Goal: Information Seeking & Learning: Learn about a topic

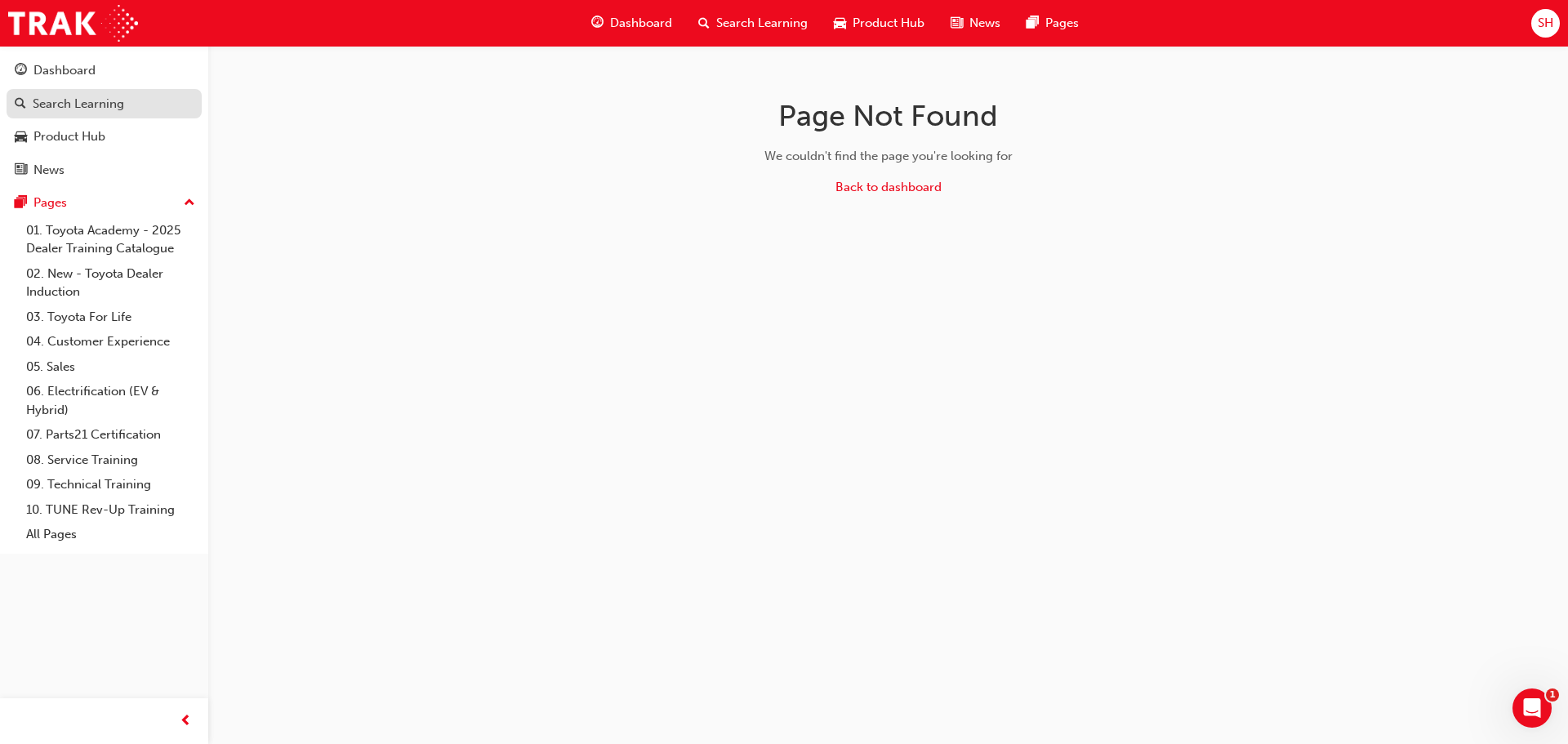
click at [76, 99] on div "Search Learning" at bounding box center [78, 104] width 92 height 19
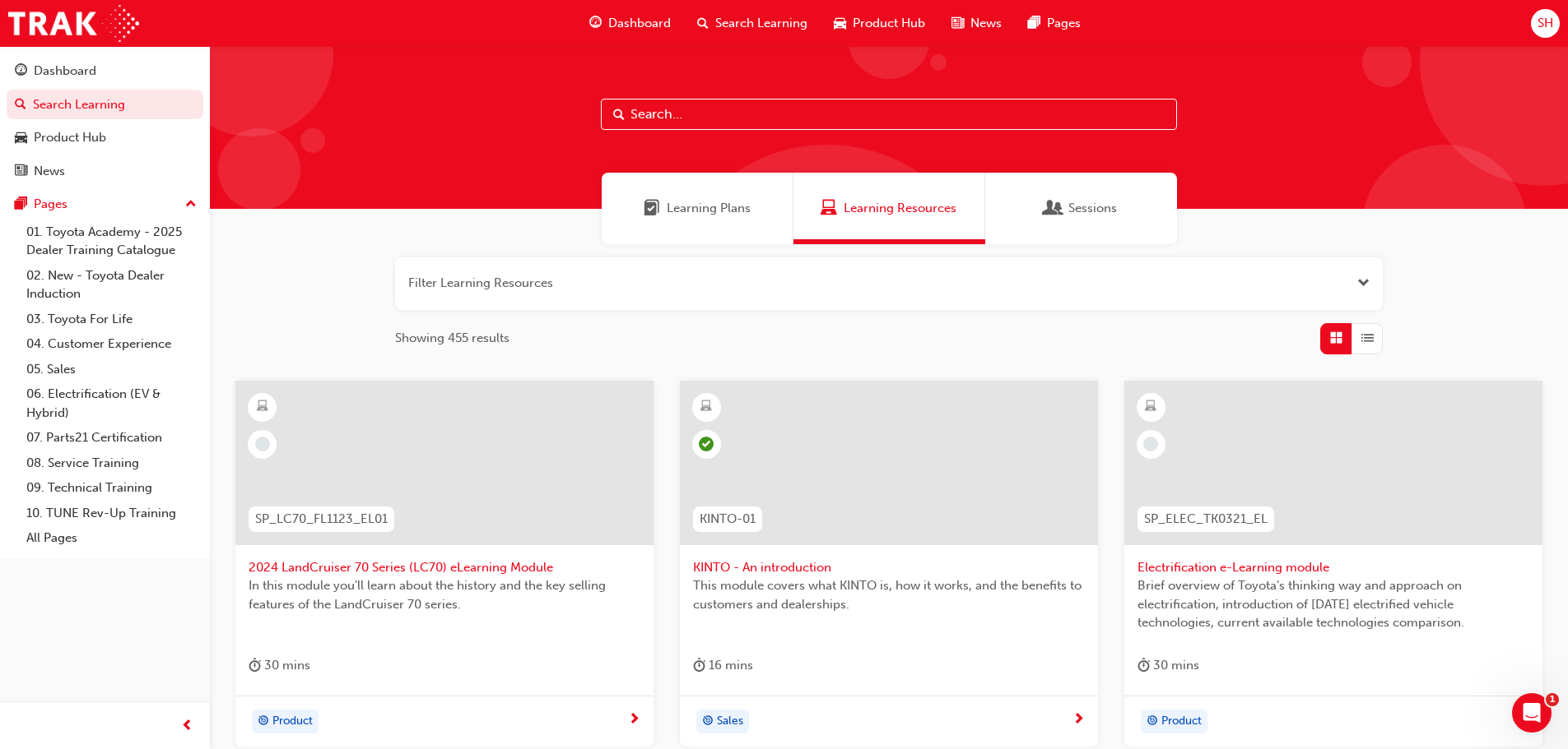
click at [743, 227] on div "Learning Plans" at bounding box center [697, 208] width 192 height 71
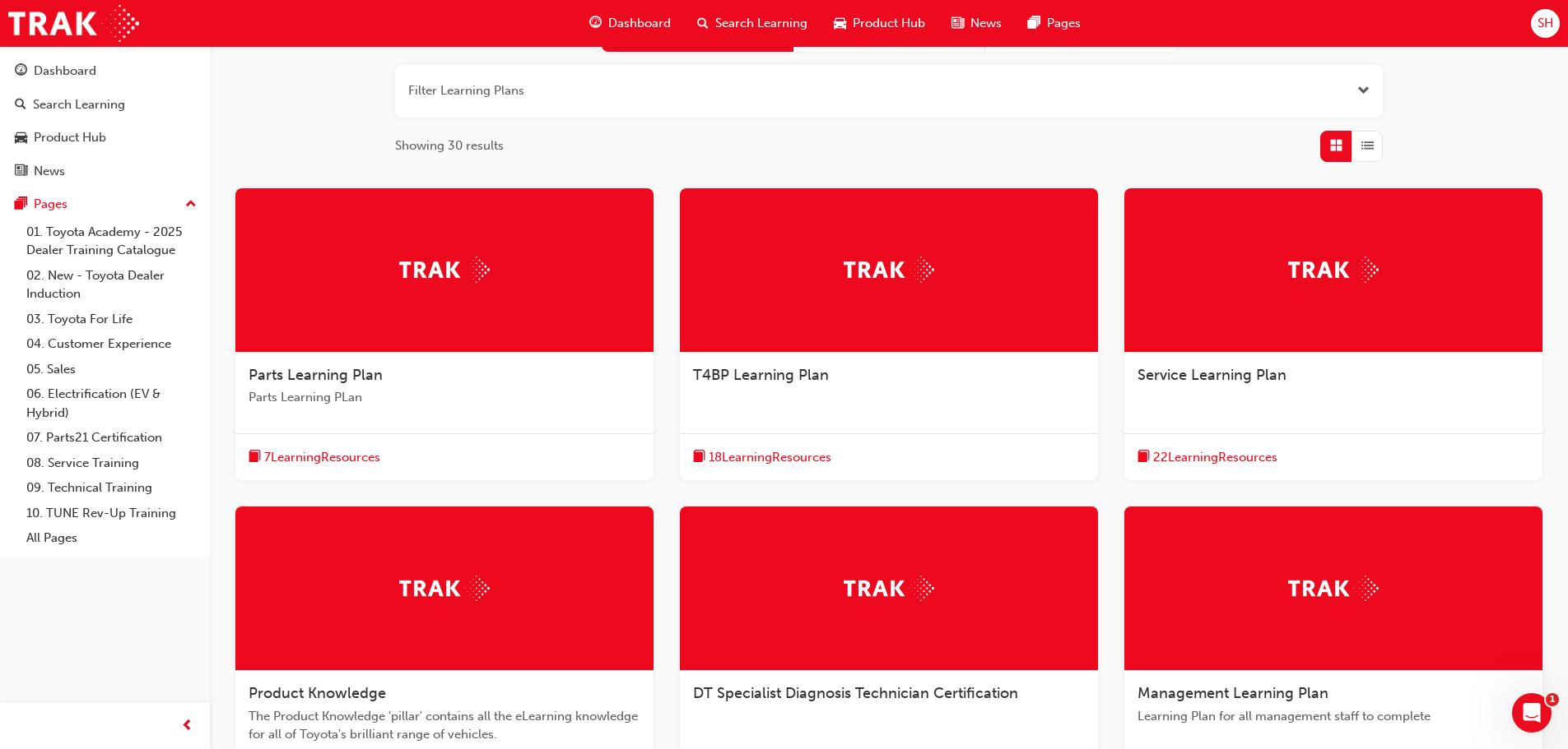
scroll to position [200, 0]
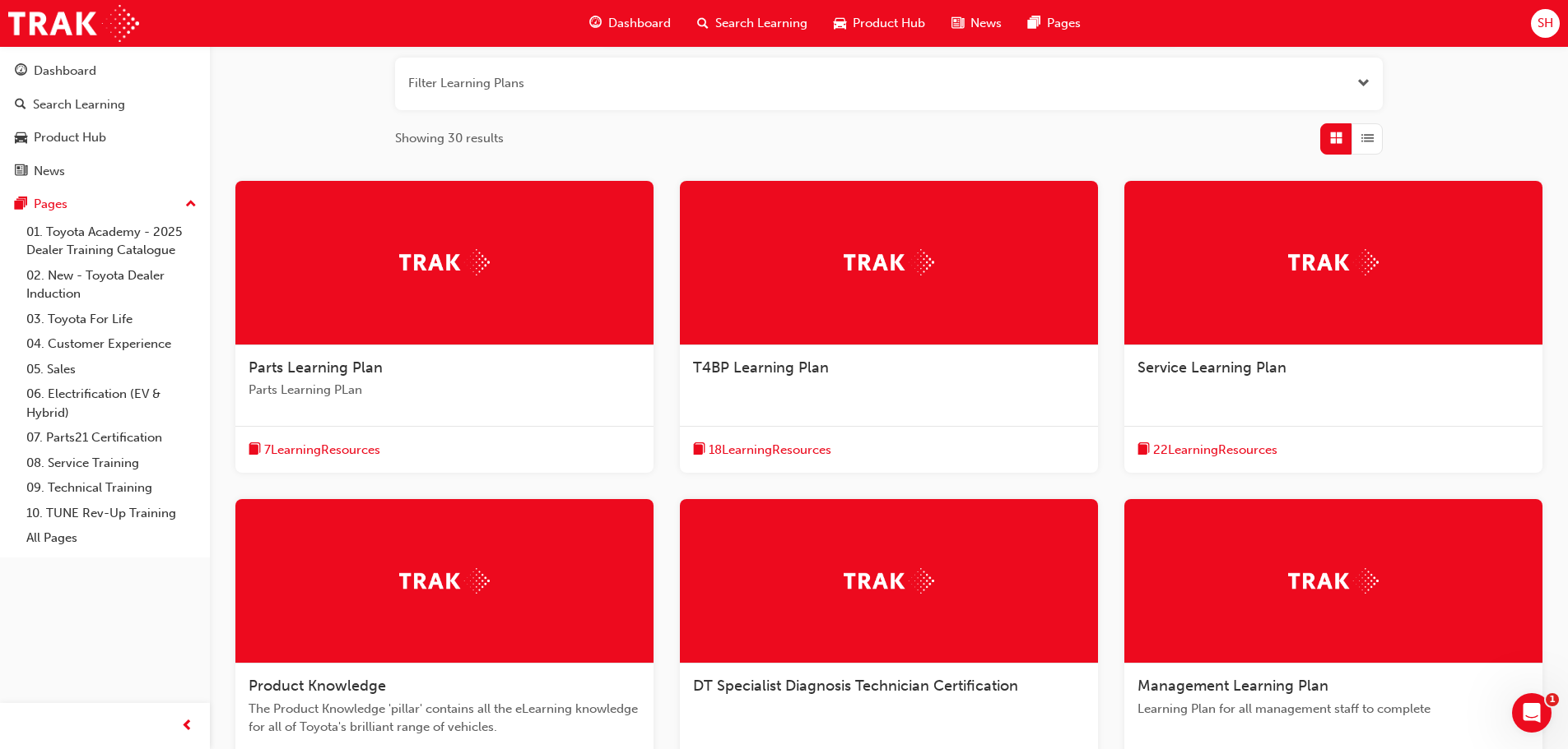
click at [836, 369] on div "T4BP Learning Plan" at bounding box center [889, 368] width 392 height 19
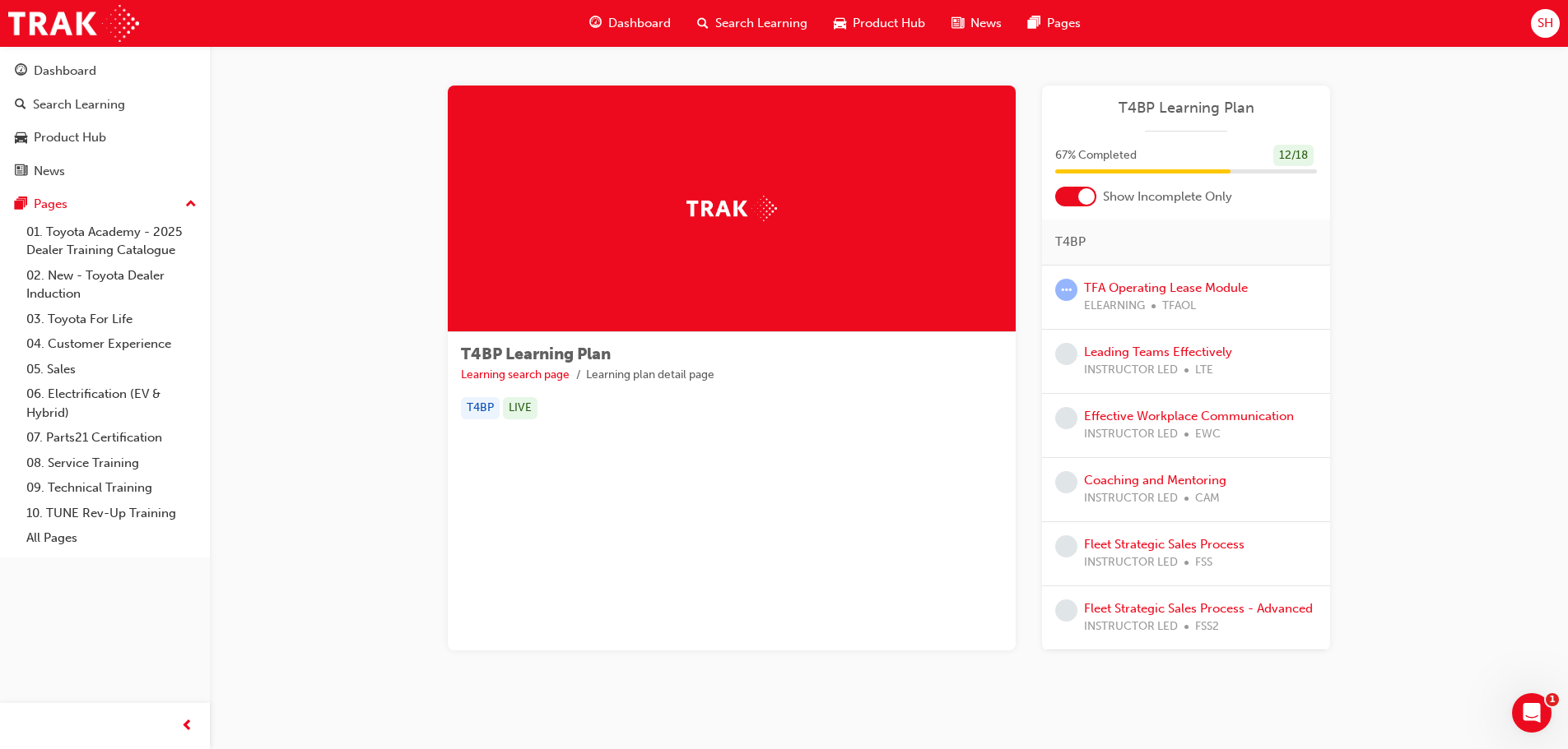
scroll to position [21, 0]
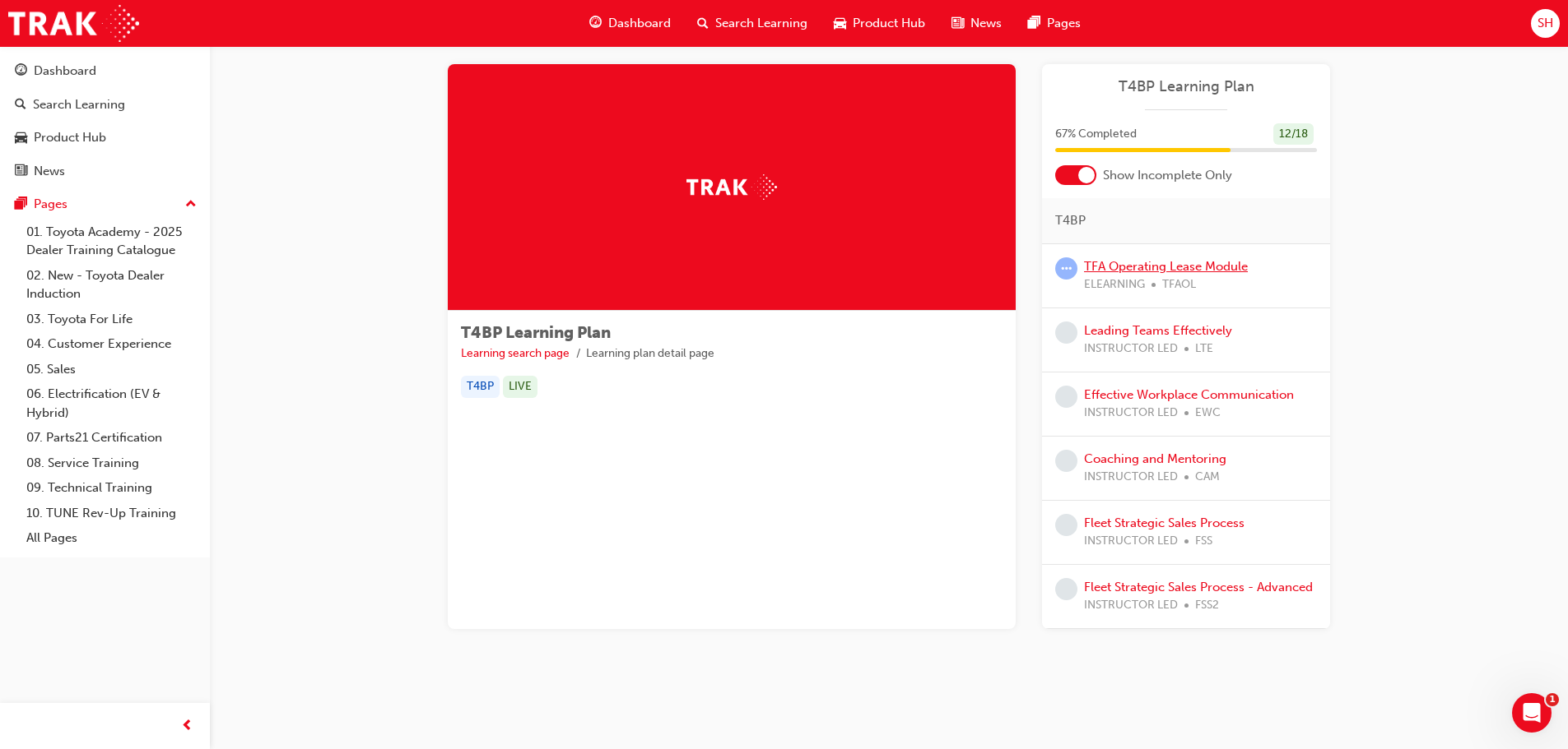
click at [1122, 262] on link "TFA Operating Lease Module" at bounding box center [1166, 266] width 164 height 14
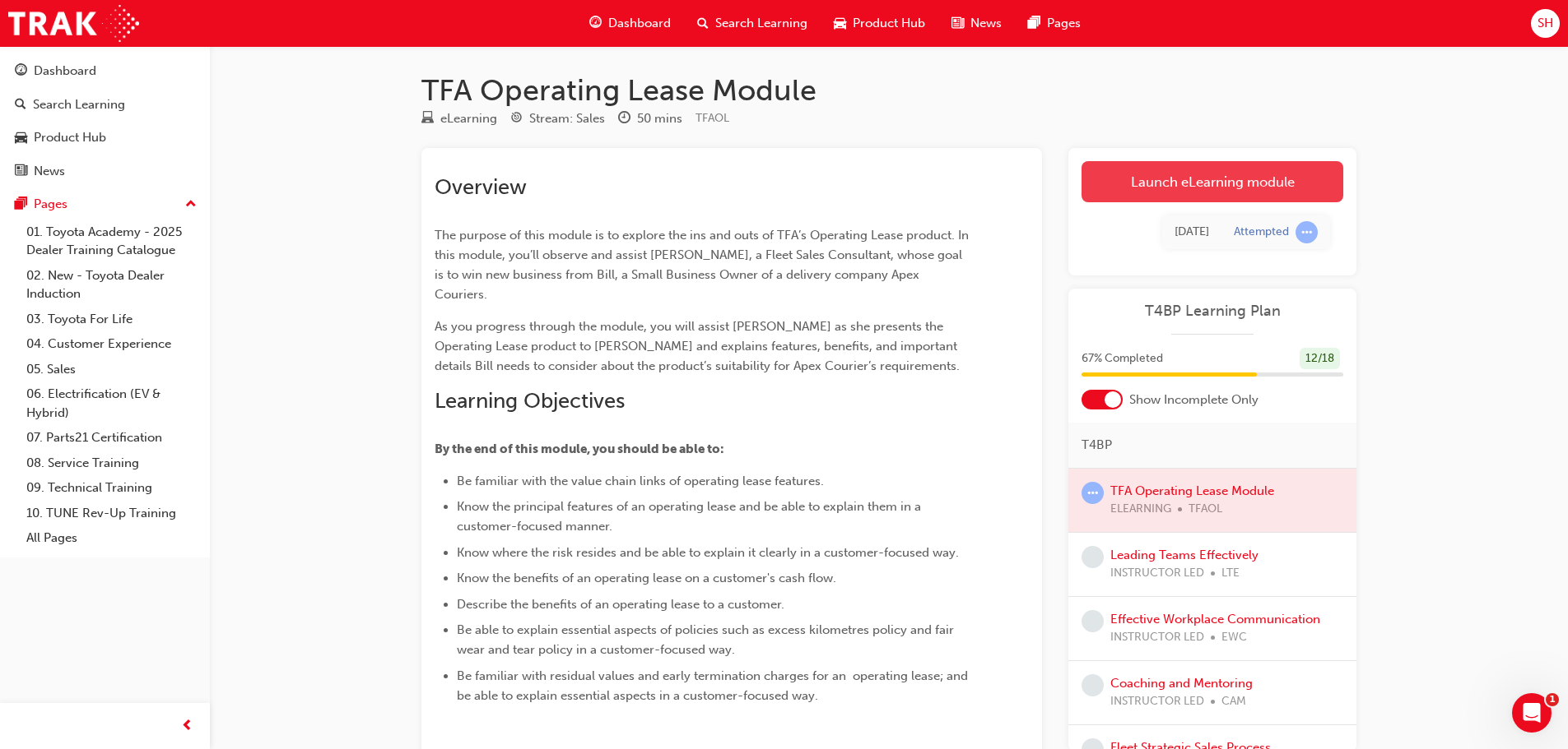
click at [1168, 174] on link "Launch eLearning module" at bounding box center [1211, 181] width 261 height 41
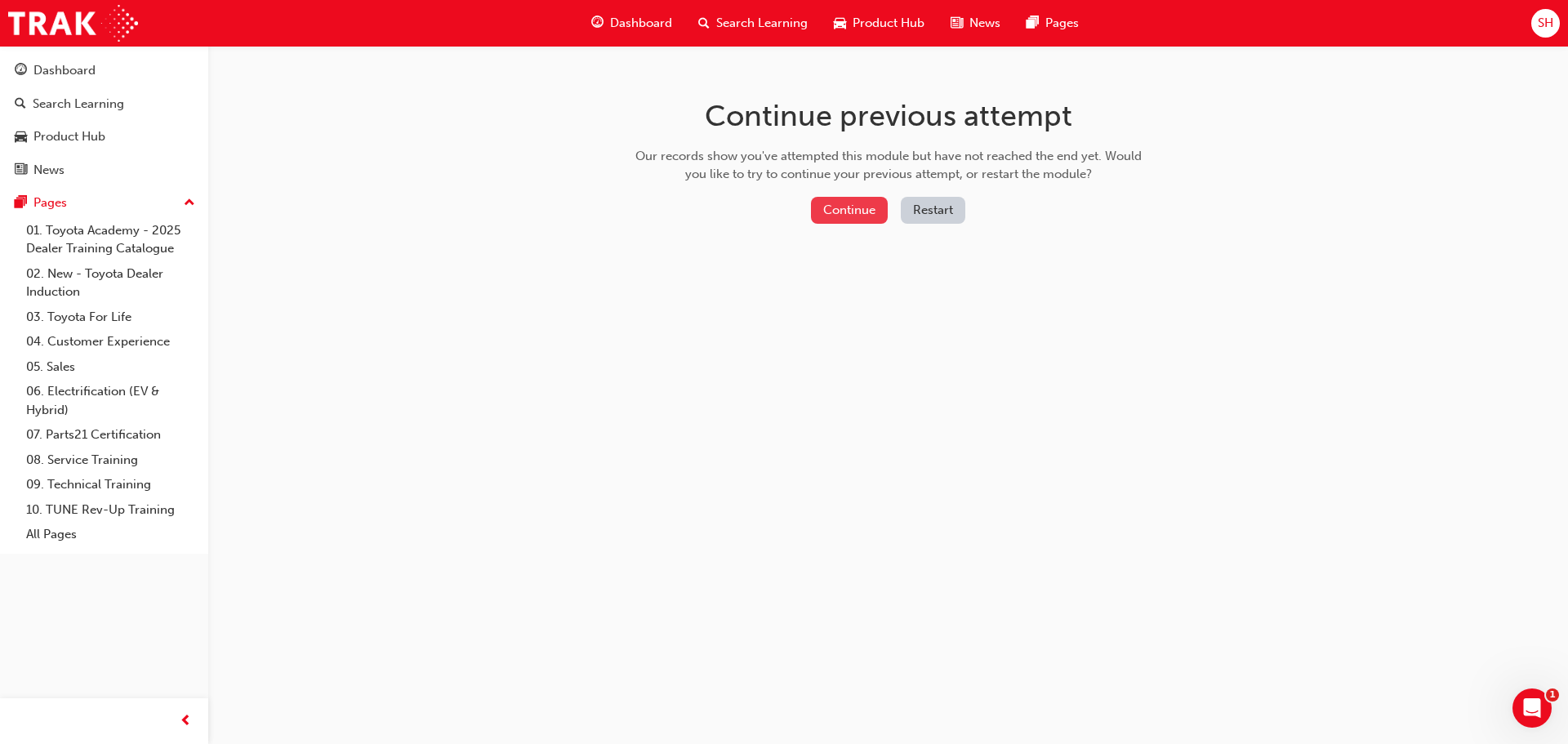
click at [837, 214] on button "Continue" at bounding box center [849, 211] width 77 height 27
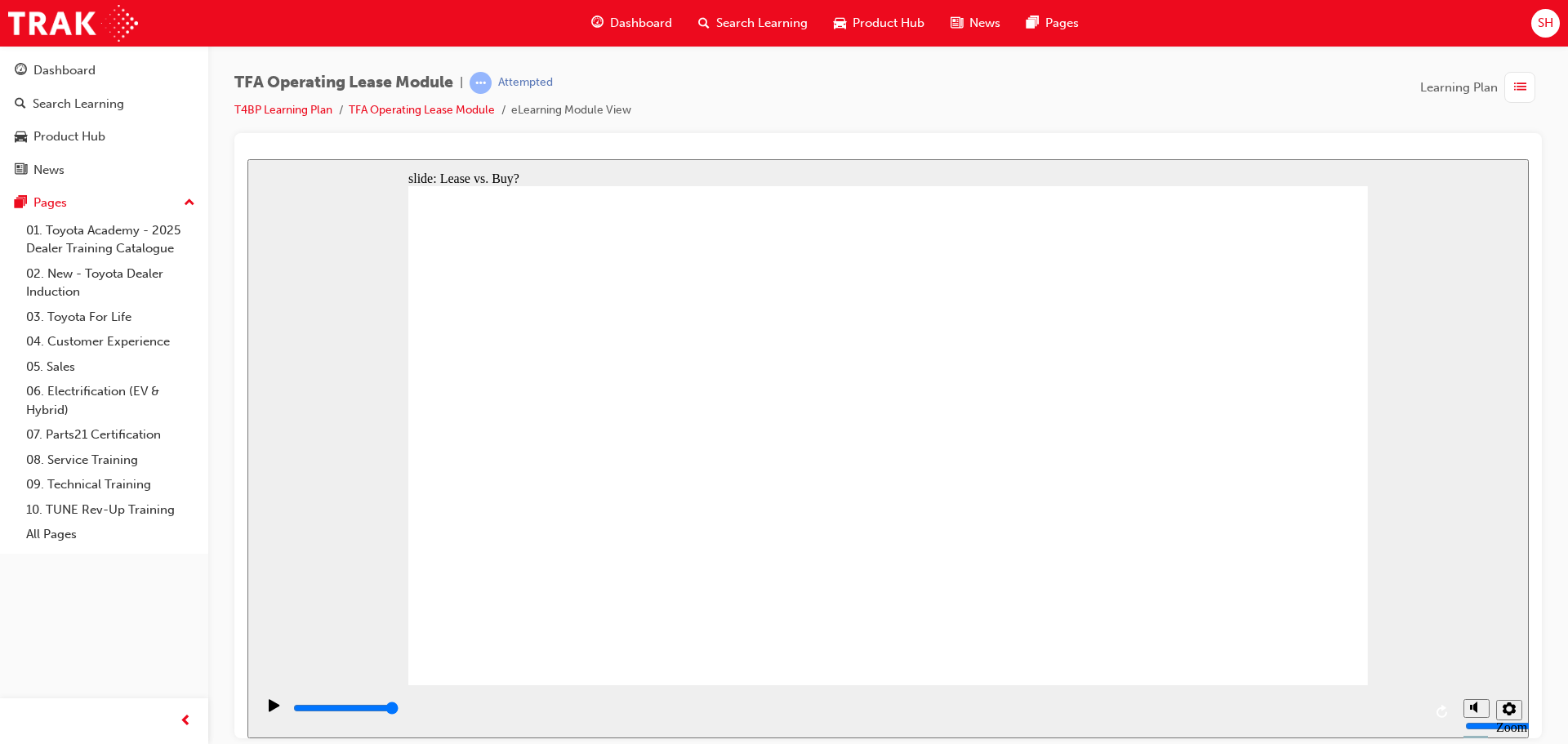
drag, startPoint x: 557, startPoint y: 430, endPoint x: 1158, endPoint y: 409, distance: 601.4
drag, startPoint x: 732, startPoint y: 443, endPoint x: 1329, endPoint y: 440, distance: 597.0
drag, startPoint x: 716, startPoint y: 512, endPoint x: 950, endPoint y: 438, distance: 245.4
drag, startPoint x: 560, startPoint y: 505, endPoint x: 1295, endPoint y: 491, distance: 735.1
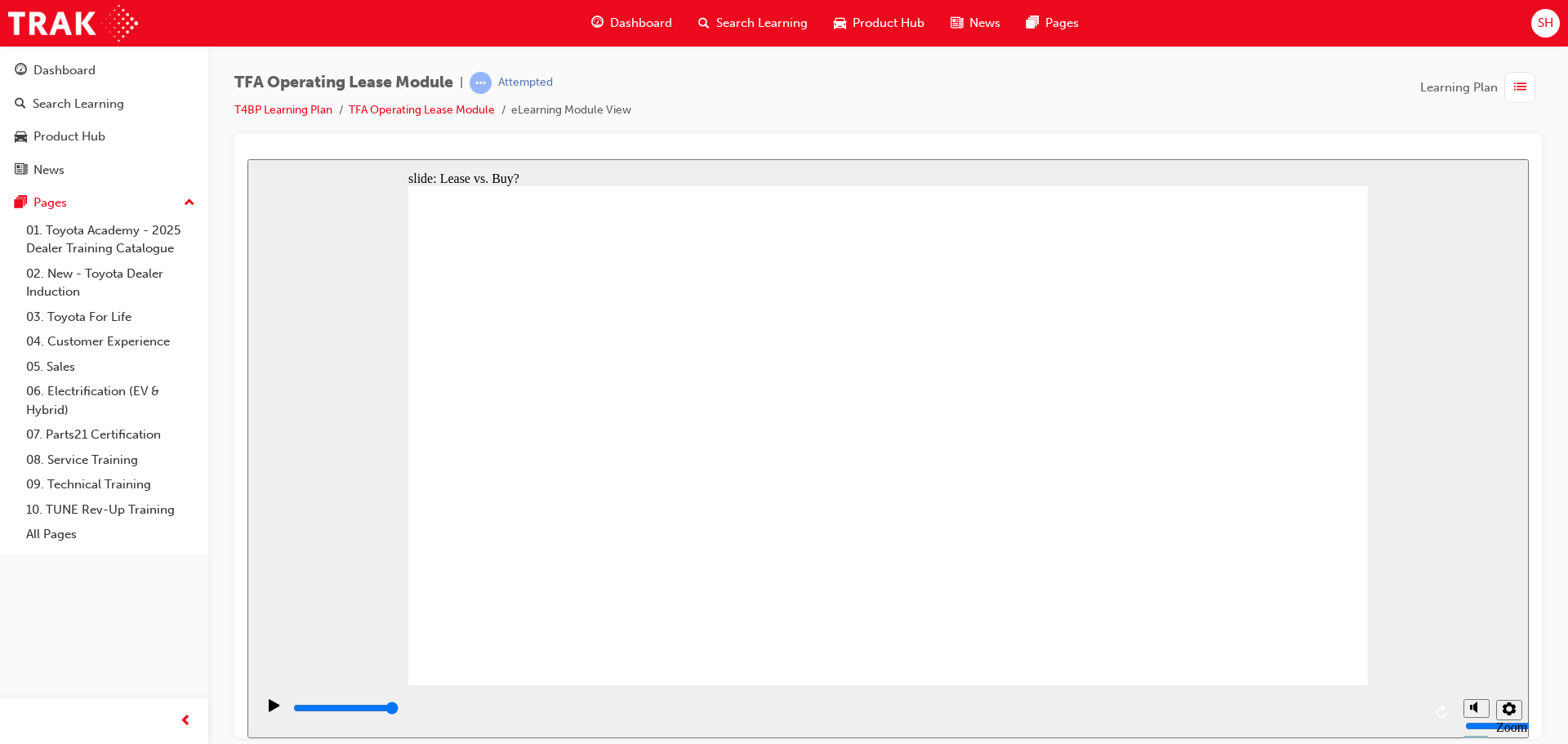
drag, startPoint x: 724, startPoint y: 595, endPoint x: 946, endPoint y: 465, distance: 257.3
drag, startPoint x: 584, startPoint y: 548, endPoint x: 1034, endPoint y: 471, distance: 456.5
type input "4200"
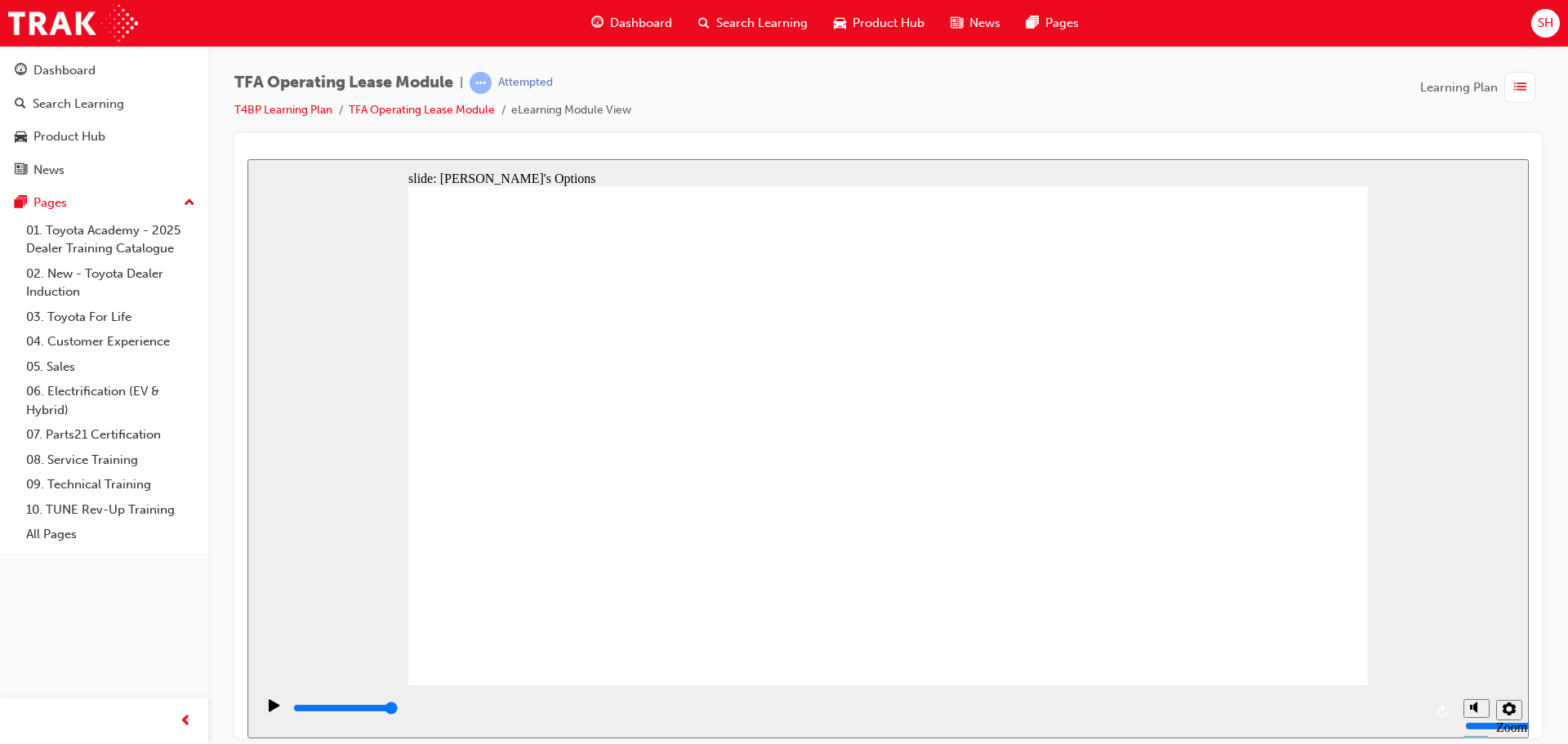
radio input "false"
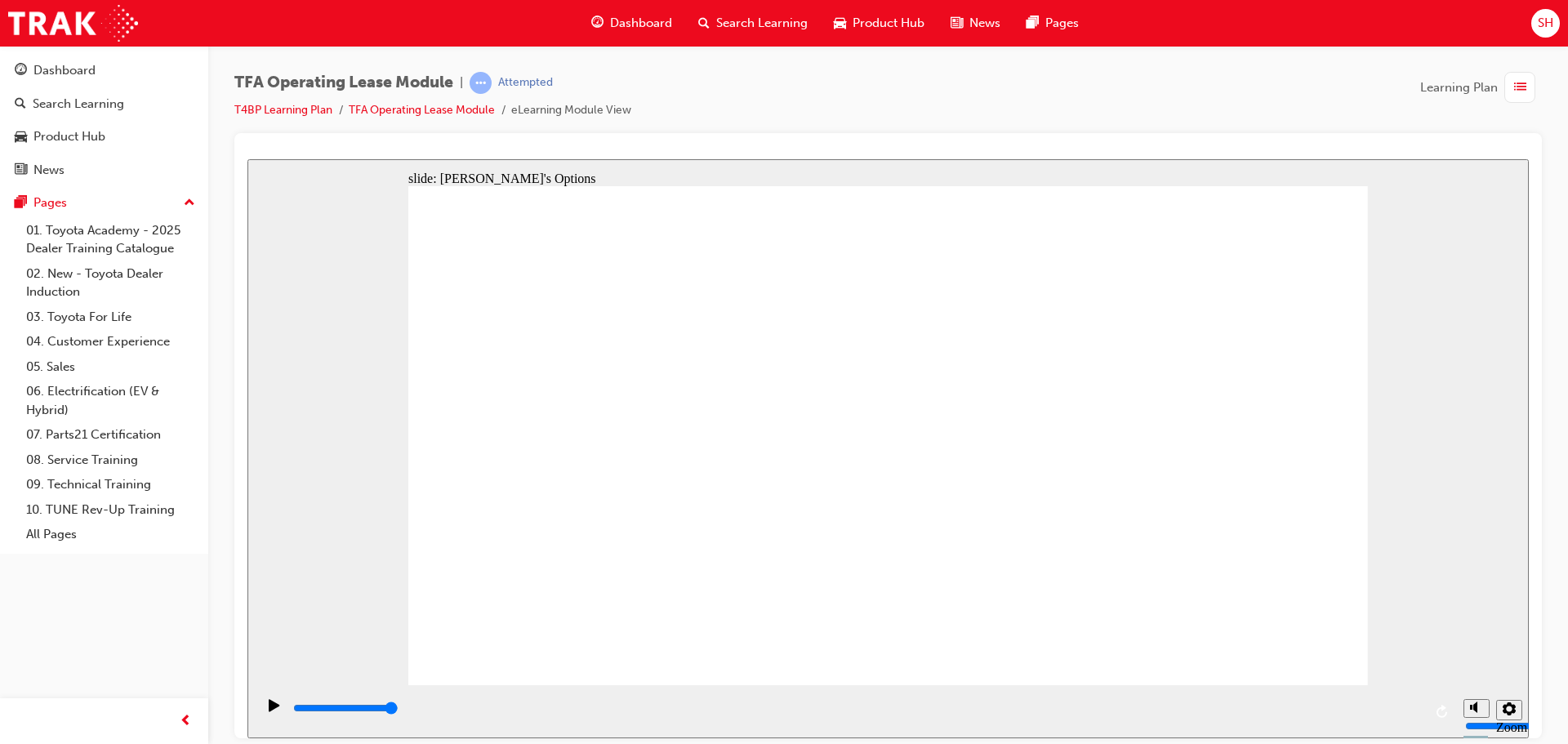
radio input "true"
radio input "false"
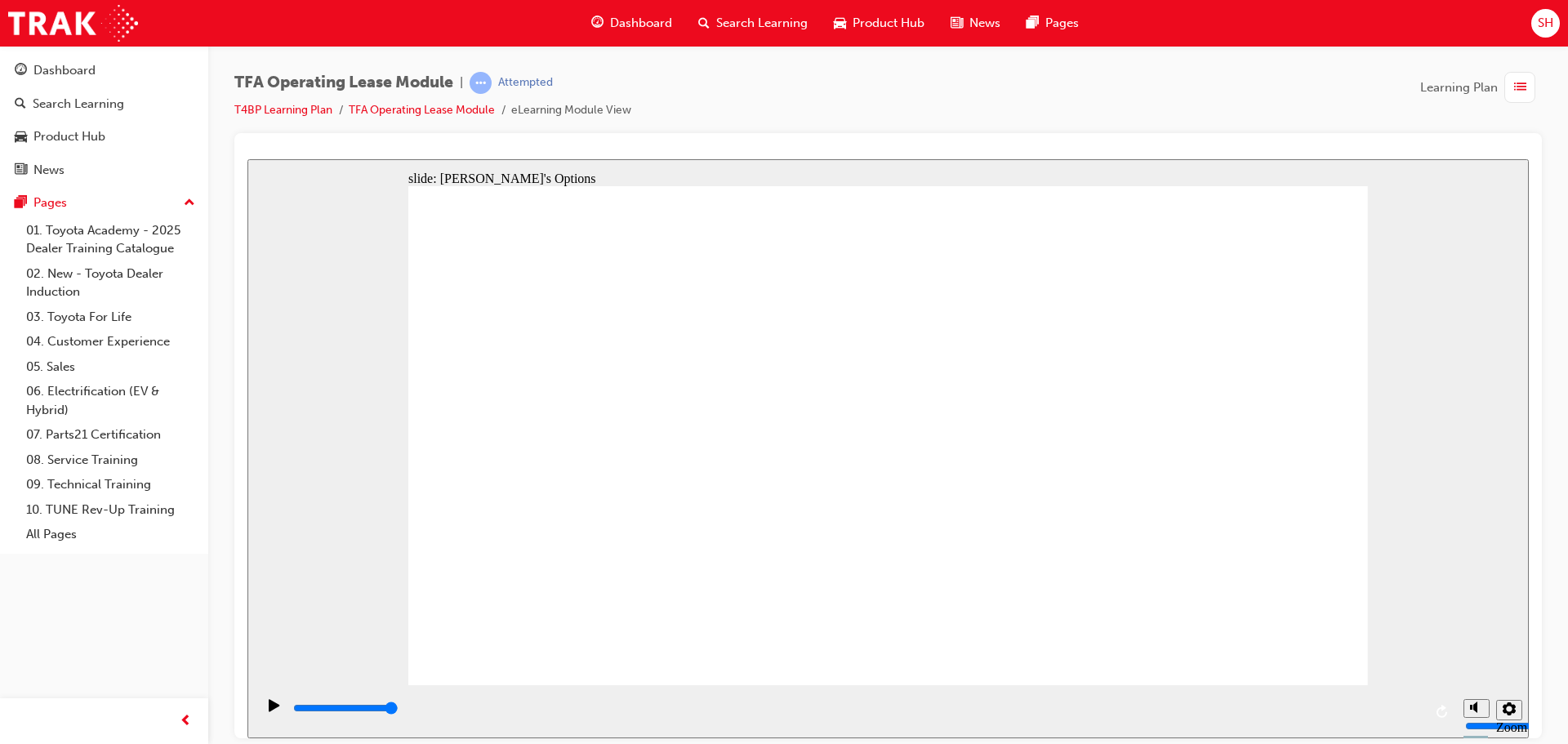
radio input "false"
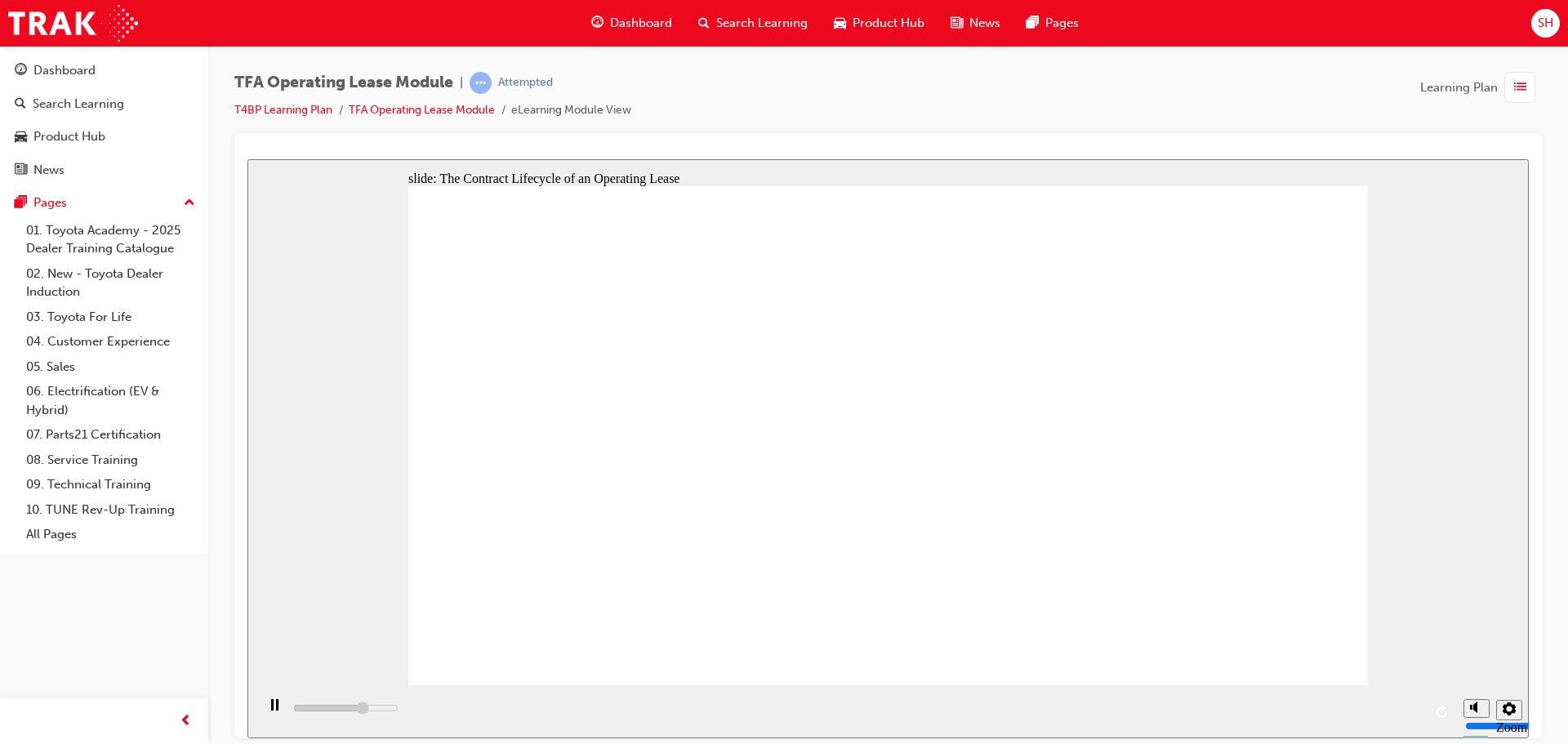
drag, startPoint x: 615, startPoint y: 371, endPoint x: 616, endPoint y: 395, distance: 24.0
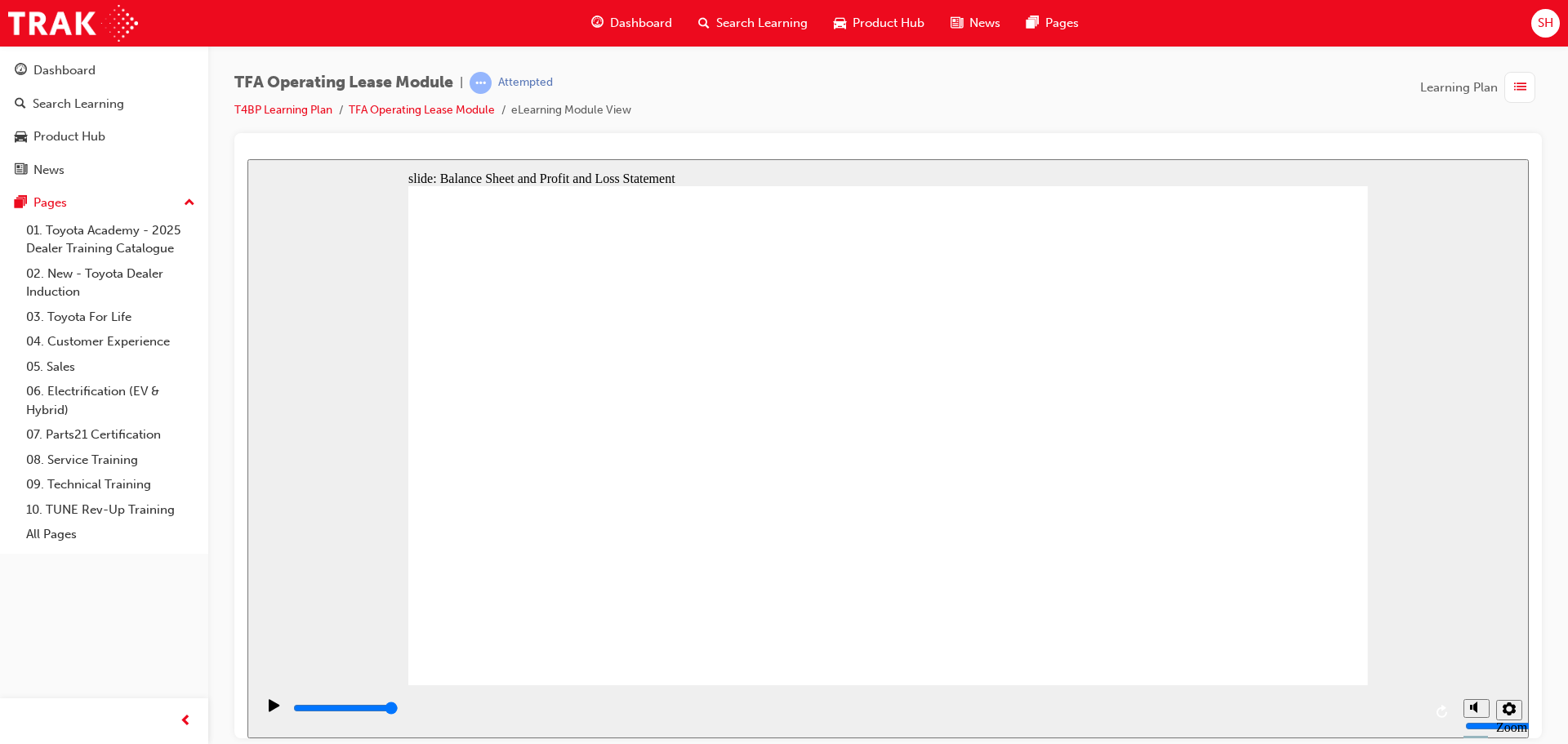
drag, startPoint x: 443, startPoint y: 287, endPoint x: 773, endPoint y: 276, distance: 330.2
type input "4200"
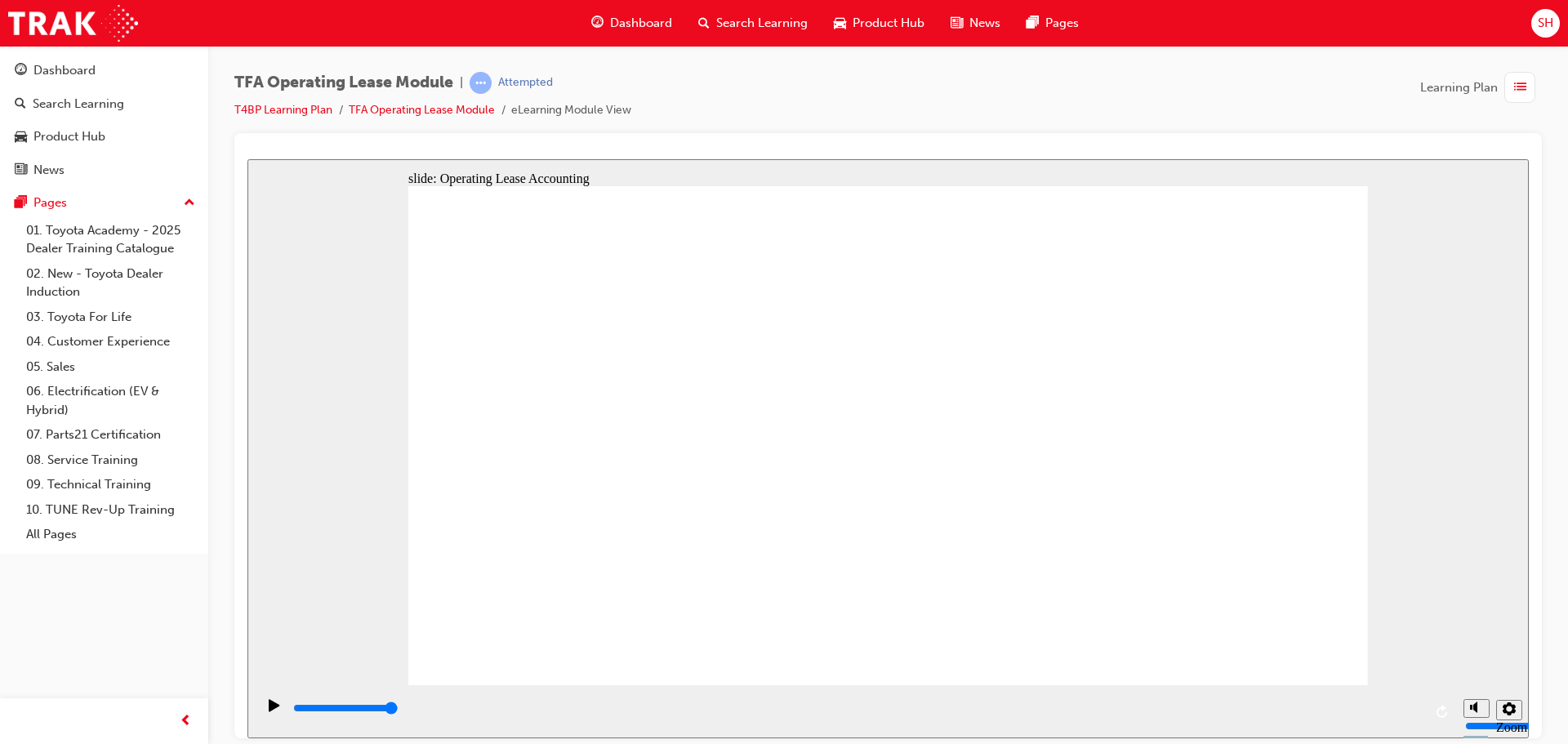
checkbox input "true"
drag, startPoint x: 741, startPoint y: 426, endPoint x: 741, endPoint y: 487, distance: 61.0
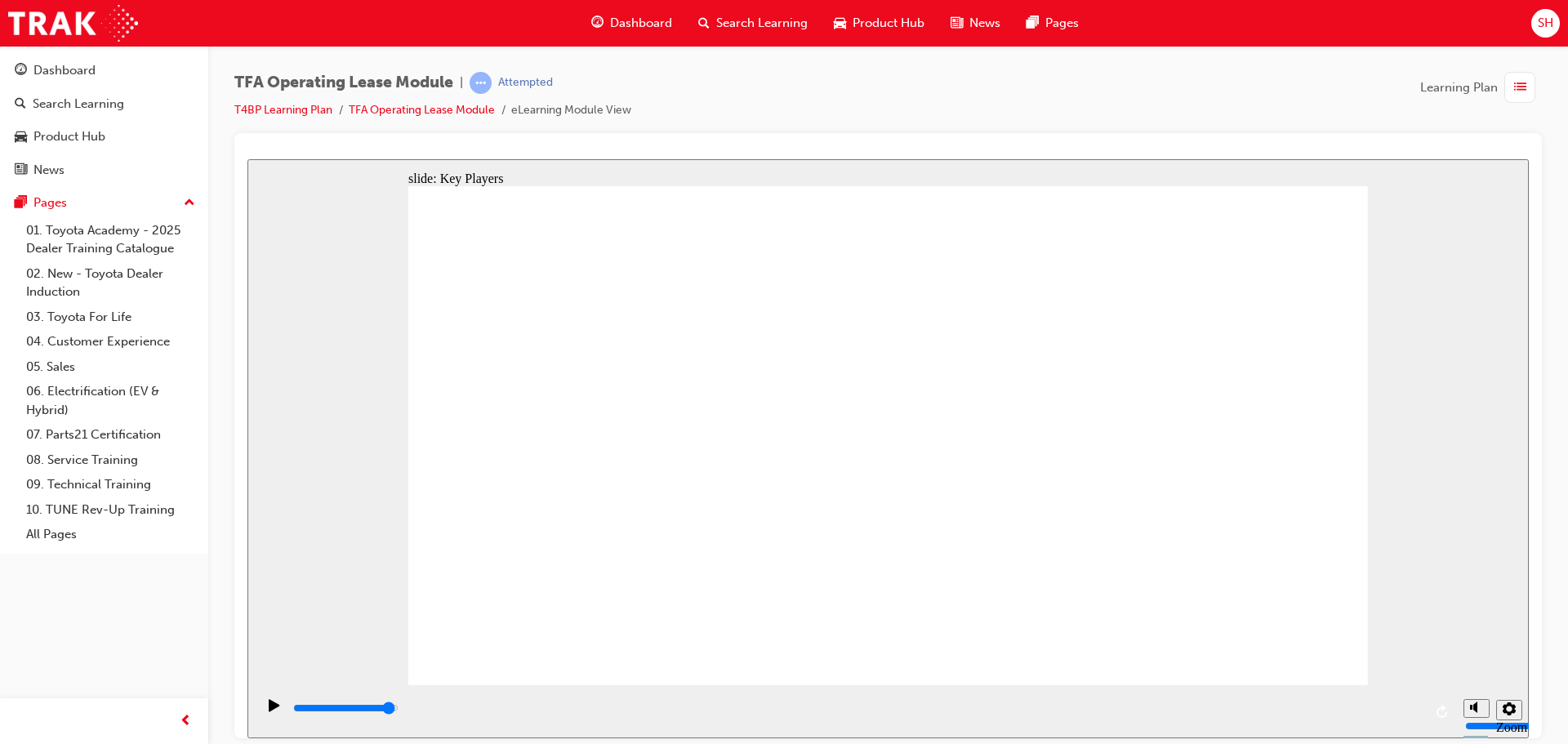
drag, startPoint x: 771, startPoint y: 442, endPoint x: 1064, endPoint y: 356, distance: 305.4
drag, startPoint x: 585, startPoint y: 438, endPoint x: 1042, endPoint y: 410, distance: 457.9
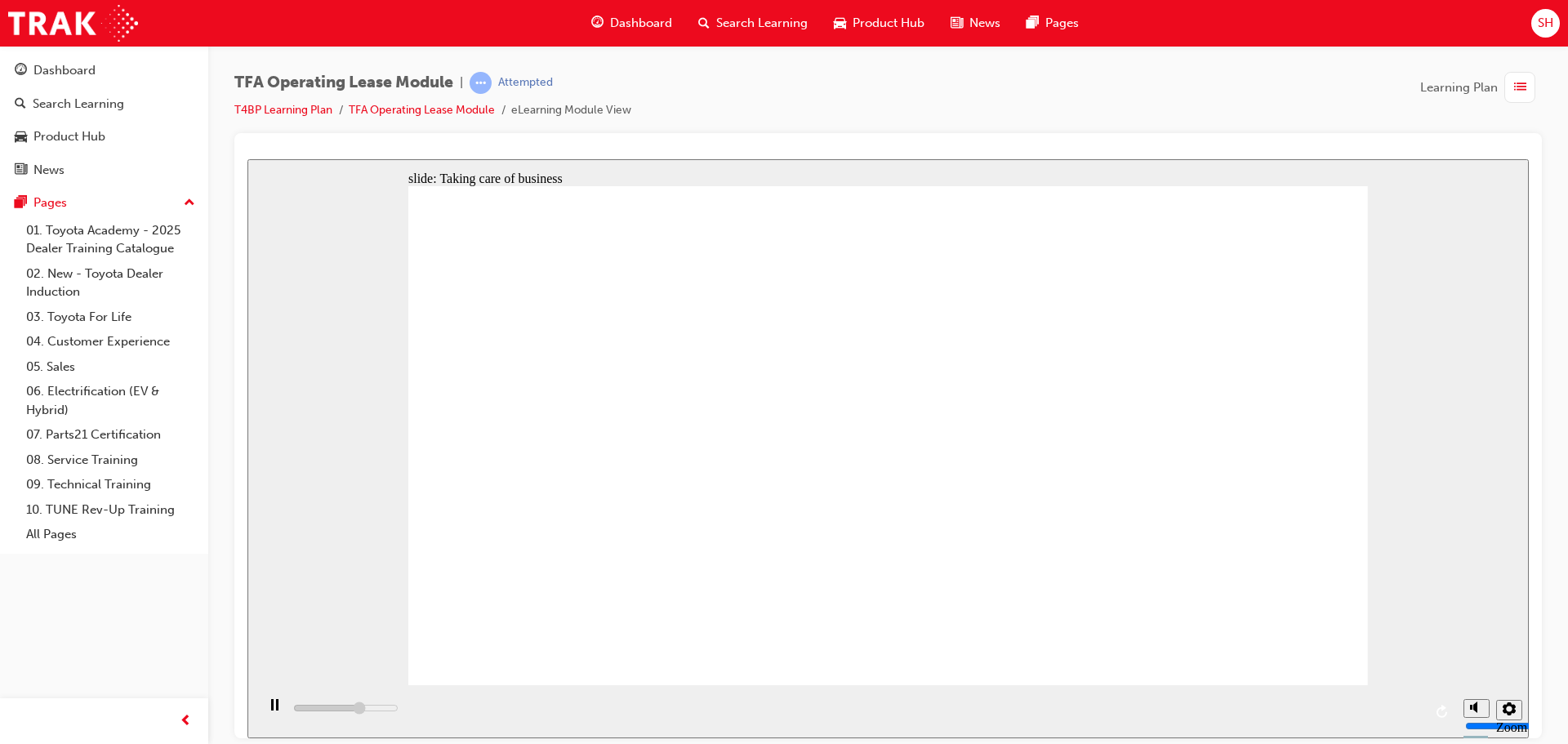
drag, startPoint x: 601, startPoint y: 498, endPoint x: 610, endPoint y: 503, distance: 10.3
drag, startPoint x: 754, startPoint y: 496, endPoint x: 1245, endPoint y: 349, distance: 512.5
drag, startPoint x: 744, startPoint y: 565, endPoint x: 1229, endPoint y: 418, distance: 506.8
drag, startPoint x: 558, startPoint y: 580, endPoint x: 1287, endPoint y: 493, distance: 734.2
drag, startPoint x: 538, startPoint y: 530, endPoint x: 1195, endPoint y: 506, distance: 657.4
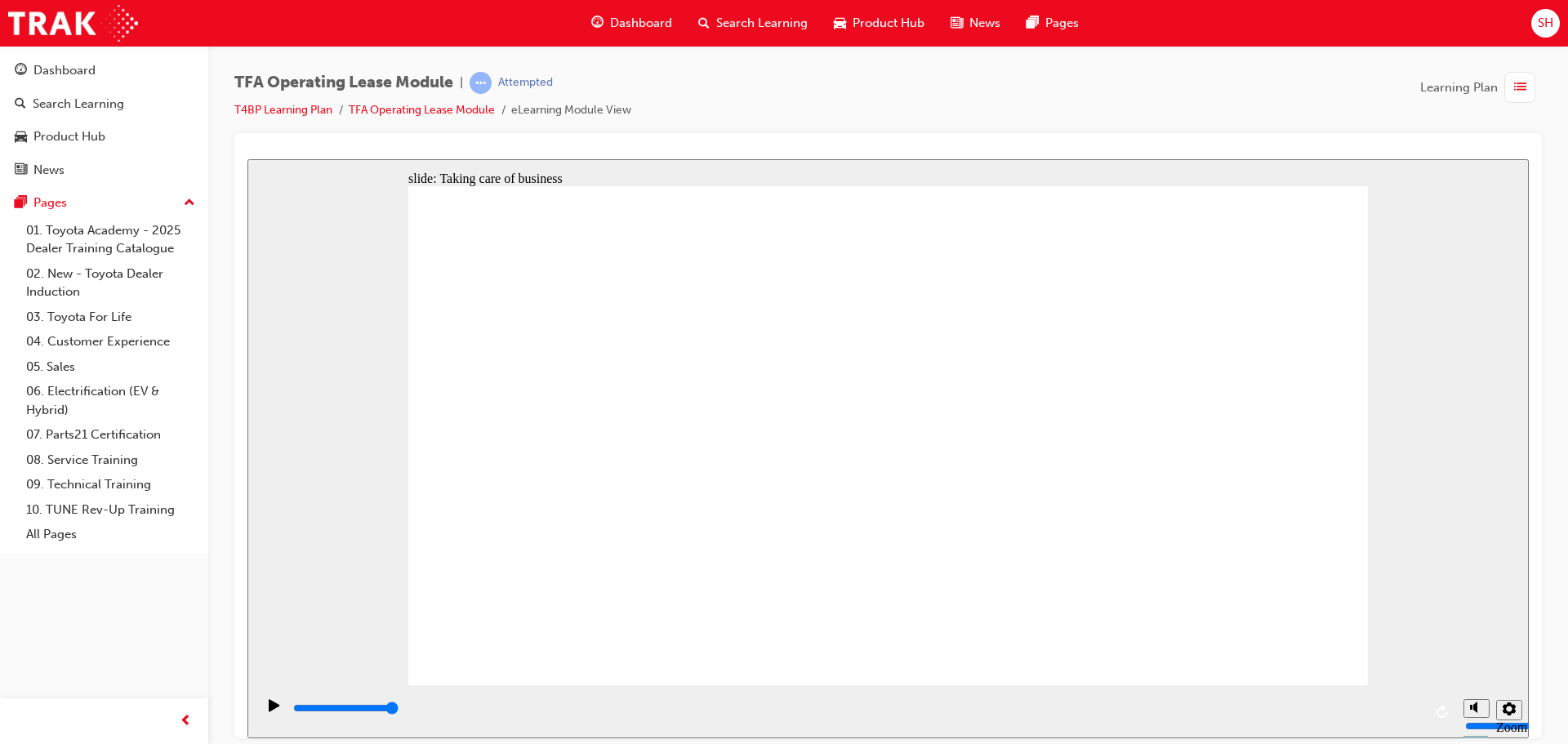
drag, startPoint x: 568, startPoint y: 500, endPoint x: 1263, endPoint y: 561, distance: 697.7
drag, startPoint x: 1019, startPoint y: 321, endPoint x: 1103, endPoint y: 584, distance: 276.1
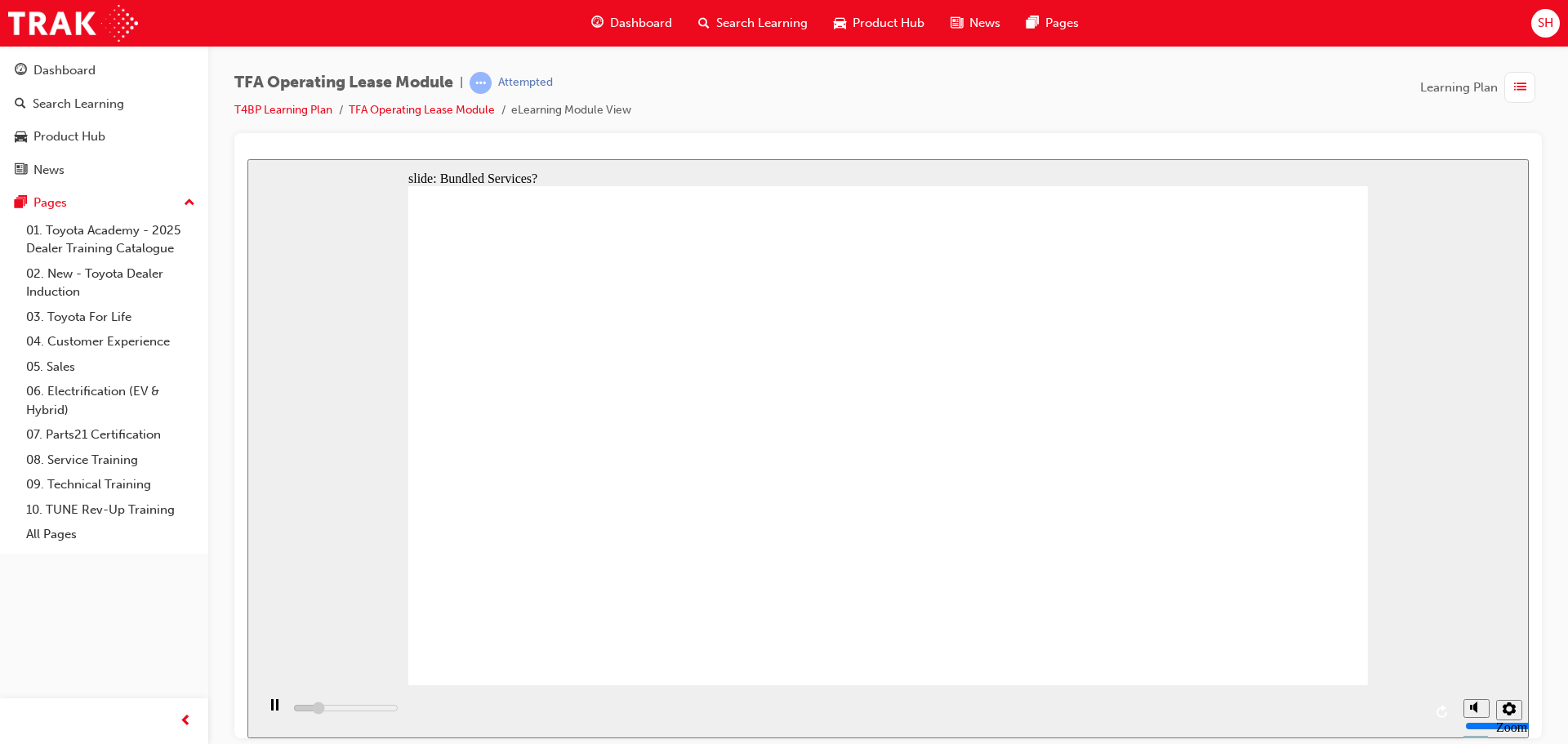
click at [1529, 89] on div "button" at bounding box center [1520, 87] width 31 height 31
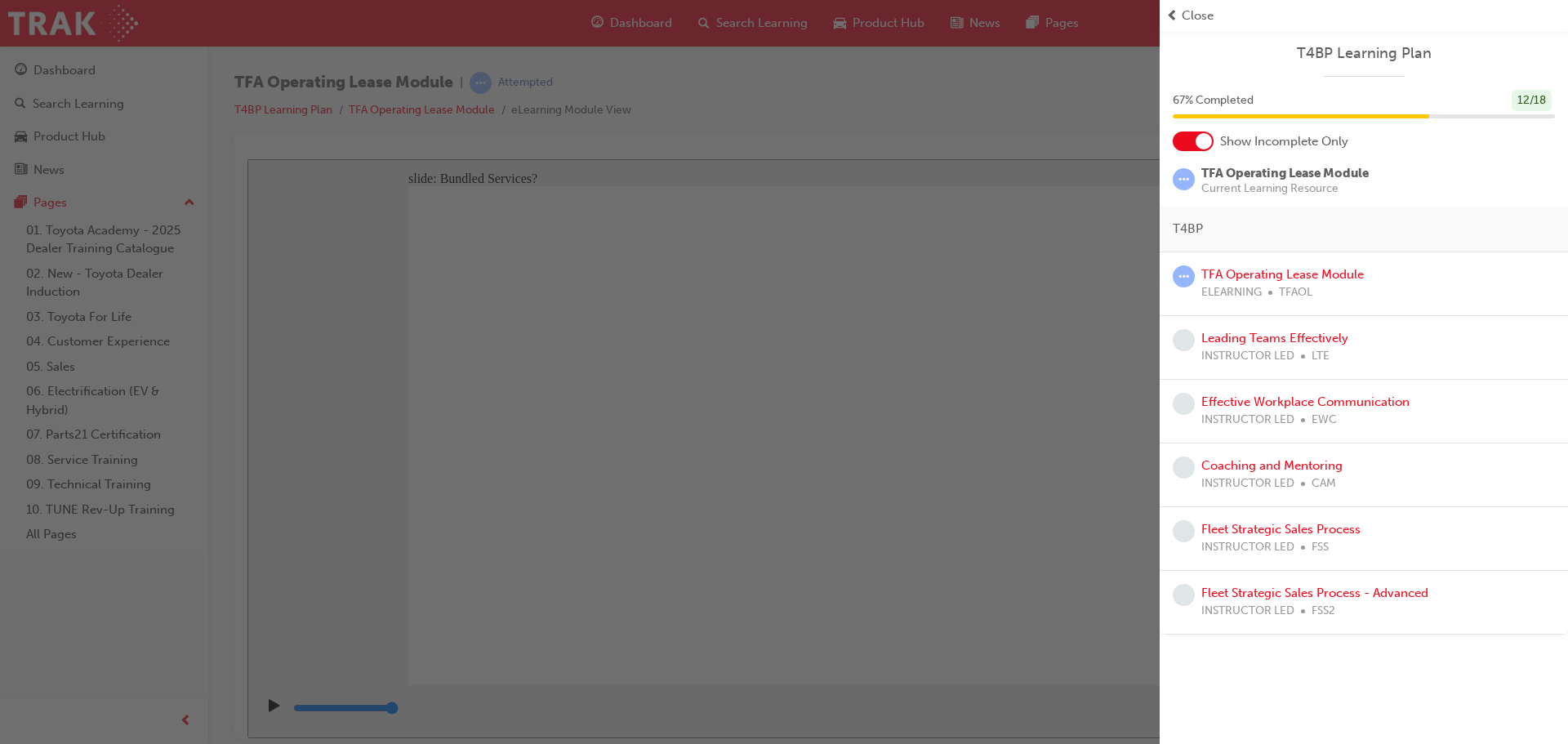
click at [861, 149] on div "button" at bounding box center [580, 372] width 1160 height 744
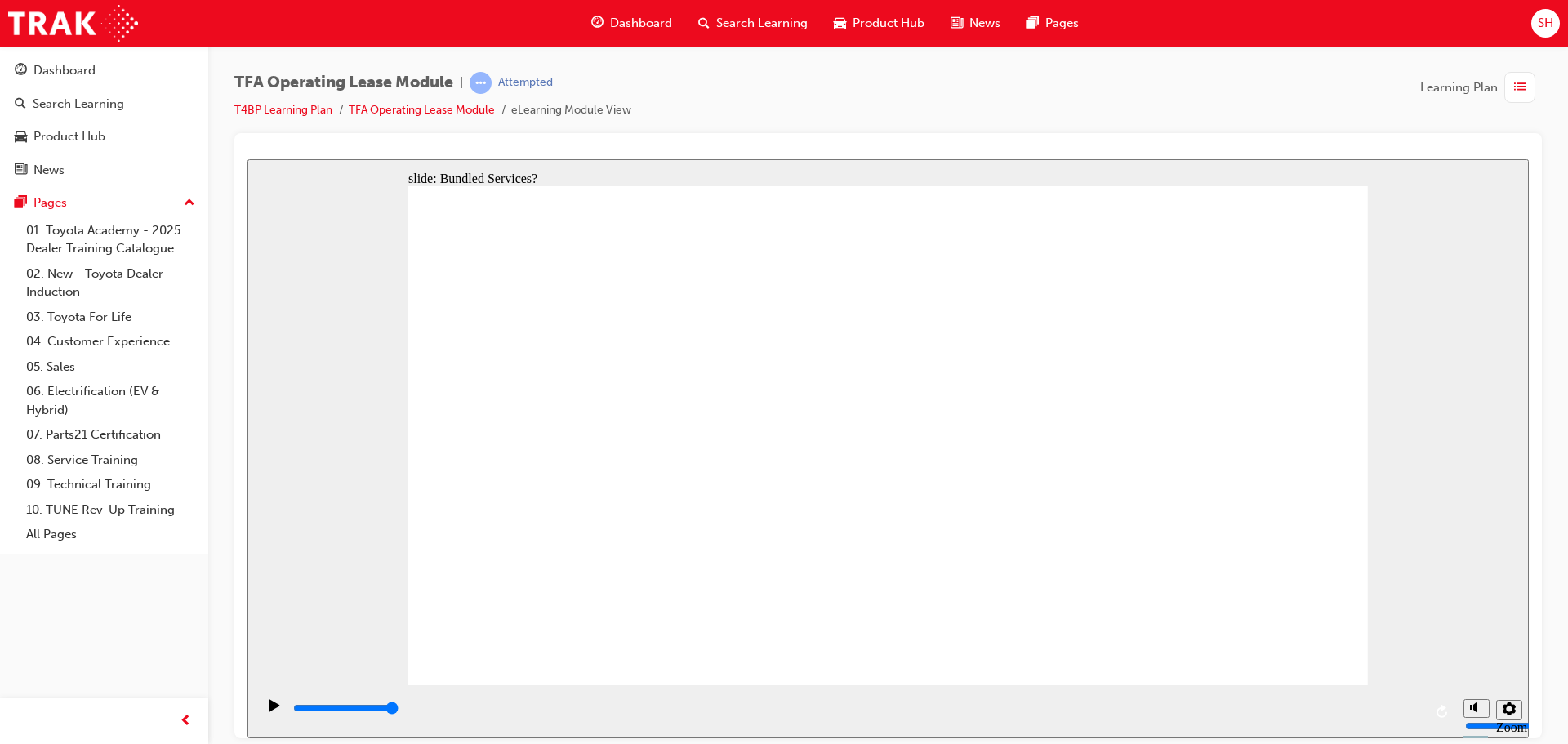
drag, startPoint x: 810, startPoint y: 457, endPoint x: 1013, endPoint y: 329, distance: 240.0
drag, startPoint x: 832, startPoint y: 412, endPoint x: 1029, endPoint y: 399, distance: 197.4
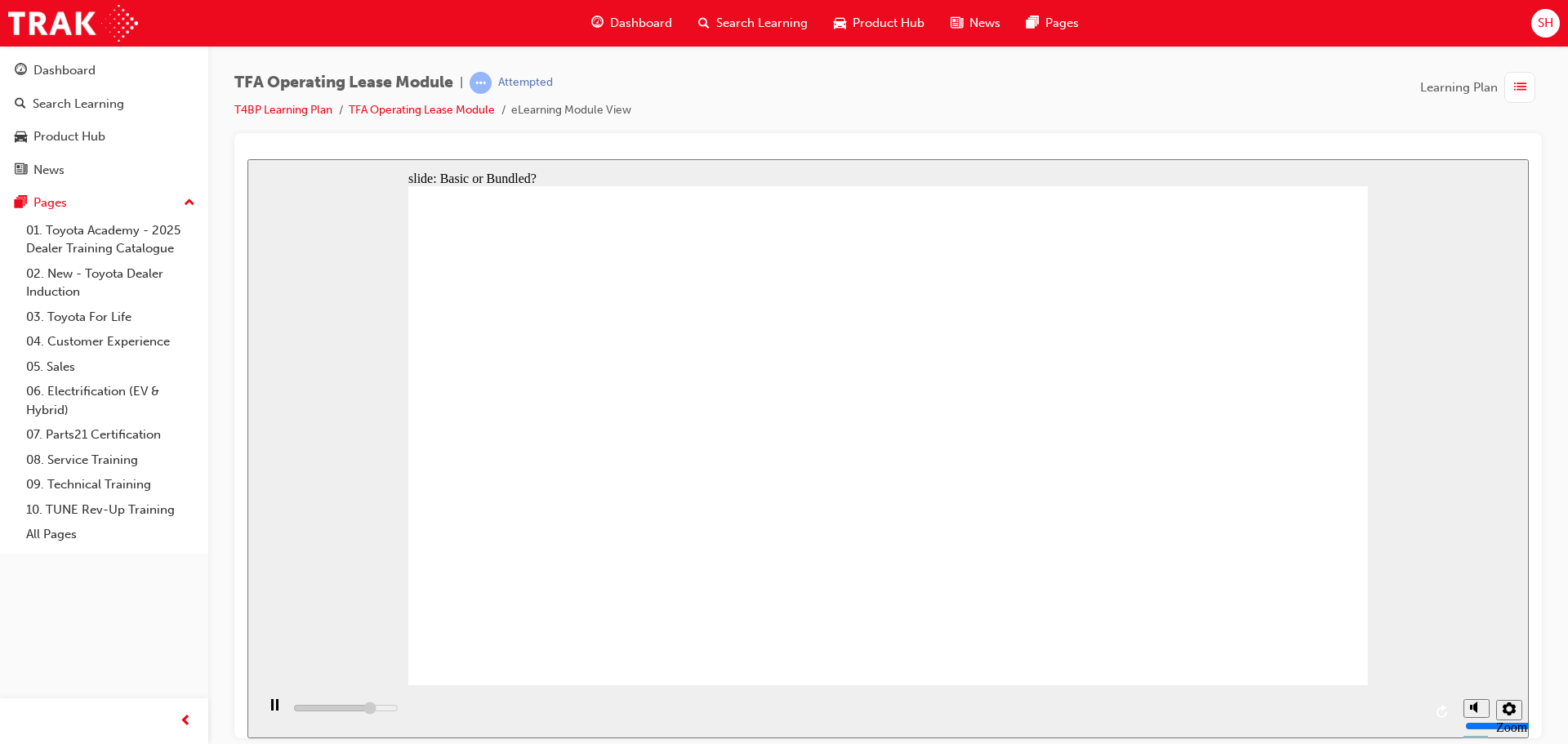
drag, startPoint x: 537, startPoint y: 520, endPoint x: 1017, endPoint y: 473, distance: 482.3
drag, startPoint x: 538, startPoint y: 607, endPoint x: 1238, endPoint y: 386, distance: 734.1
drag, startPoint x: 750, startPoint y: 550, endPoint x: 1273, endPoint y: 429, distance: 536.8
drag, startPoint x: 569, startPoint y: 495, endPoint x: 1122, endPoint y: 502, distance: 553.0
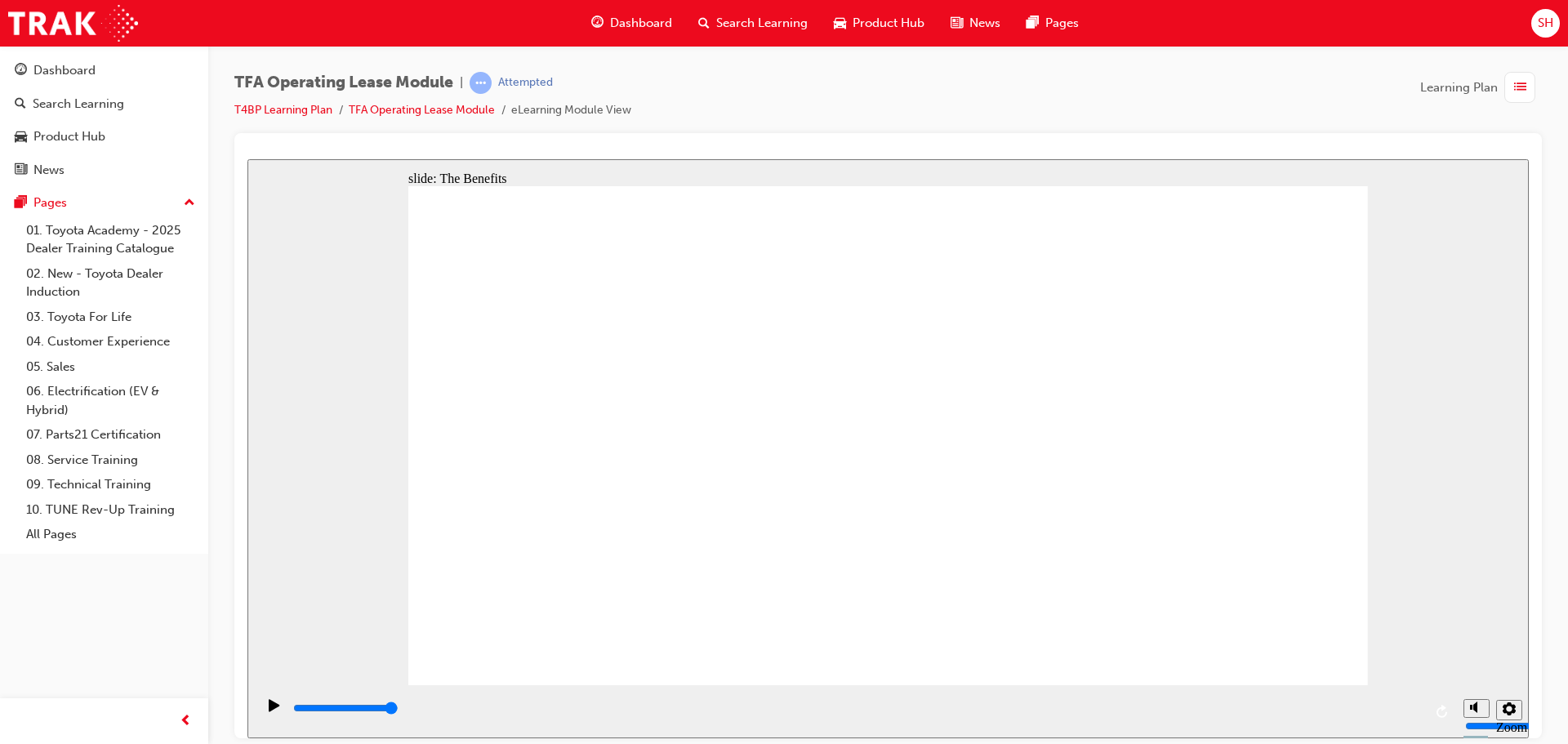
type input "4200"
checkbox input "true"
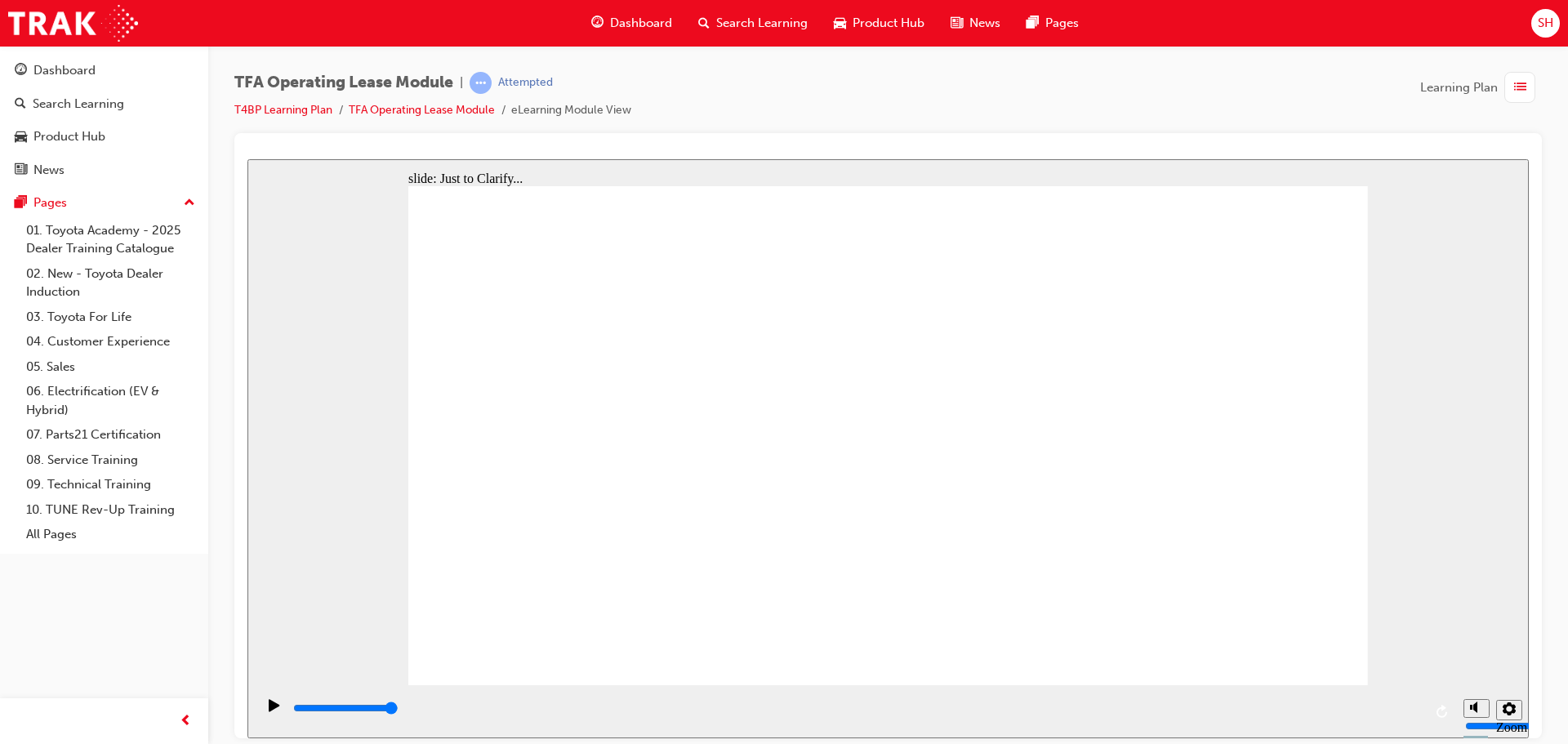
checkbox input "true"
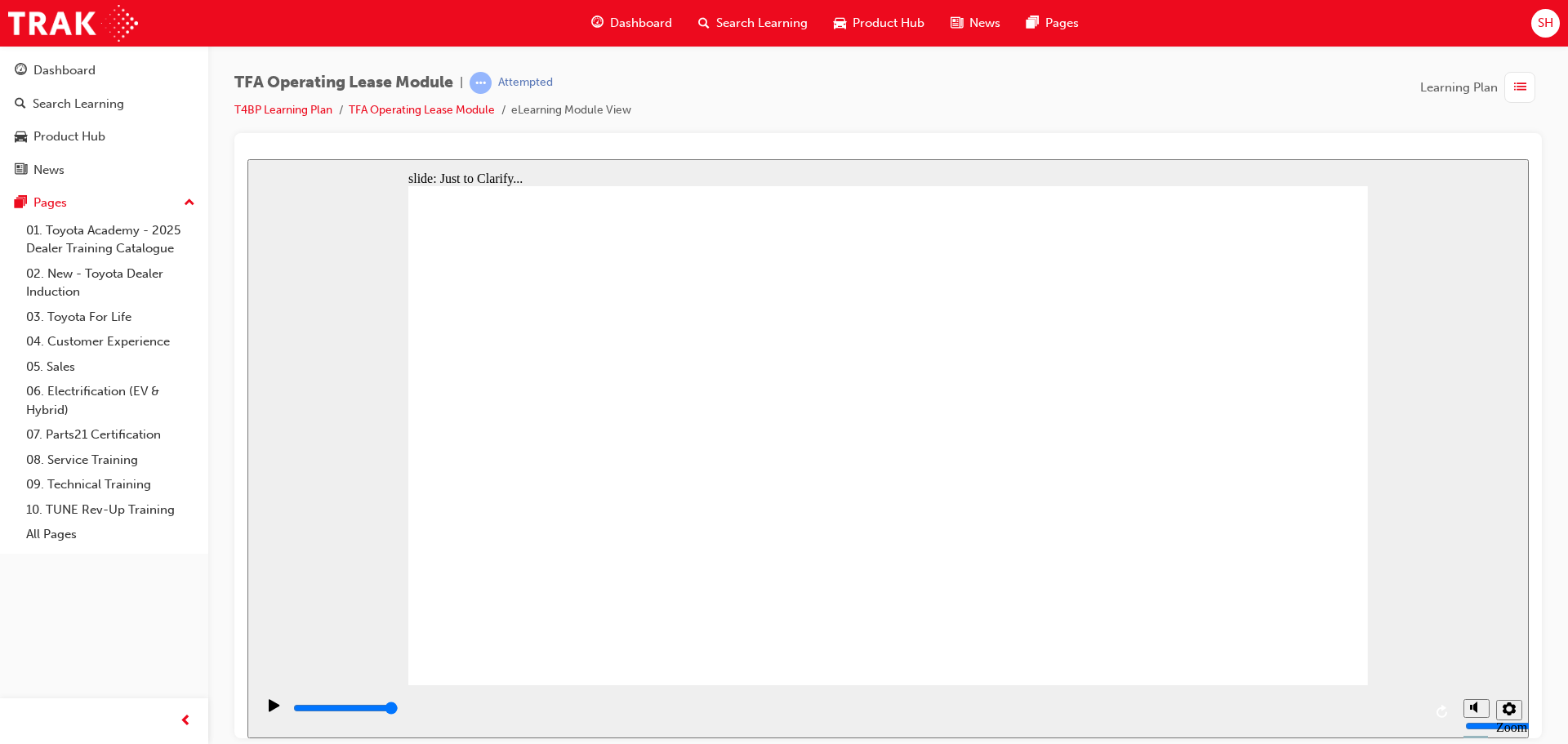
checkbox input "true"
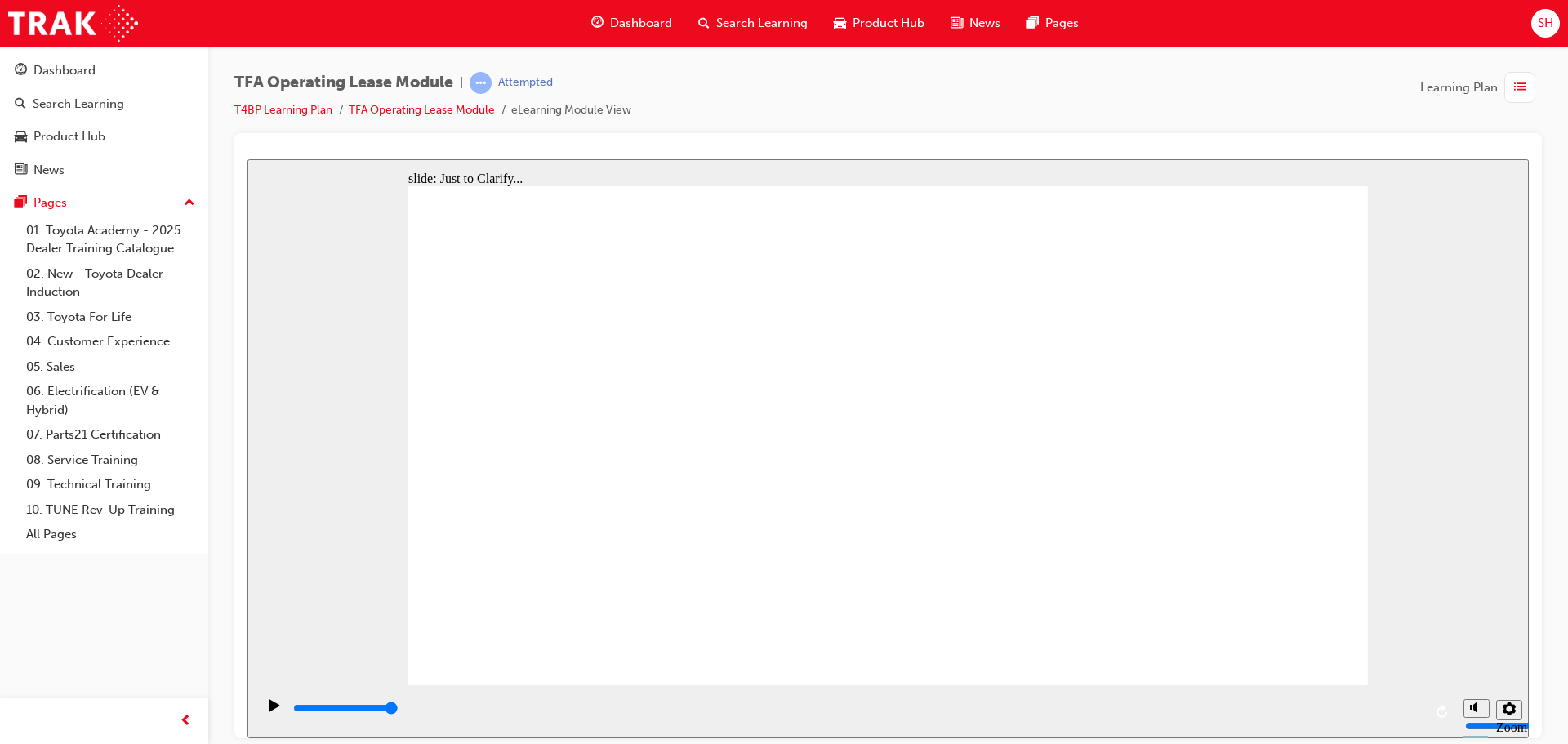
checkbox input "true"
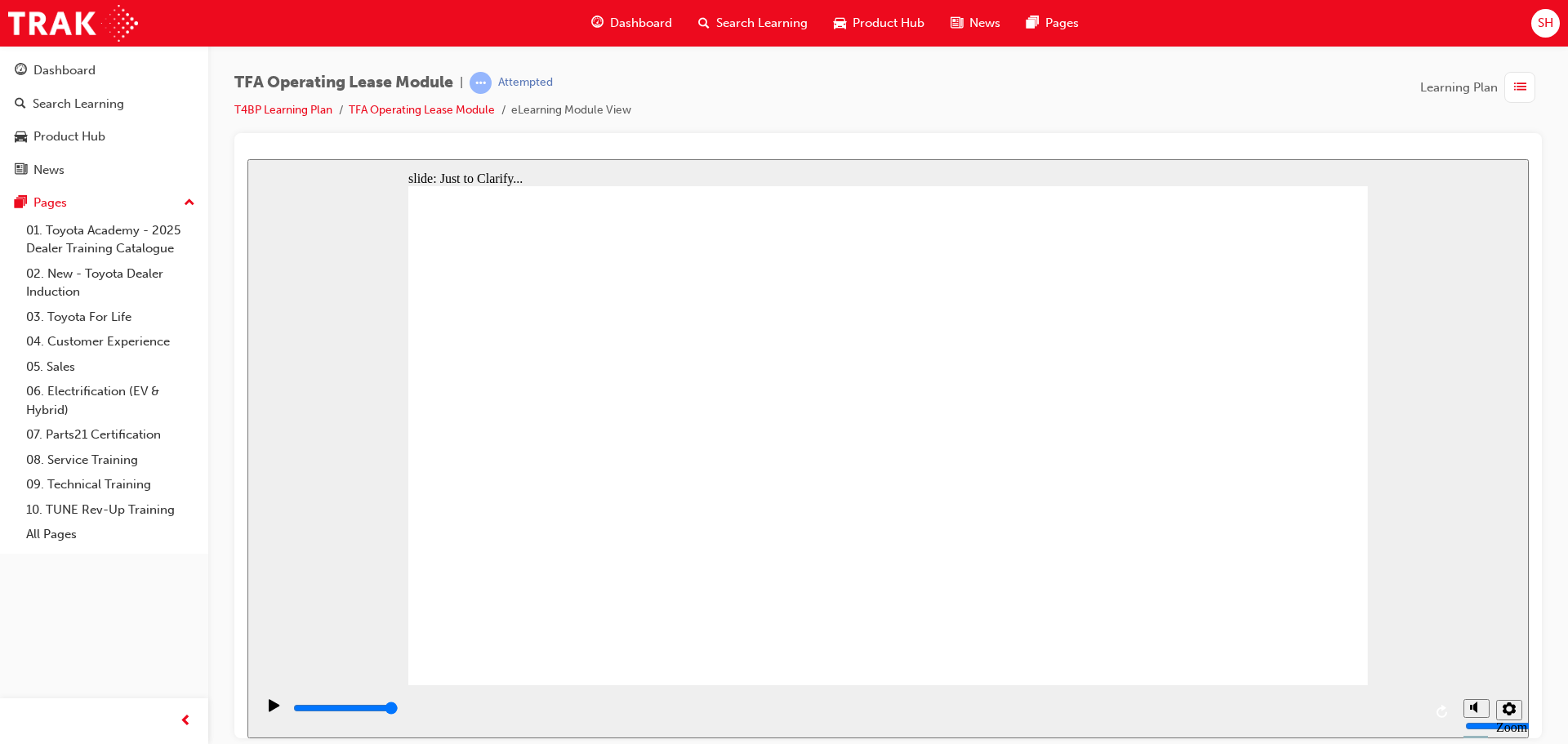
checkbox input "false"
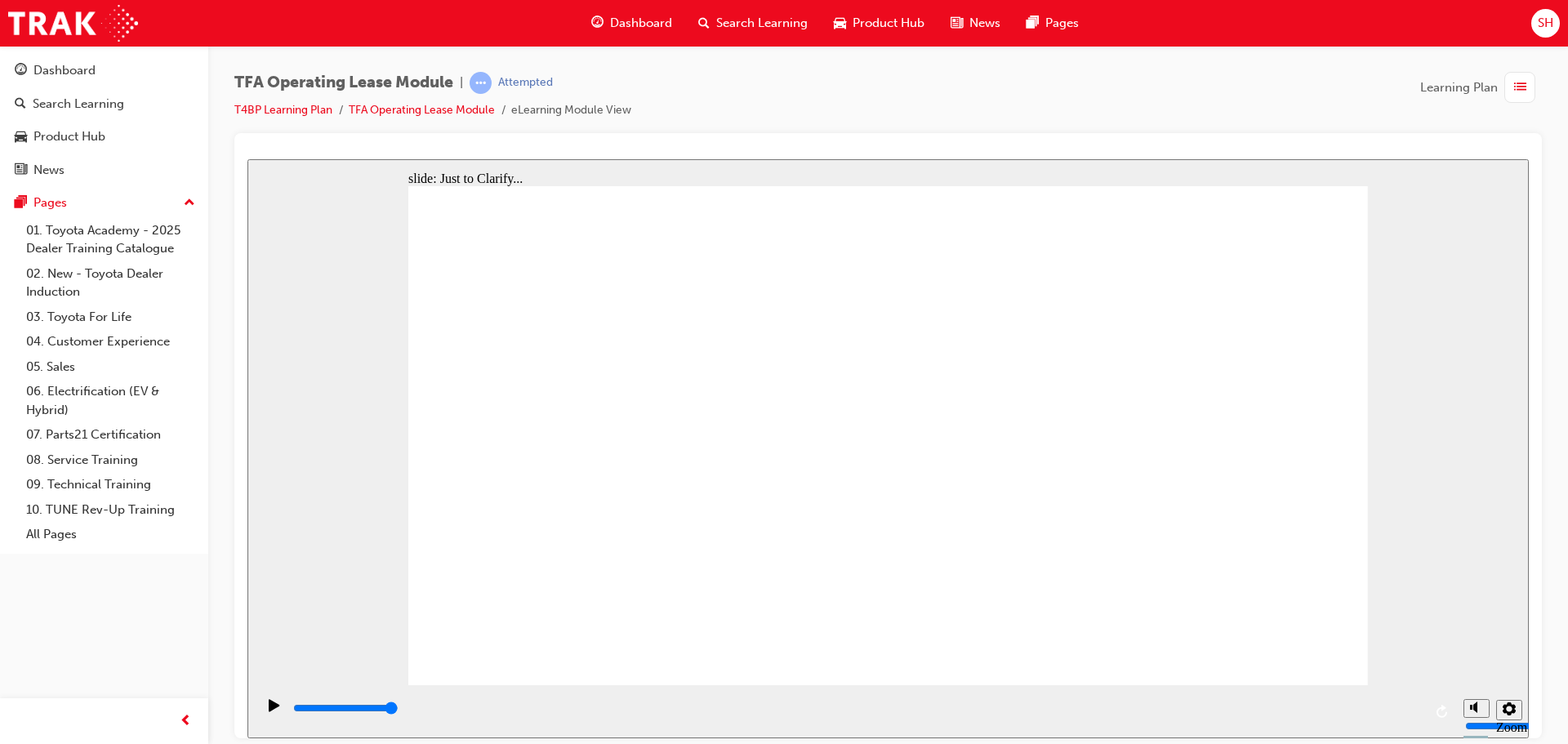
checkbox input "false"
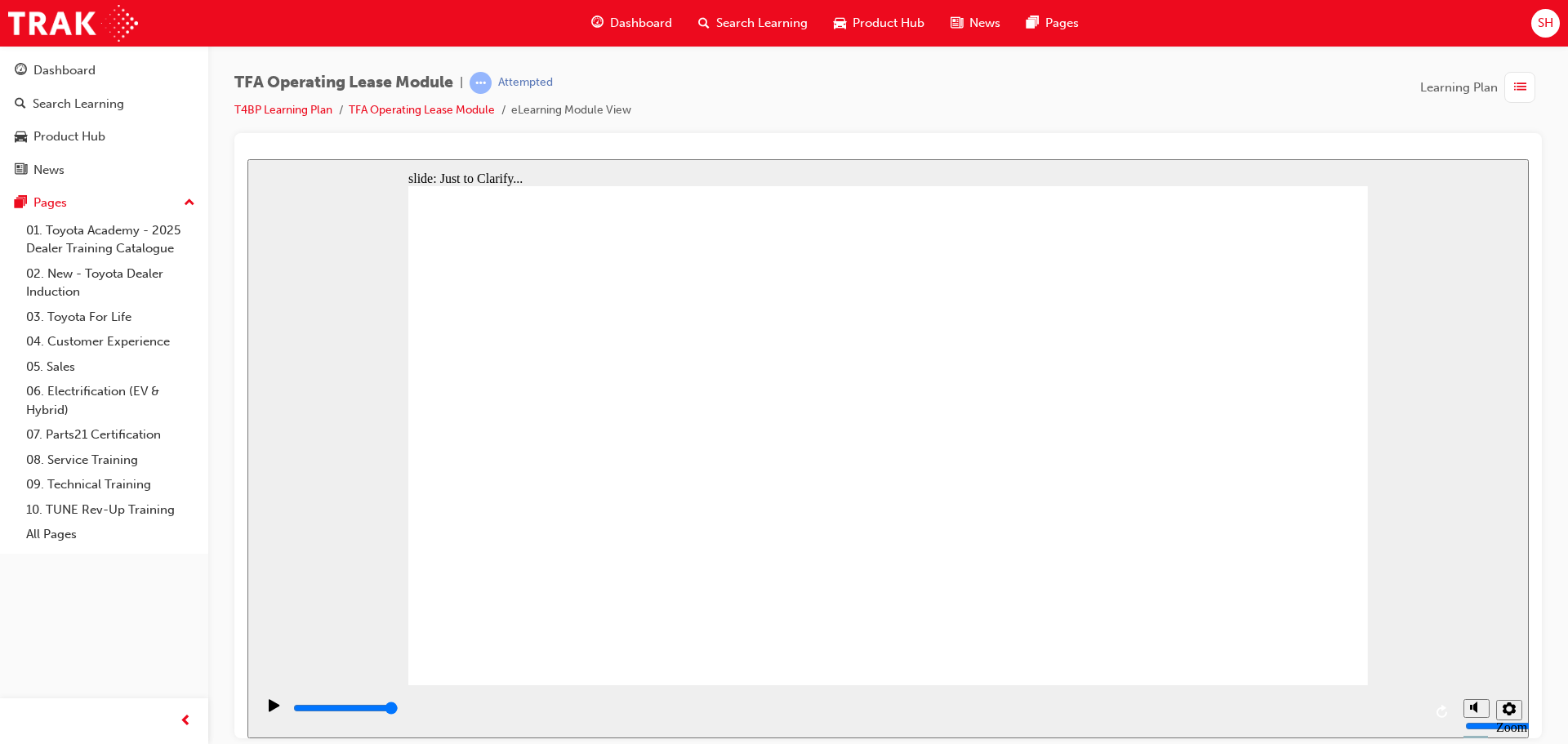
checkbox input "false"
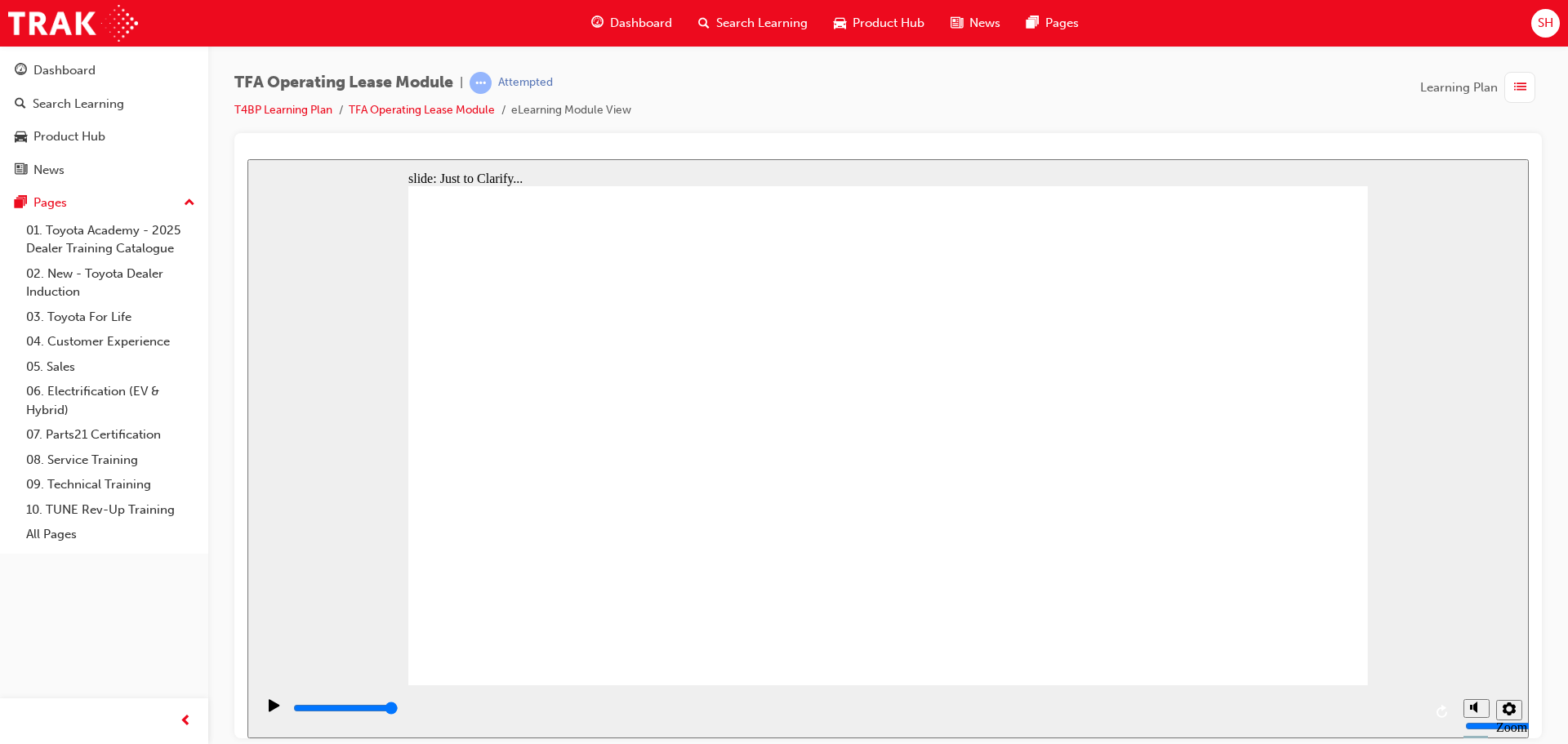
checkbox input "false"
checkbox input "true"
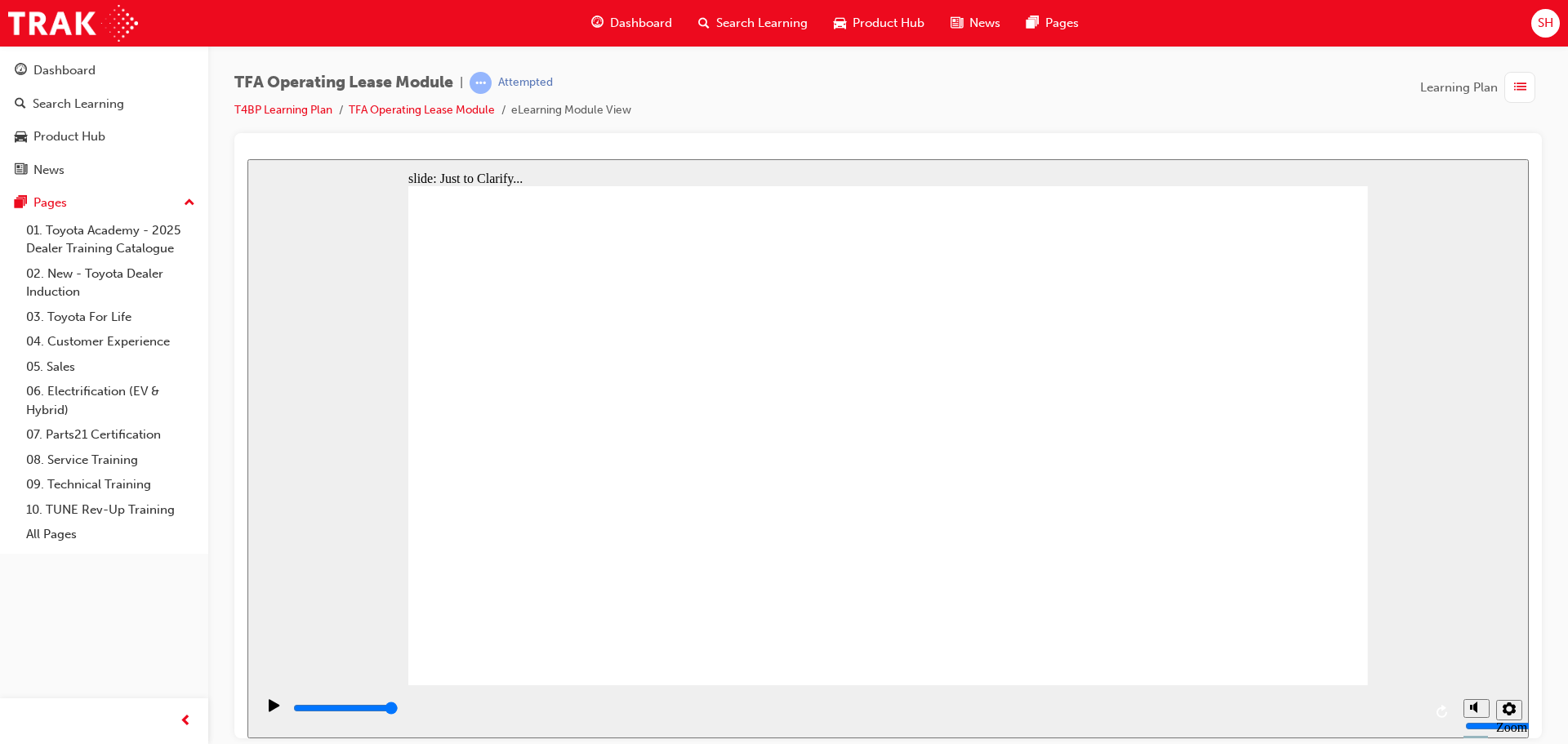
checkbox input "true"
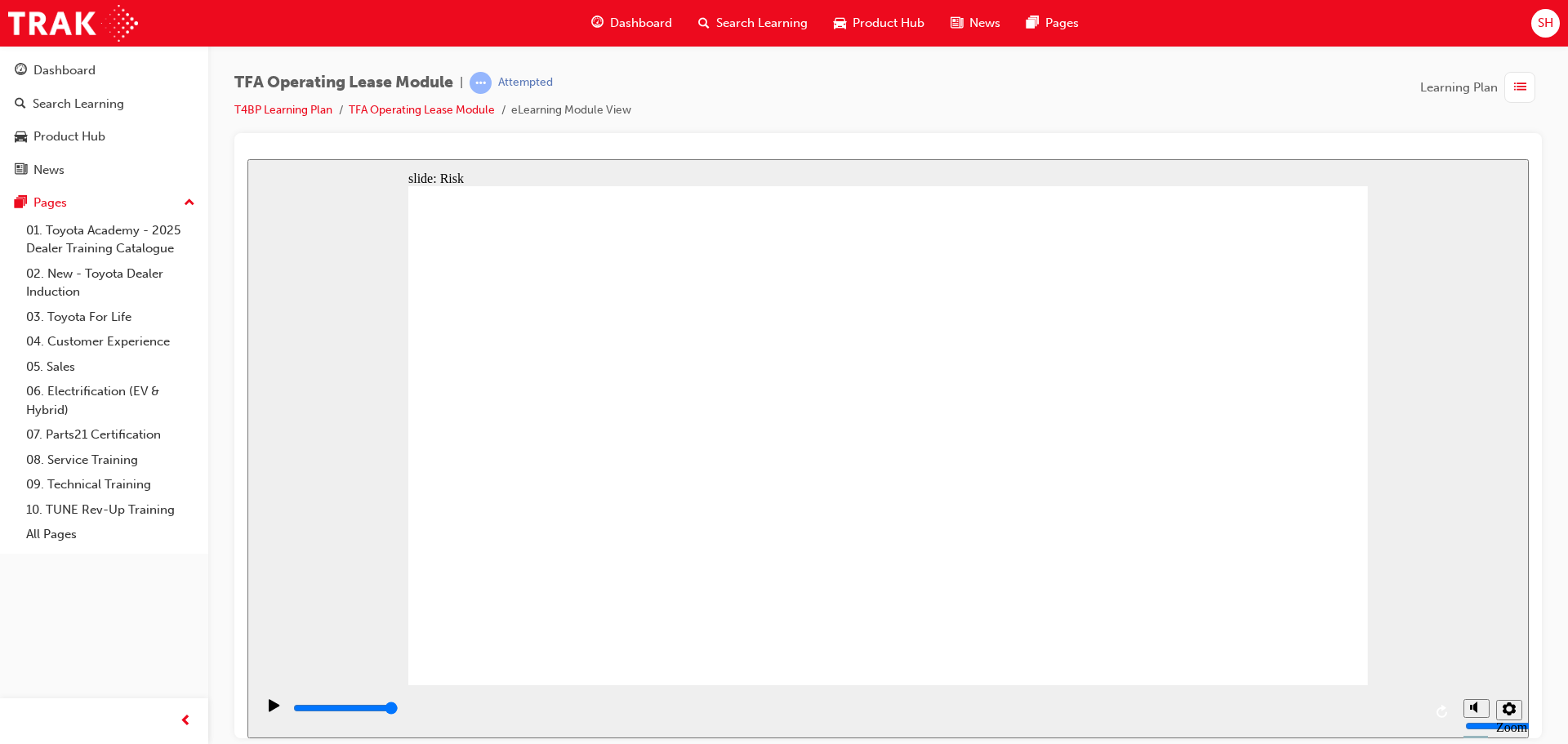
drag, startPoint x: 1042, startPoint y: 413, endPoint x: 1039, endPoint y: 404, distance: 9.5
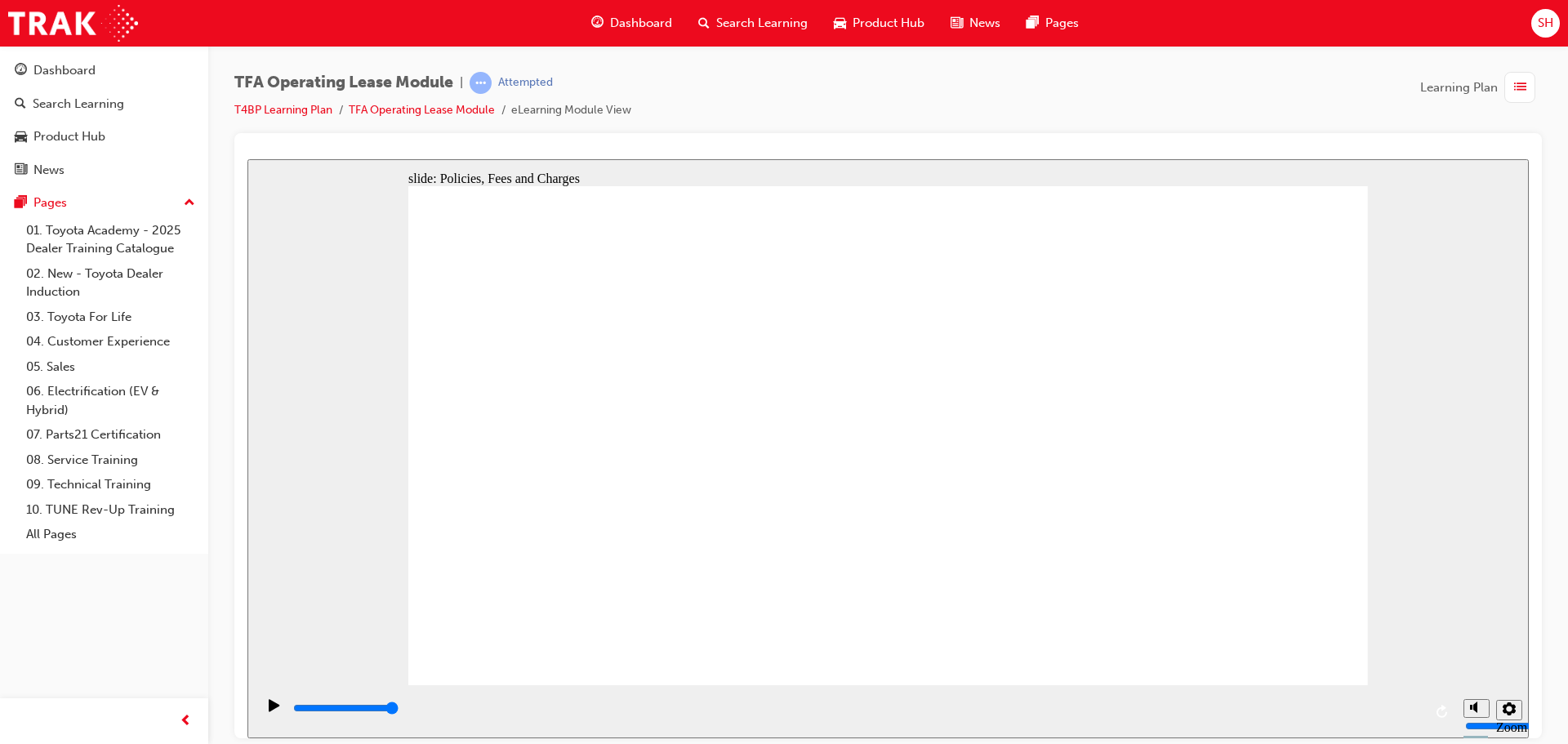
type input "4200"
checkbox input "true"
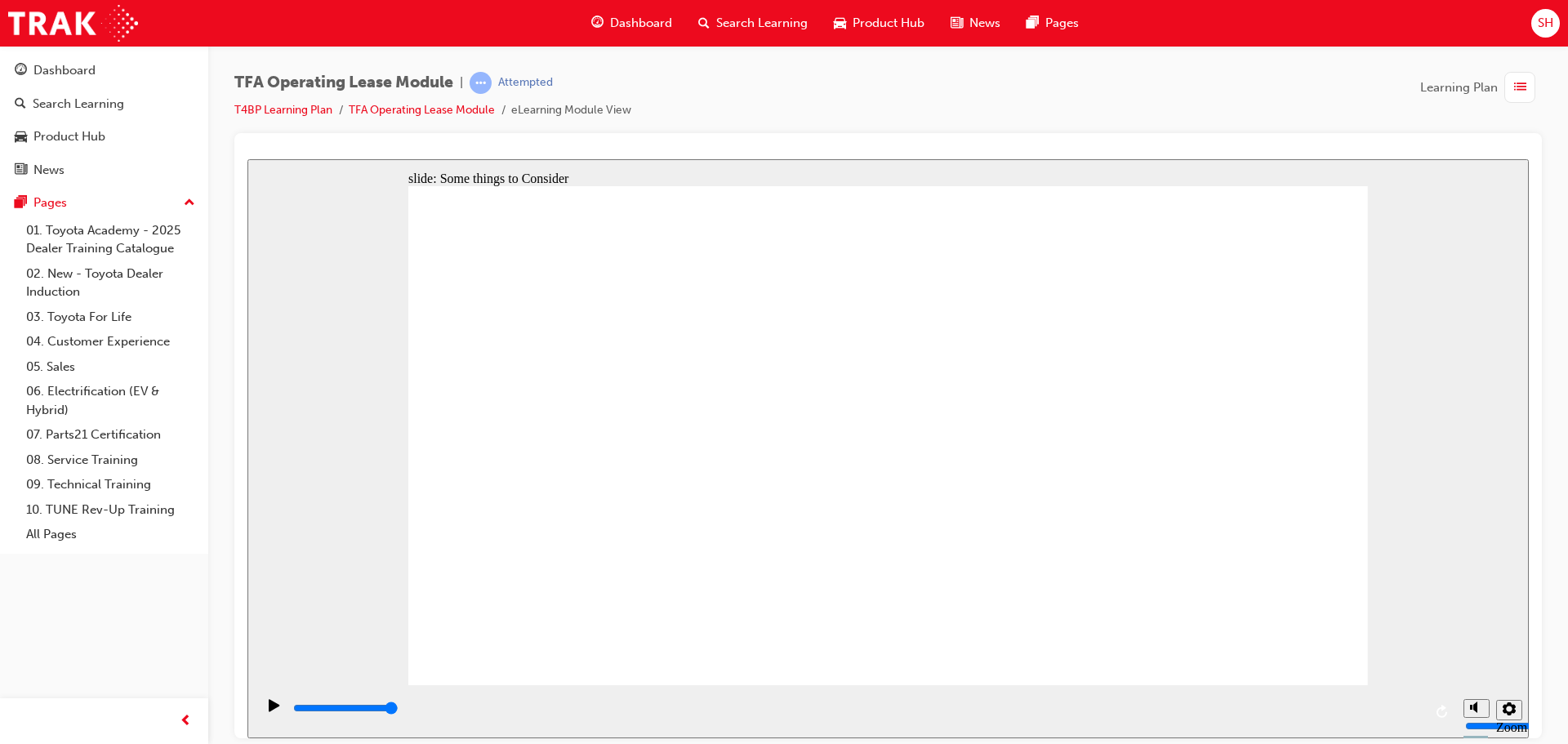
checkbox input "true"
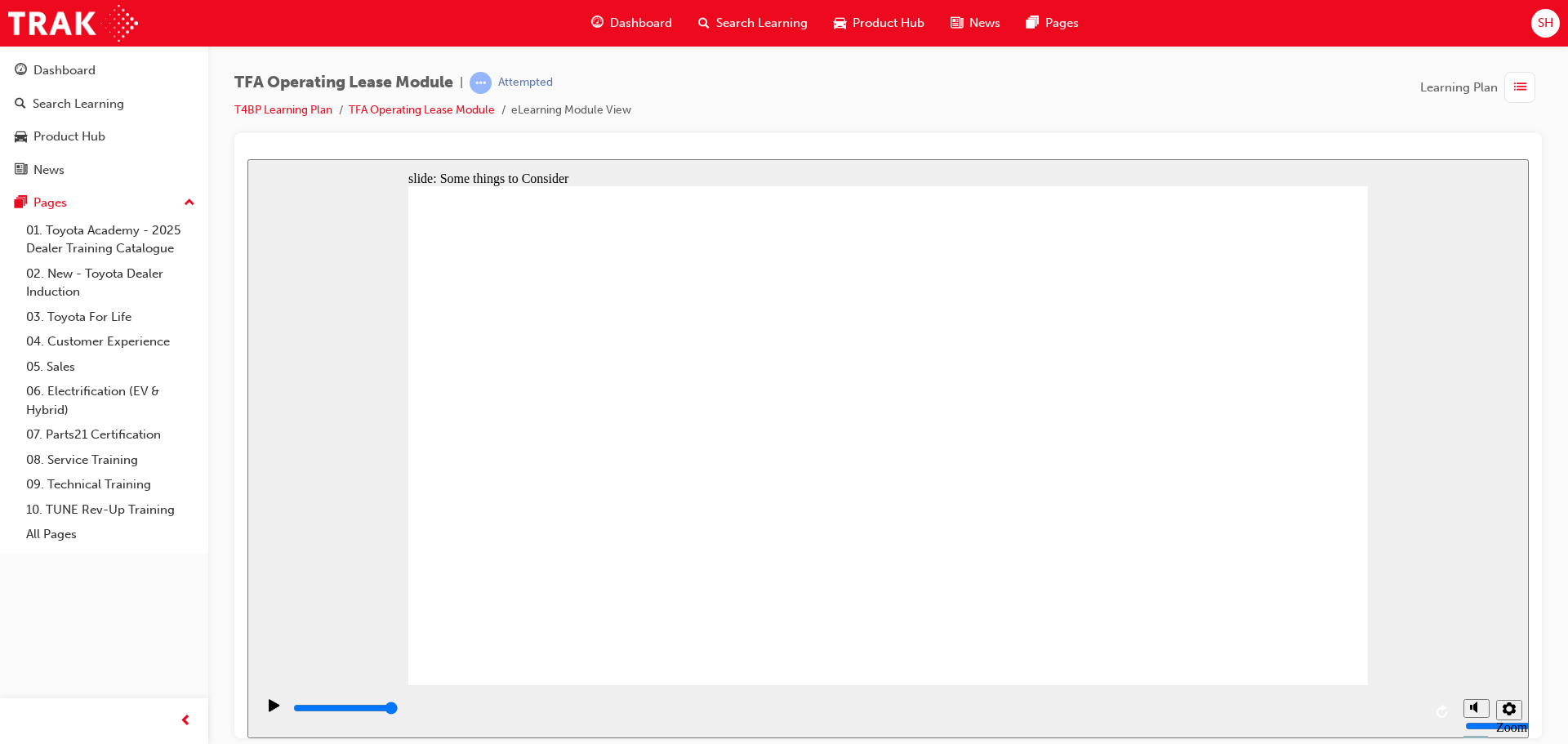
checkbox input "false"
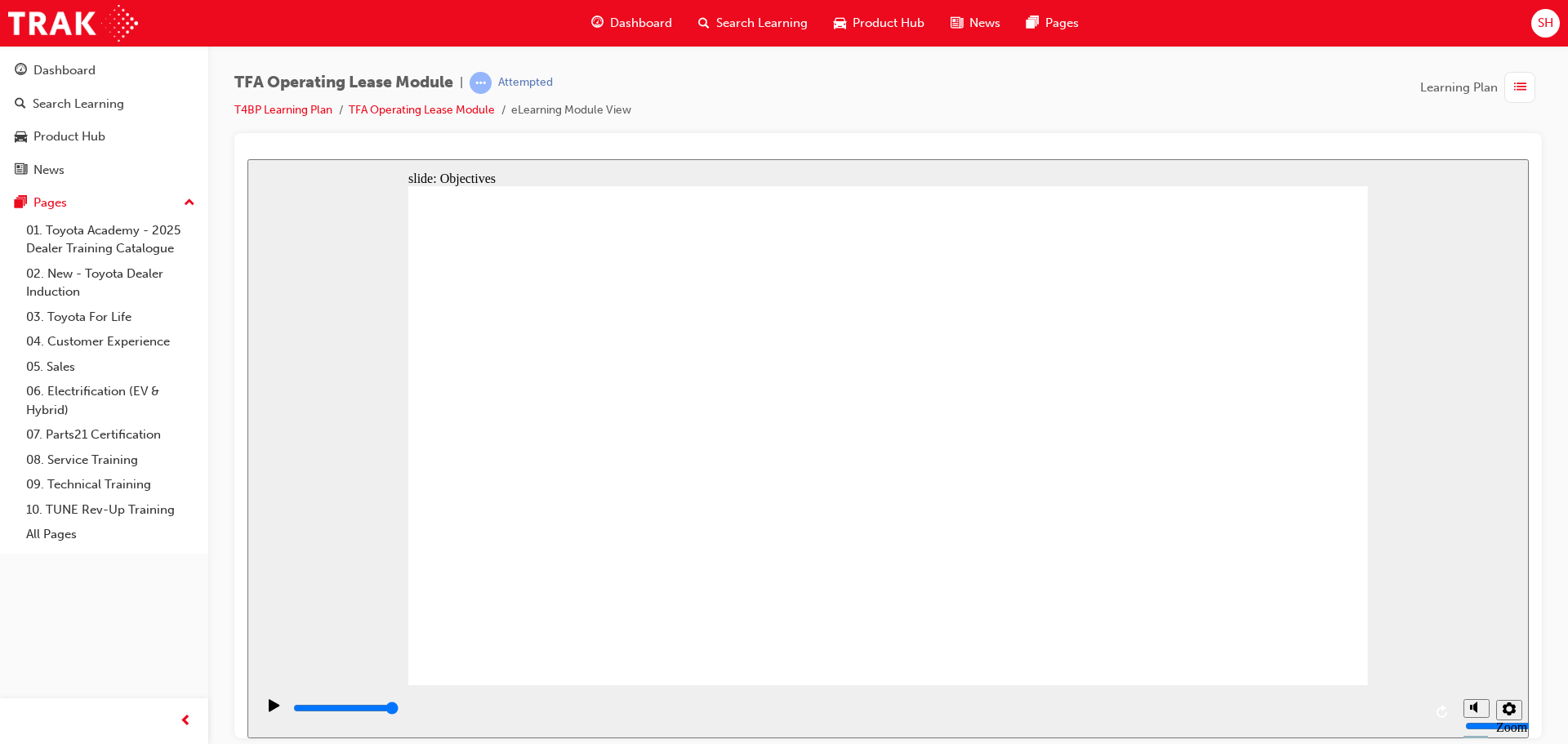
drag, startPoint x: 722, startPoint y: 516, endPoint x: 772, endPoint y: 421, distance: 107.4
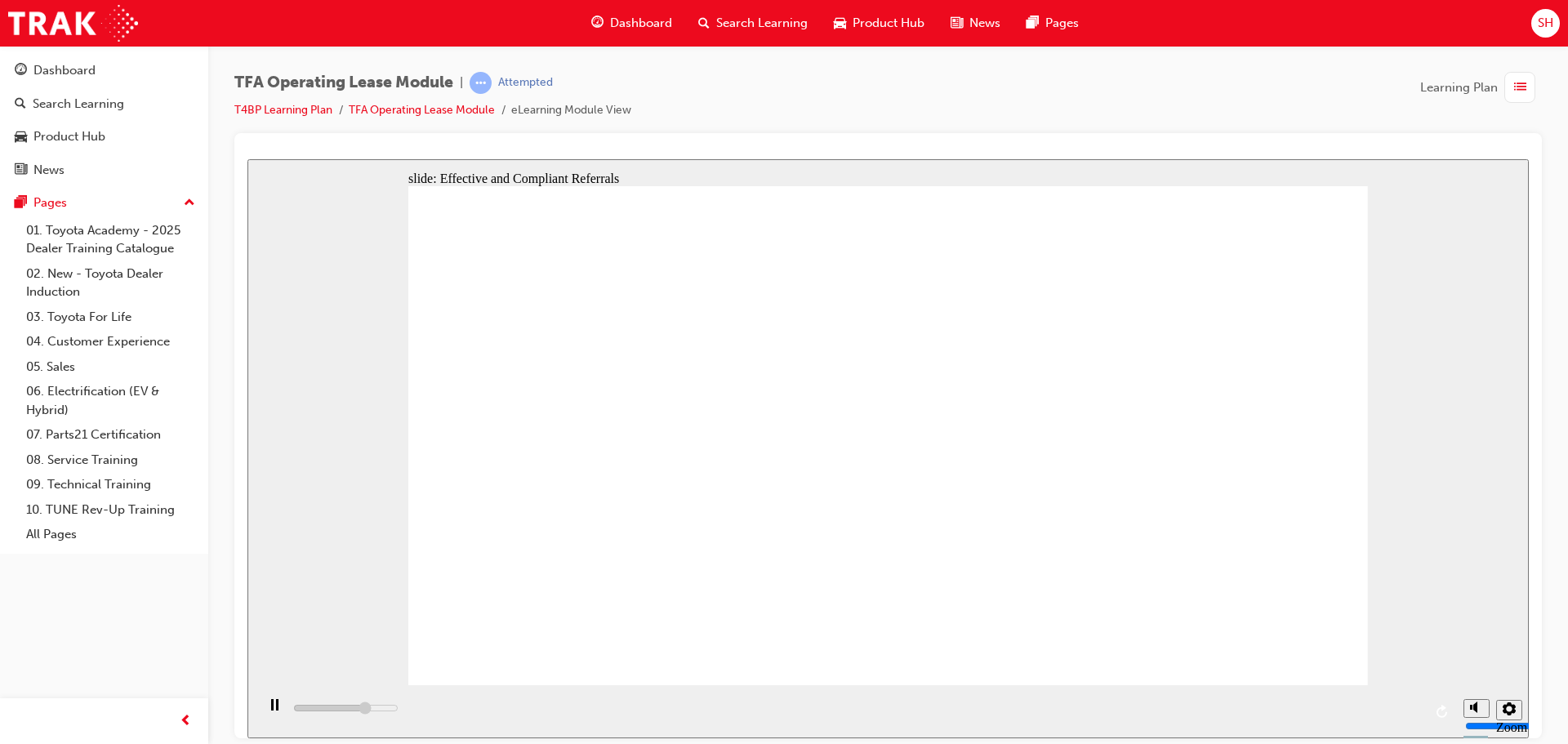
drag, startPoint x: 621, startPoint y: 456, endPoint x: 799, endPoint y: 498, distance: 182.9
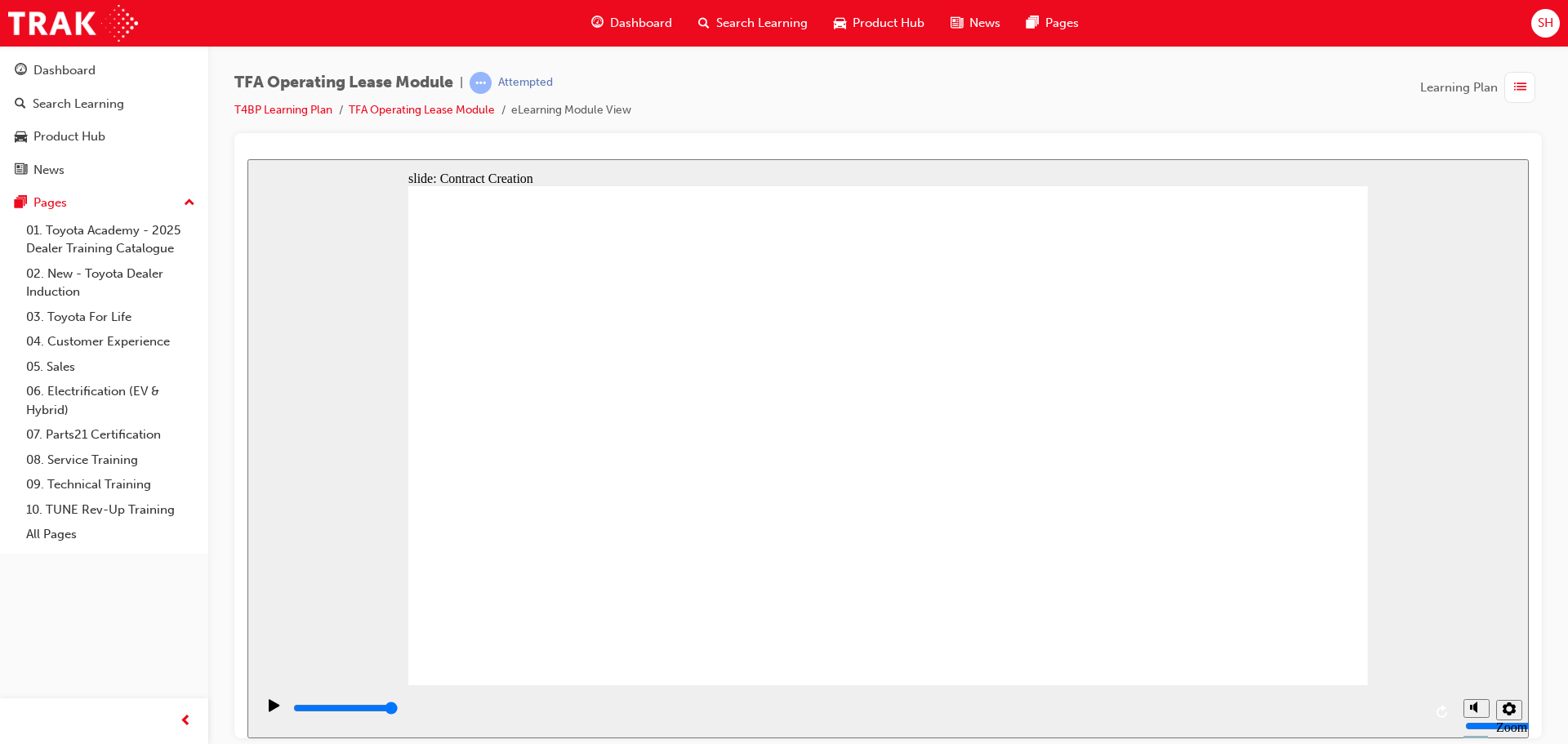
type input "4200"
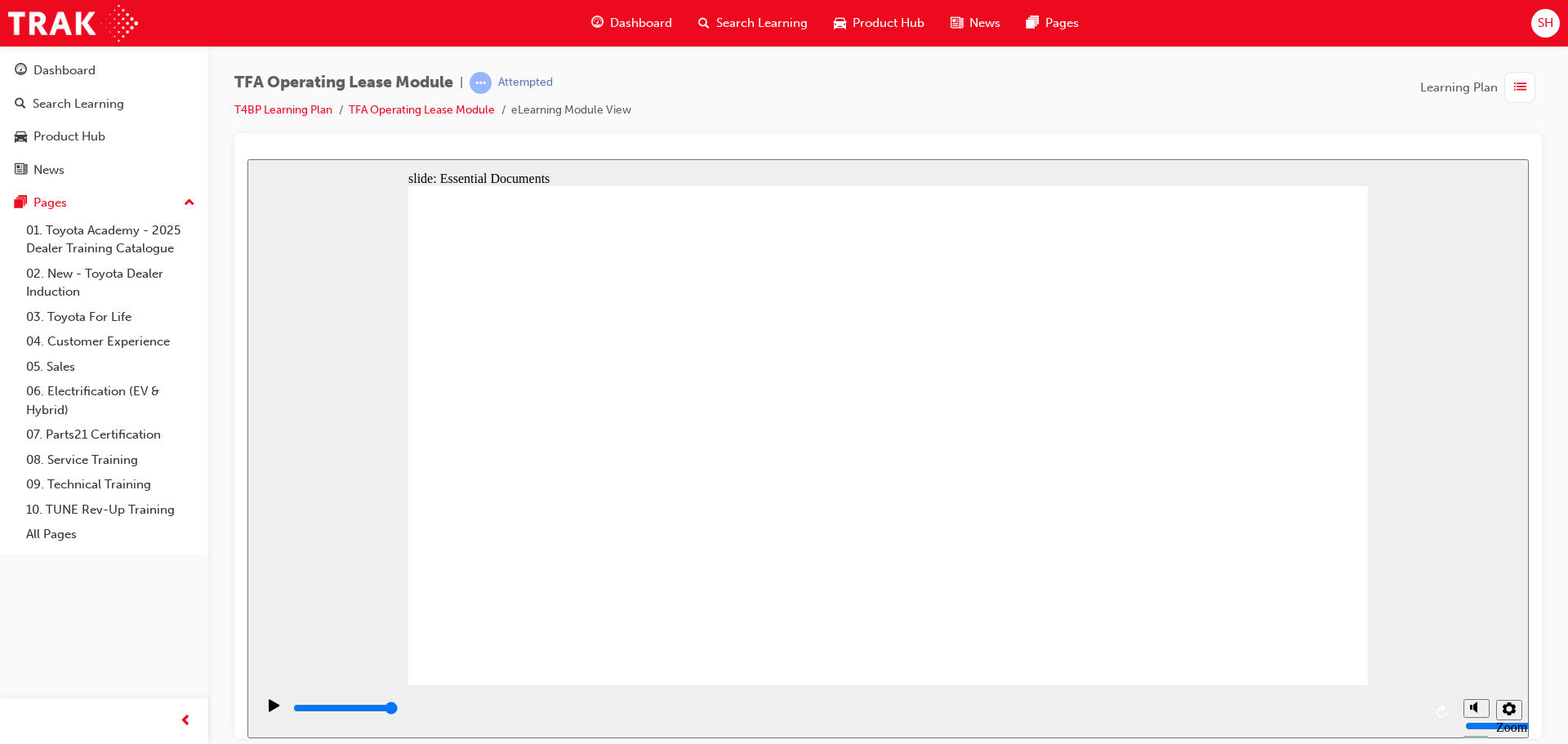
drag, startPoint x: 678, startPoint y: 474, endPoint x: 671, endPoint y: 489, distance: 16.6
checkbox input "true"
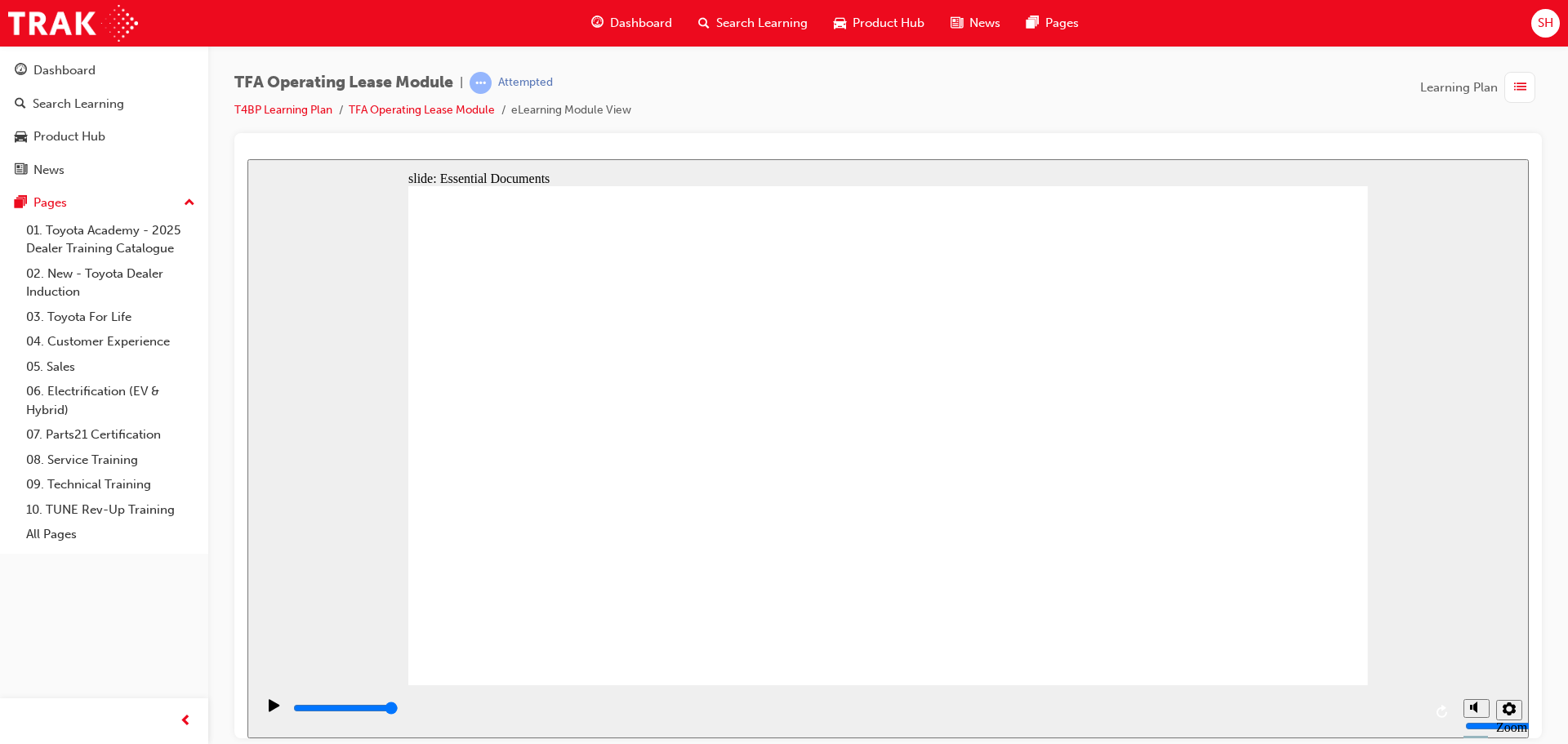
checkbox input "true"
drag, startPoint x: 605, startPoint y: 424, endPoint x: 610, endPoint y: 443, distance: 19.6
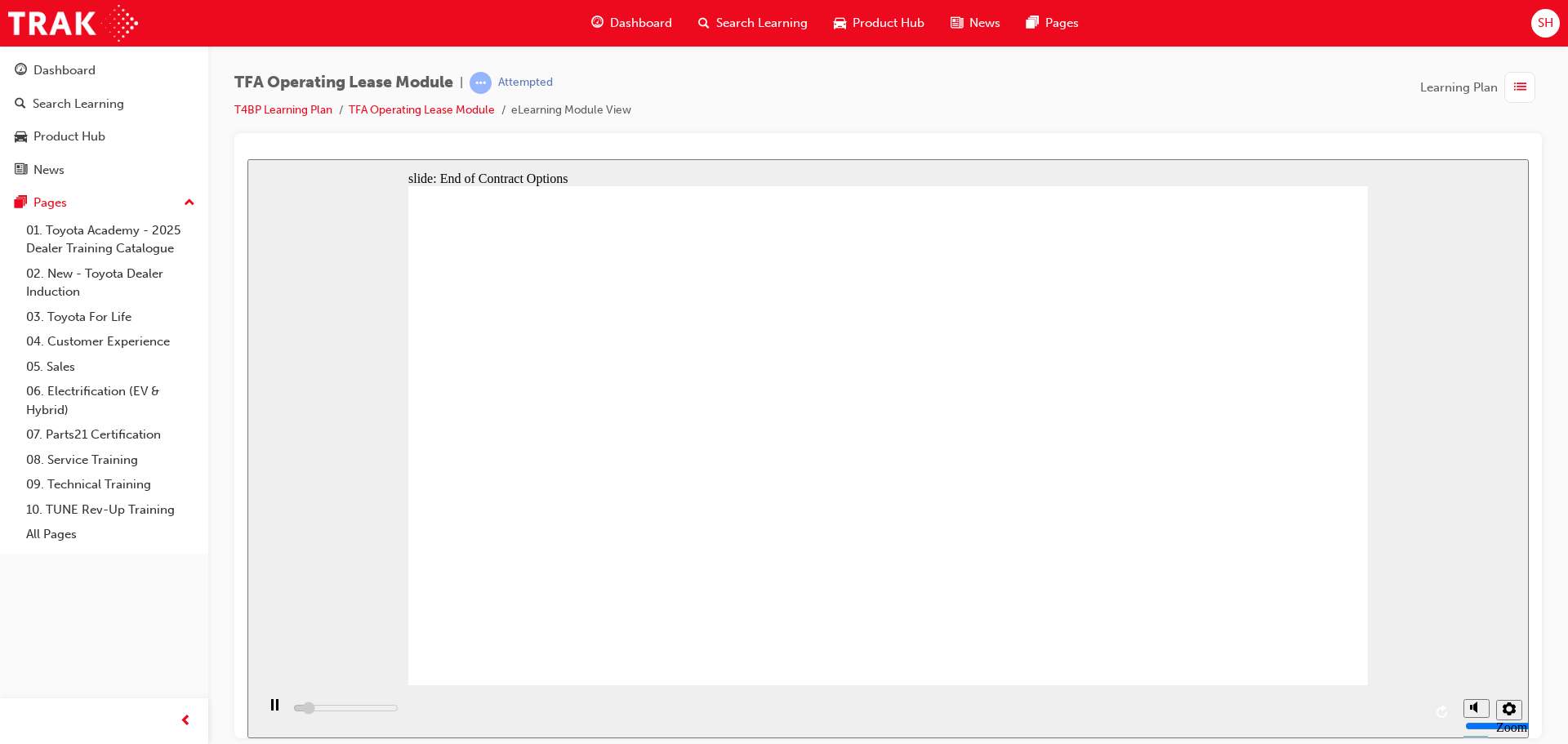
drag, startPoint x: 514, startPoint y: 443, endPoint x: 640, endPoint y: 445, distance: 126.0
drag, startPoint x: 492, startPoint y: 450, endPoint x: 635, endPoint y: 461, distance: 143.4
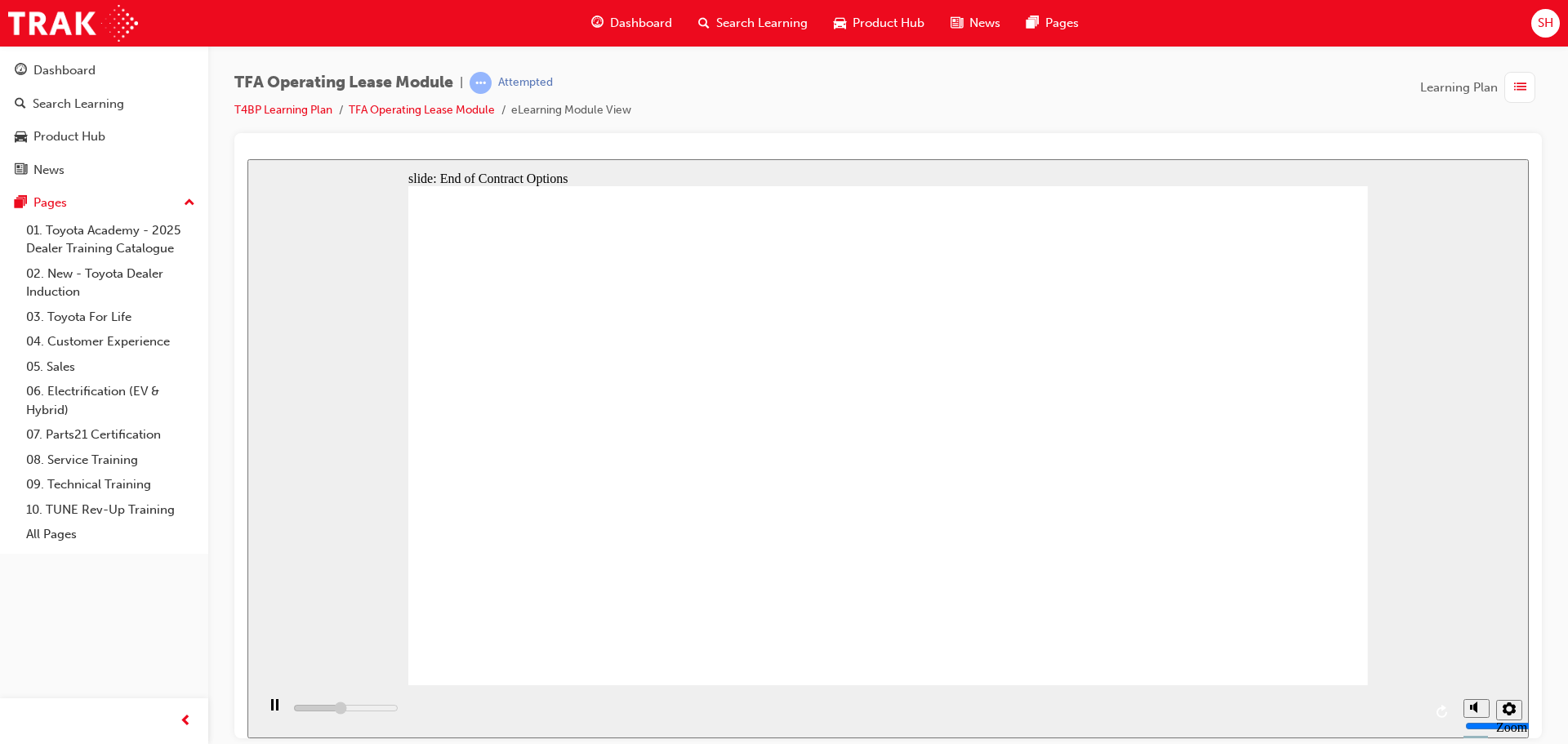
drag, startPoint x: 499, startPoint y: 471, endPoint x: 633, endPoint y: 471, distance: 134.0
drag, startPoint x: 440, startPoint y: 510, endPoint x: 653, endPoint y: 507, distance: 213.0
drag, startPoint x: 640, startPoint y: 517, endPoint x: 663, endPoint y: 516, distance: 23.0
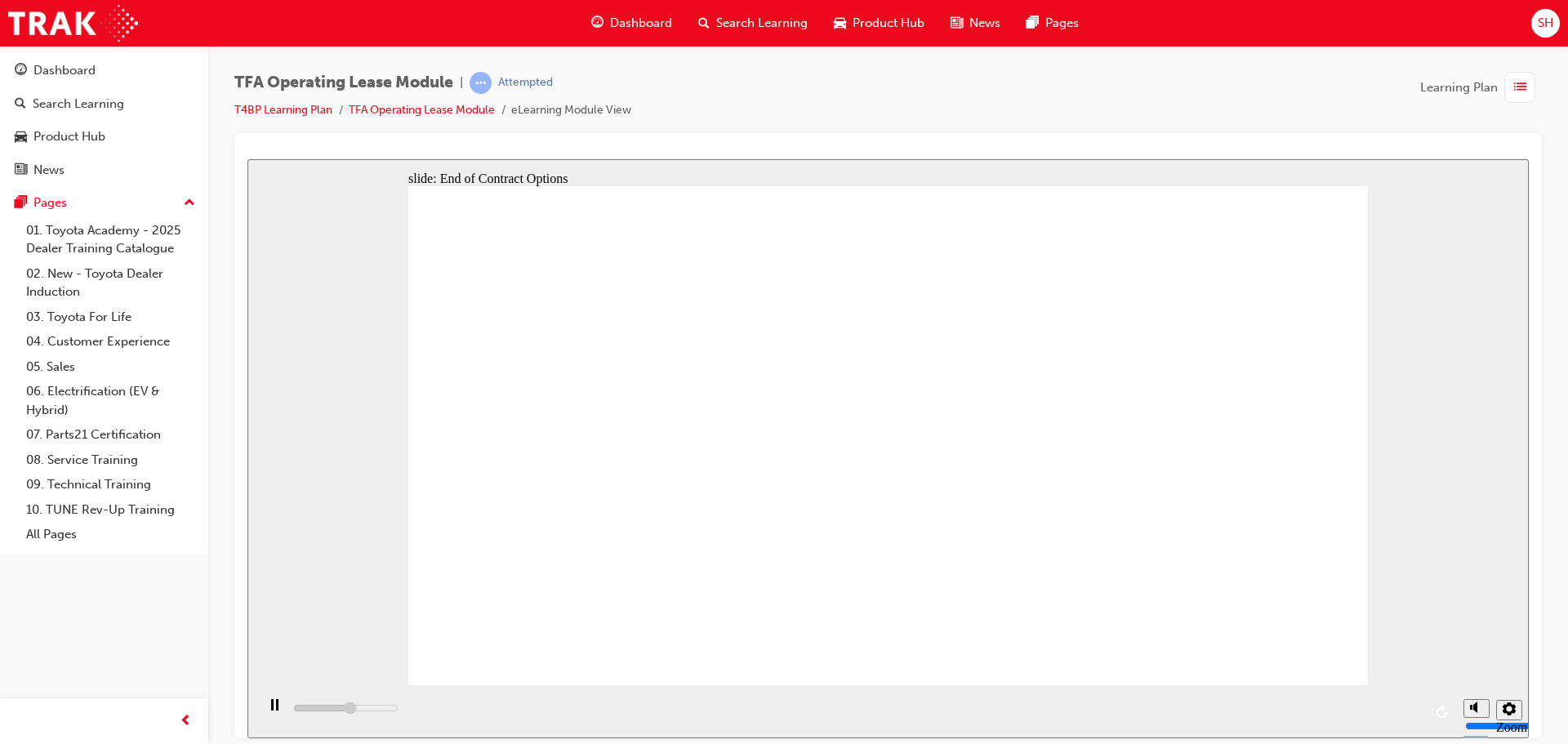
drag, startPoint x: 473, startPoint y: 543, endPoint x: 632, endPoint y: 543, distance: 159.0
drag, startPoint x: 480, startPoint y: 566, endPoint x: 755, endPoint y: 566, distance: 275.0
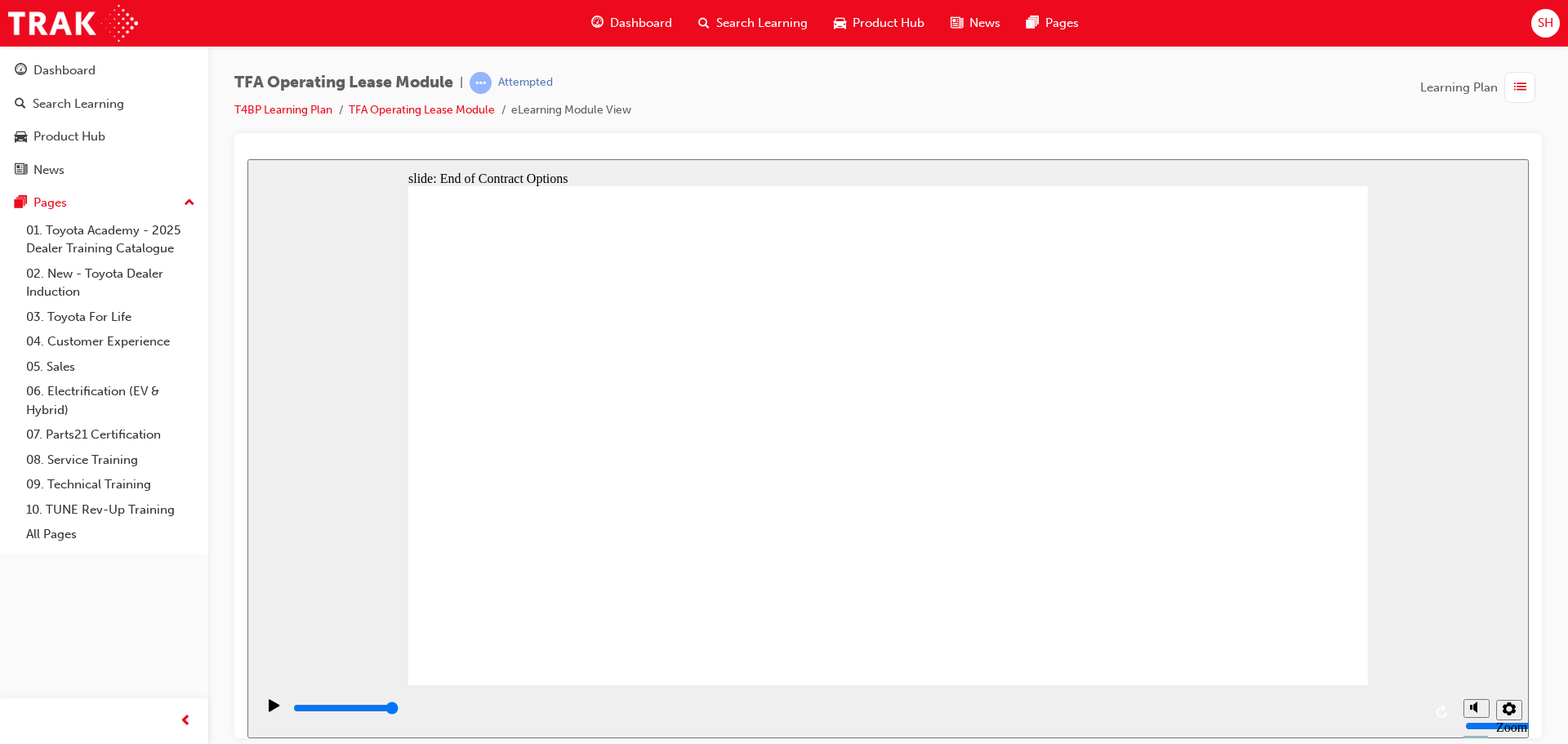
type input "3000"
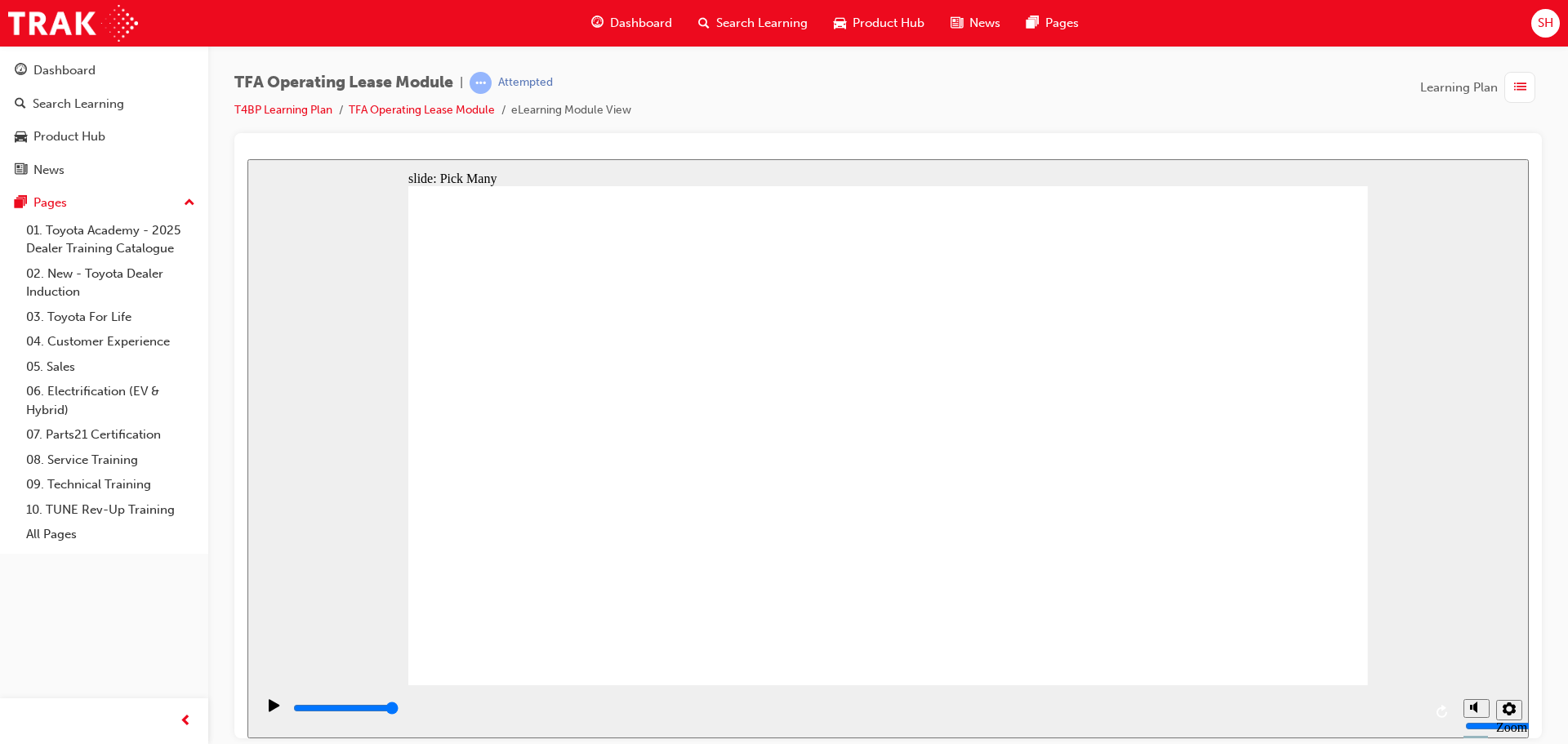
checkbox input "true"
type input "0"
checkbox input "false"
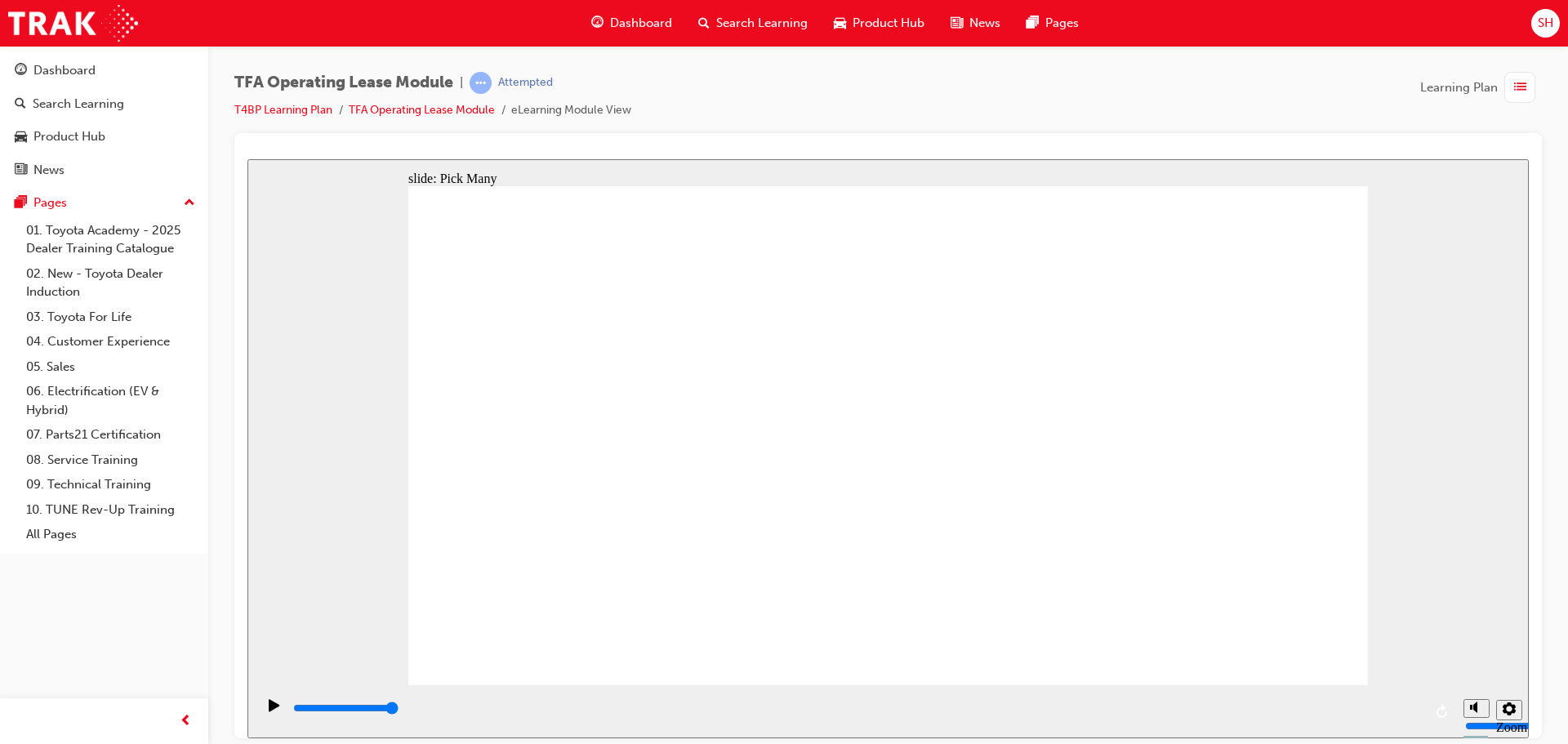
checkbox input "false"
type input "3000"
checkbox input "true"
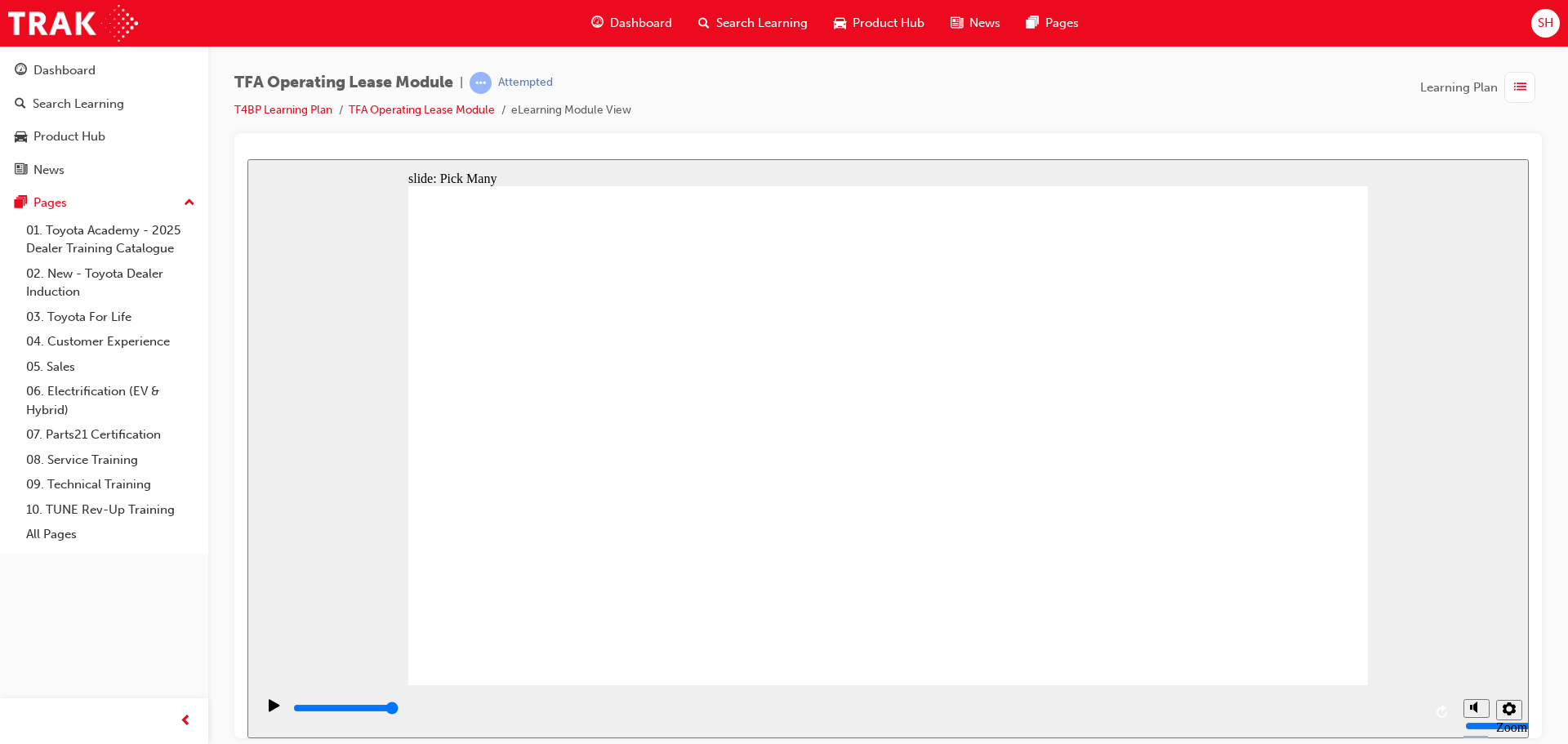
checkbox input "true"
type input "0"
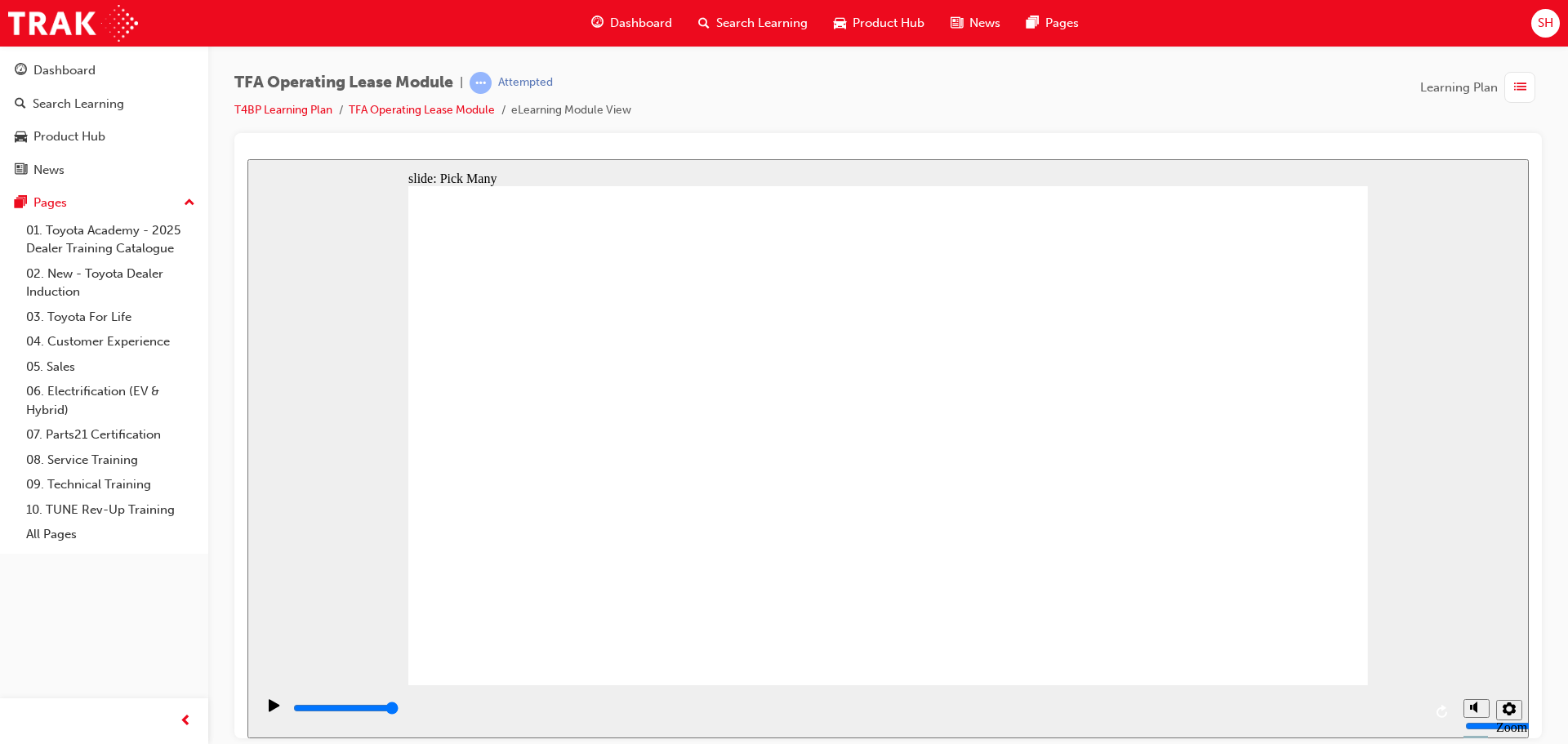
checkbox input "false"
type input "3000"
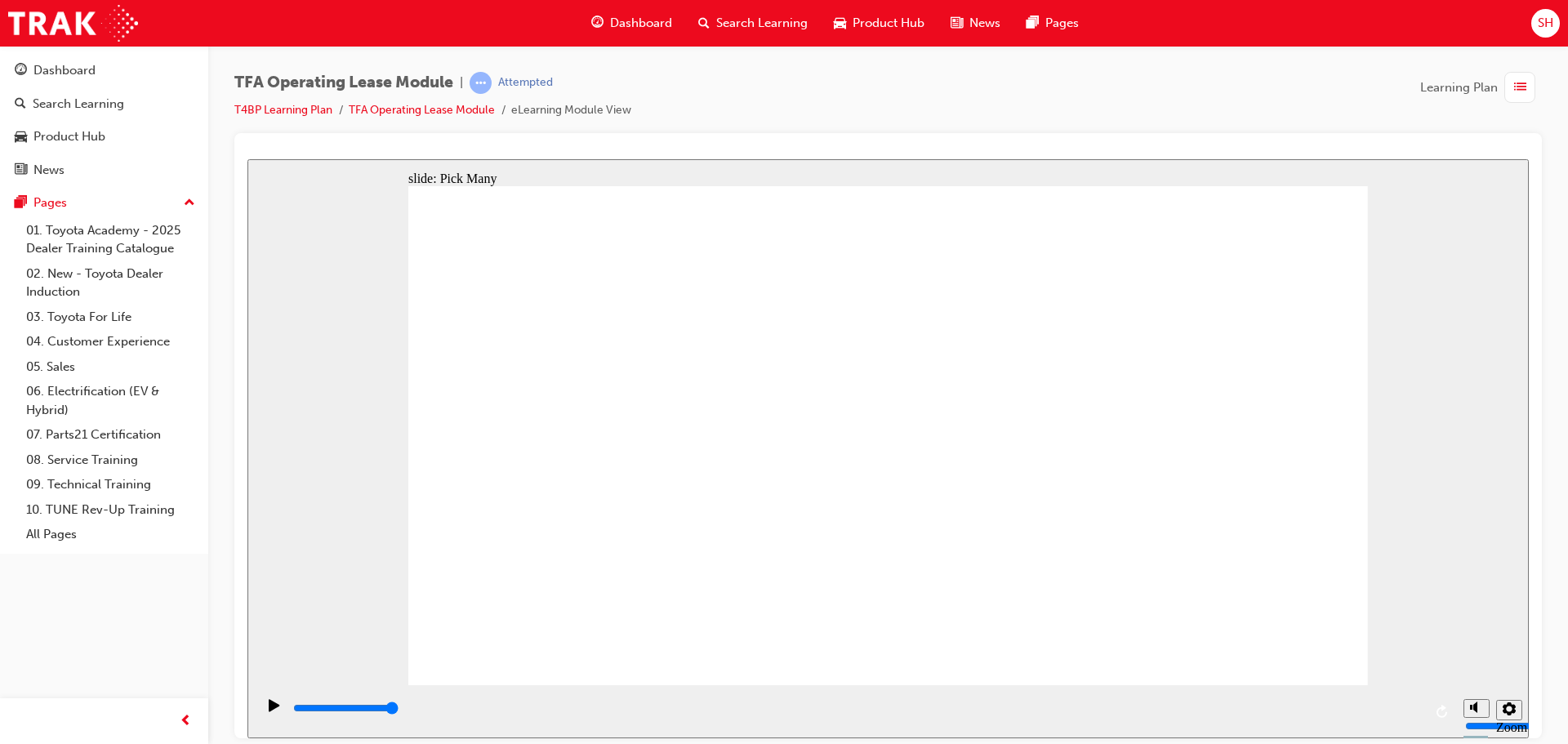
checkbox input "true"
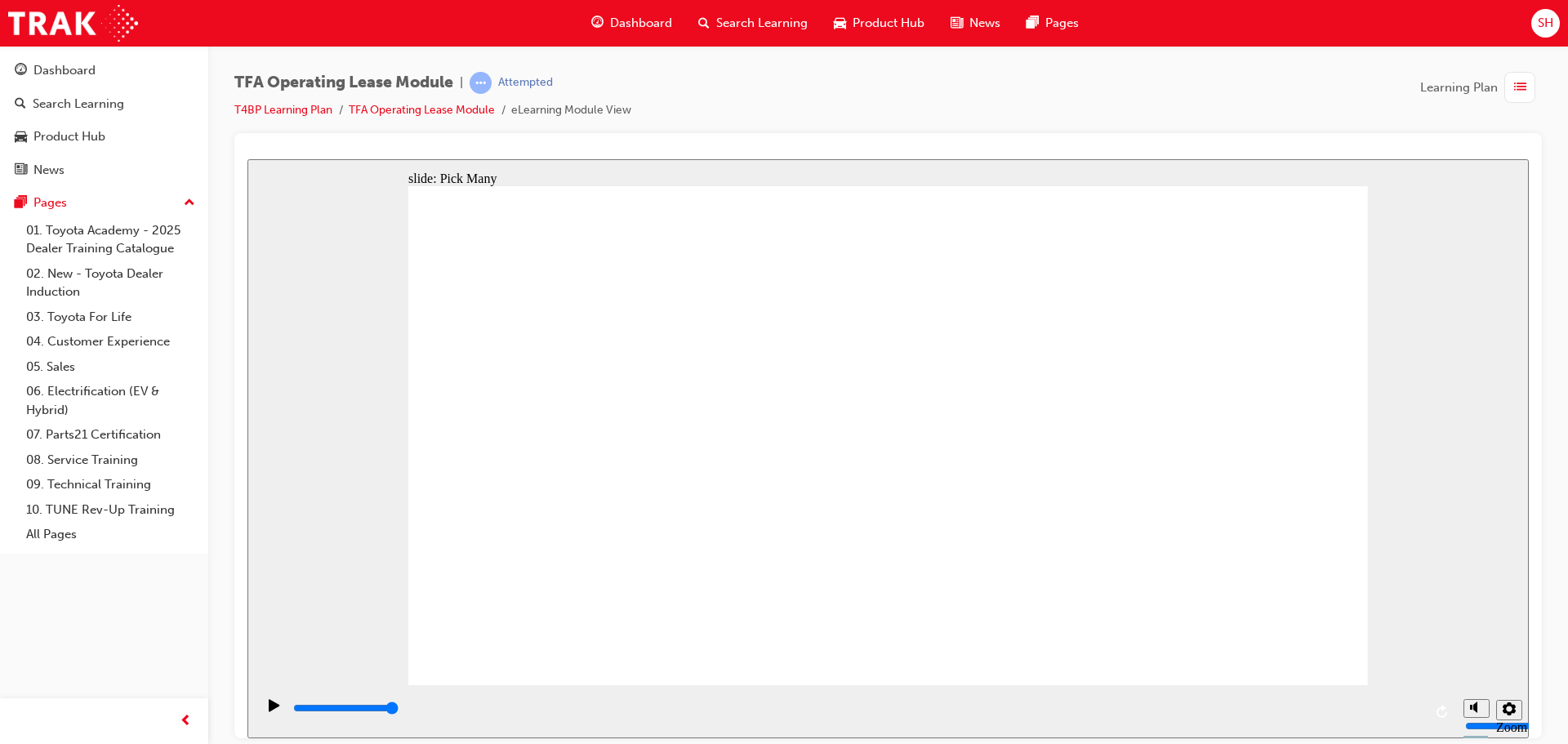
type input "0"
checkbox input "false"
type input "3000"
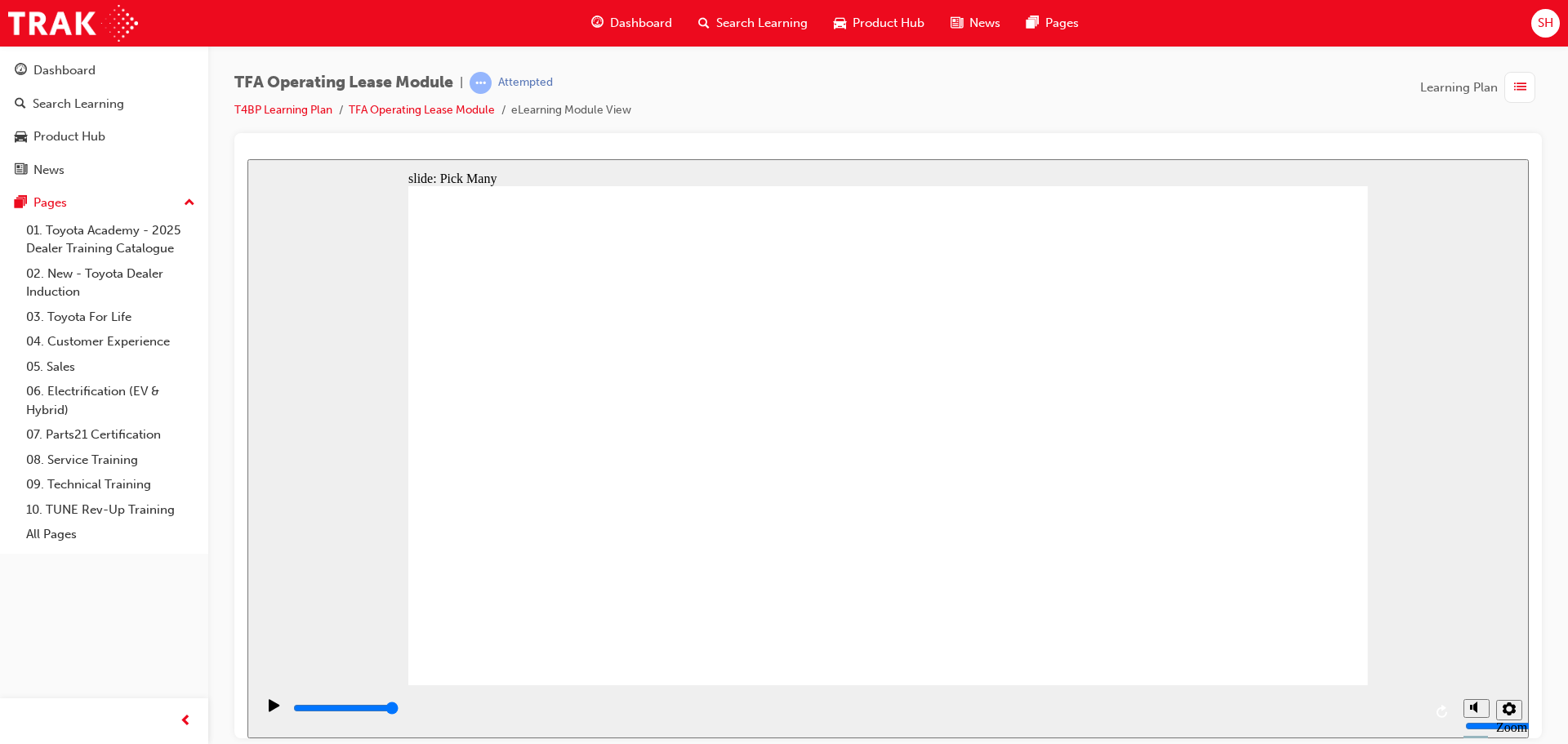
checkbox input "true"
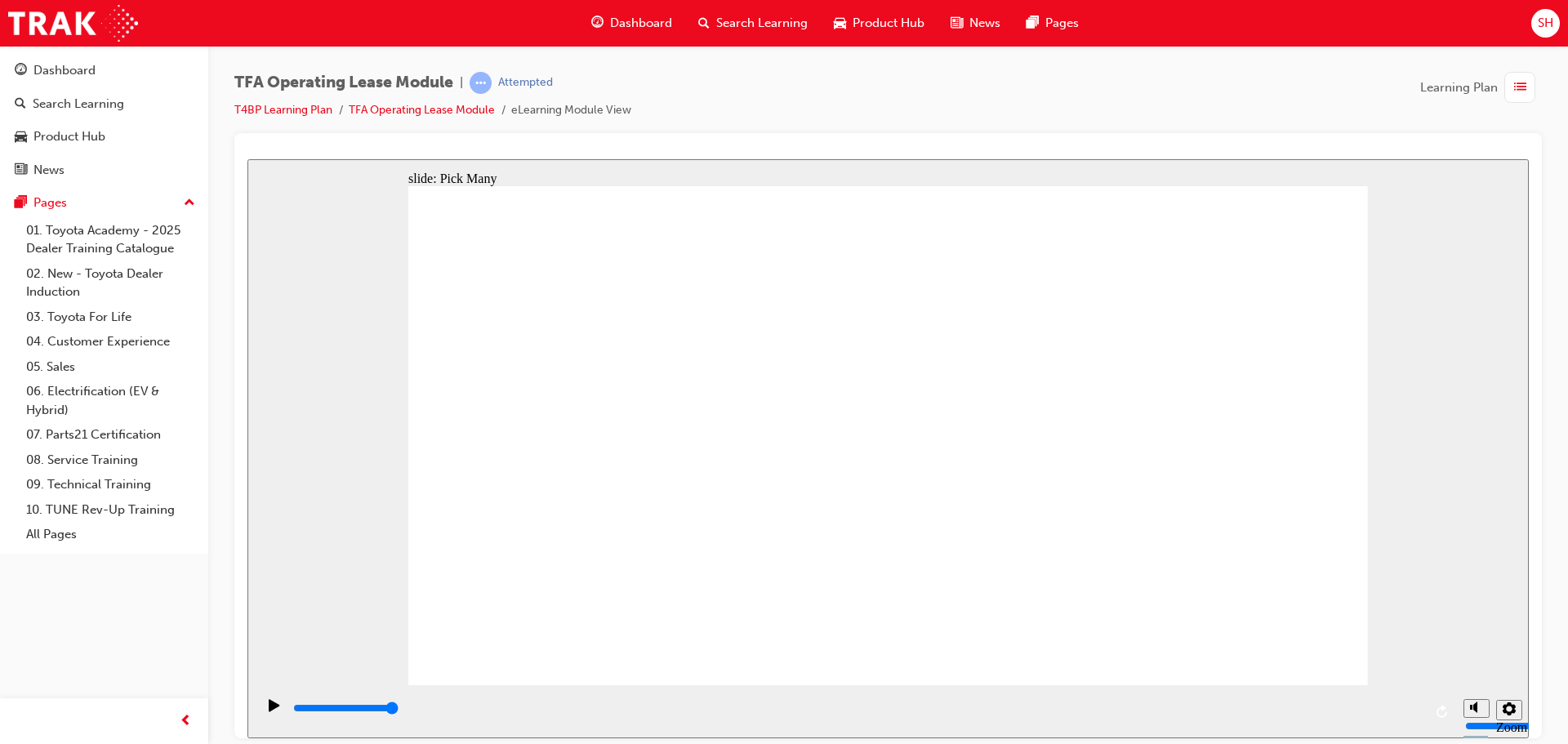
type input "0"
checkbox input "false"
type input "3000"
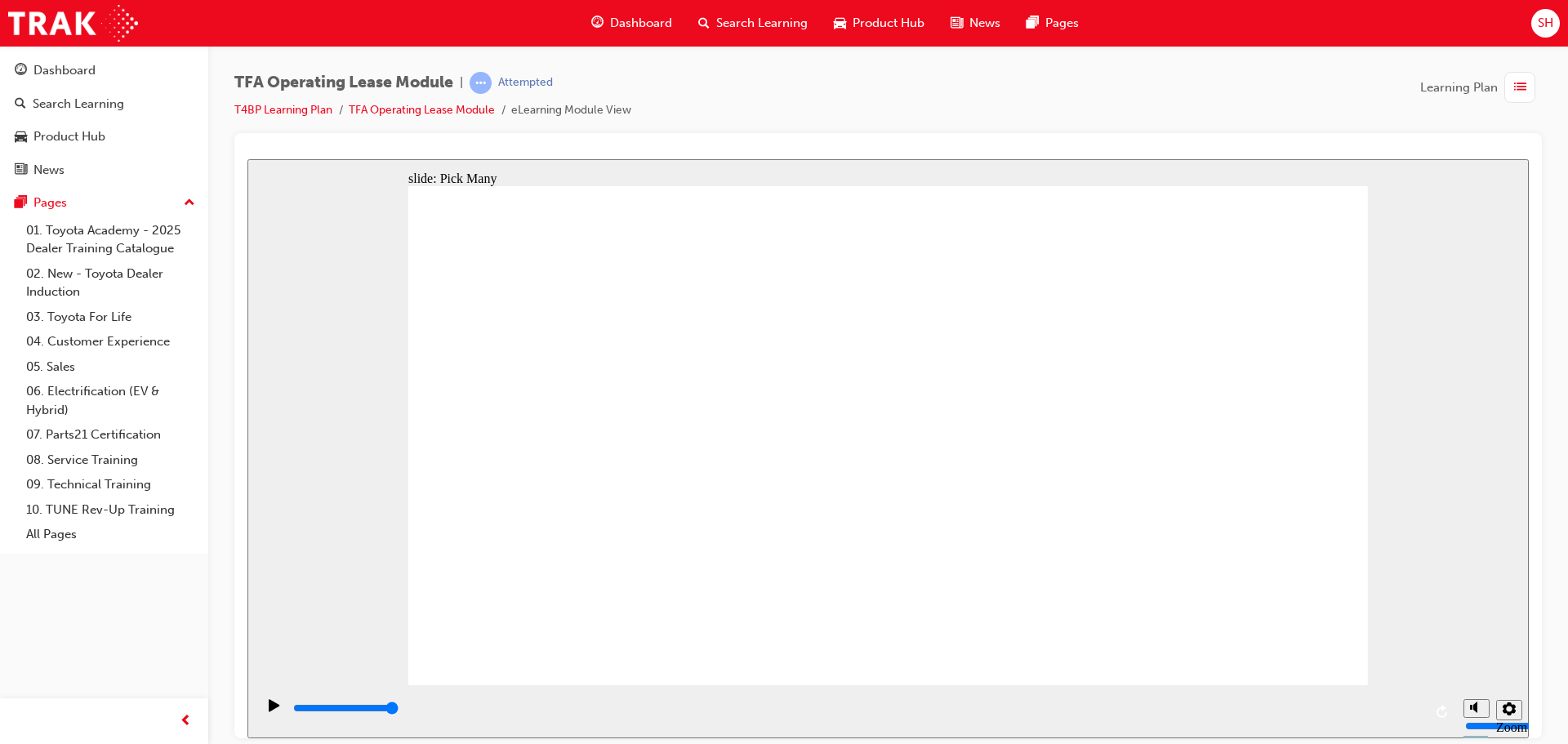
checkbox input "true"
checkbox input "false"
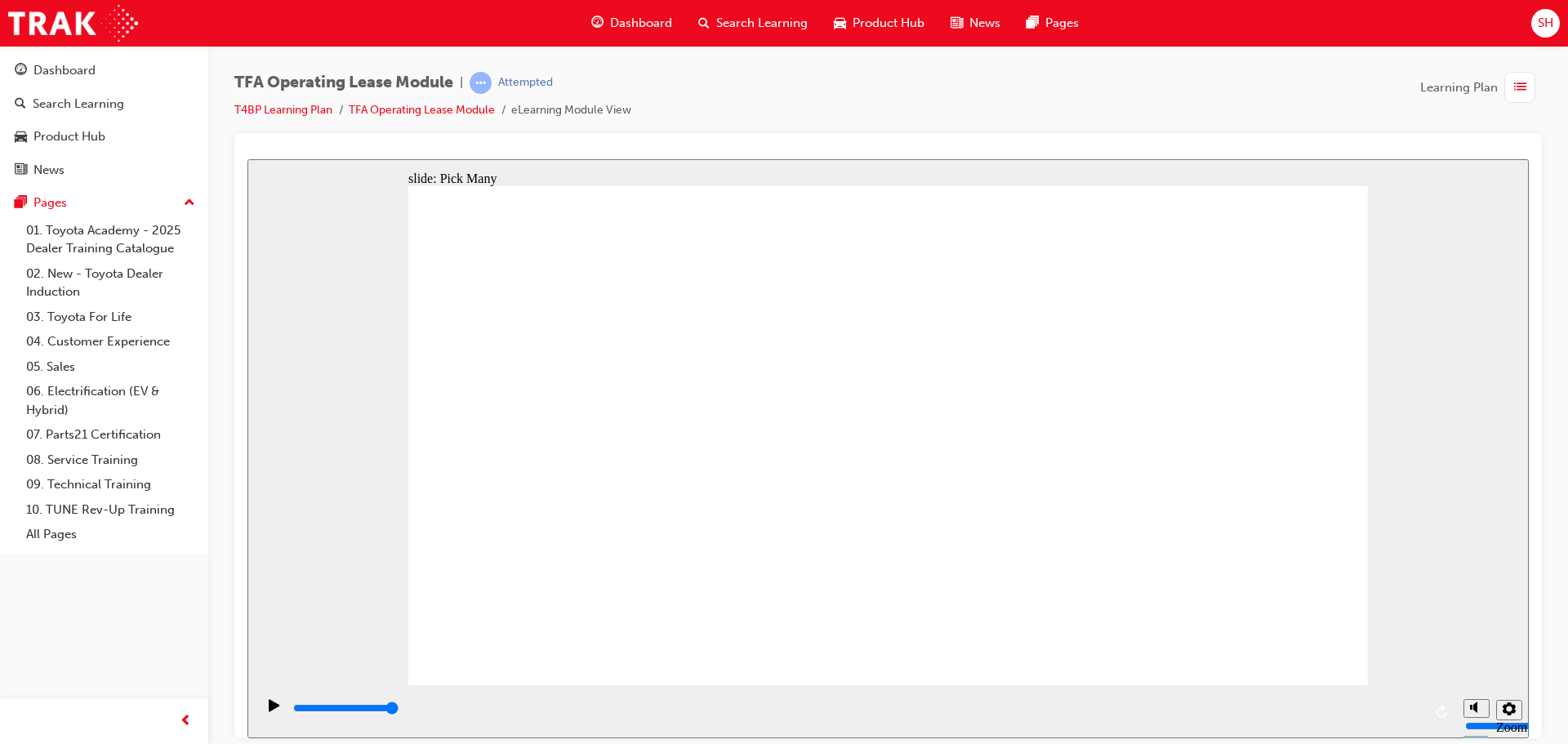
checkbox input "true"
type input "0"
checkbox input "false"
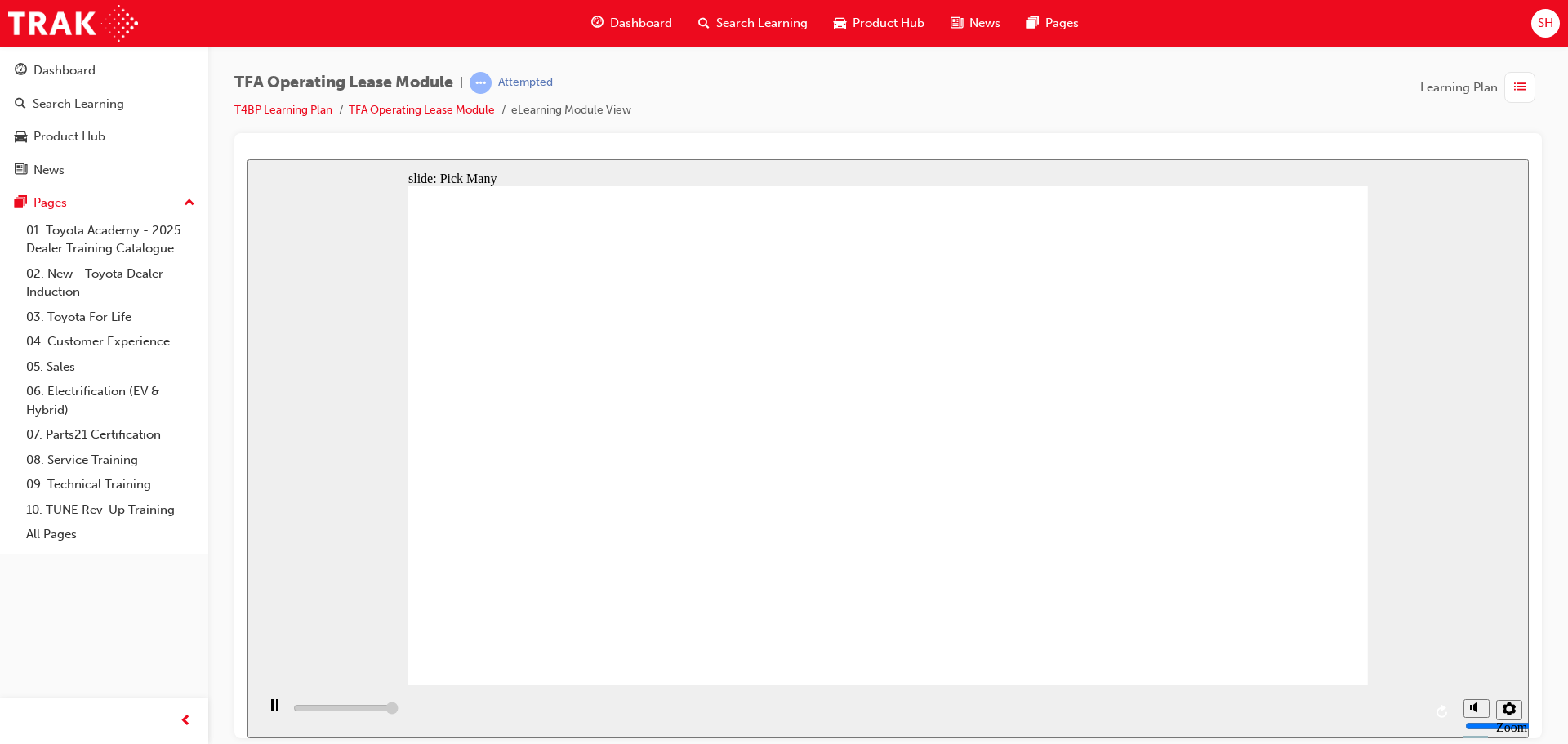
type input "3000"
checkbox input "true"
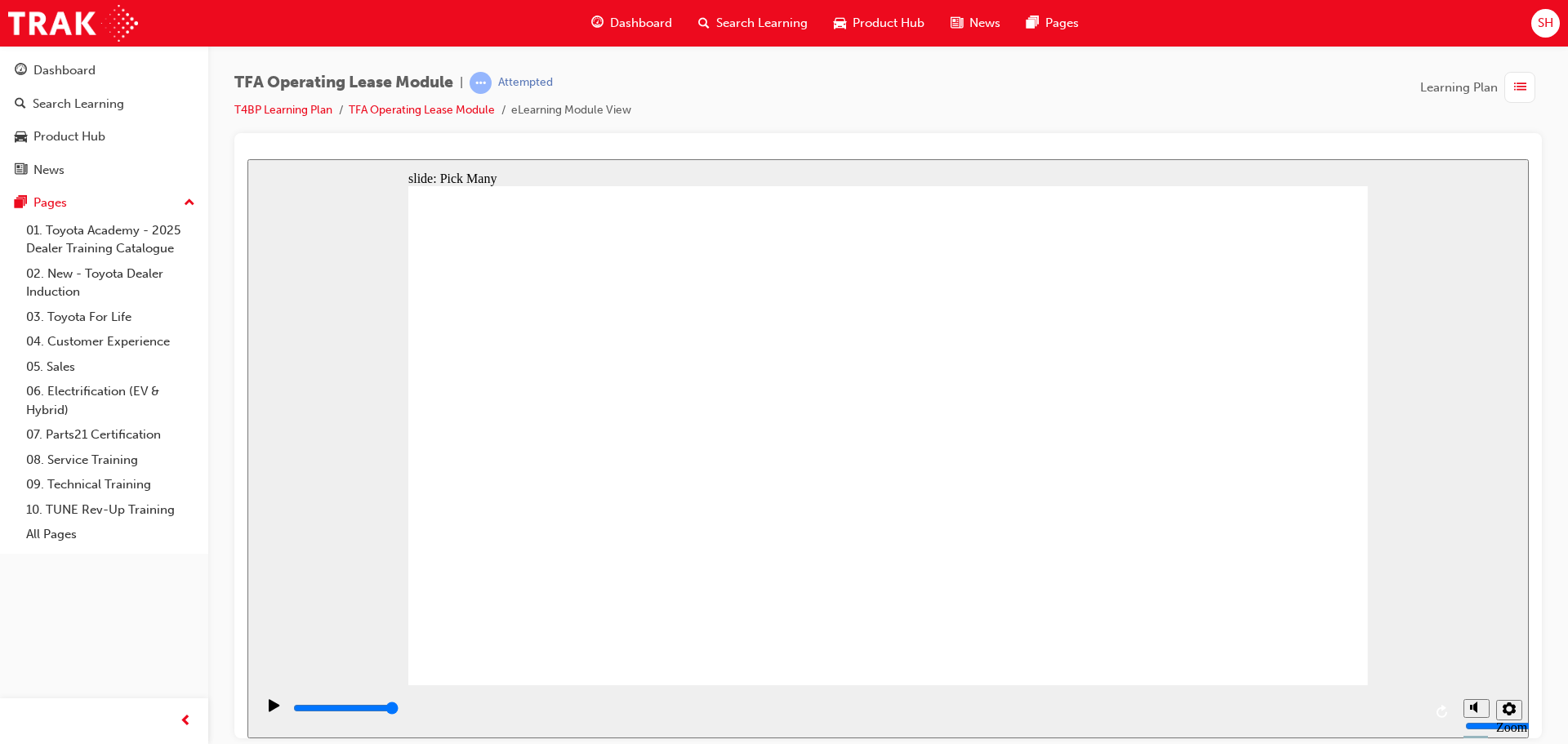
checkbox input "true"
type input "0"
checkbox input "false"
type input "3000"
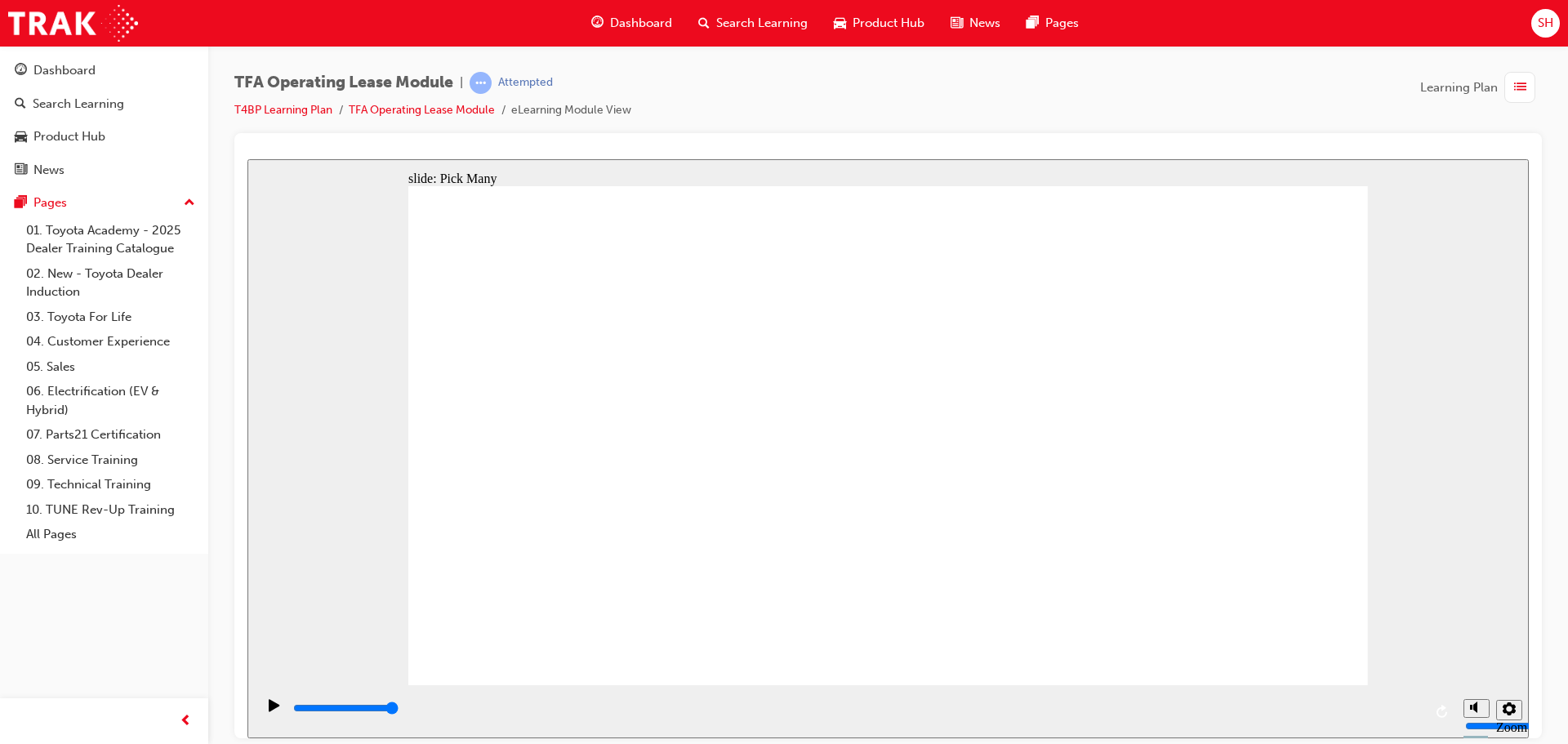
drag, startPoint x: 452, startPoint y: 294, endPoint x: 945, endPoint y: 296, distance: 493.0
checkbox input "true"
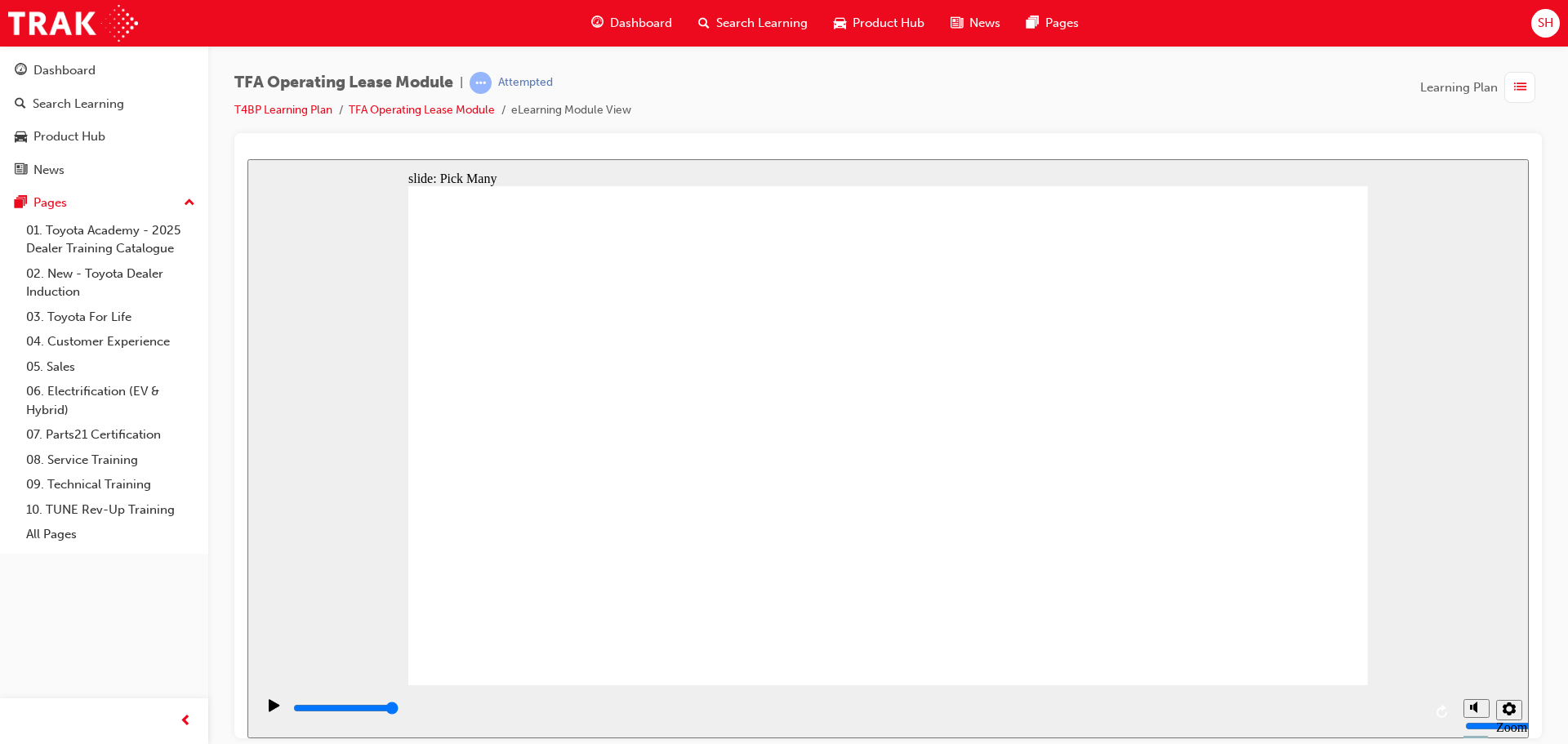
checkbox input "true"
type input "0"
checkbox input "false"
type input "3000"
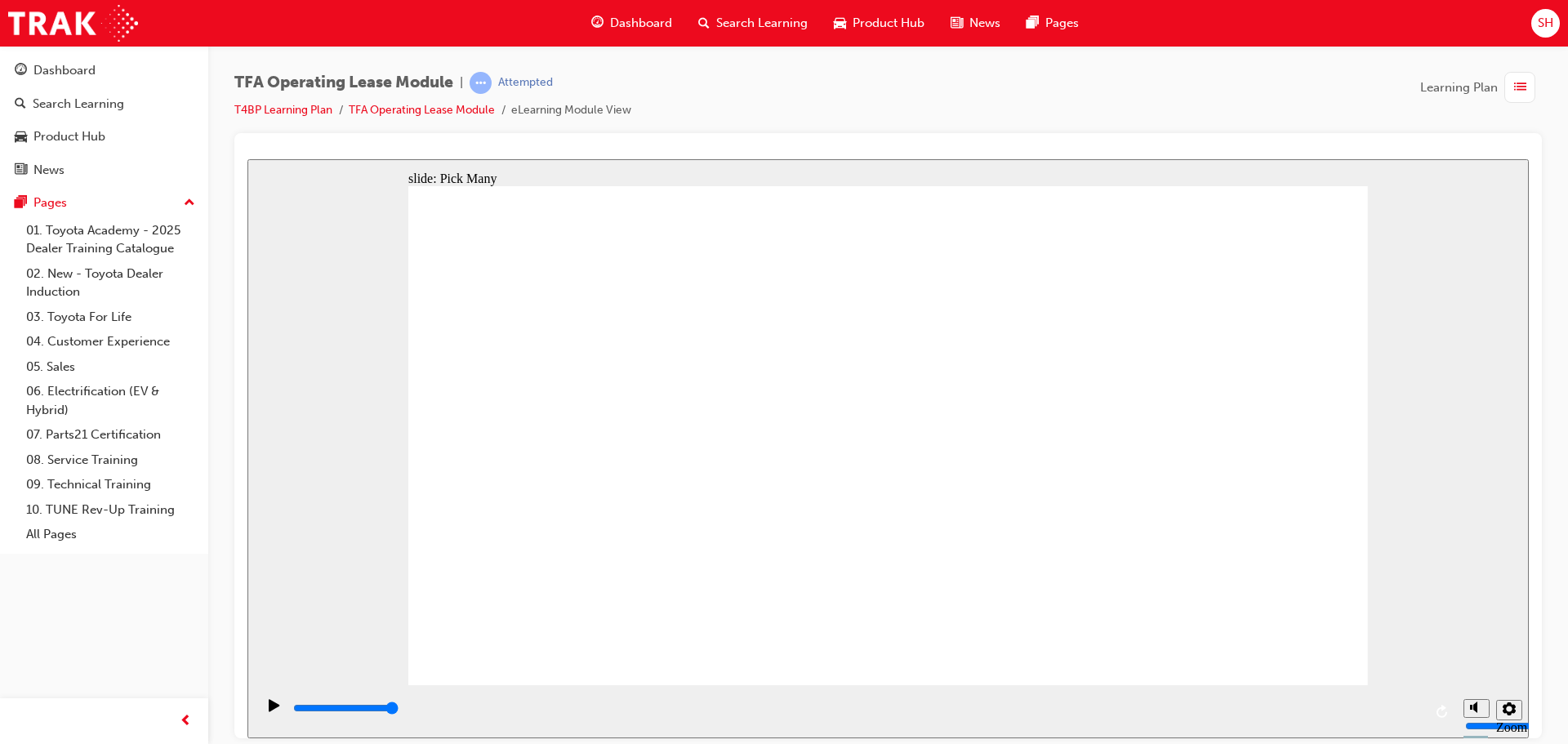
drag, startPoint x: 461, startPoint y: 293, endPoint x: 833, endPoint y: 298, distance: 372.0
checkbox input "true"
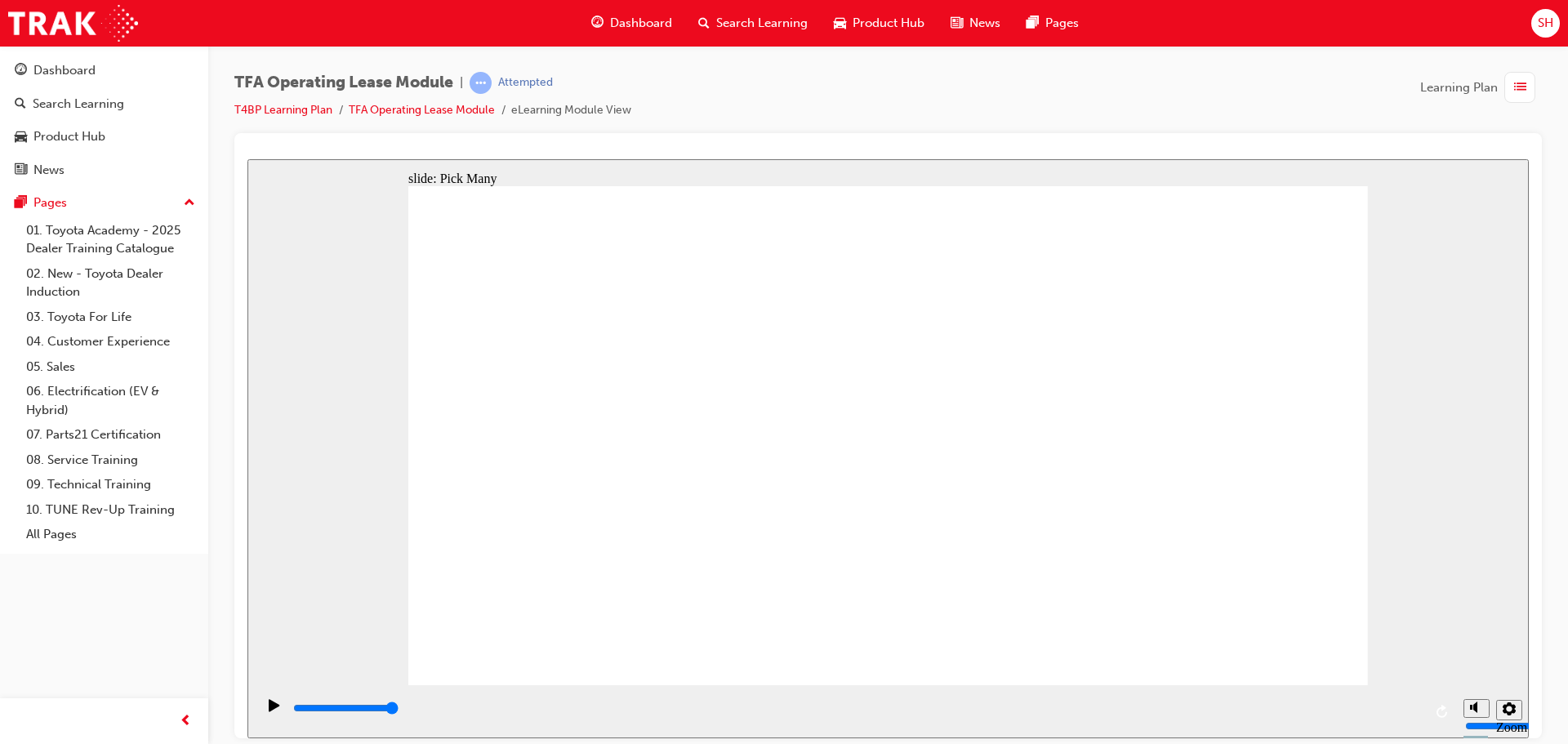
checkbox input "true"
type input "0"
checkbox input "false"
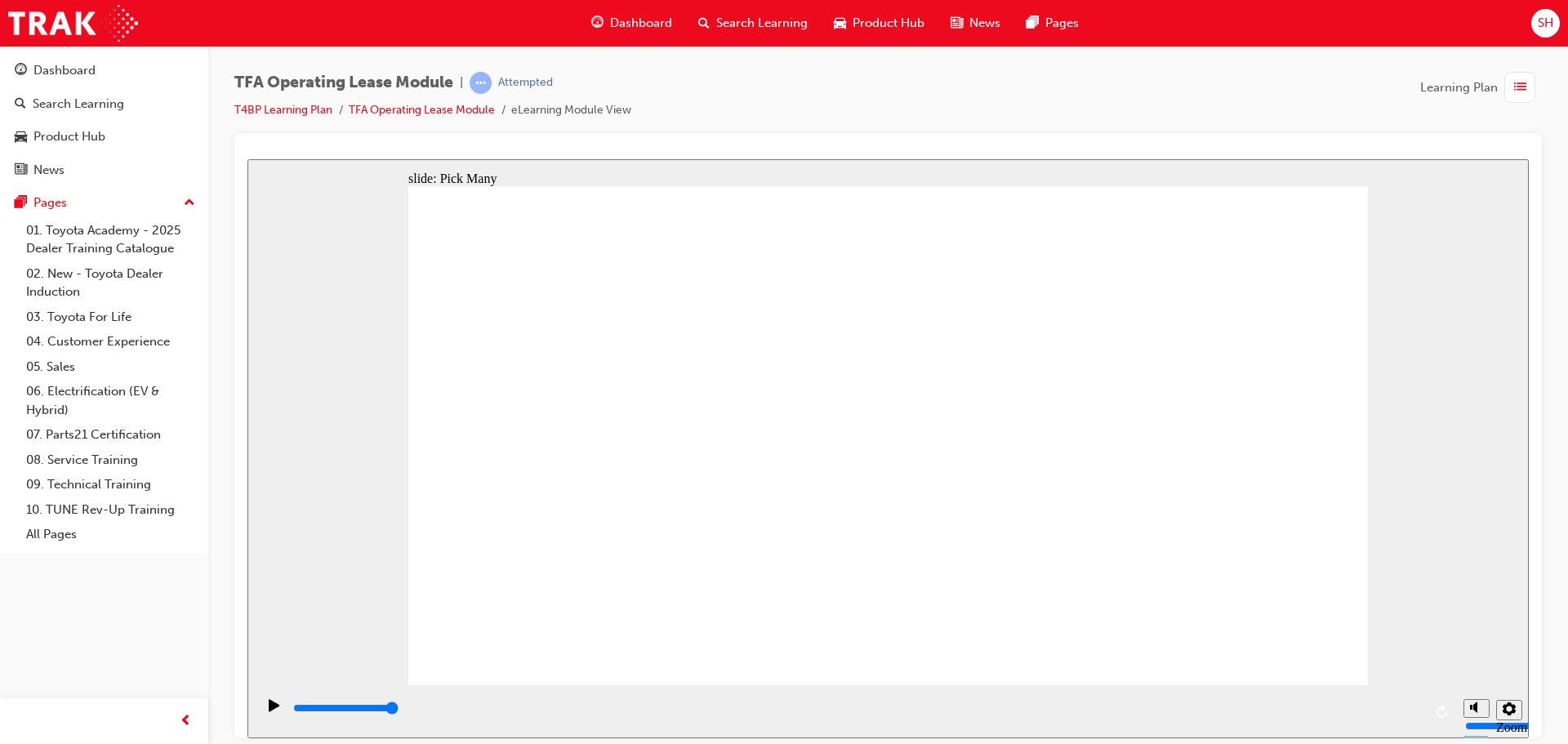
checkbox input "false"
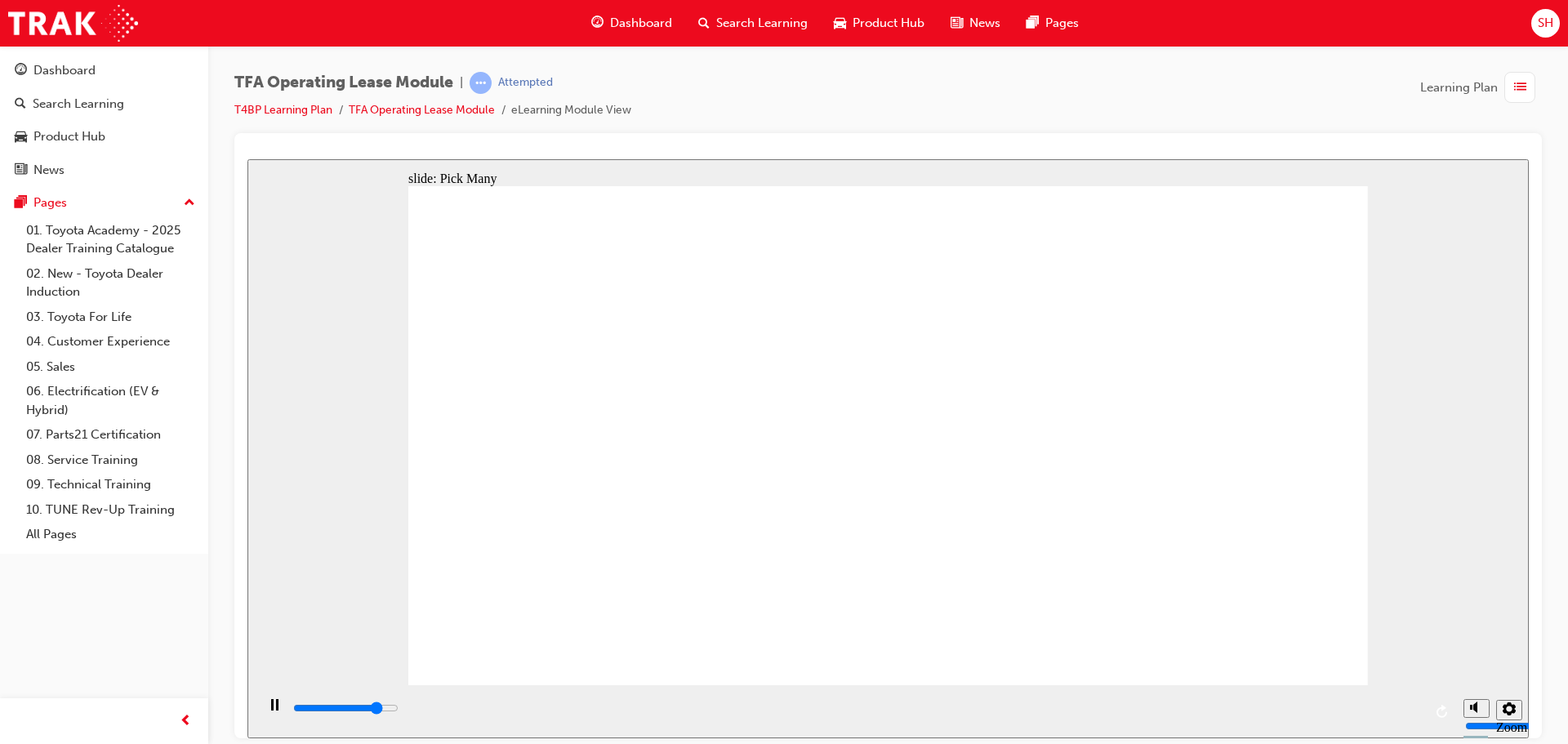
type input "2600"
checkbox input "true"
type input "3000"
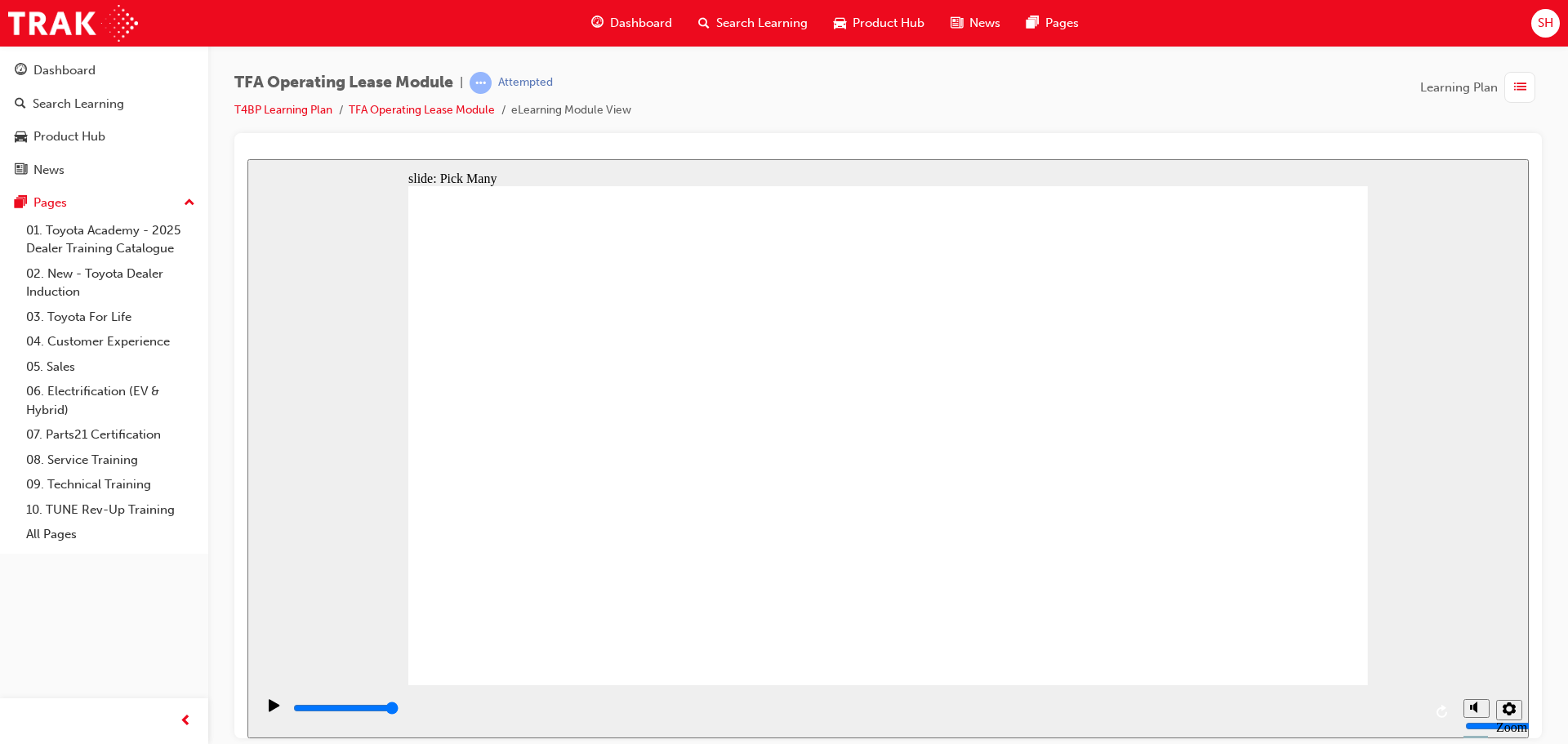
checkbox input "true"
type input "0"
checkbox input "false"
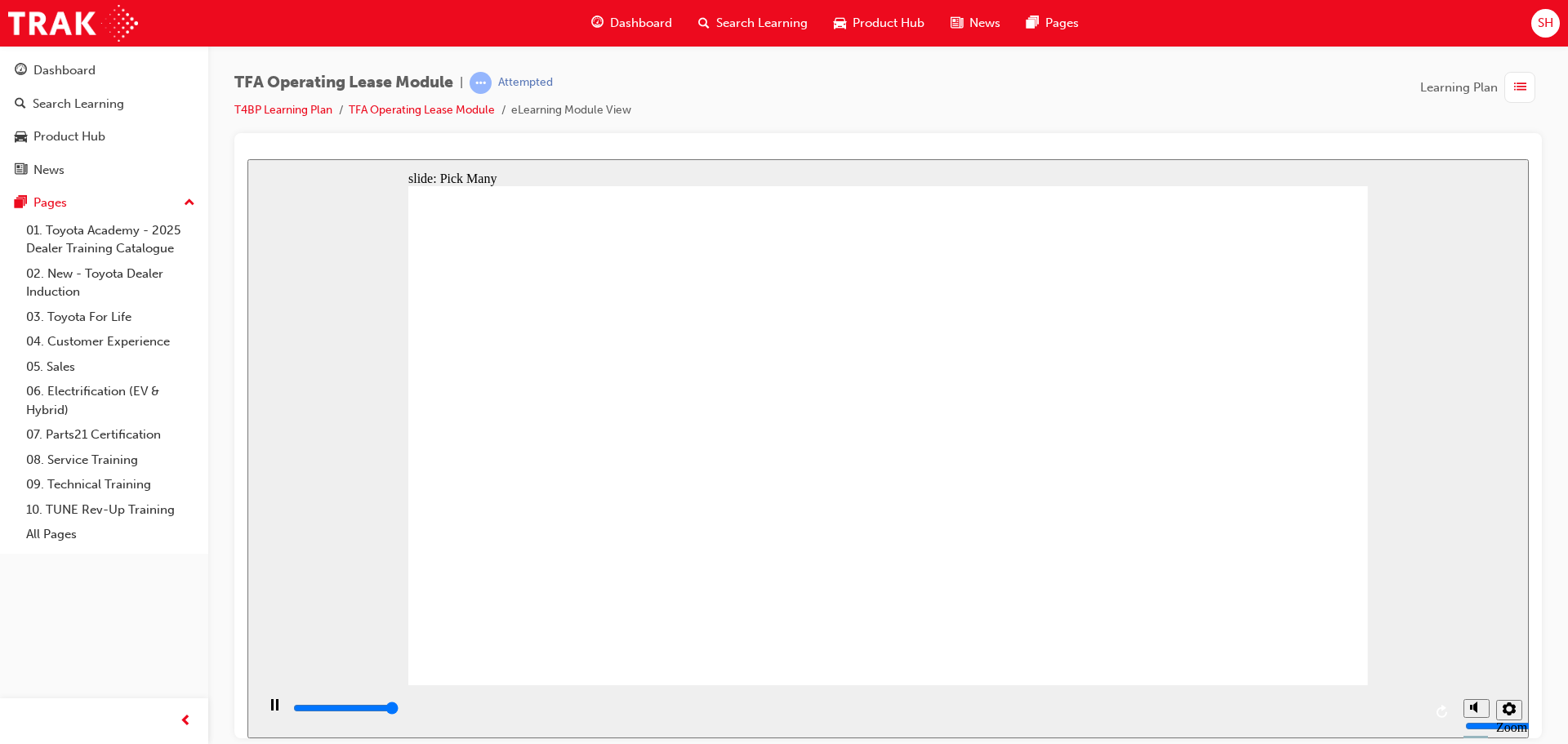
type input "3000"
checkbox input "true"
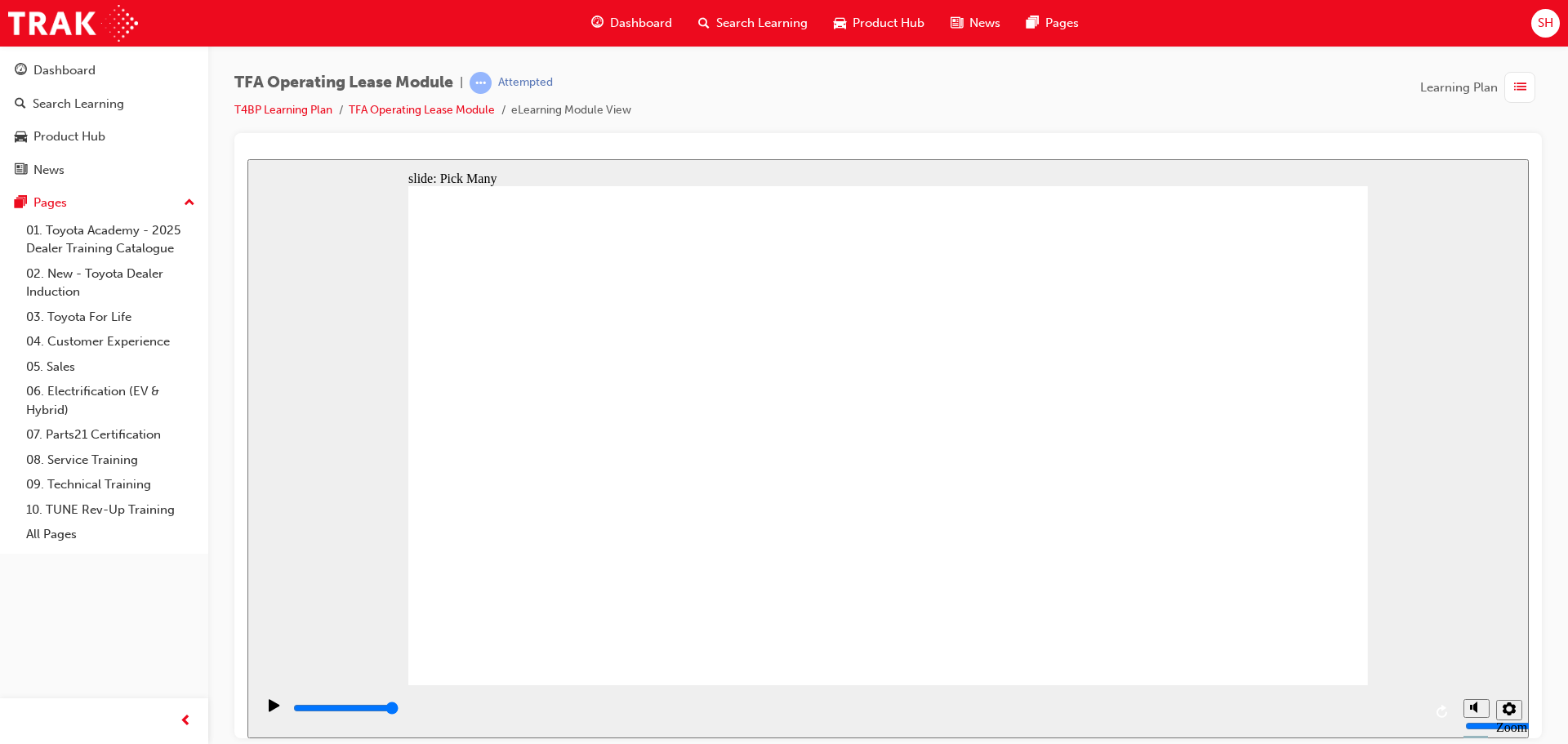
checkbox input "true"
type input "0"
checkbox input "false"
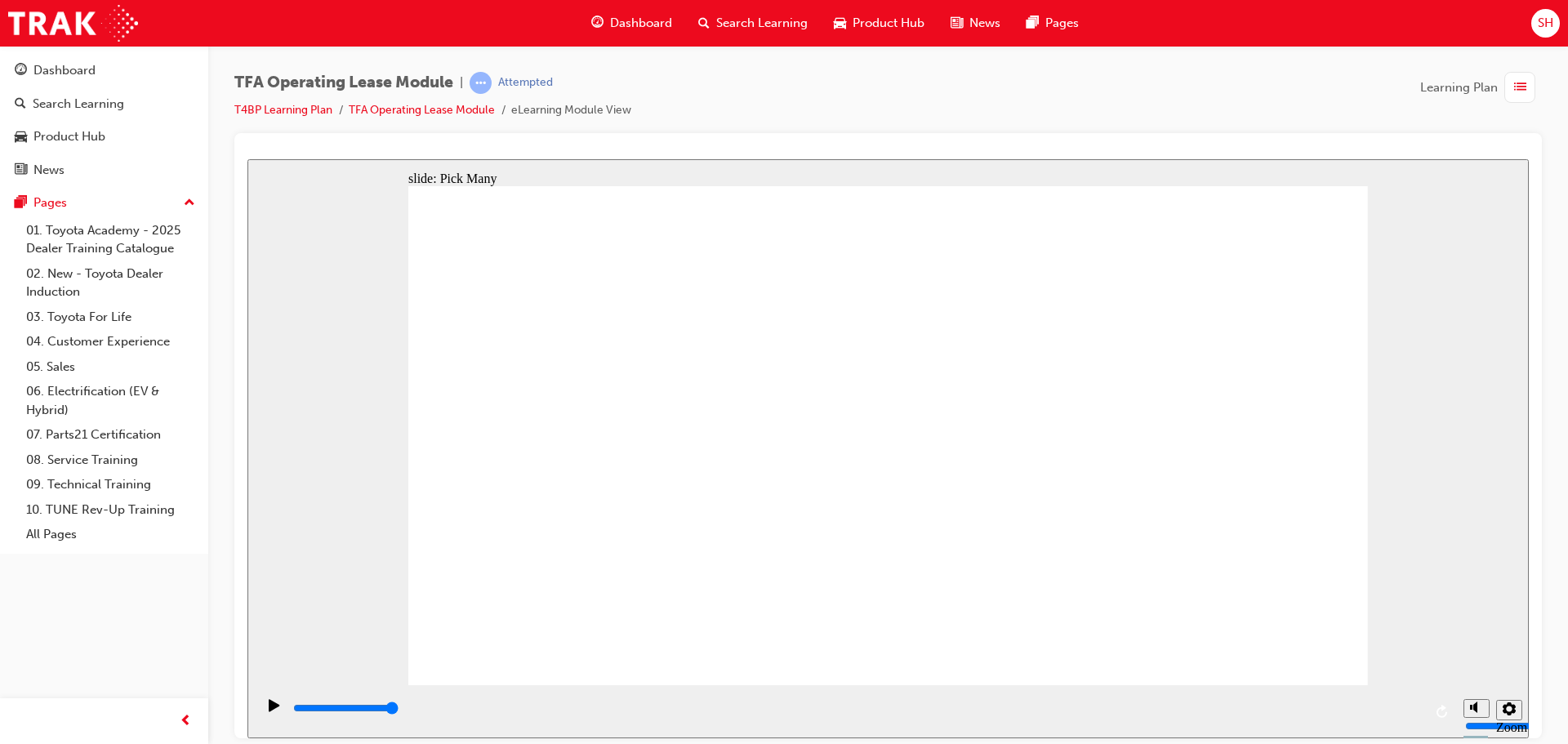
checkbox input "false"
type input "2900"
checkbox input "true"
type input "3000"
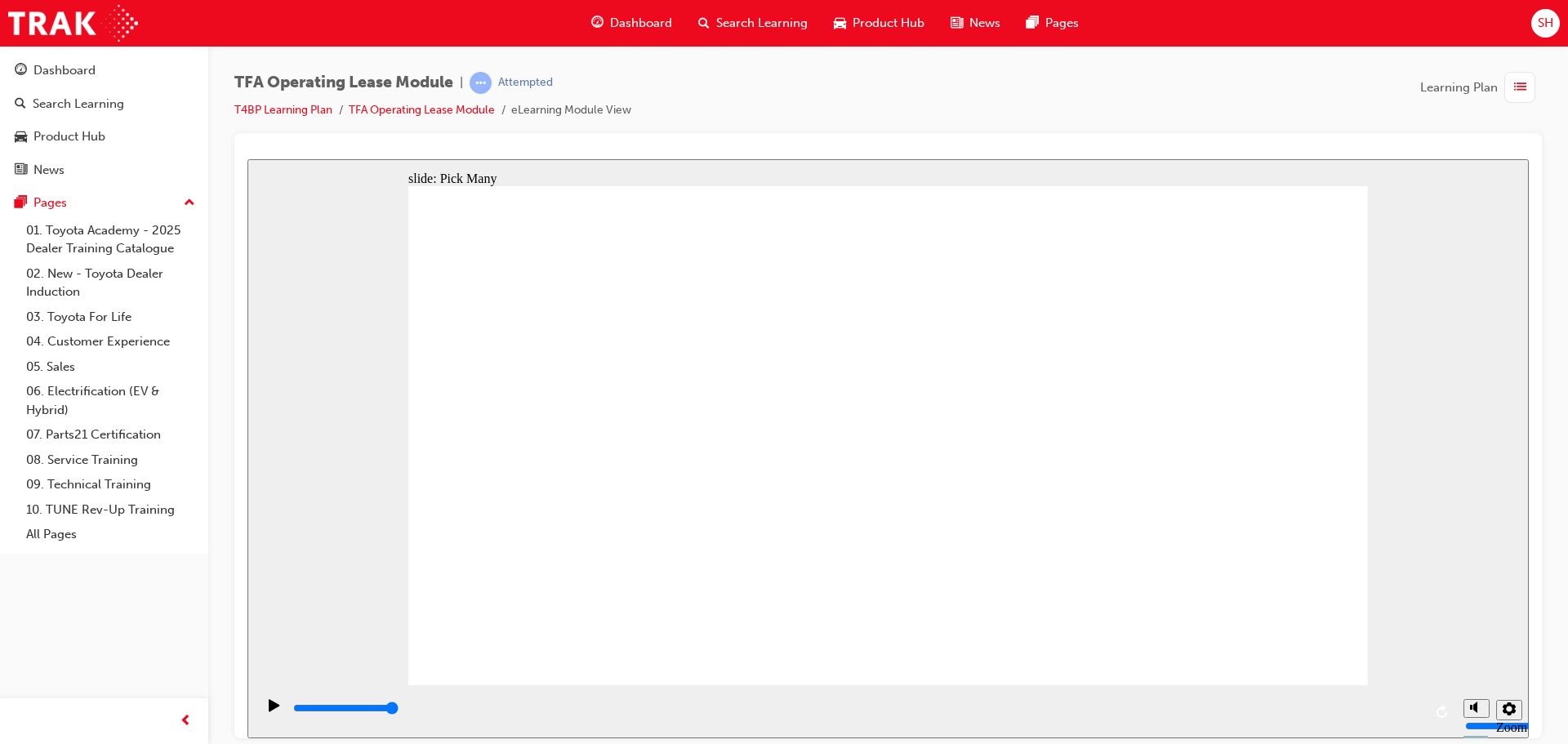
checkbox input "true"
type input "0"
checkbox input "false"
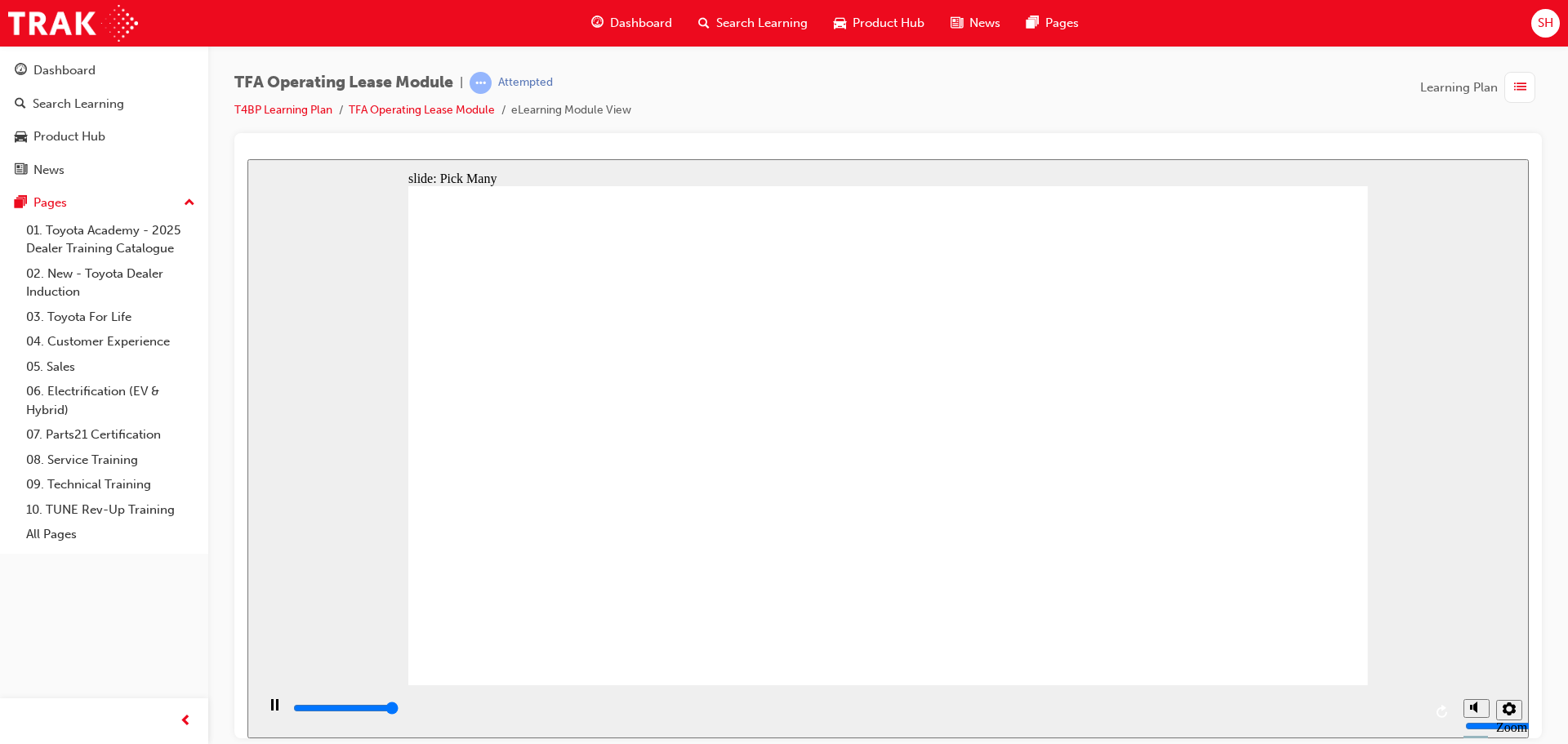
type input "3000"
checkbox input "true"
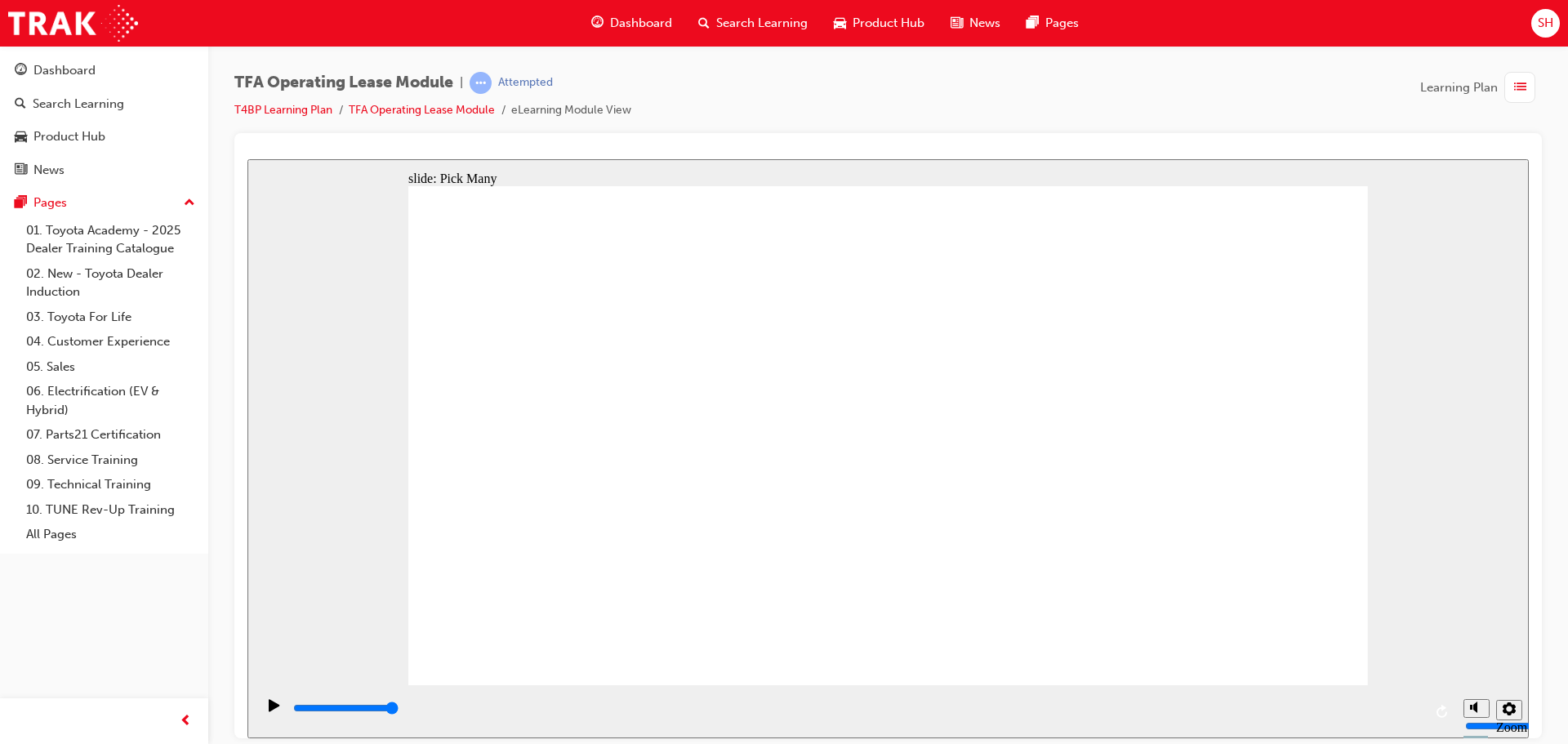
checkbox input "false"
type input "0"
checkbox input "false"
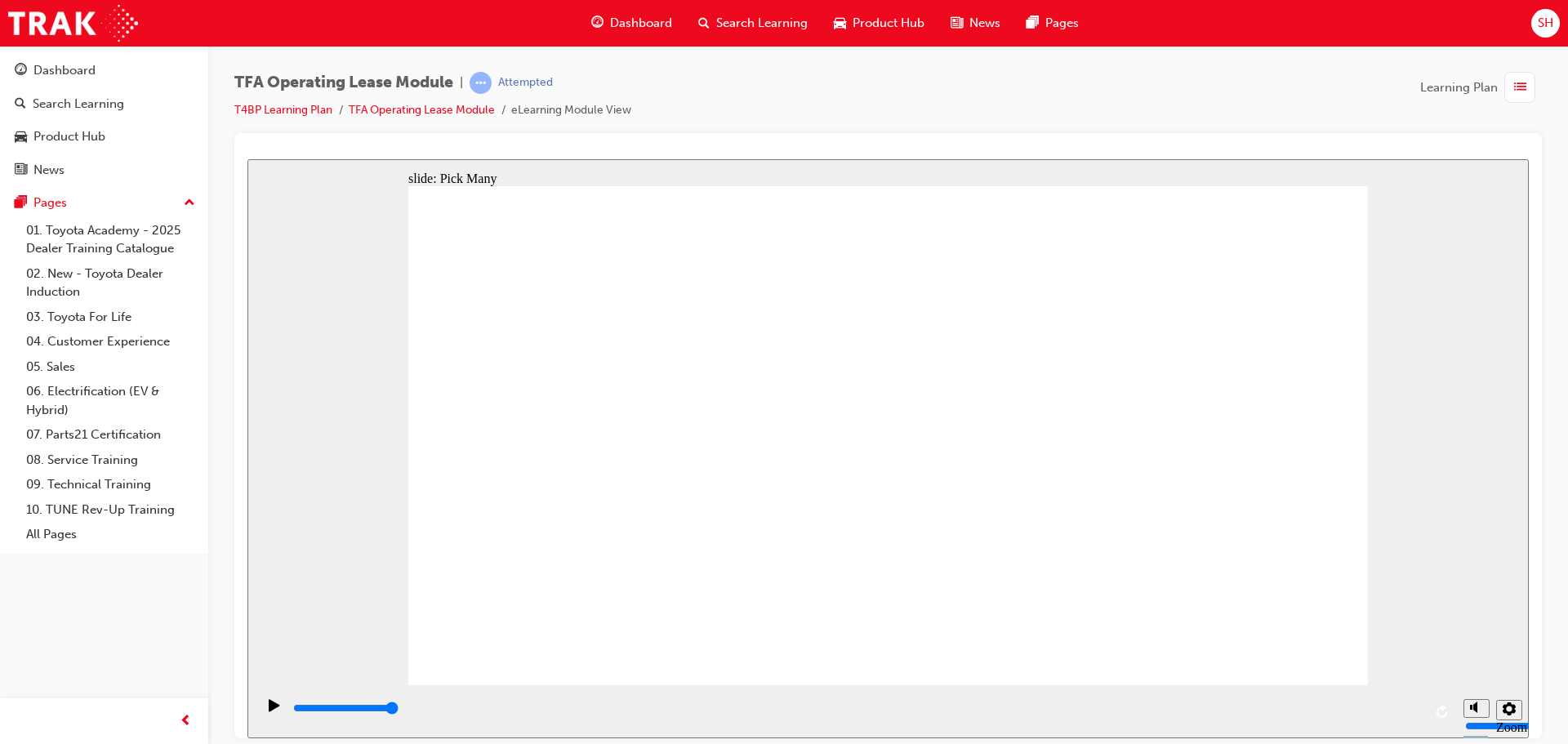
checkbox input "false"
type input "3000"
checkbox input "true"
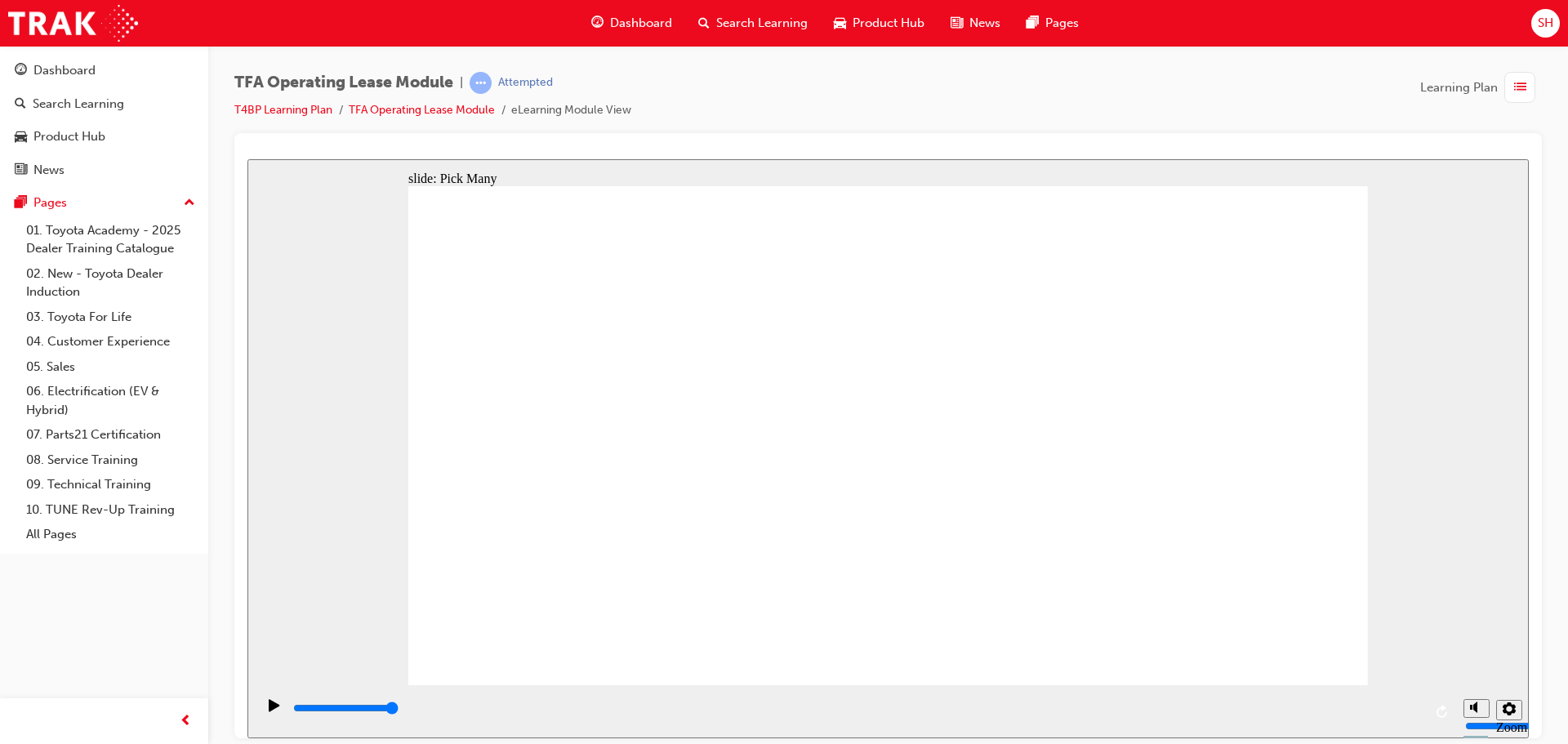
checkbox input "true"
type input "0"
checkbox input "false"
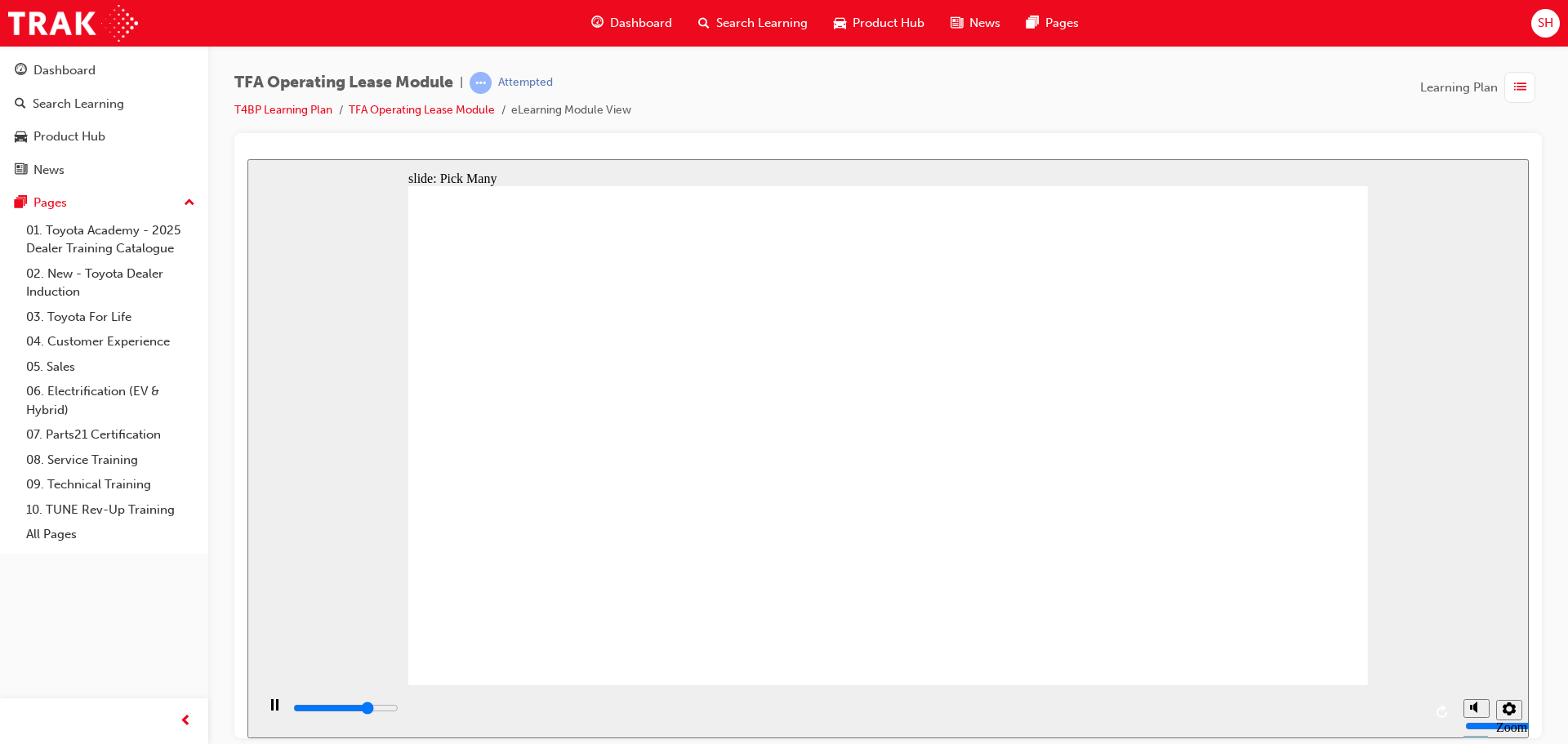
type input "2800"
checkbox input "true"
type input "3000"
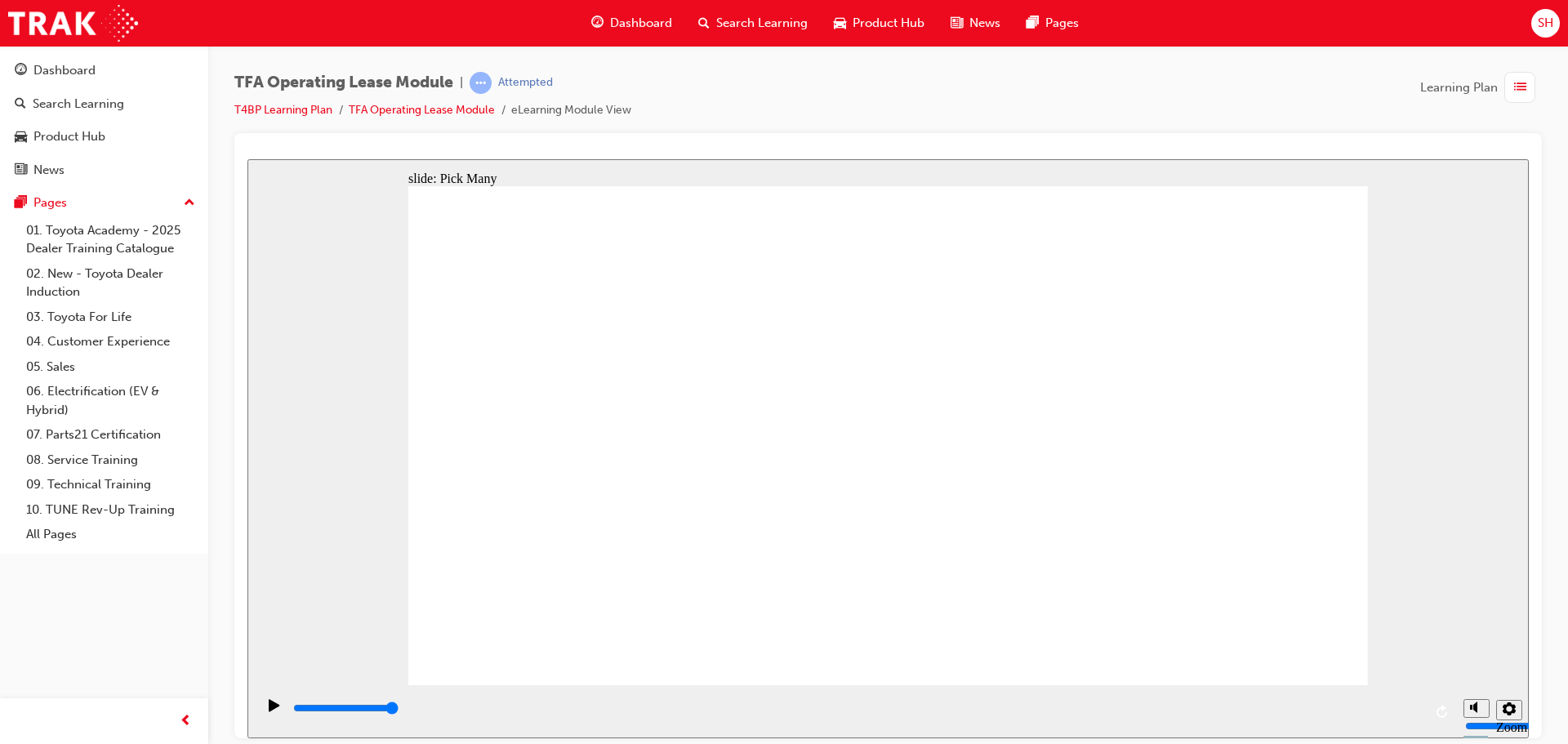
checkbox input "true"
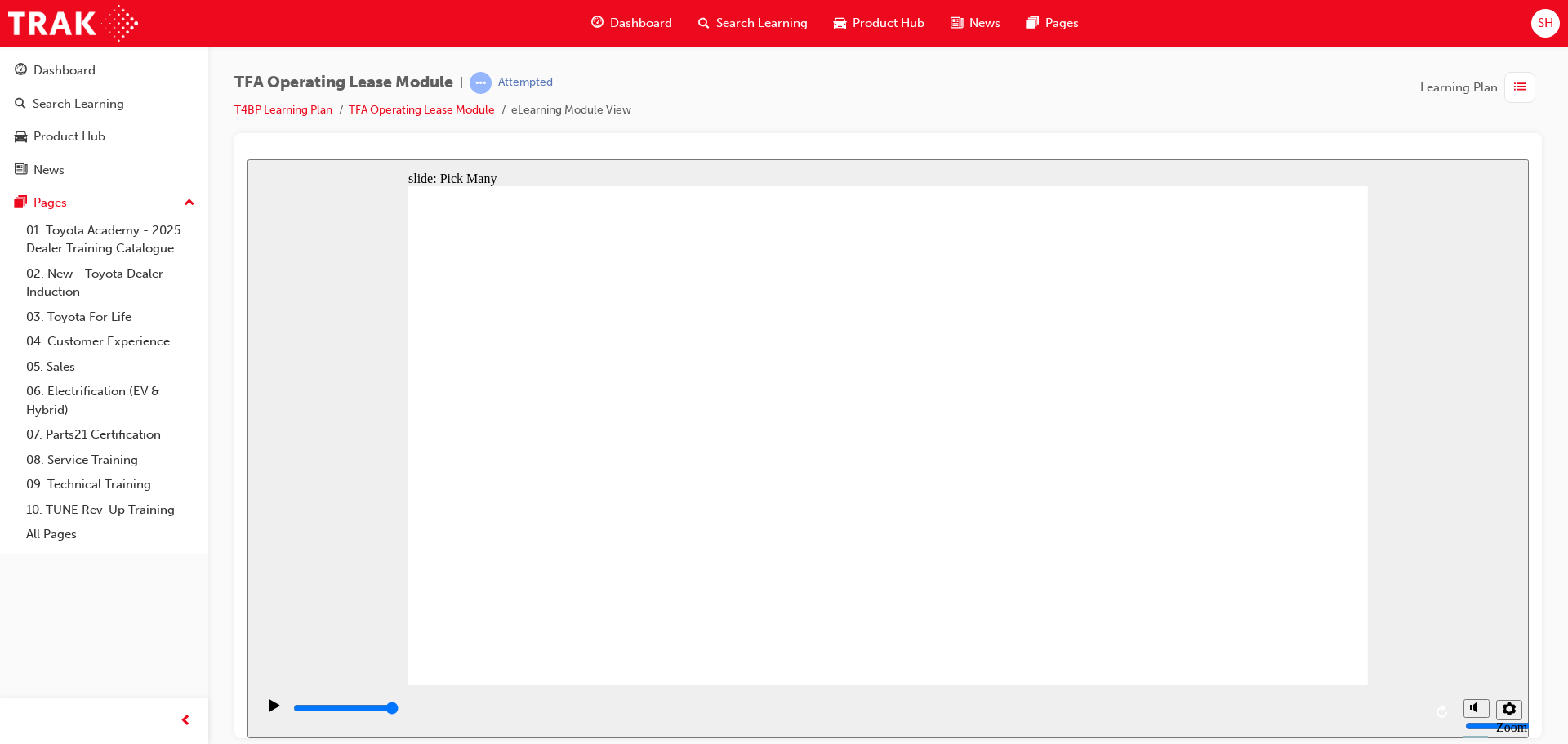
checkbox input "true"
type input "0"
checkbox input "false"
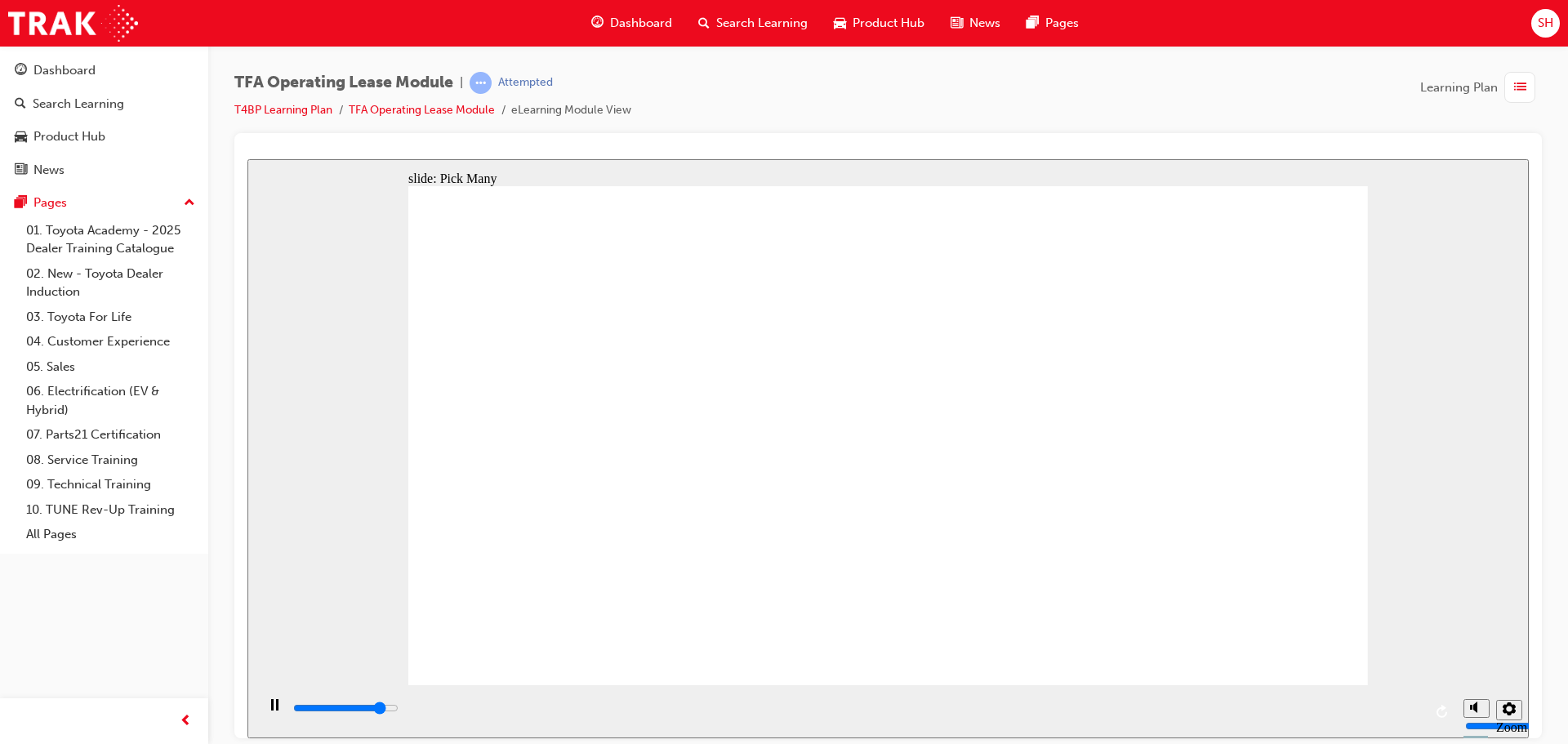
type input "2600"
checkbox input "true"
type input "2900"
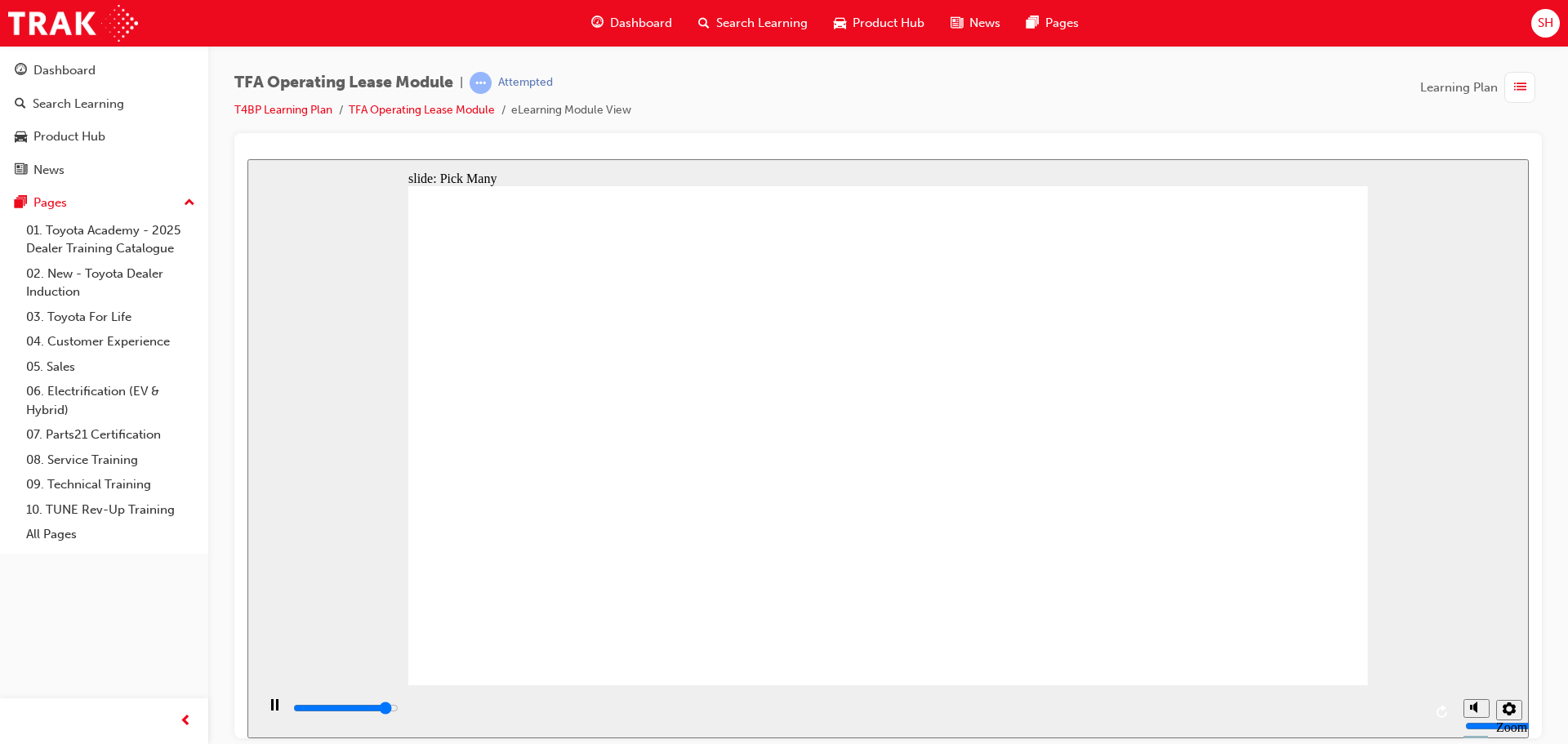
checkbox input "true"
type input "3000"
checkbox input "true"
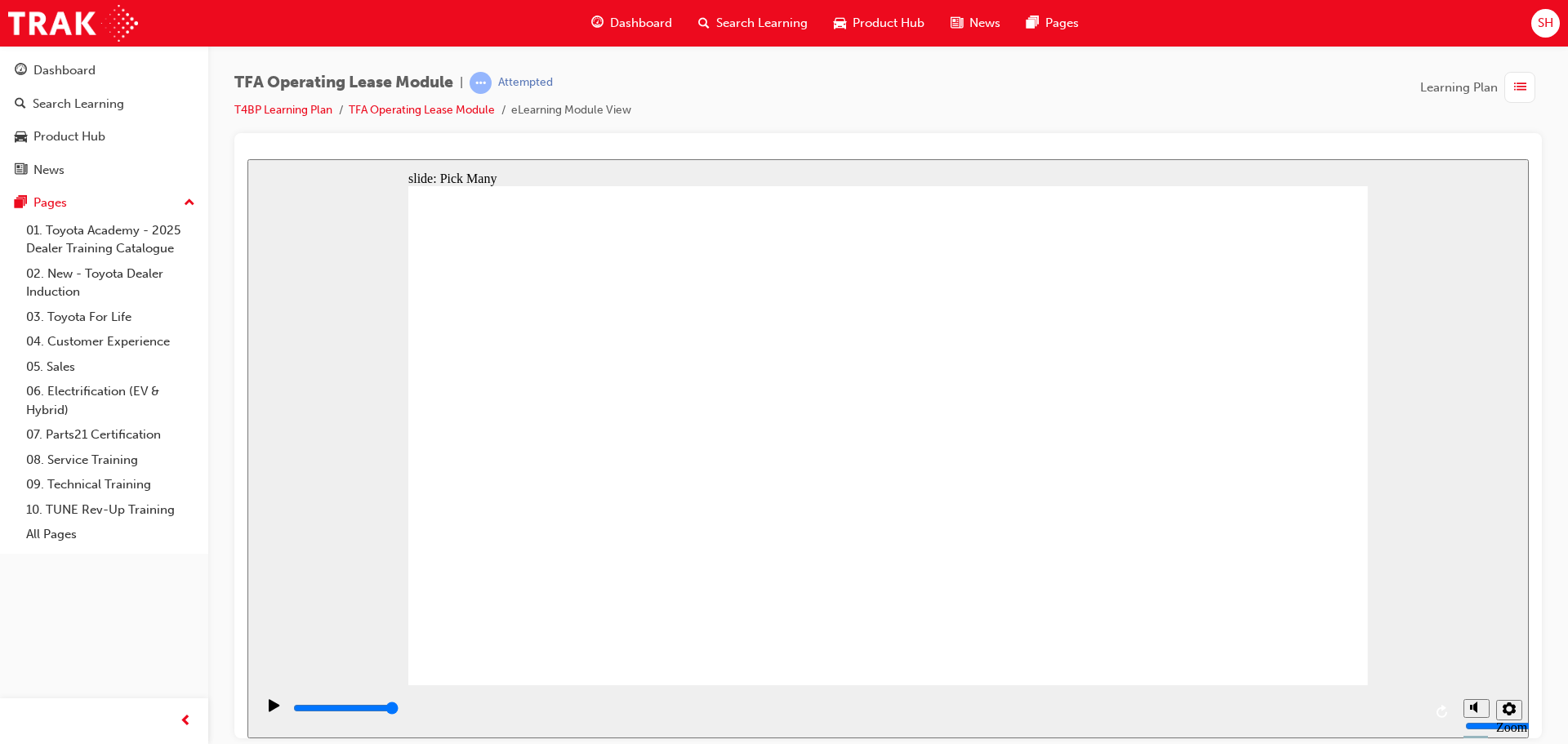
checkbox input "true"
type input "0"
checkbox input "false"
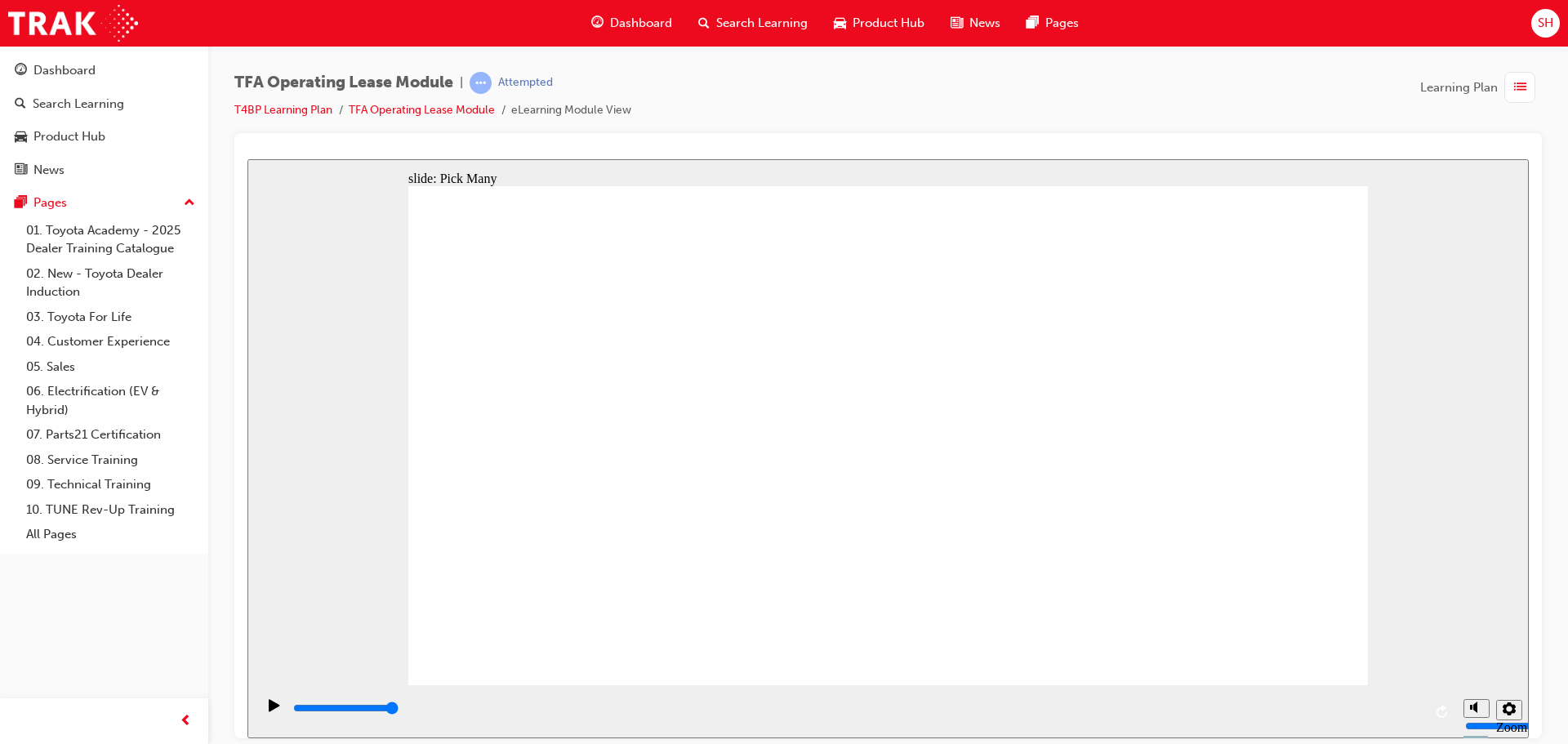
checkbox input "false"
type input "3000"
checkbox input "true"
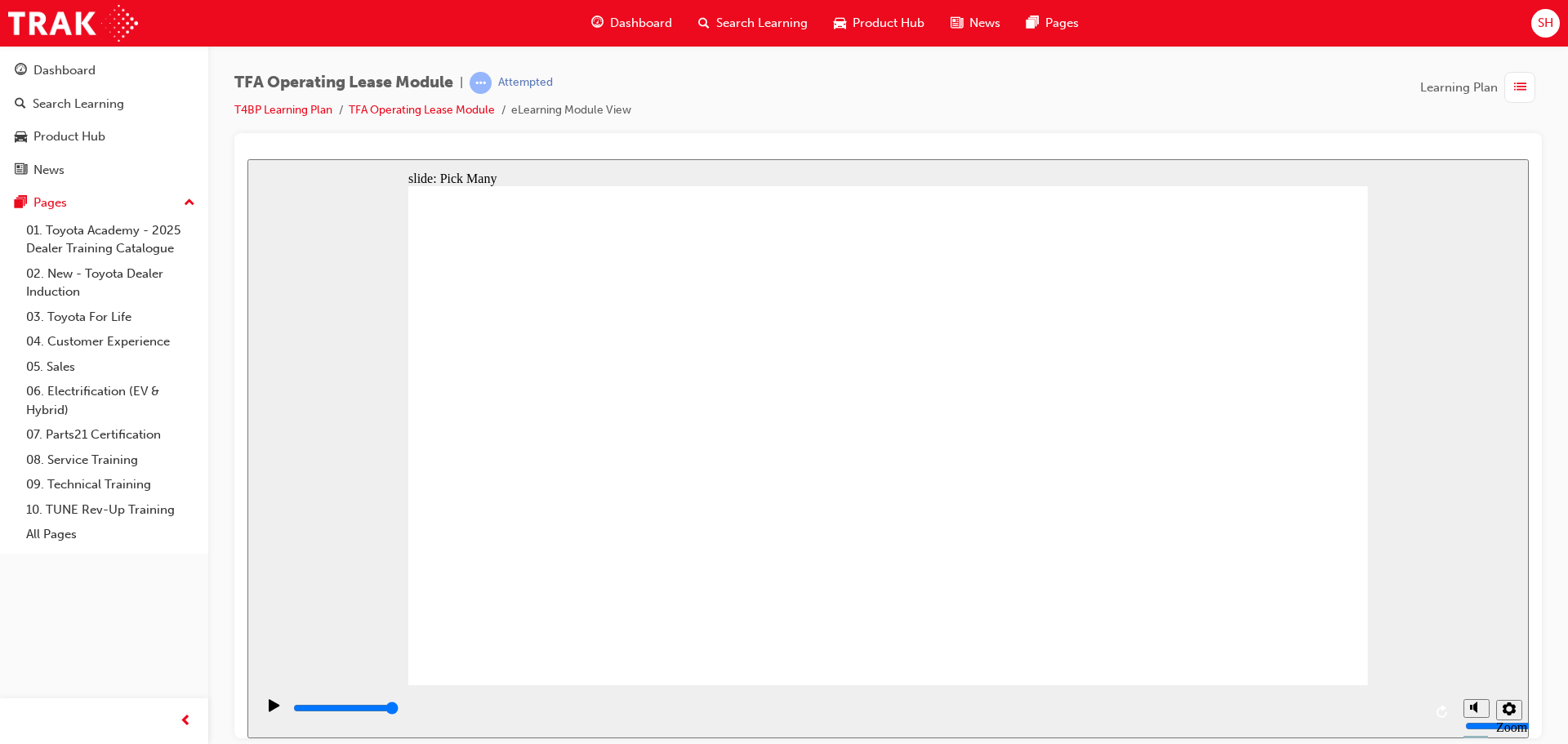
checkbox input "true"
type input "0"
checkbox input "false"
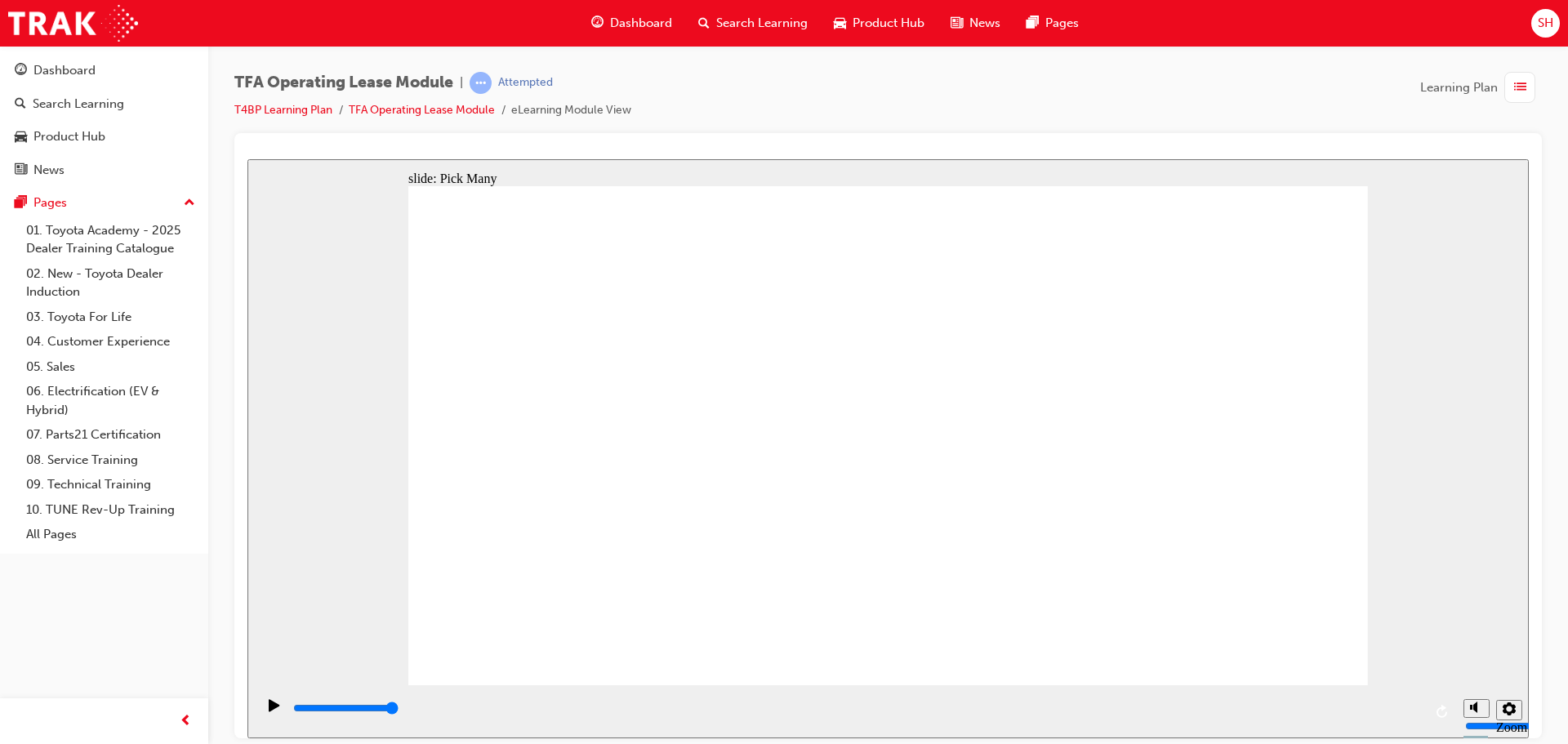
checkbox input "false"
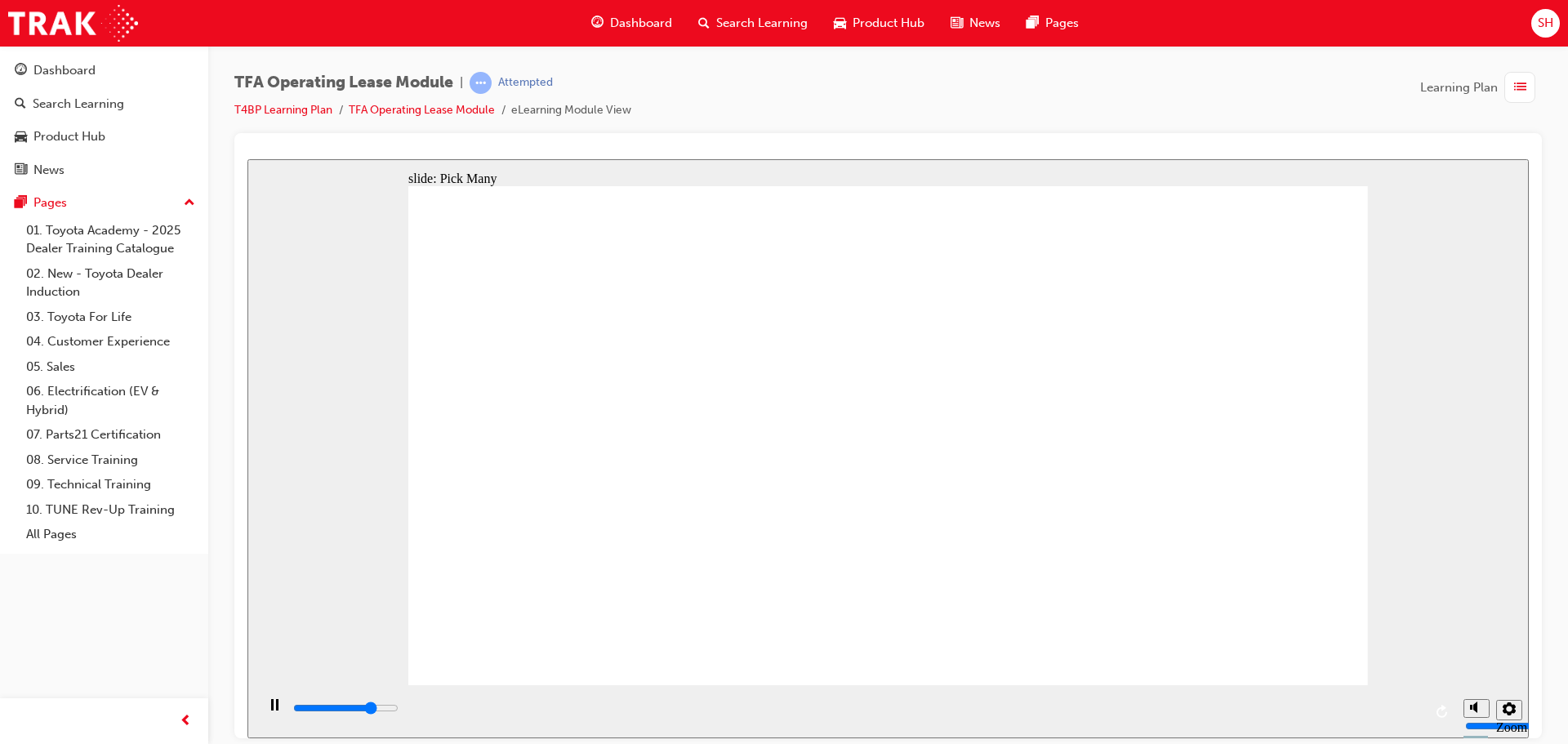
type input "2300"
checkbox input "true"
type input "2900"
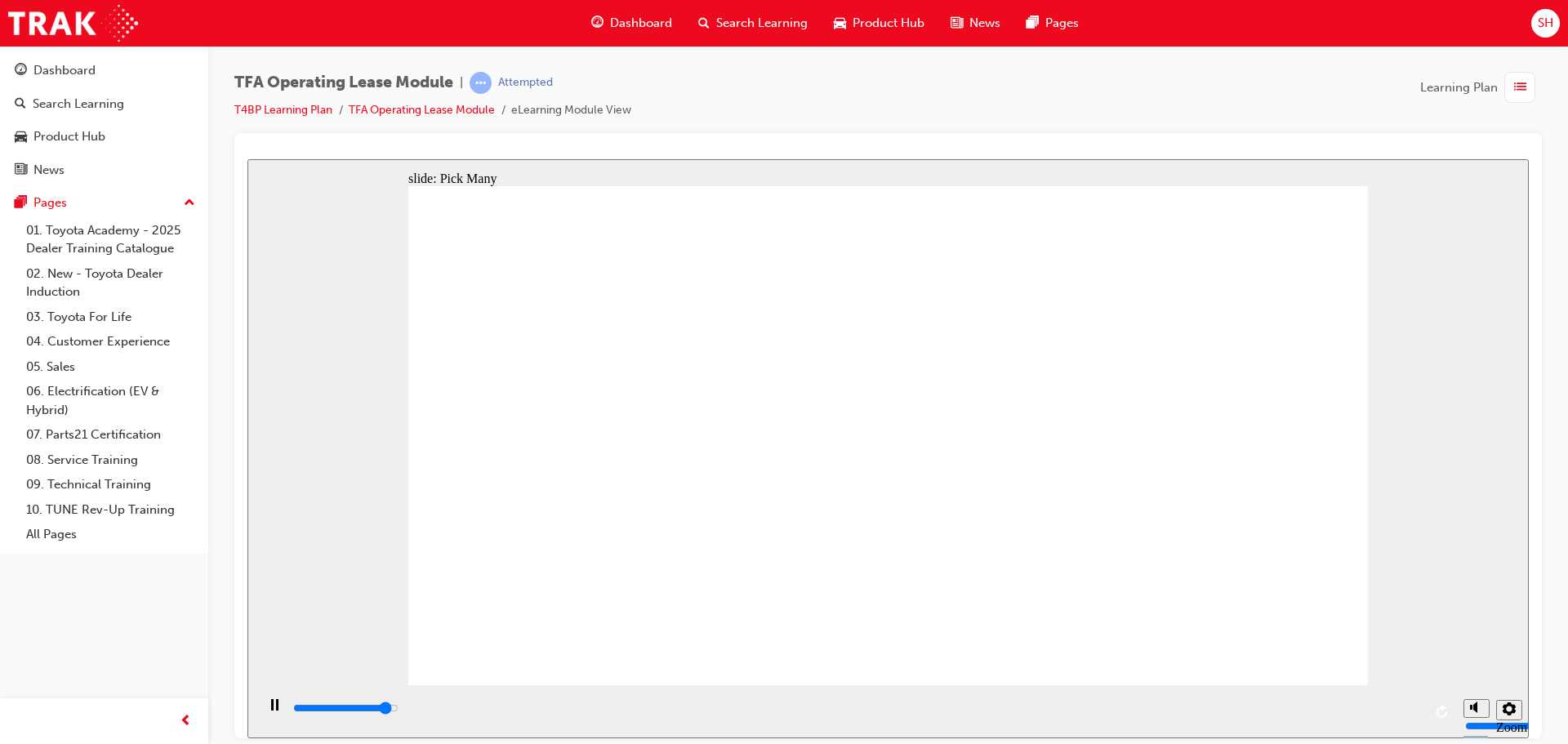
checkbox input "true"
type input "100"
checkbox input "false"
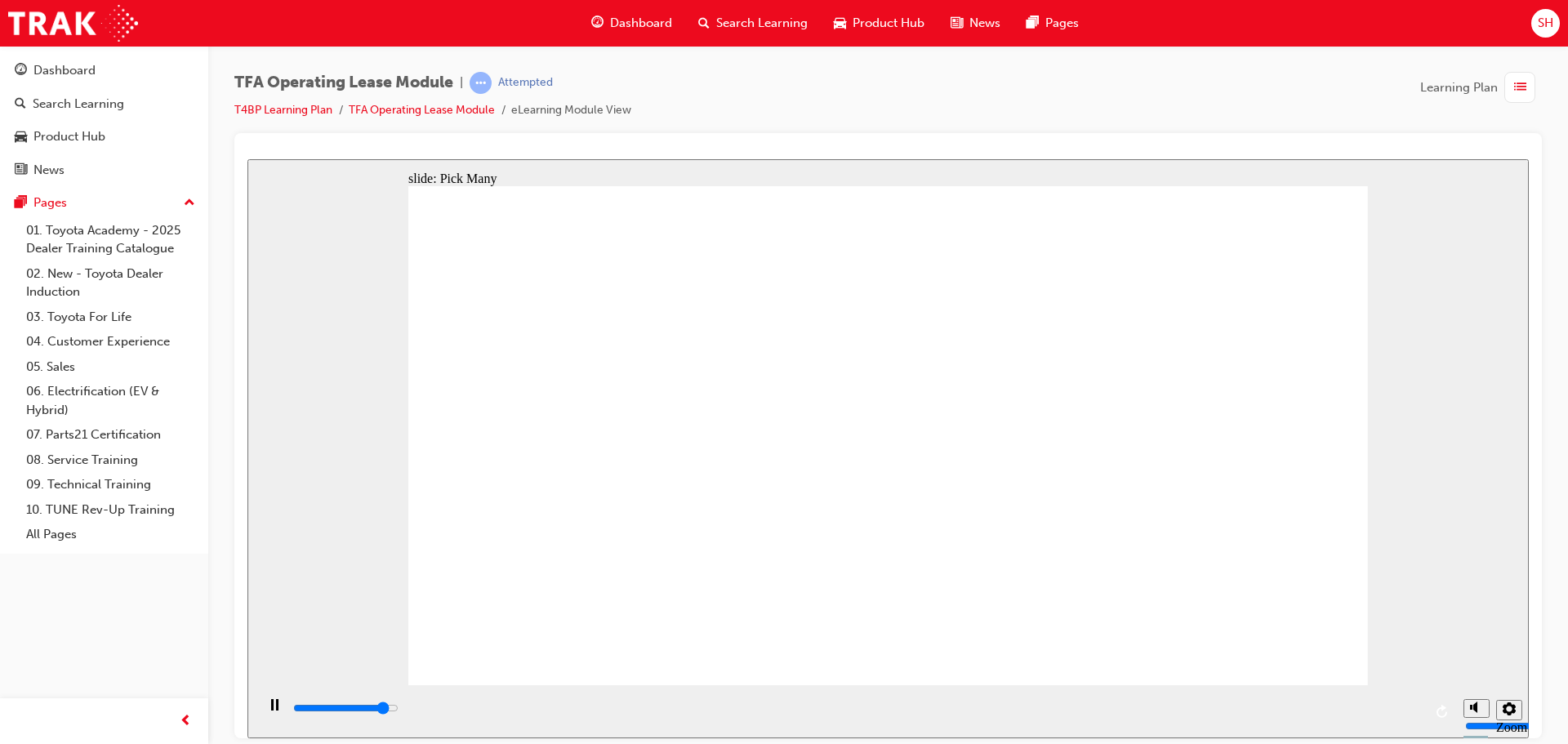
type input "2700"
checkbox input "true"
type input "3000"
checkbox input "true"
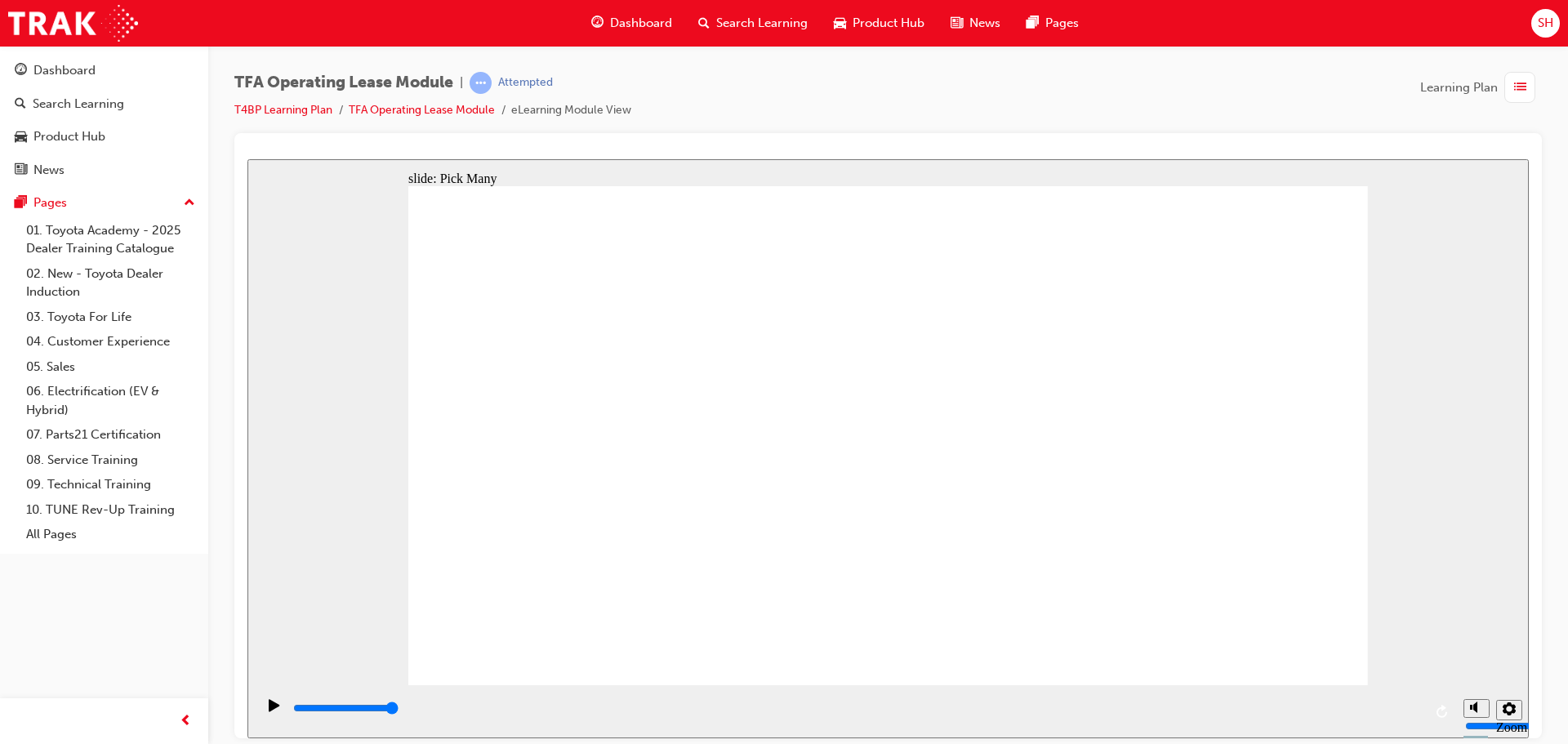
checkbox input "true"
type input "0"
checkbox input "false"
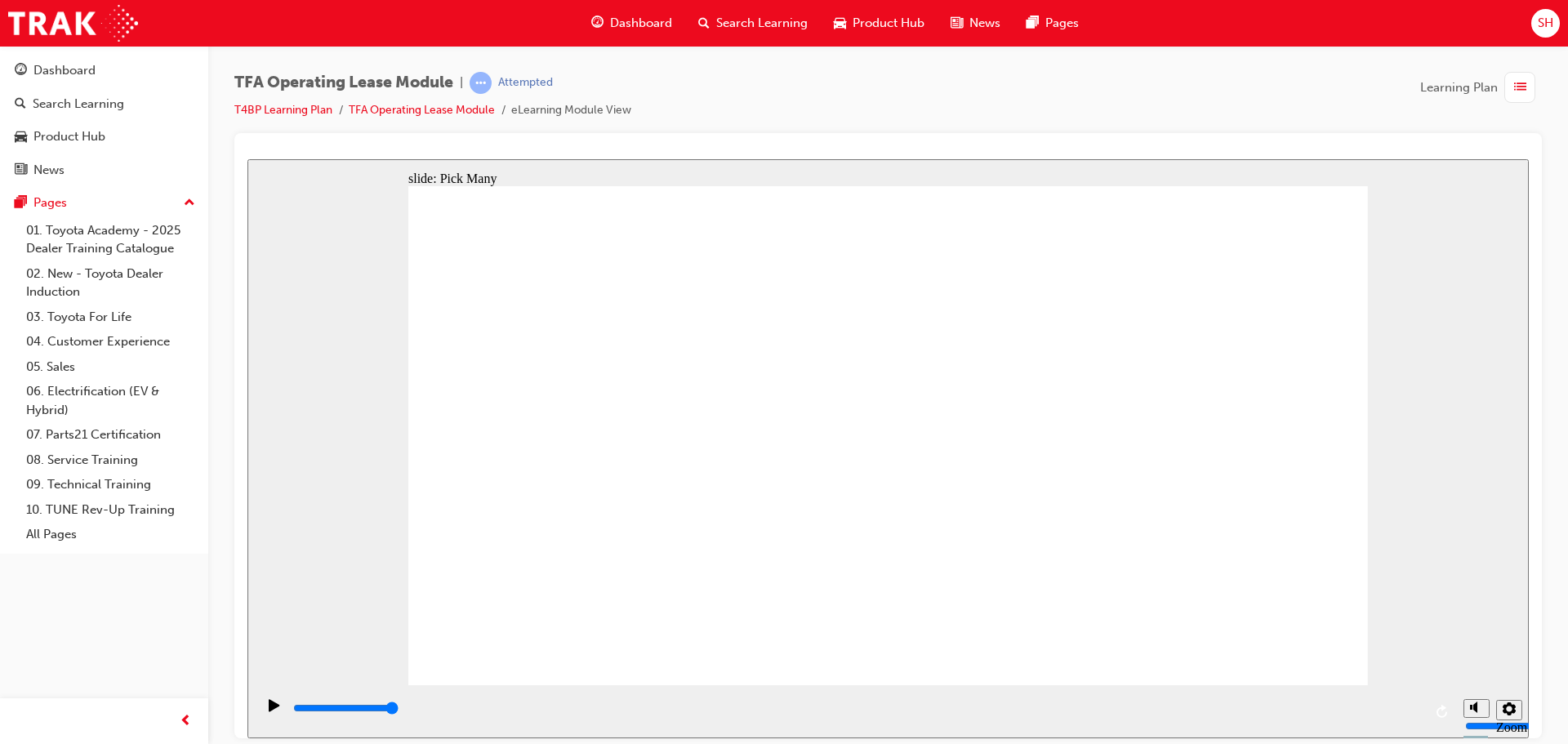
checkbox input "false"
type input "2500"
checkbox input "true"
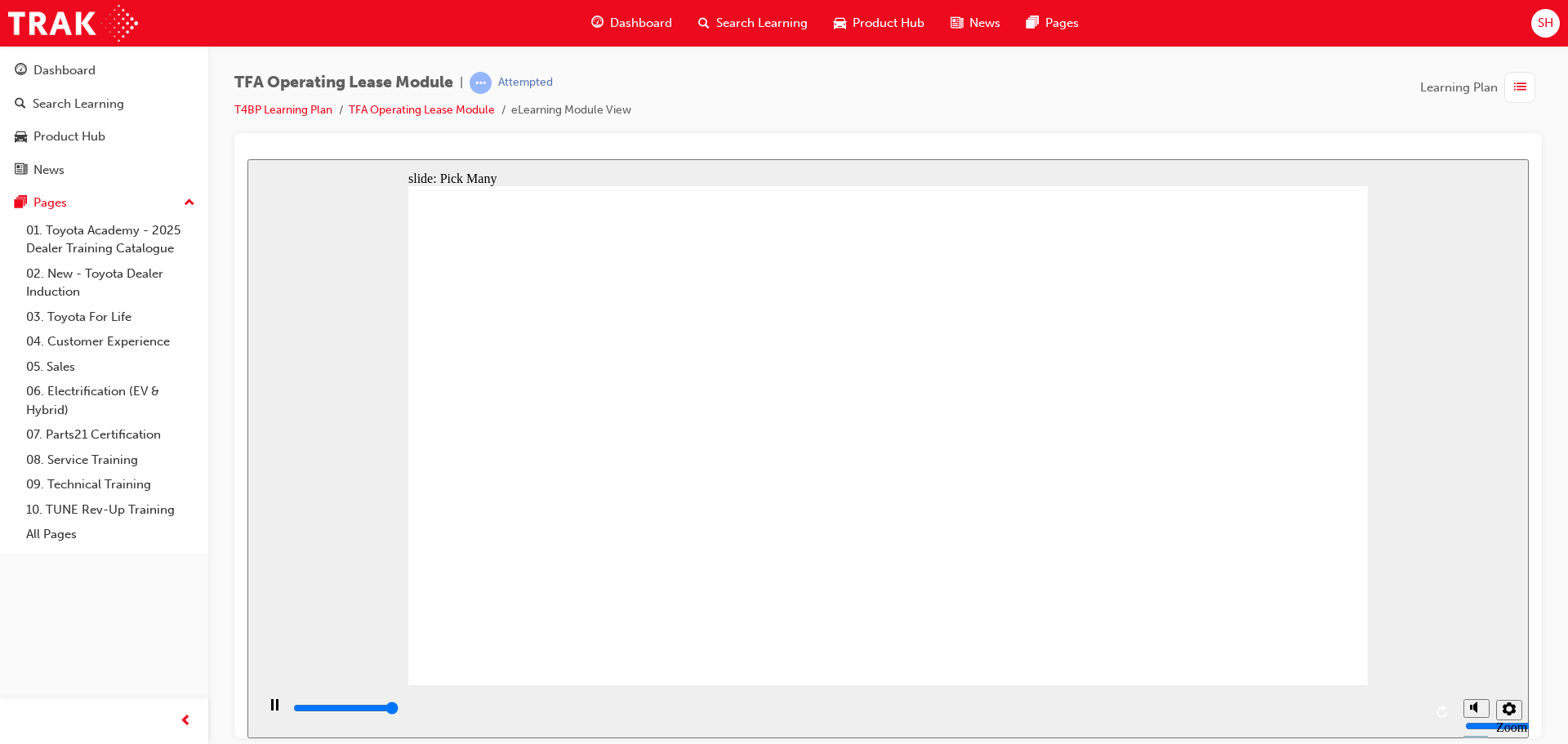
type input "3000"
checkbox input "true"
type input "0"
checkbox input "false"
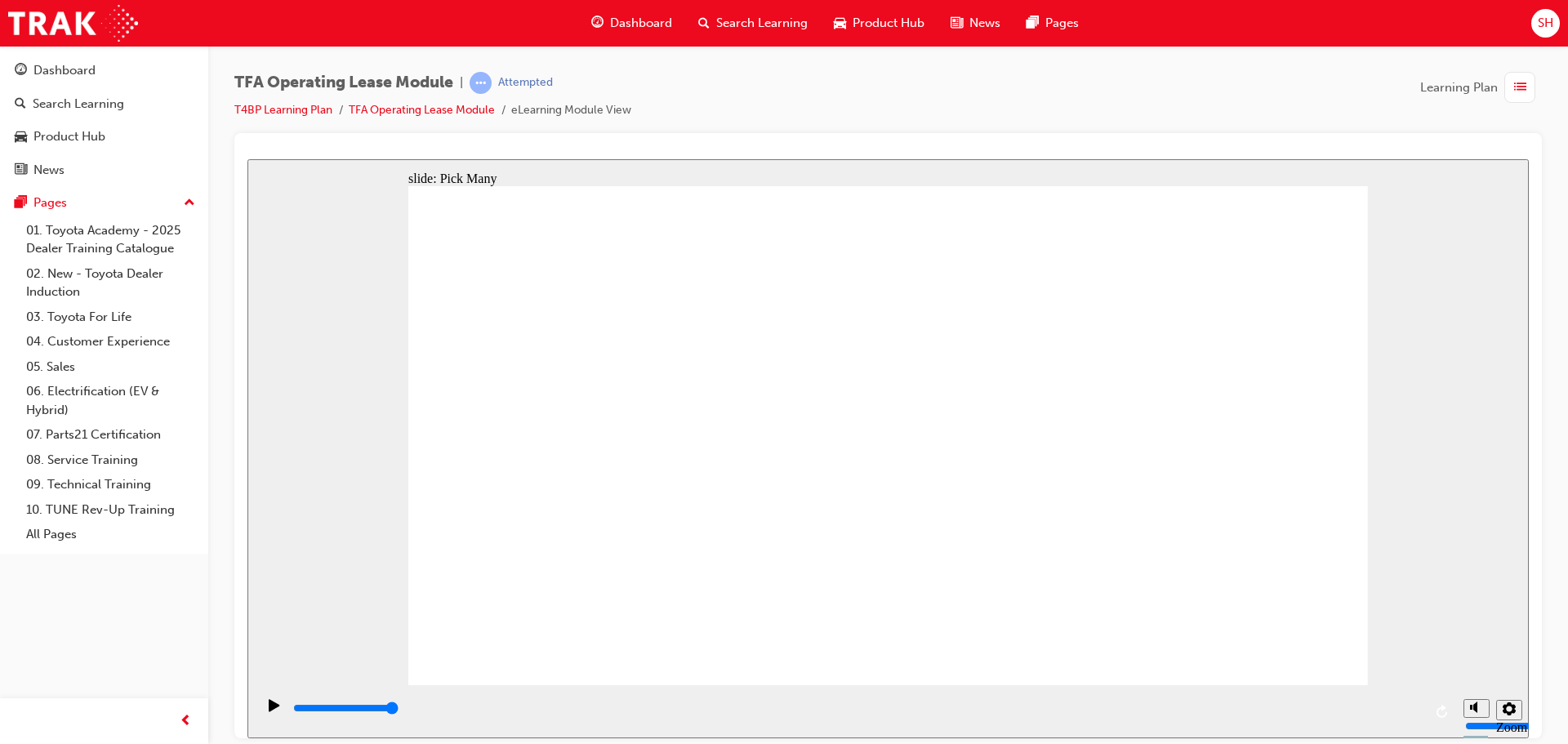
checkbox input "false"
type input "2100"
checkbox input "true"
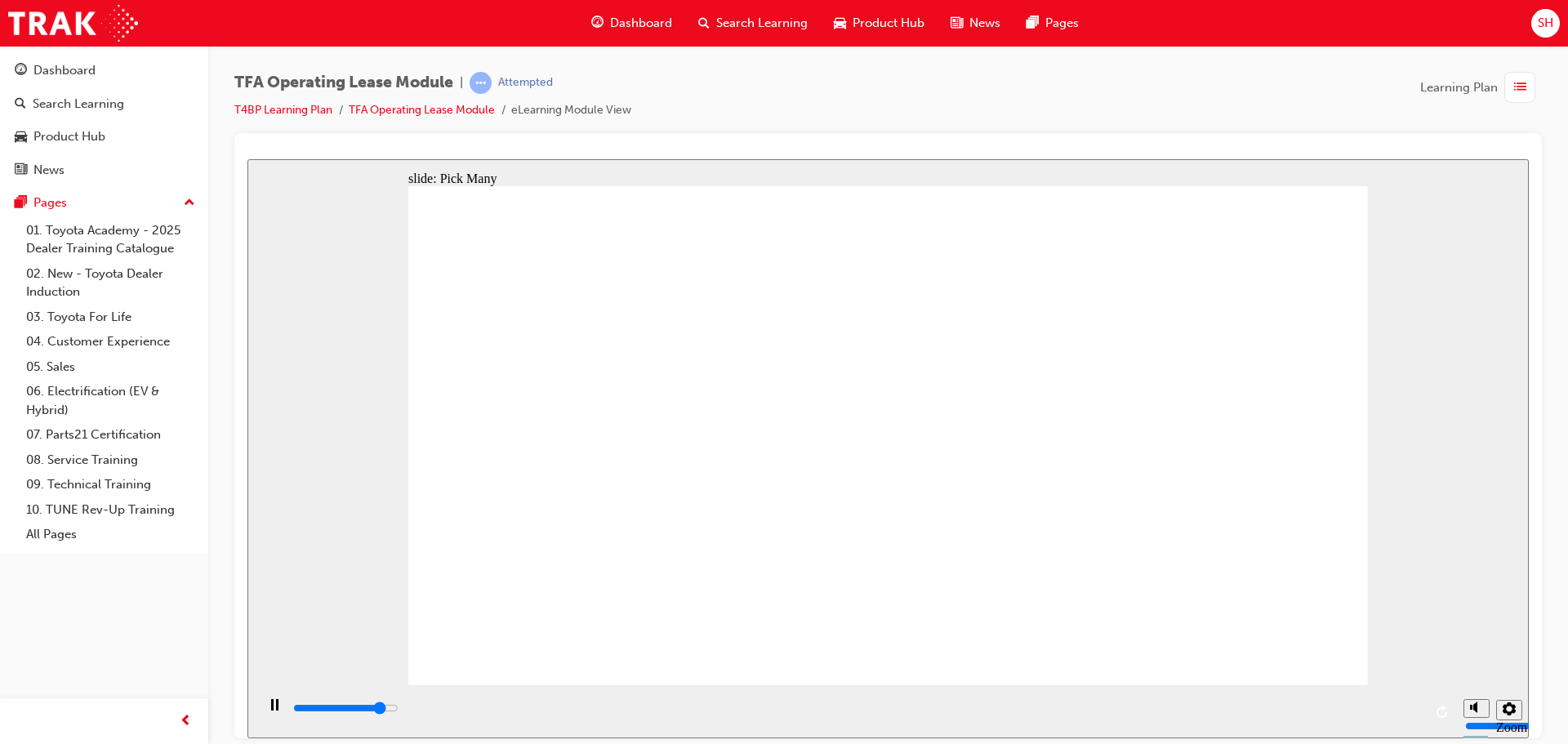
type input "2600"
checkbox input "true"
type input "3000"
checkbox input "true"
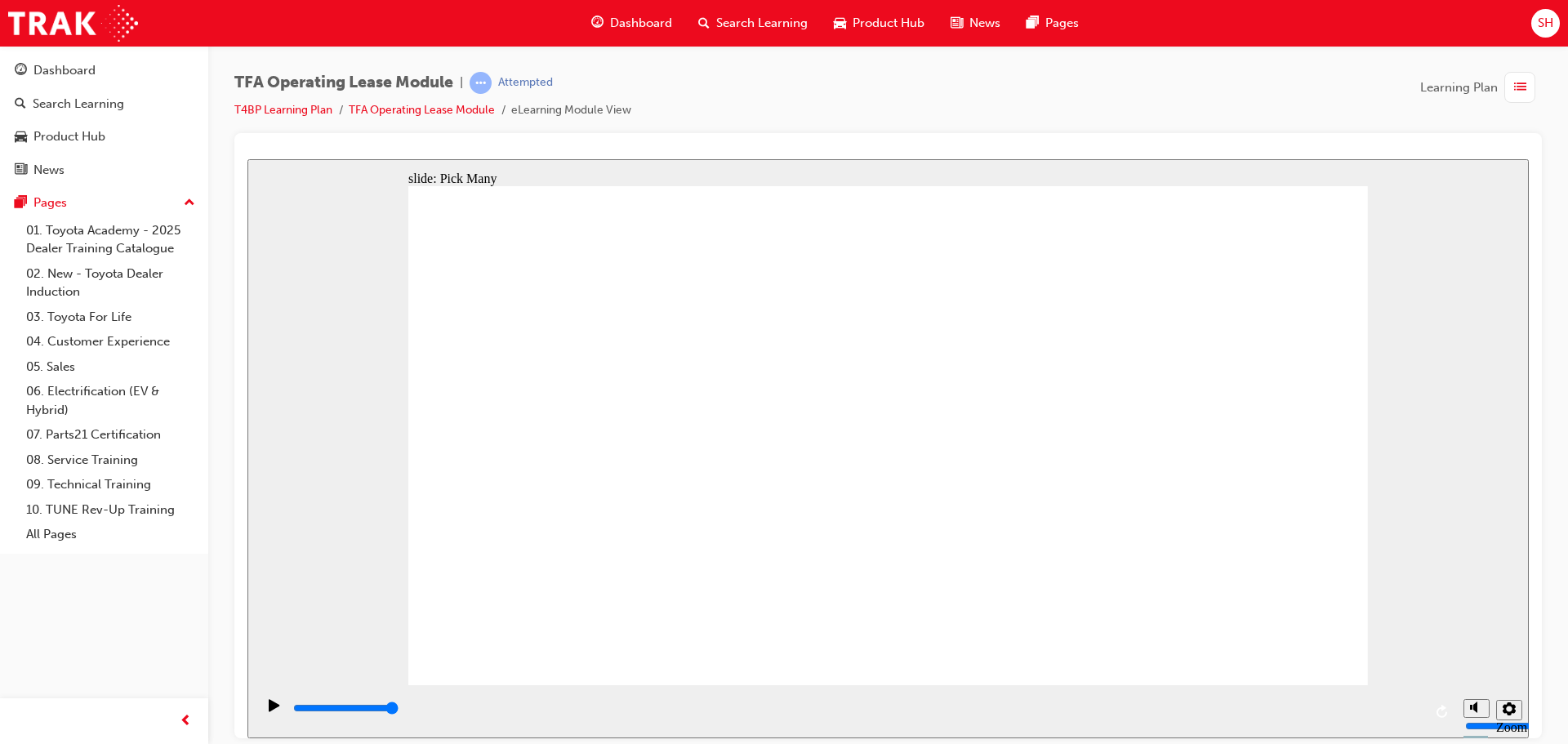
type input "0"
checkbox input "false"
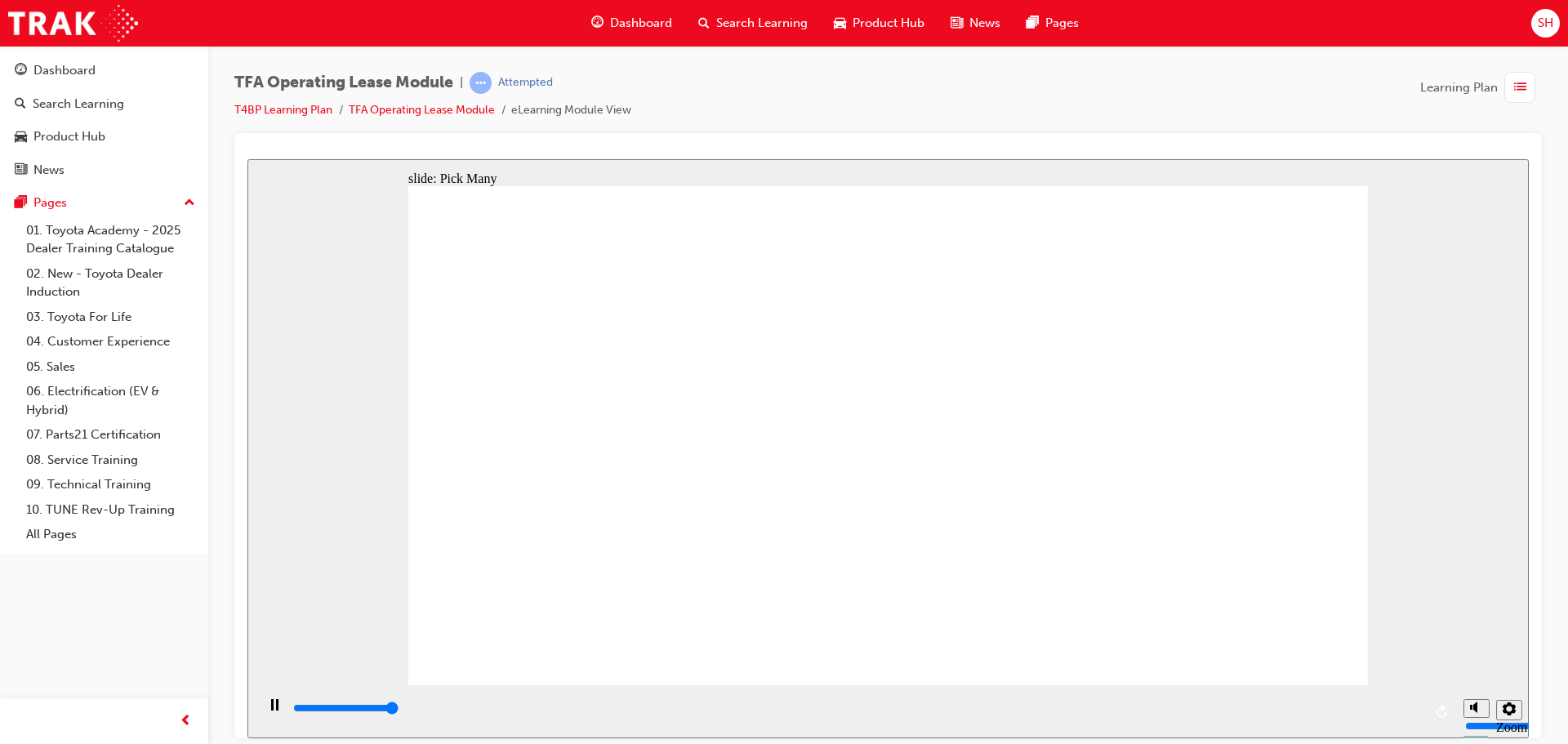
type input "3000"
checkbox input "true"
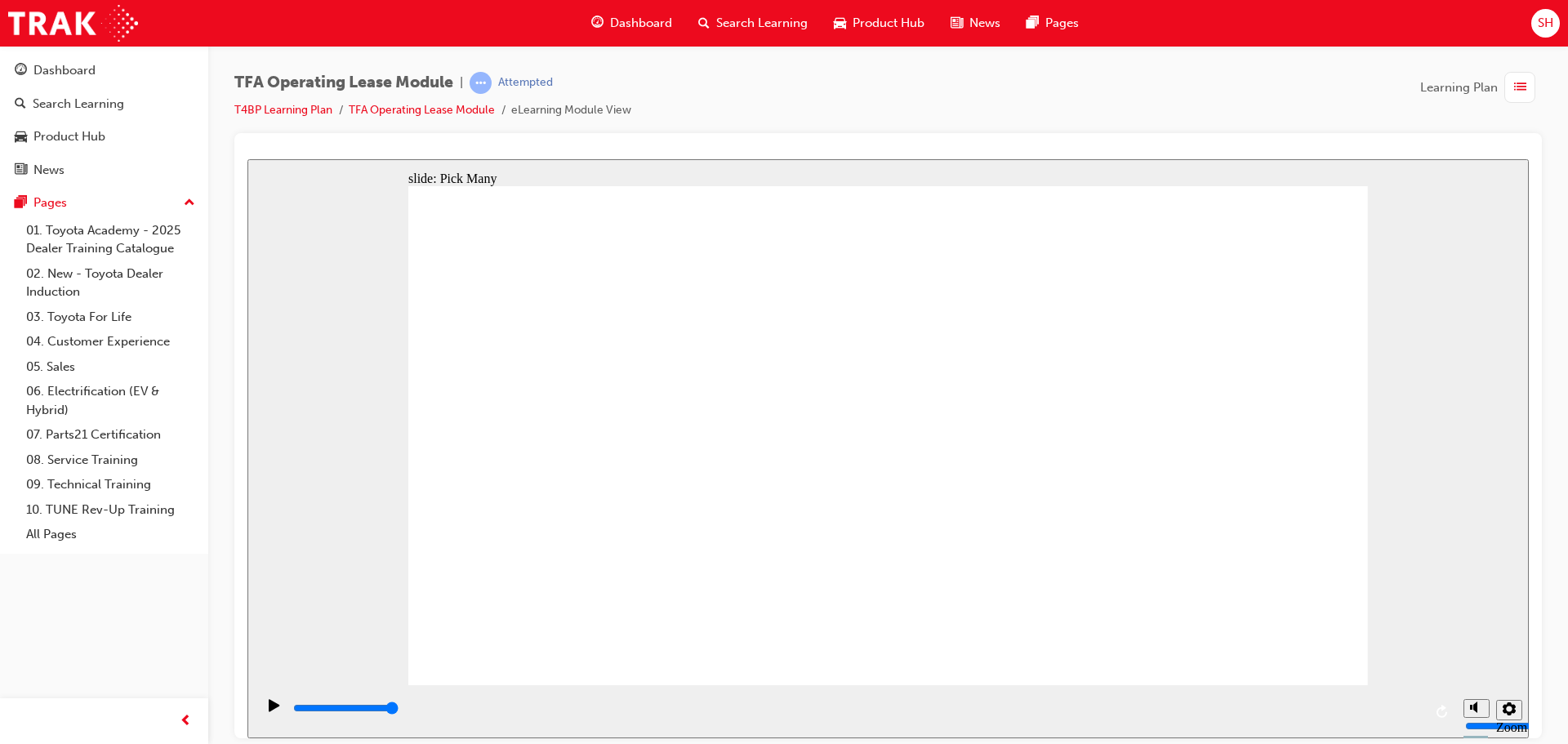
type input "0"
checkbox input "false"
type input "2800"
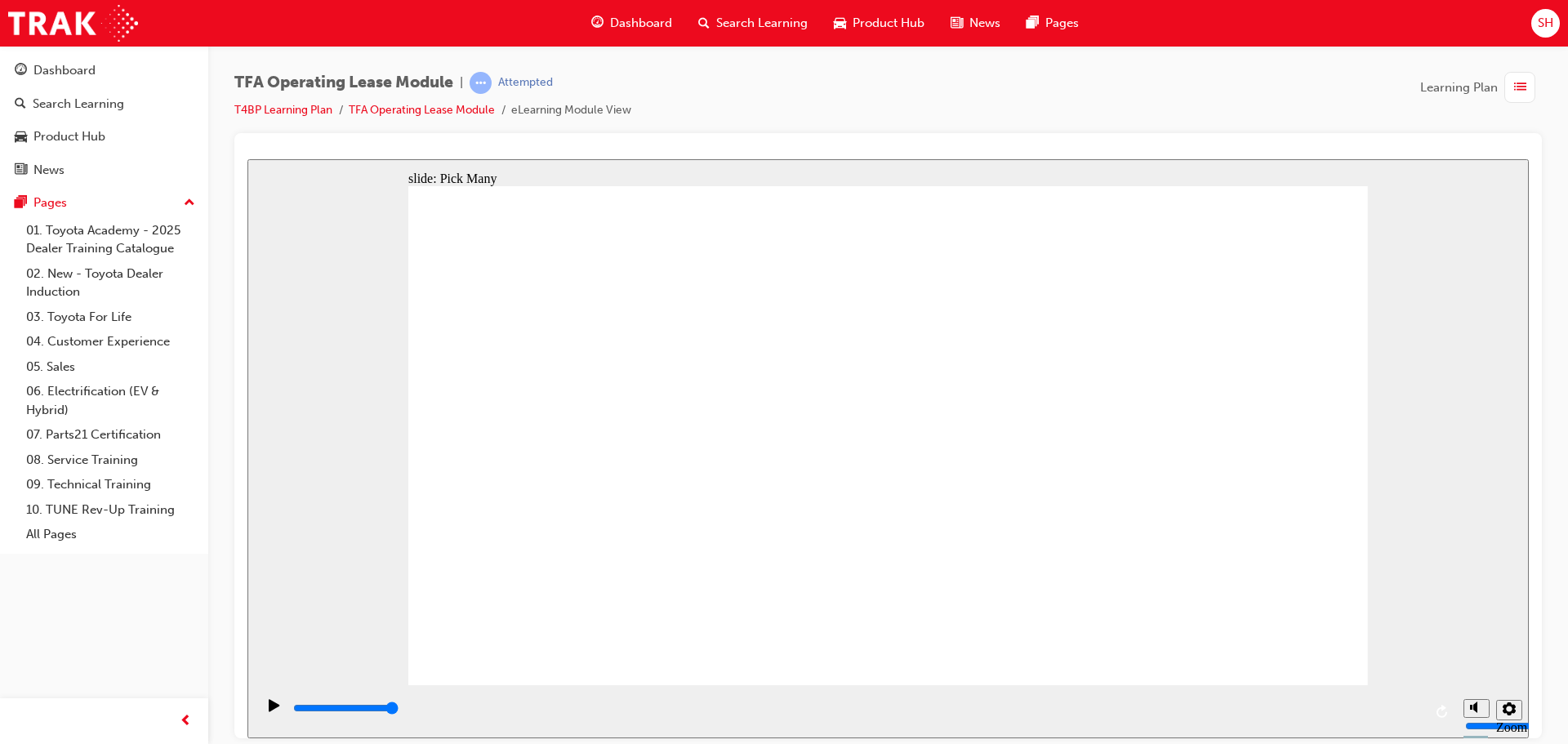
drag, startPoint x: 1248, startPoint y: 599, endPoint x: 1227, endPoint y: 480, distance: 120.8
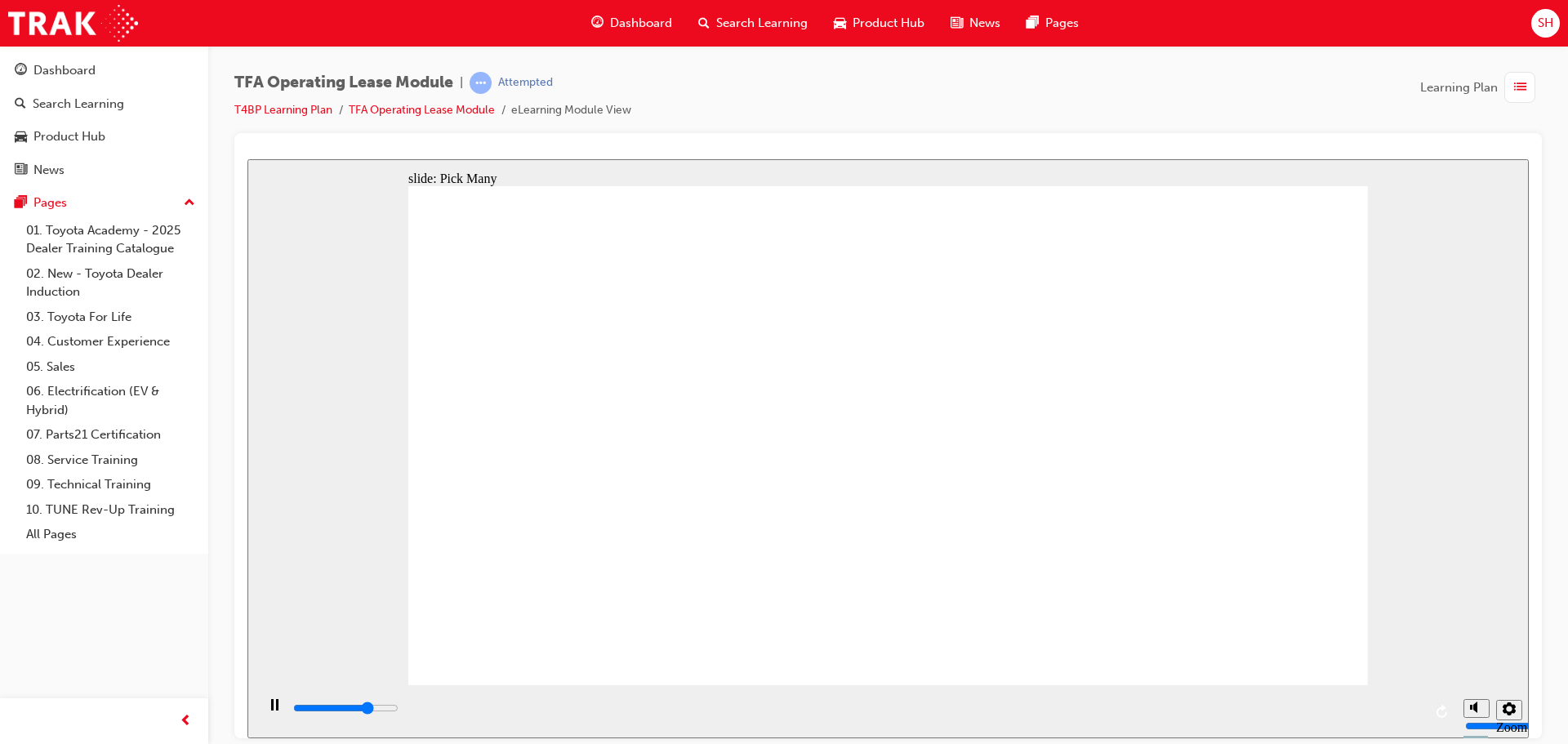
drag, startPoint x: 661, startPoint y: 510, endPoint x: 658, endPoint y: 537, distance: 27.2
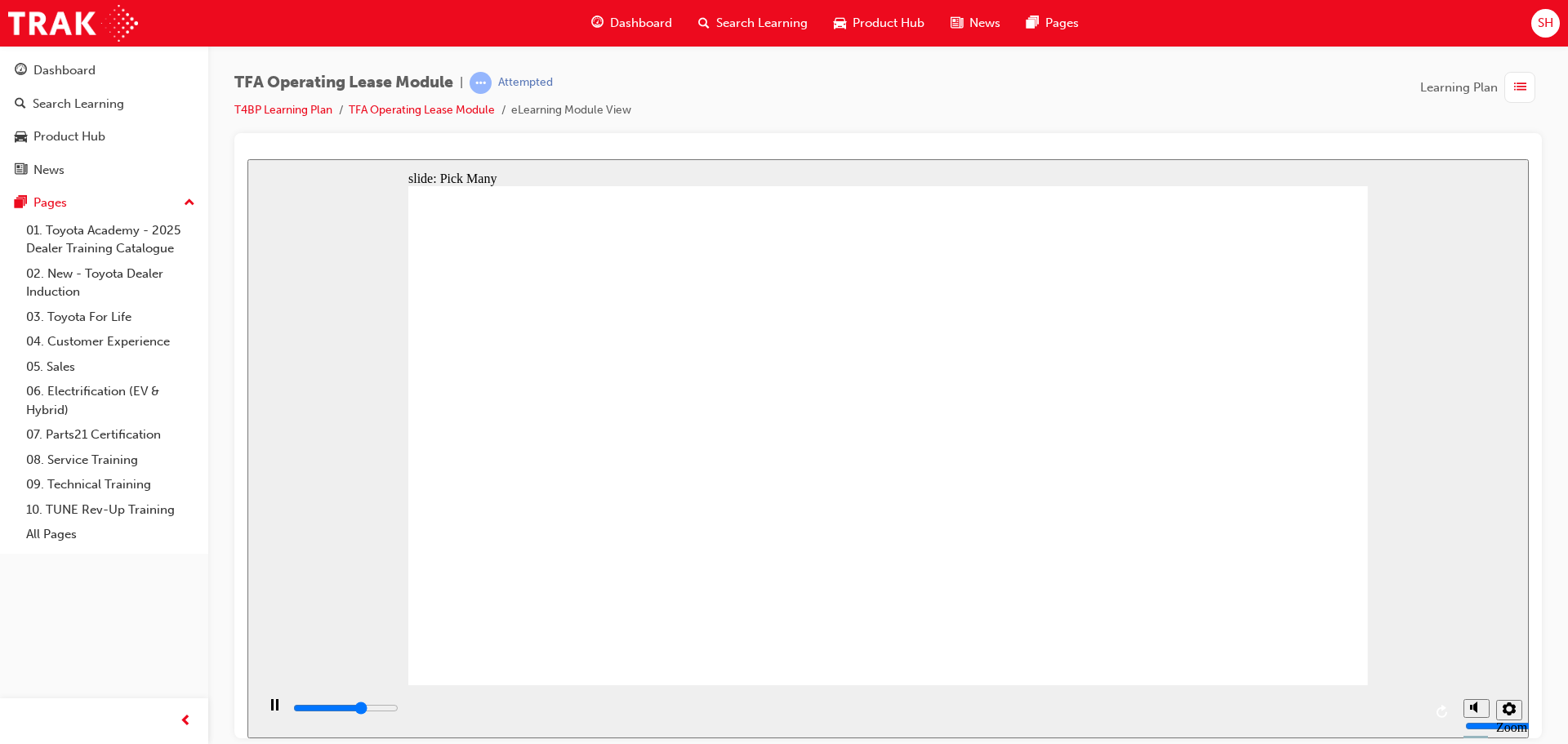
type input "2000"
checkbox input "true"
type input "2500"
checkbox input "true"
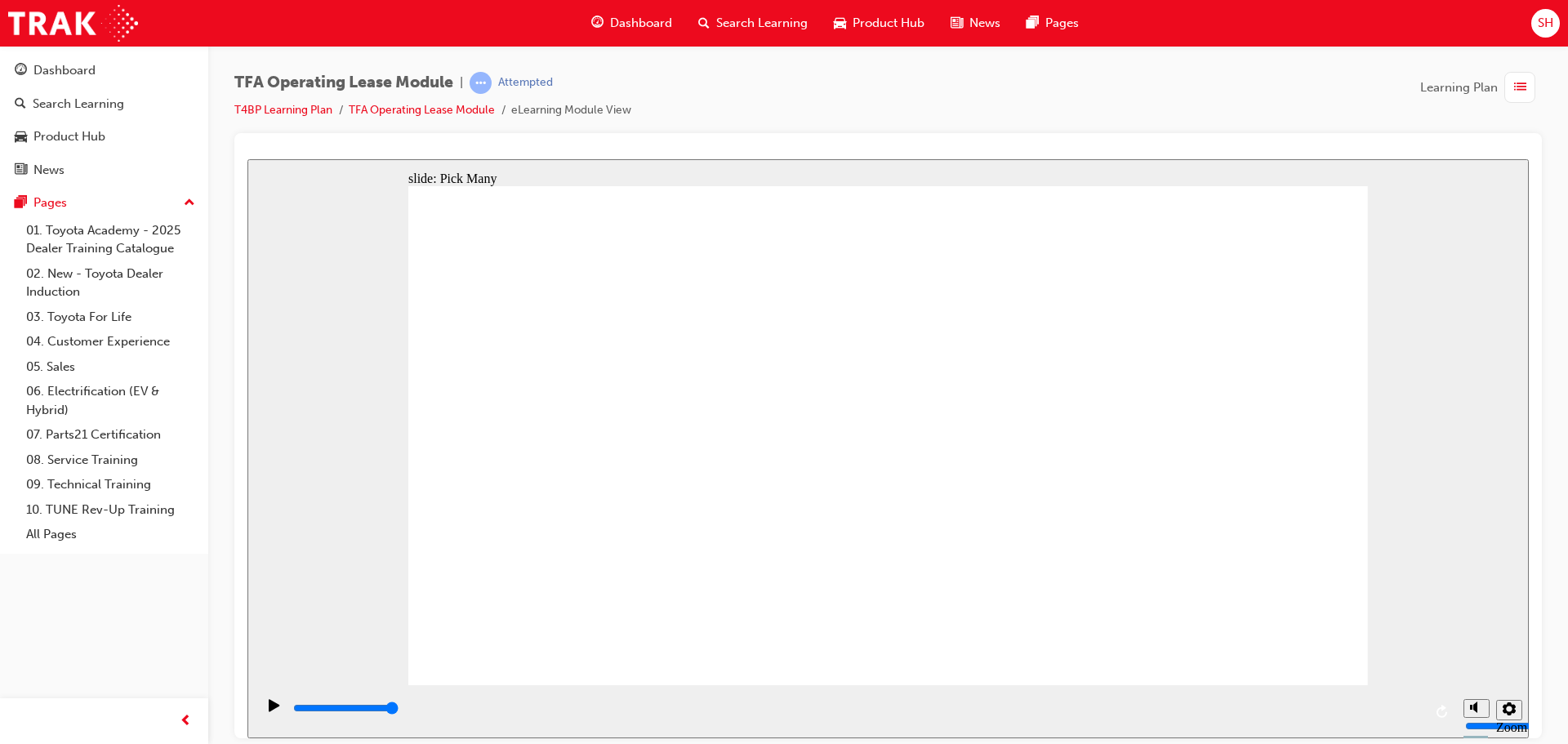
type input "100"
checkbox input "false"
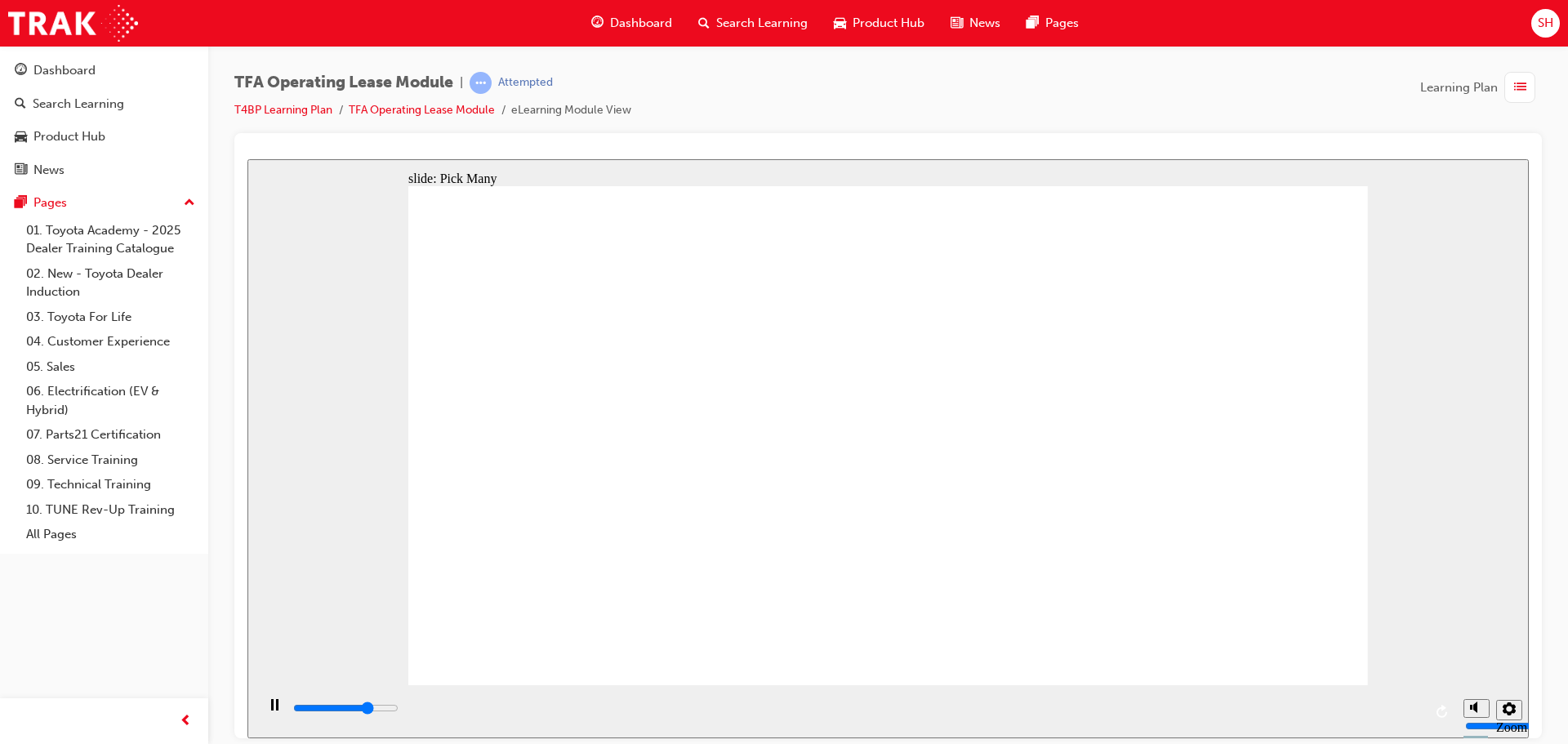
type input "2200"
checkbox input "true"
type input "2700"
checkbox input "true"
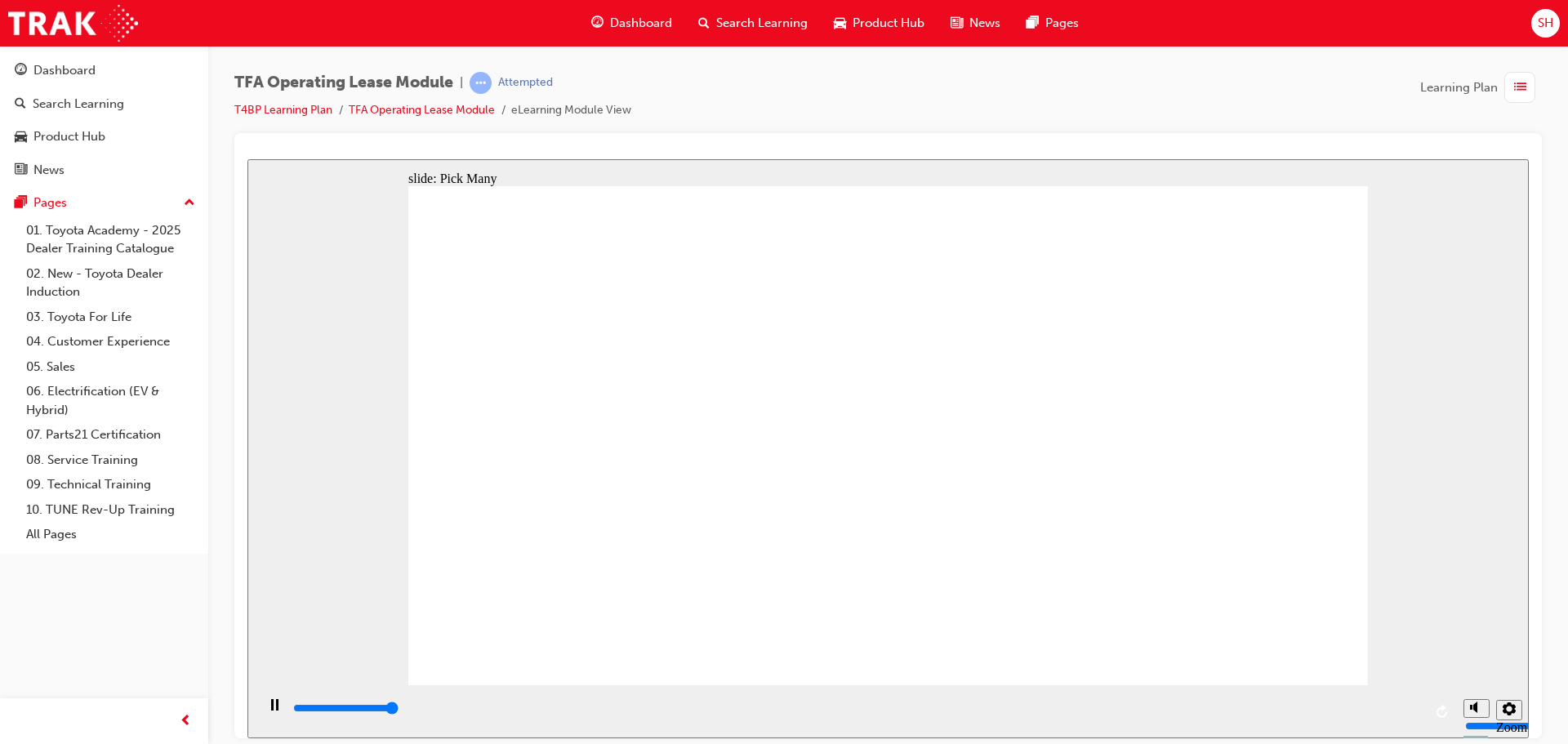
type input "3000"
checkbox input "true"
type input "0"
checkbox input "false"
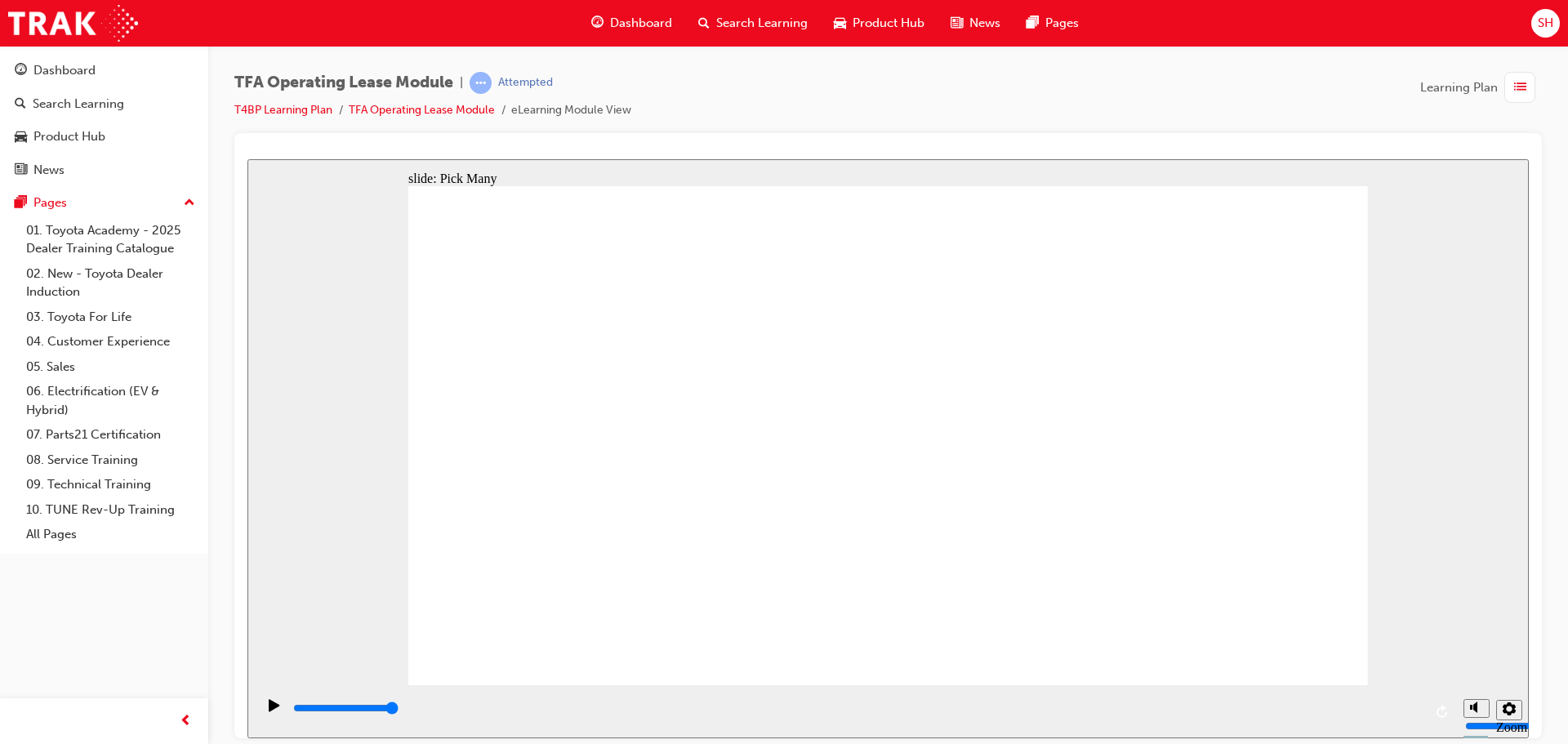
checkbox input "false"
type input "2200"
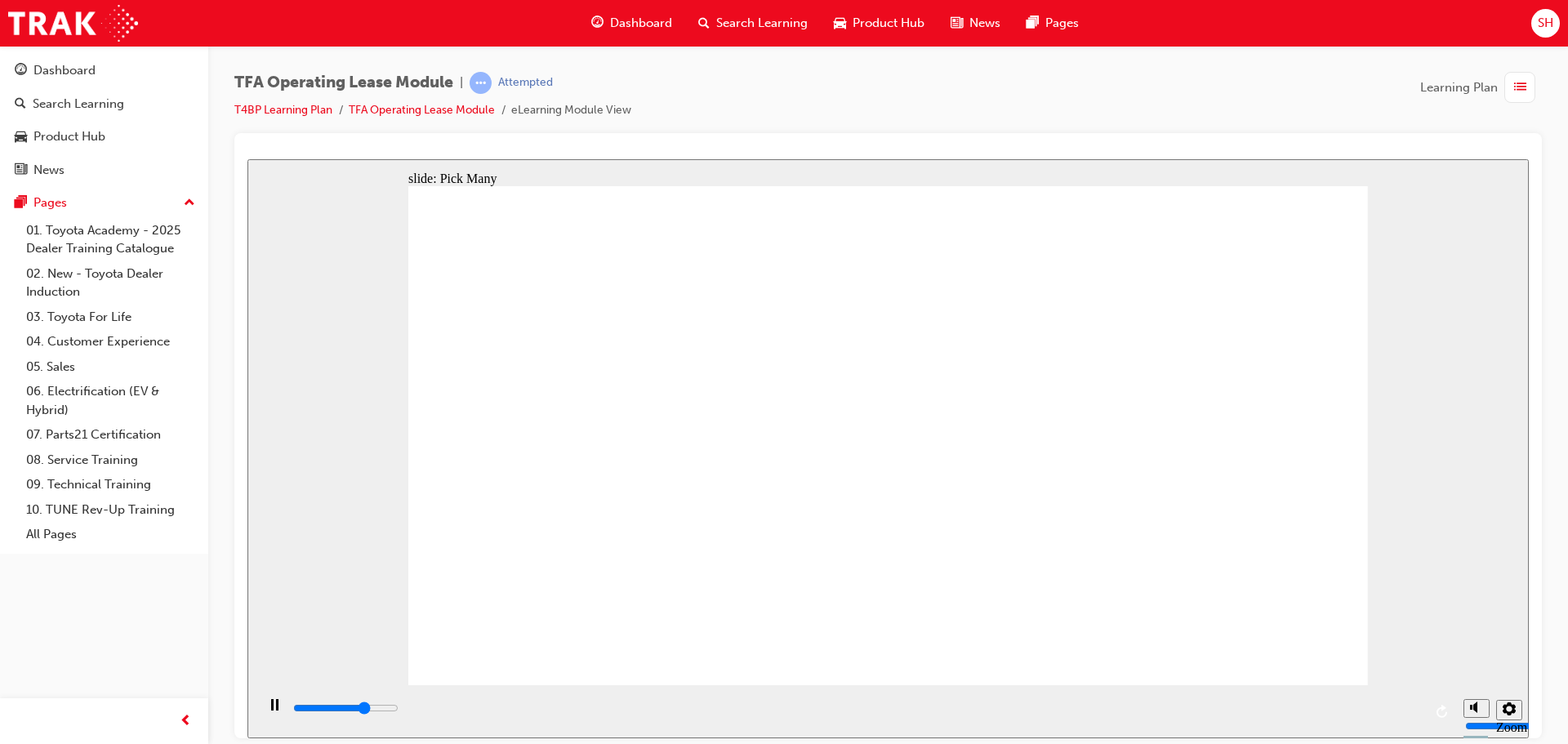
checkbox input "true"
type input "2500"
checkbox input "true"
type input "0"
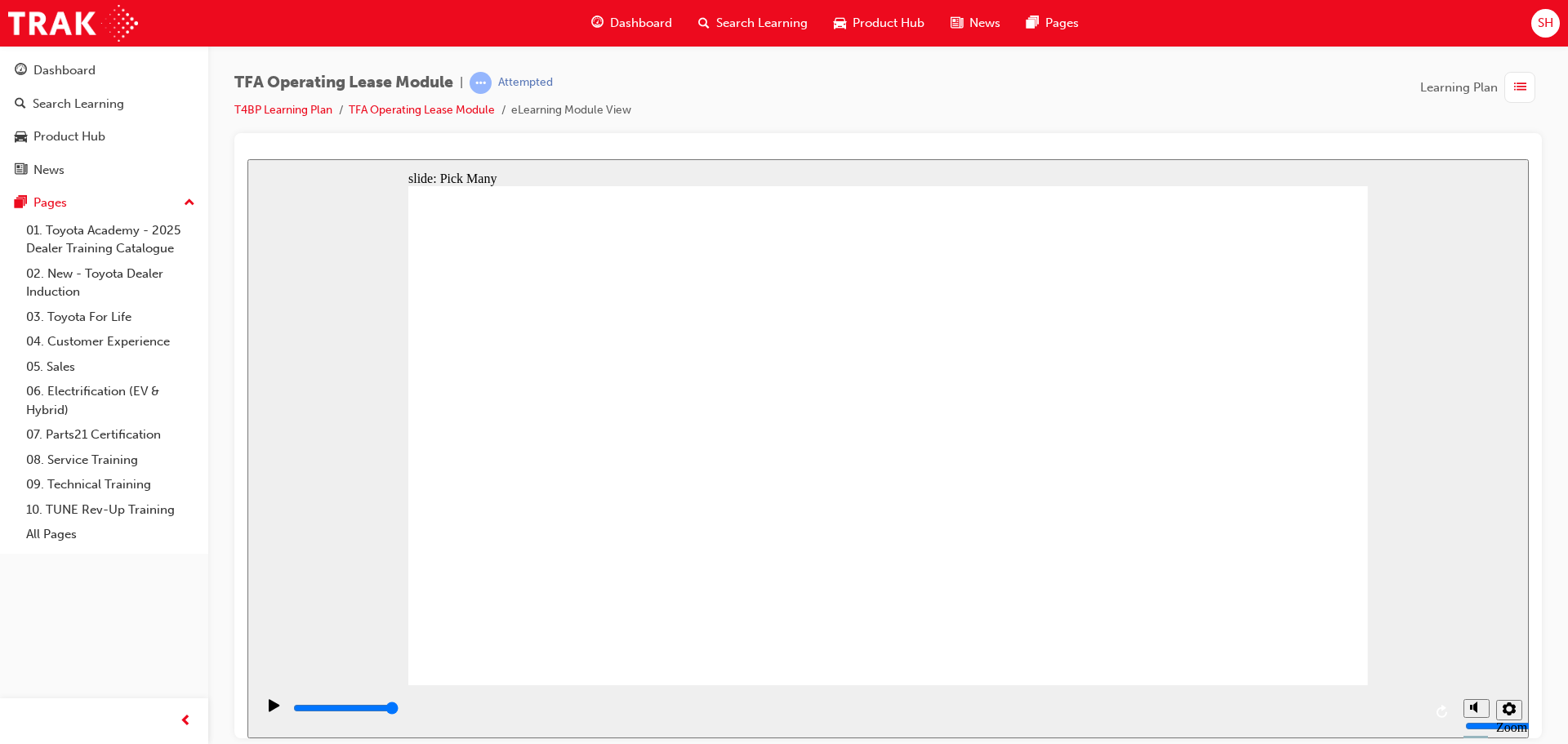
checkbox input "false"
type input "3000"
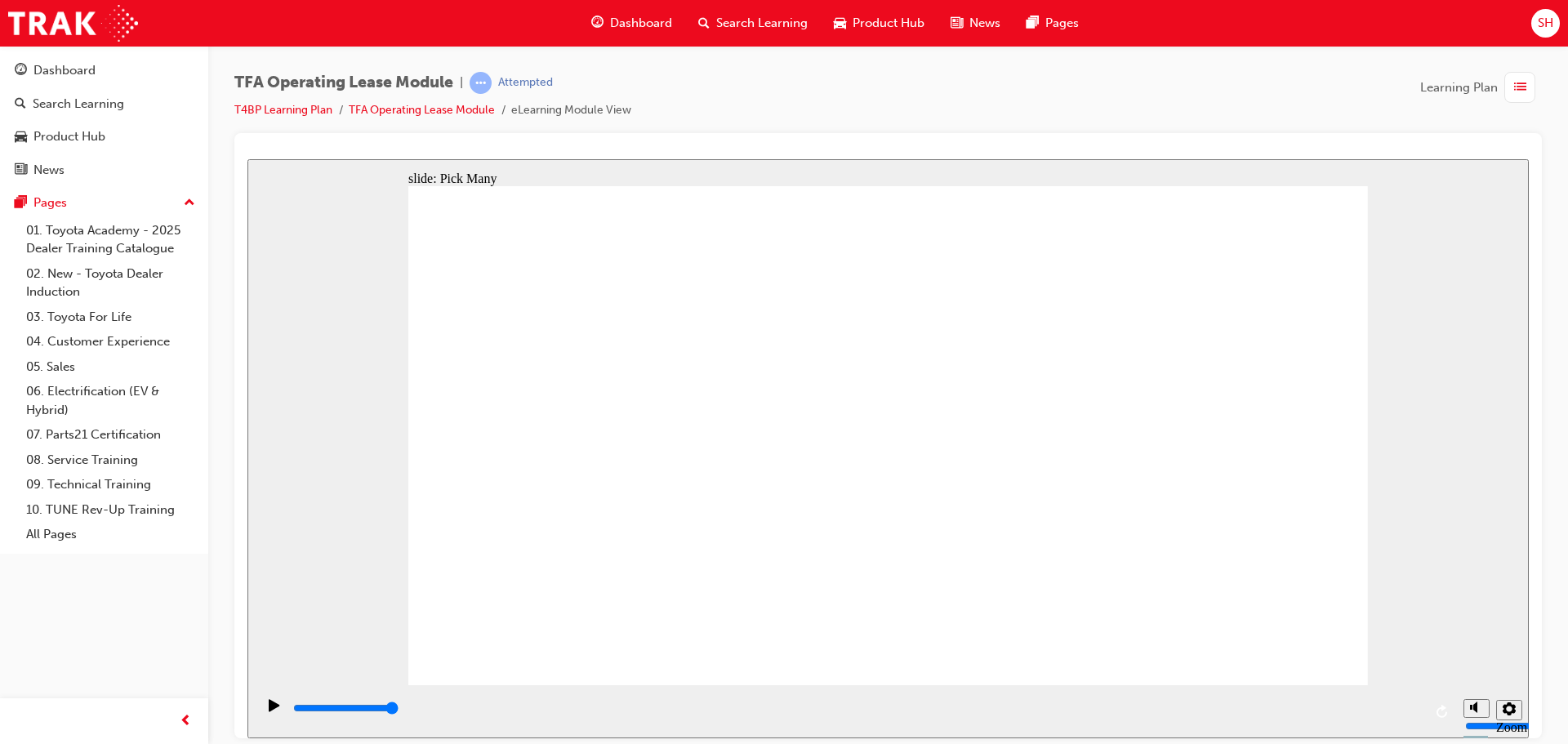
checkbox input "true"
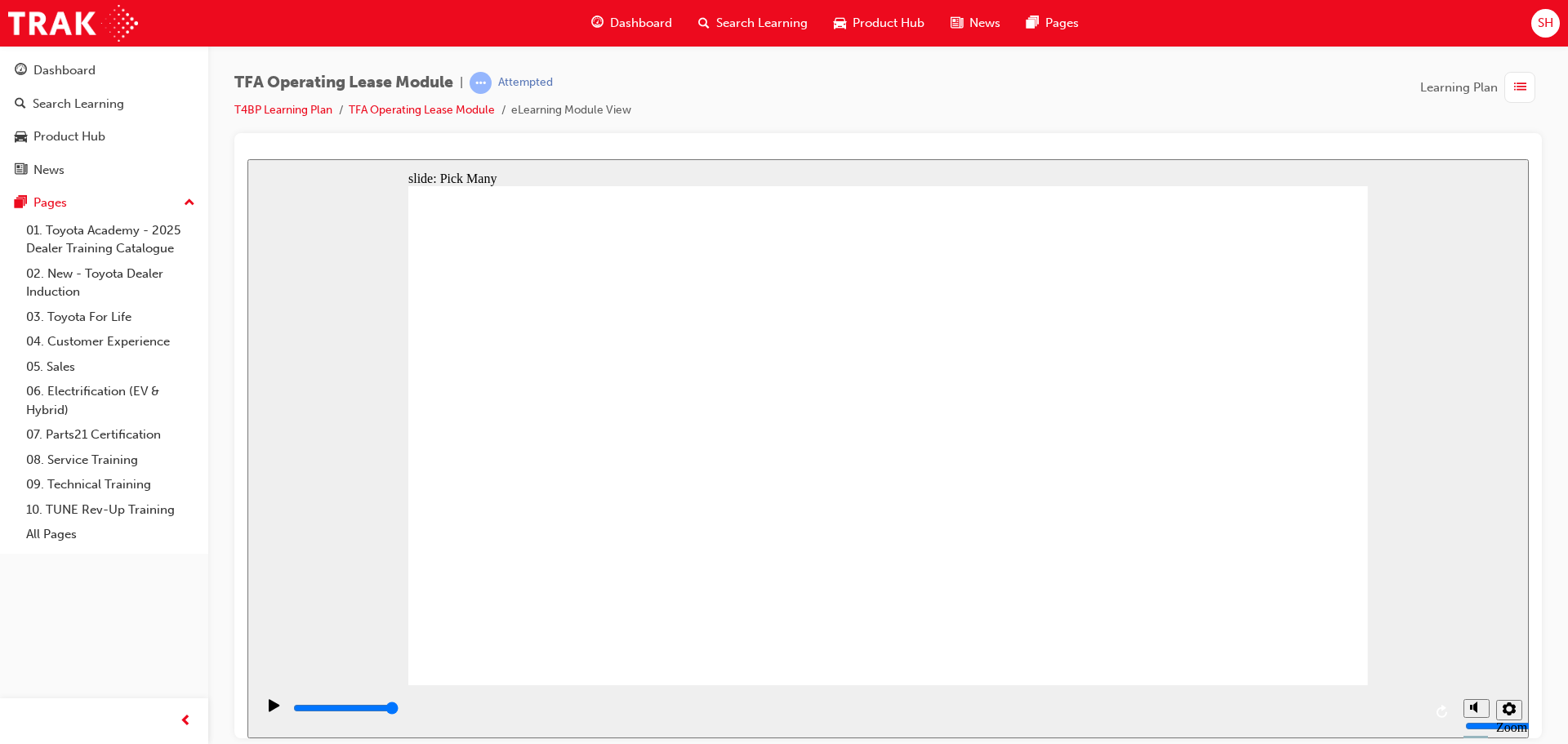
type input "0"
checkbox input "false"
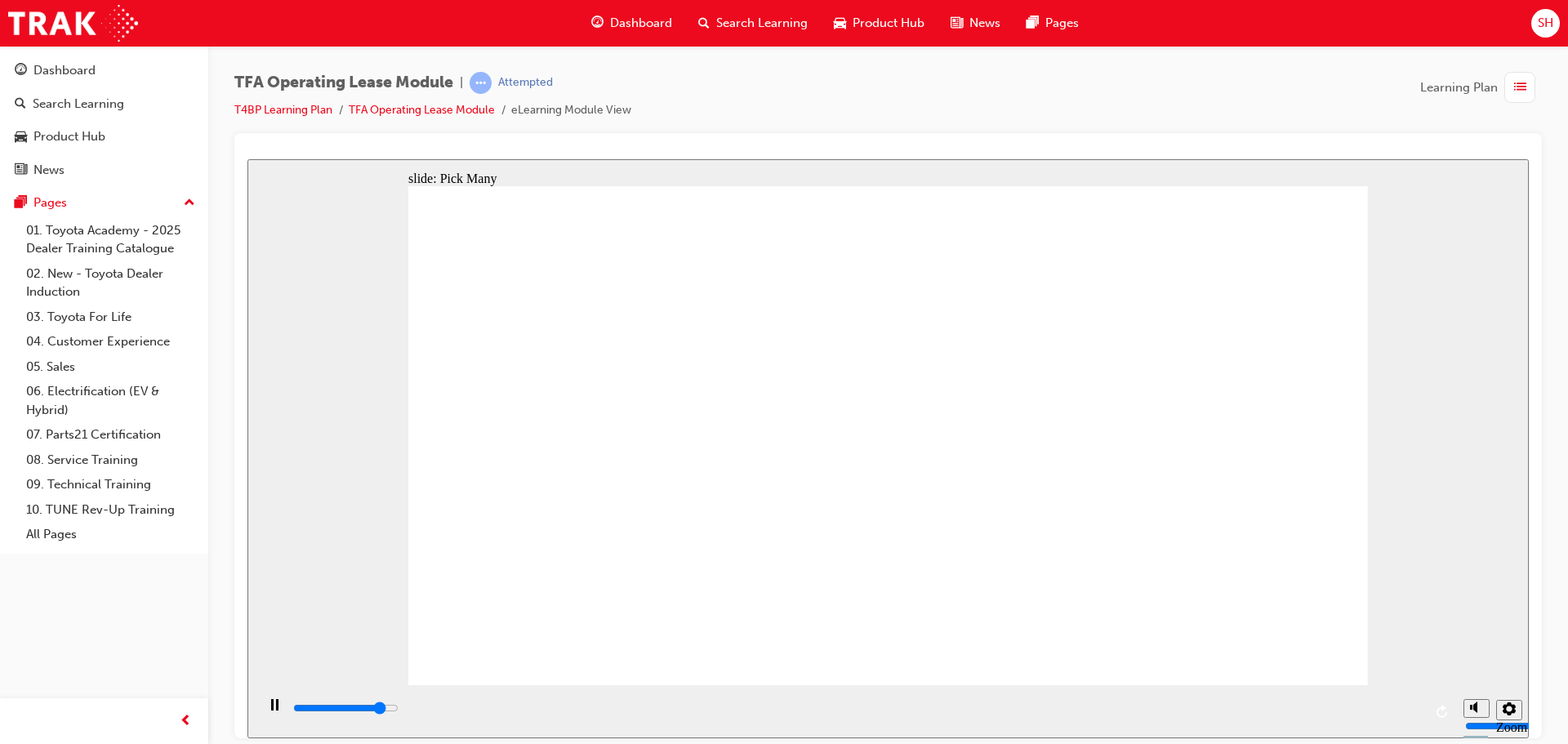
type input "2700"
checkbox input "true"
type input "3000"
checkbox input "true"
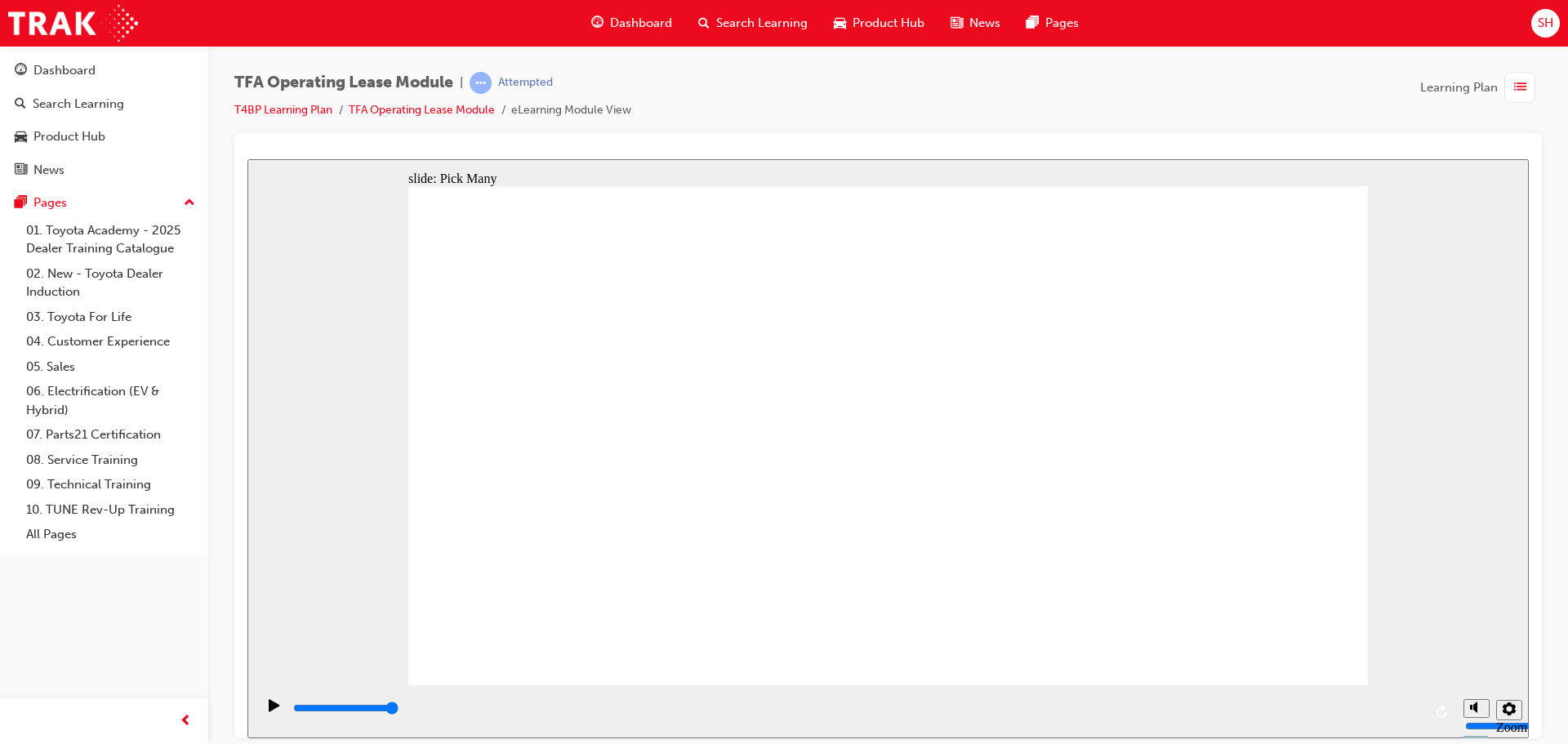
type input "0"
checkbox input "false"
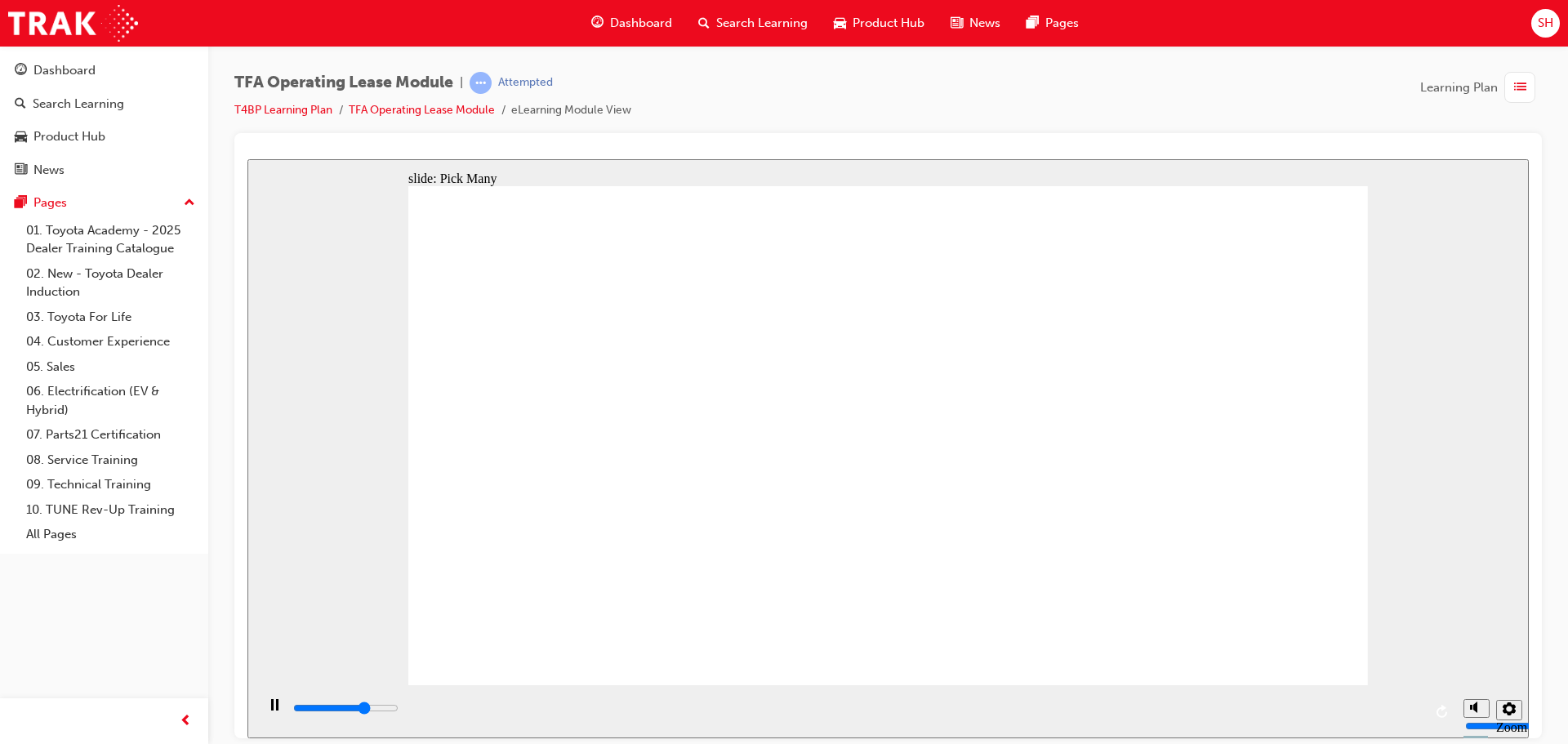
type input "2200"
checkbox input "true"
type input "2600"
checkbox input "true"
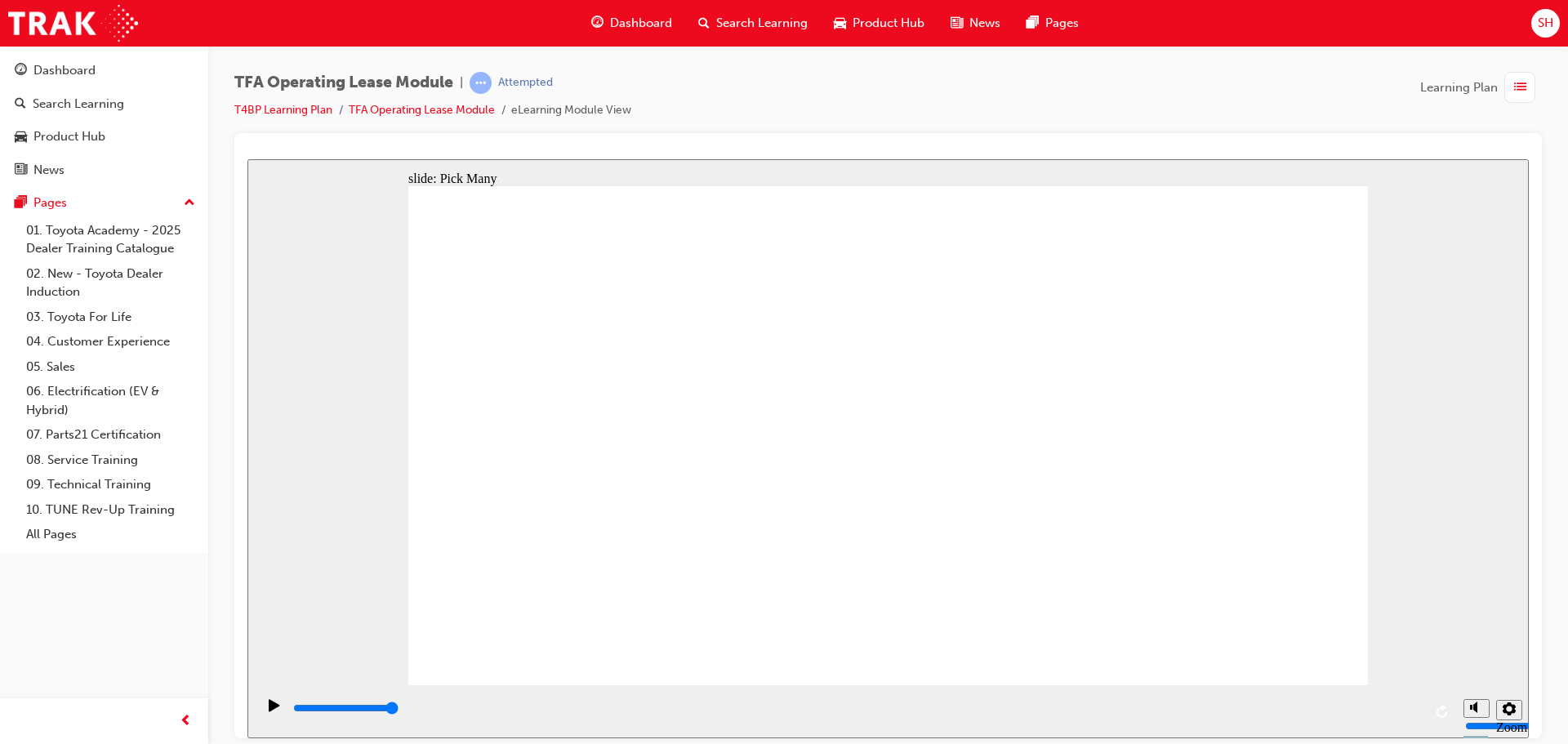
type input "0"
checkbox input "false"
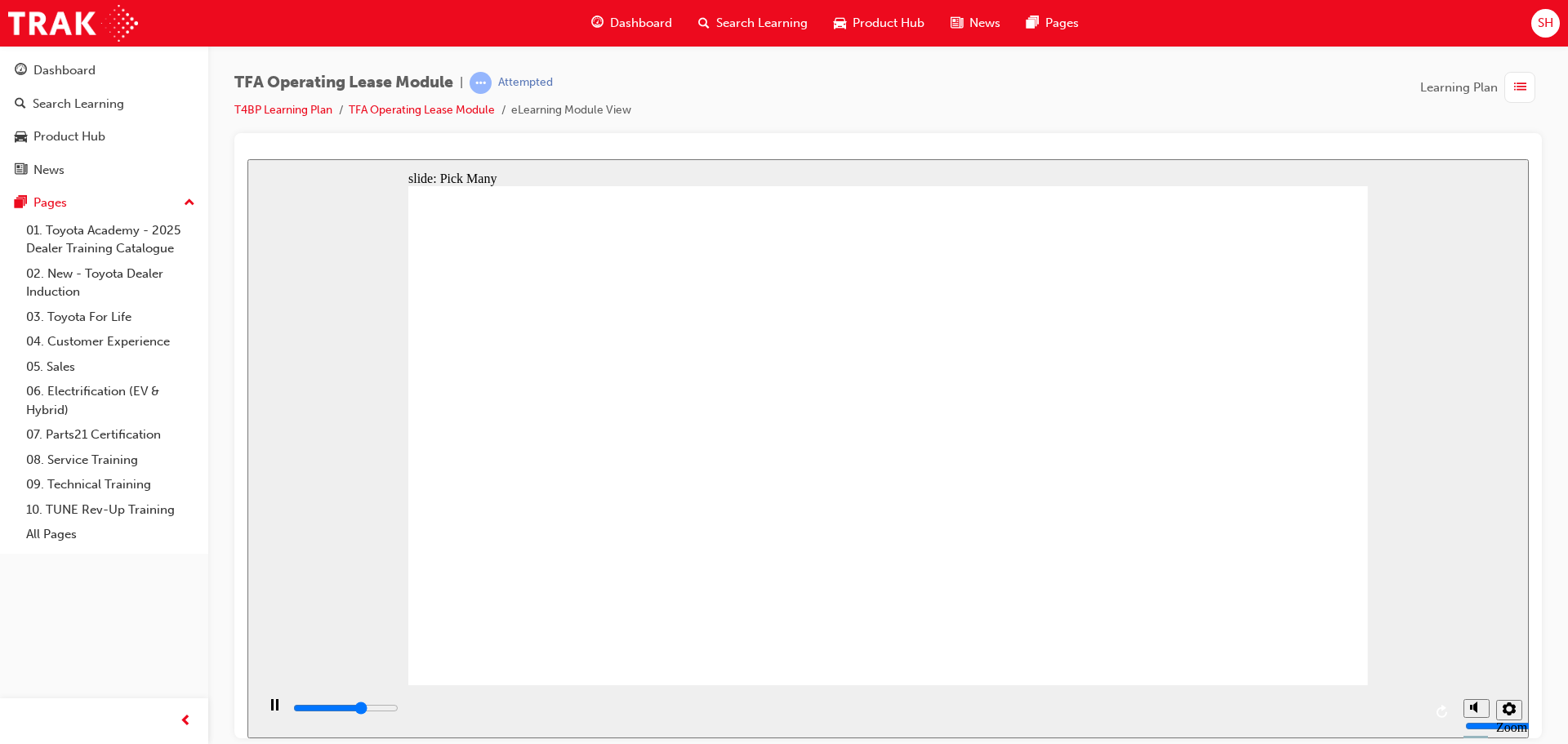
type input "2000"
checkbox input "true"
type input "2400"
checkbox input "true"
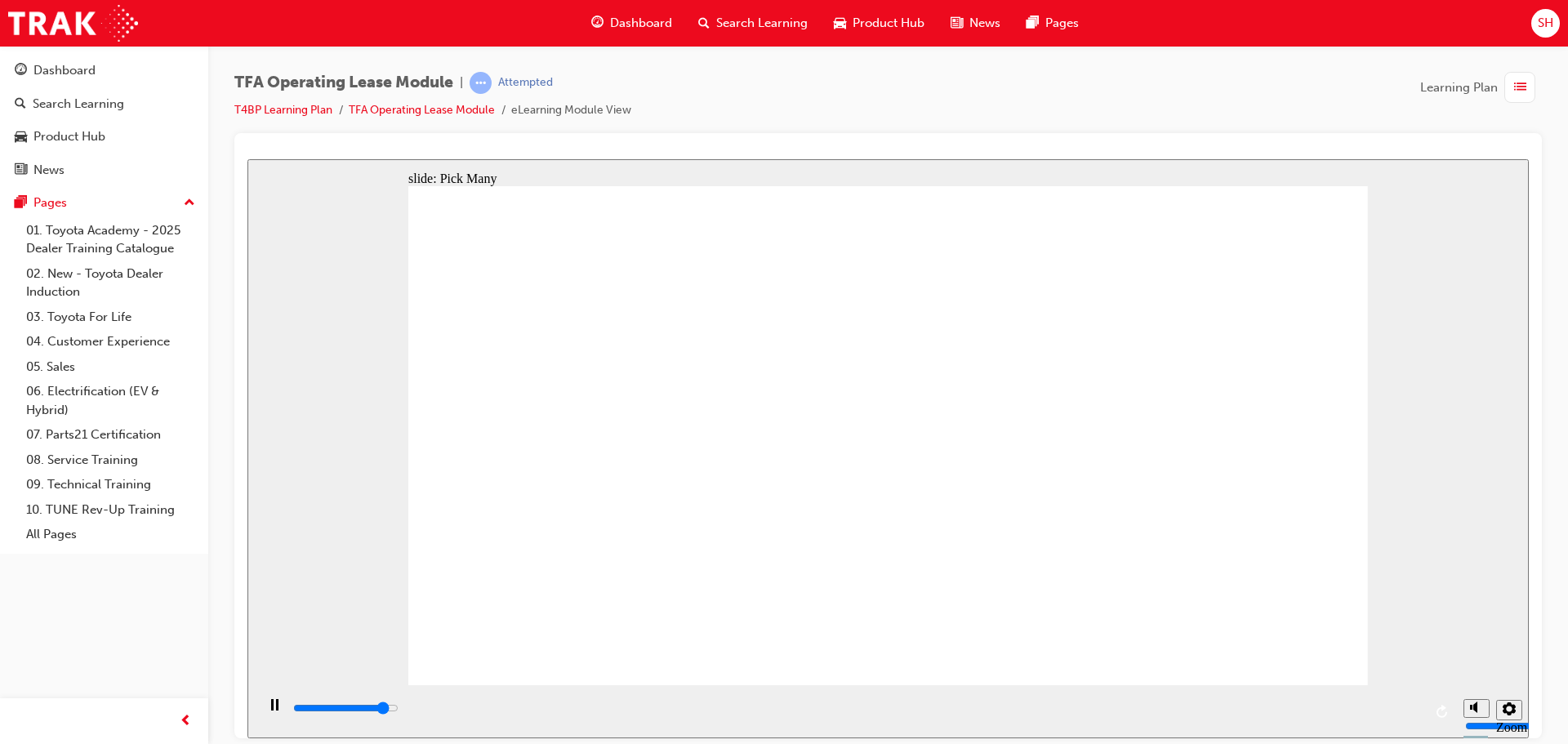
type input "2700"
checkbox input "true"
type input "3000"
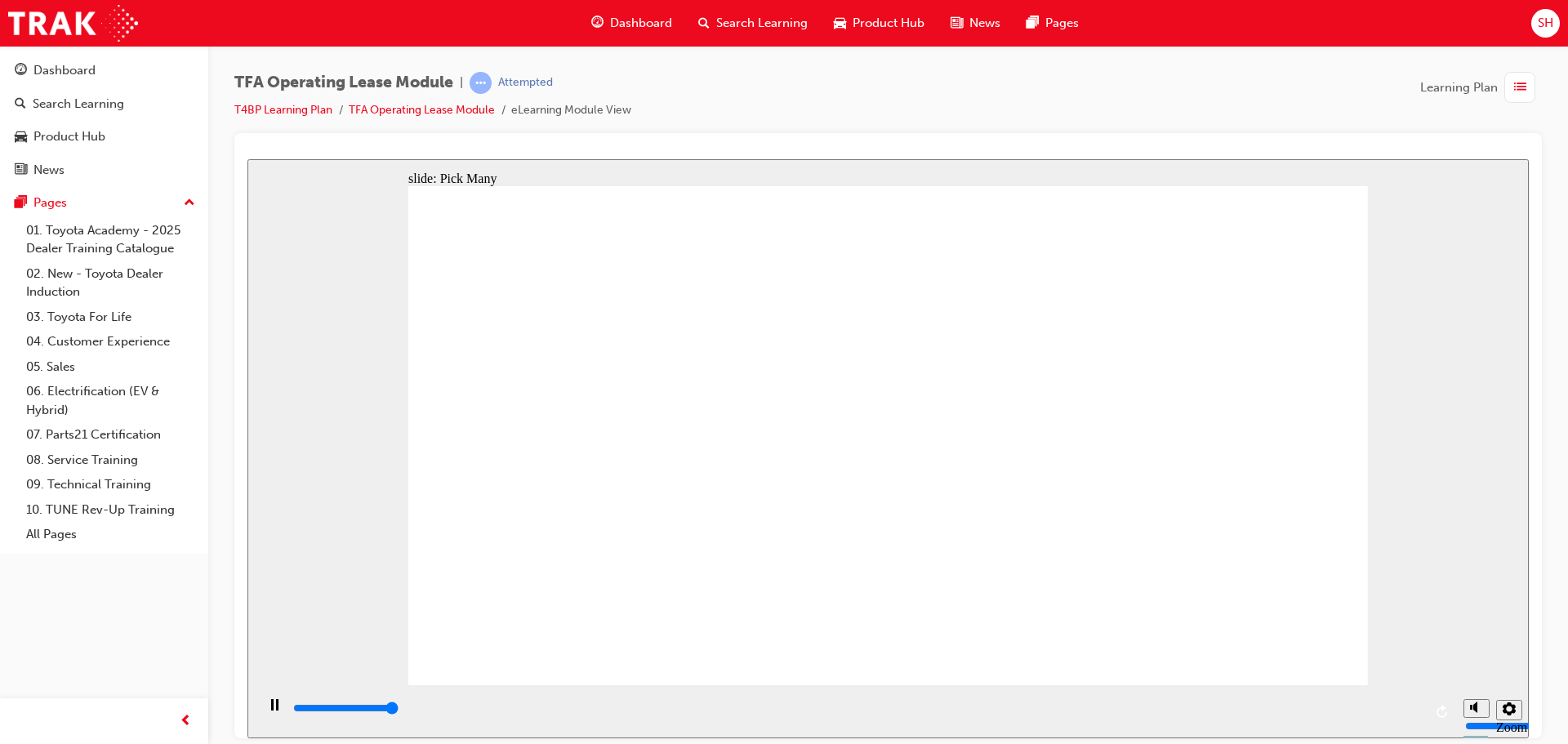
checkbox input "true"
type input "0"
checkbox input "false"
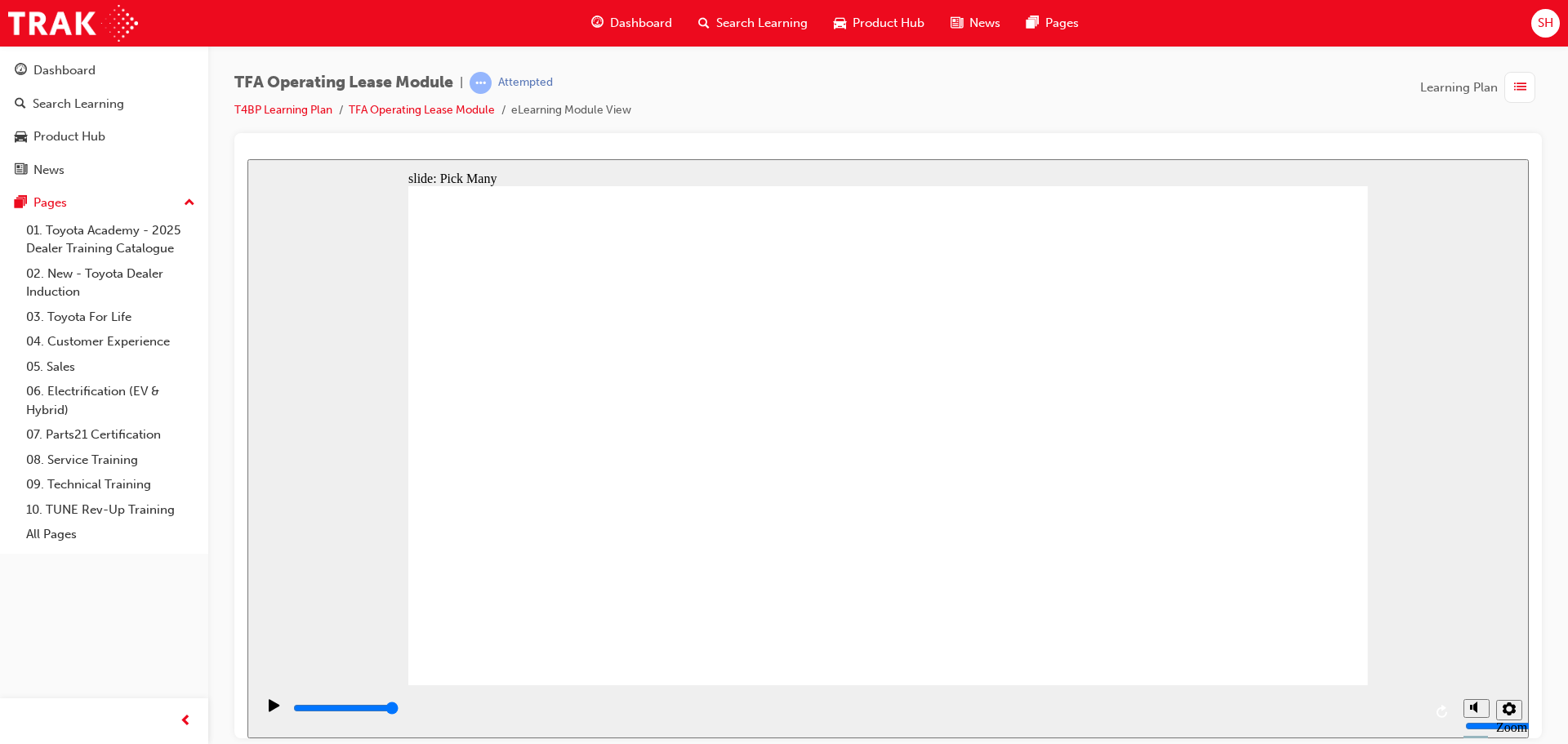
checkbox input "false"
type input "1900"
checkbox input "true"
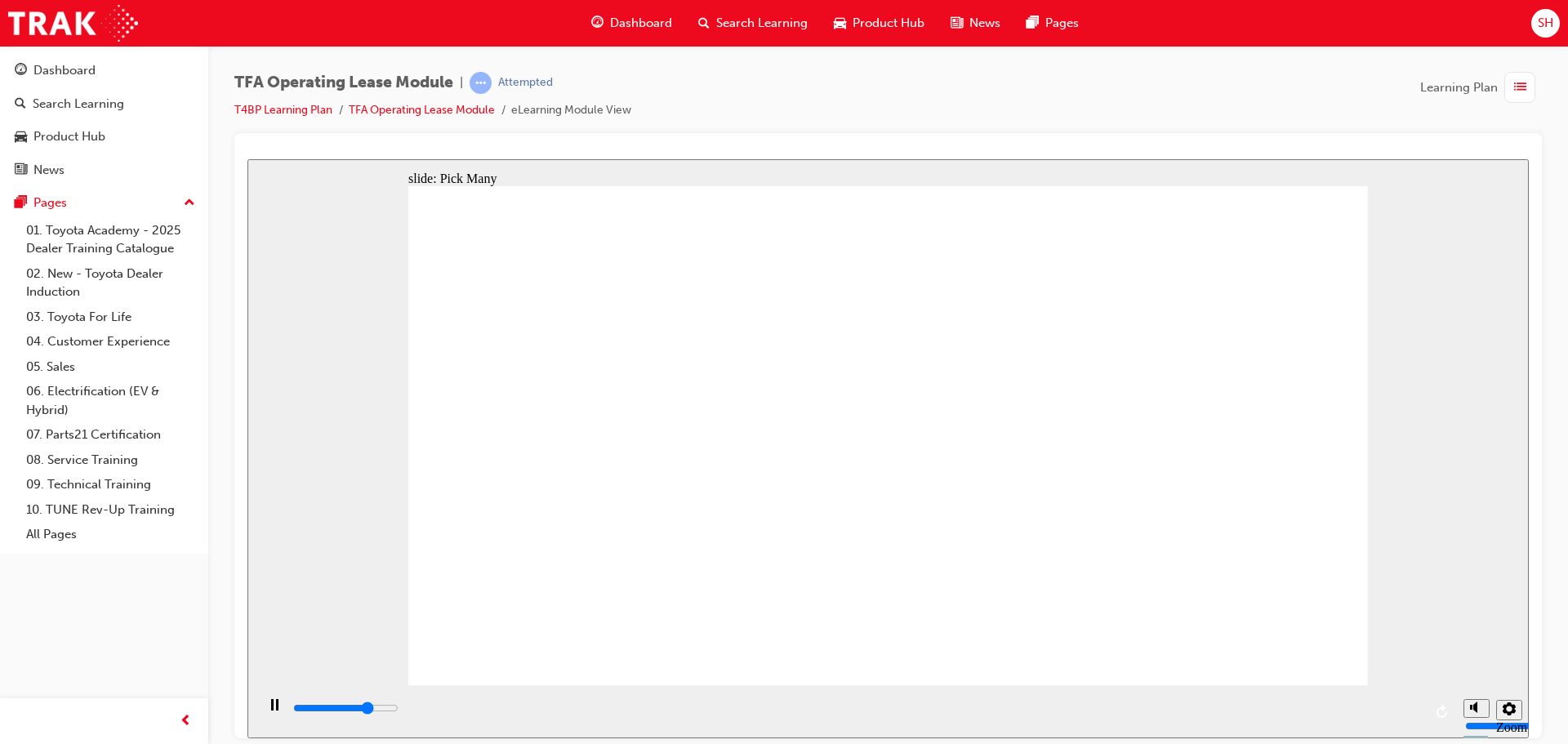
type input "2200"
checkbox input "true"
type input "2500"
checkbox input "true"
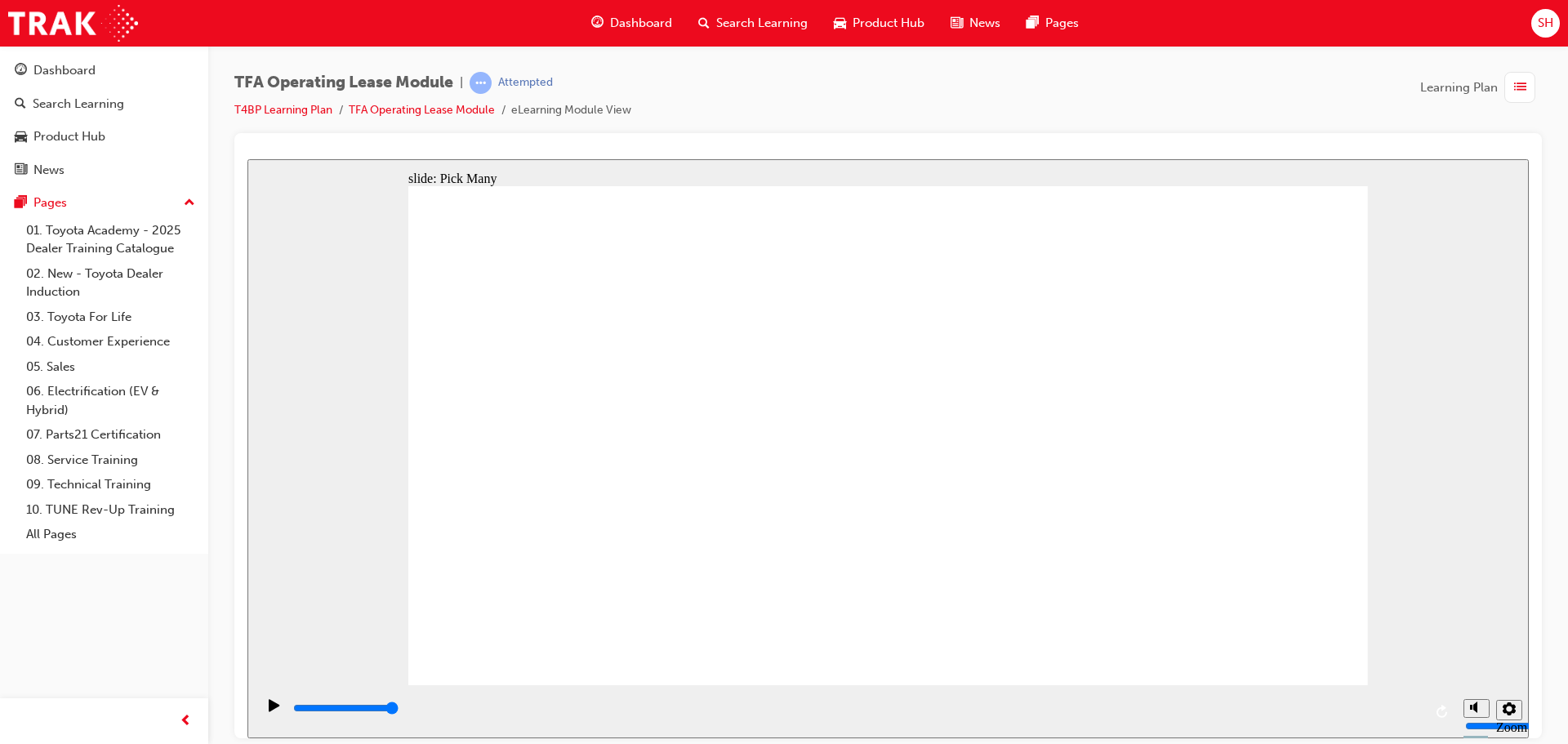
type input "0"
checkbox input "false"
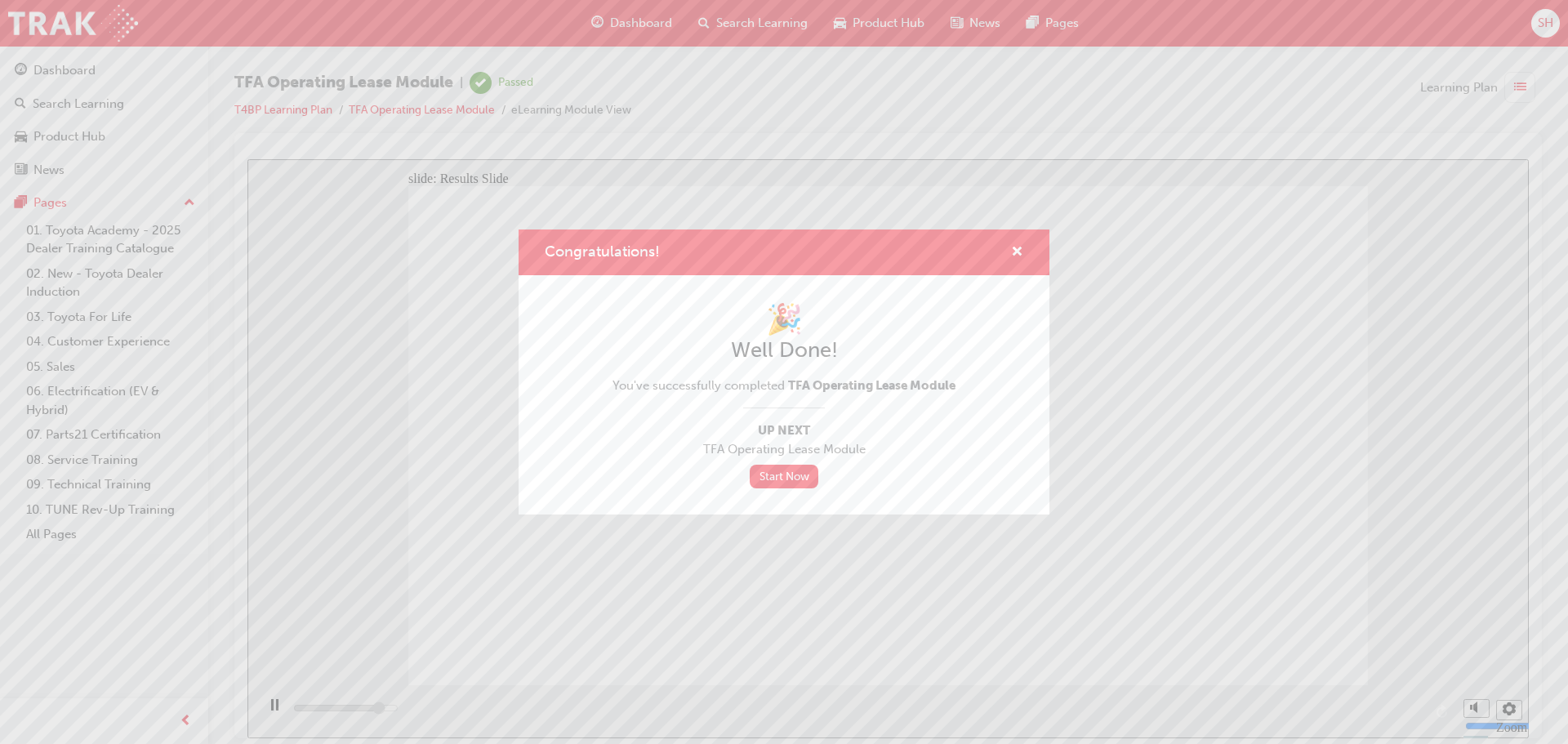
type input "6200"
click at [779, 474] on link "Start Now" at bounding box center [784, 477] width 69 height 24
click at [780, 470] on link "Start Now" at bounding box center [784, 477] width 69 height 24
click at [1013, 247] on span "cross-icon" at bounding box center [1017, 253] width 12 height 14
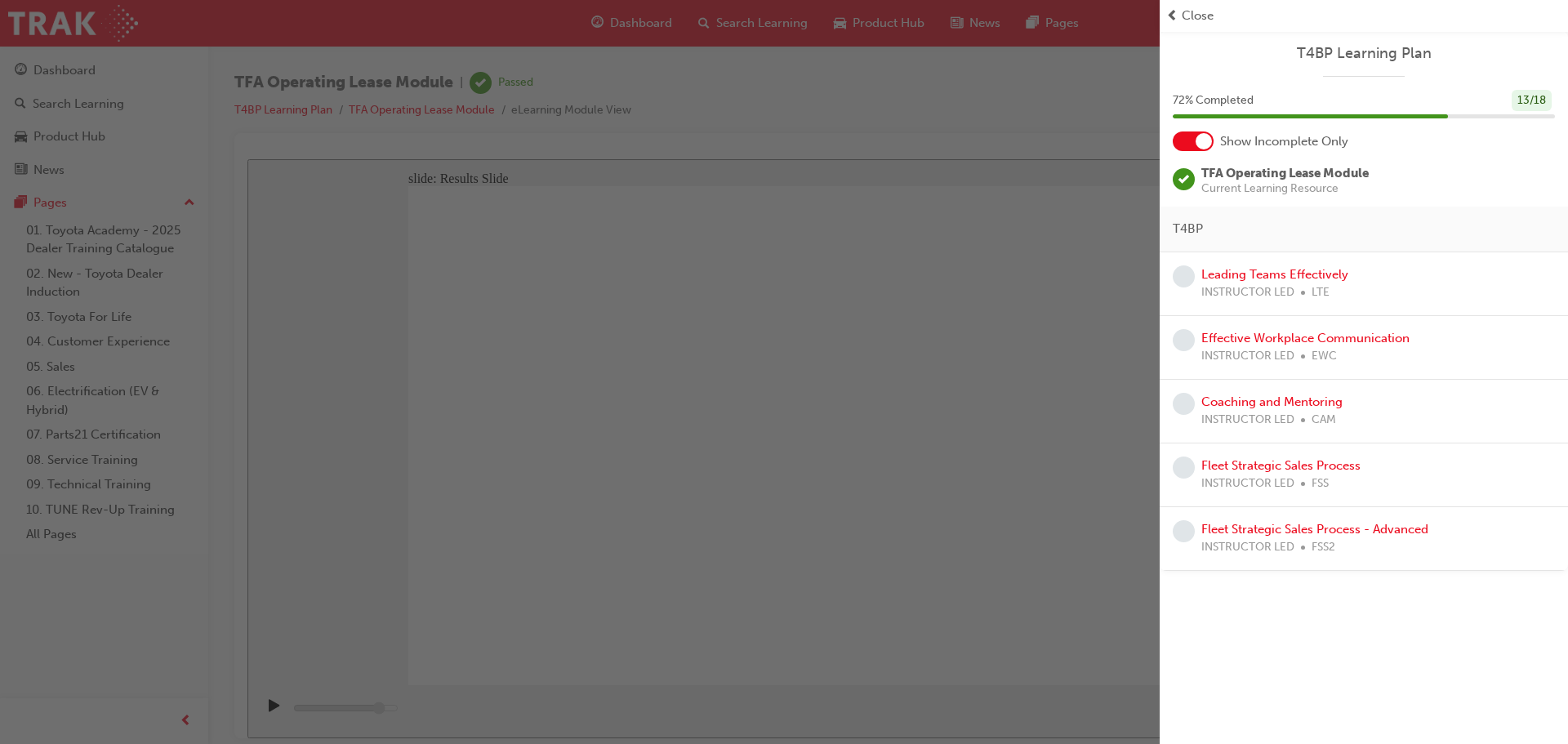
click at [978, 337] on div "button" at bounding box center [580, 372] width 1160 height 744
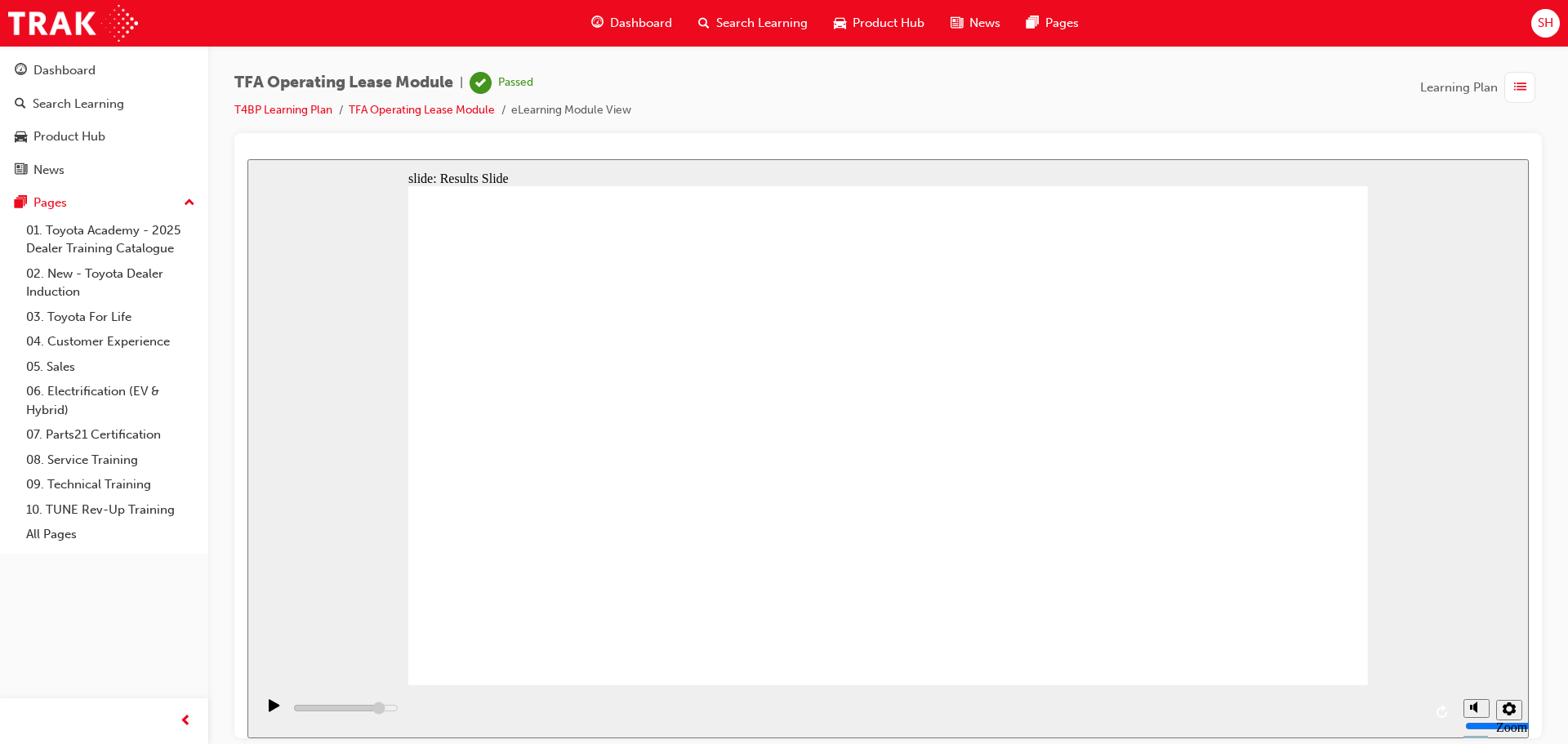
click at [715, 21] on div "Search Learning" at bounding box center [753, 23] width 136 height 34
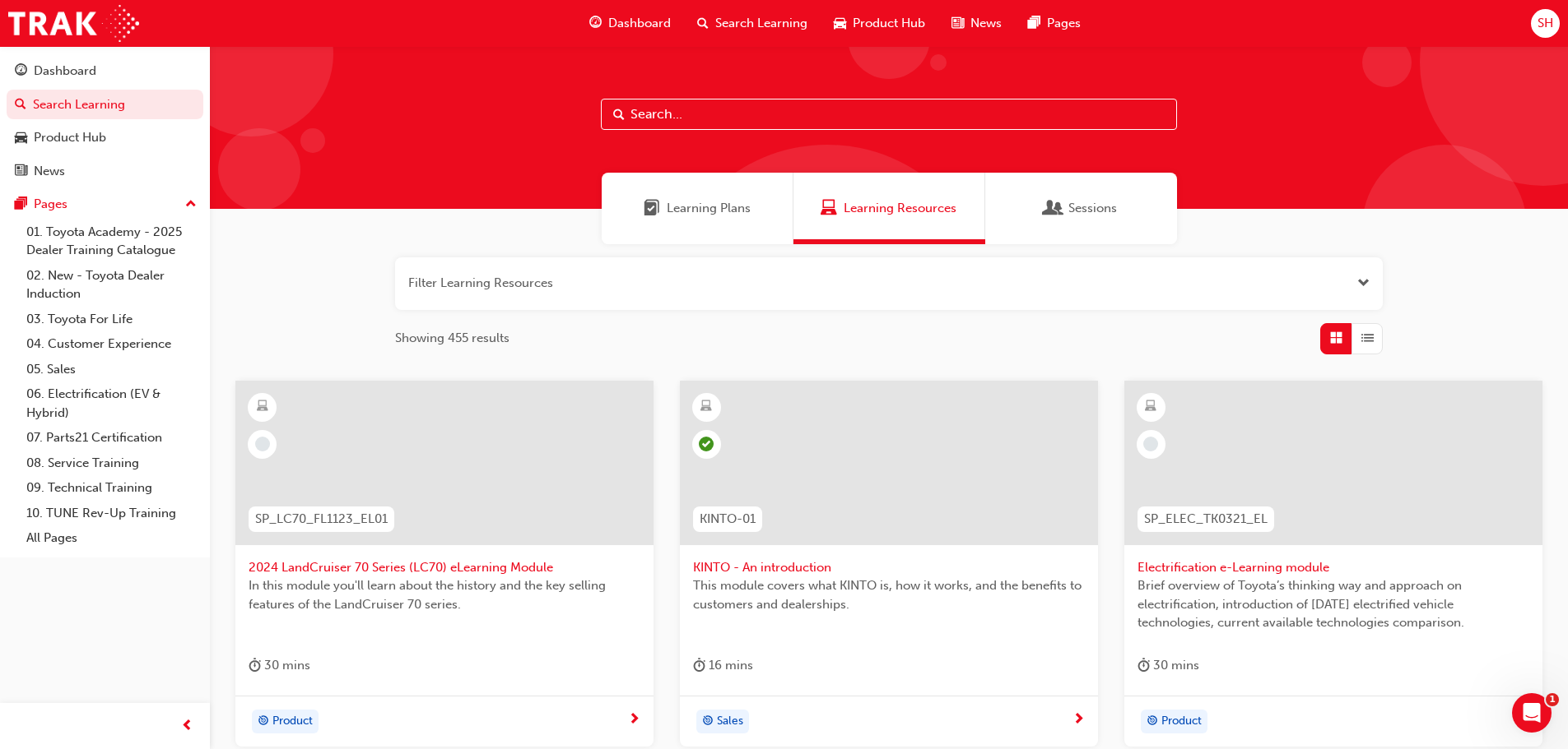
click at [710, 206] on span "Learning Plans" at bounding box center [708, 209] width 84 height 19
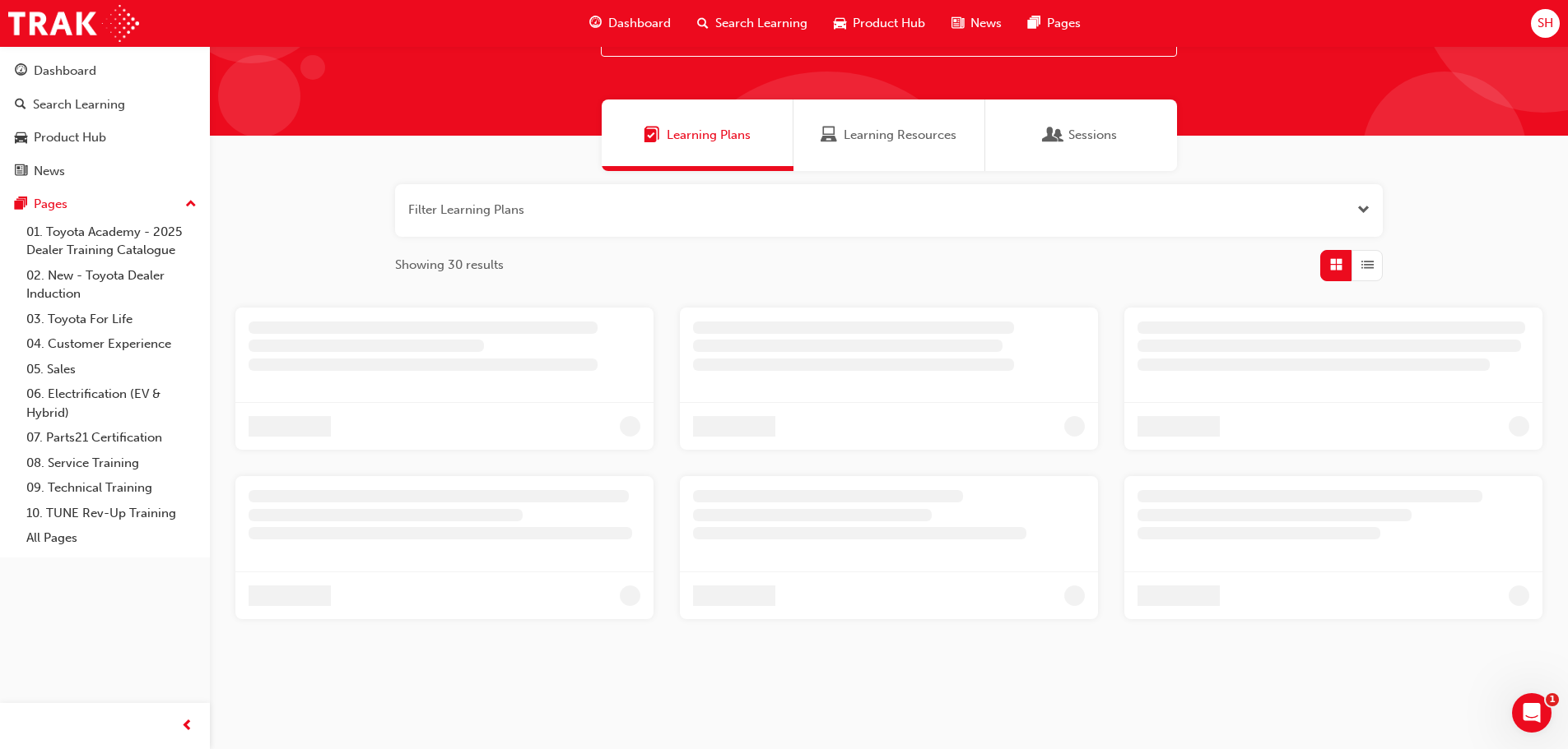
scroll to position [76, 0]
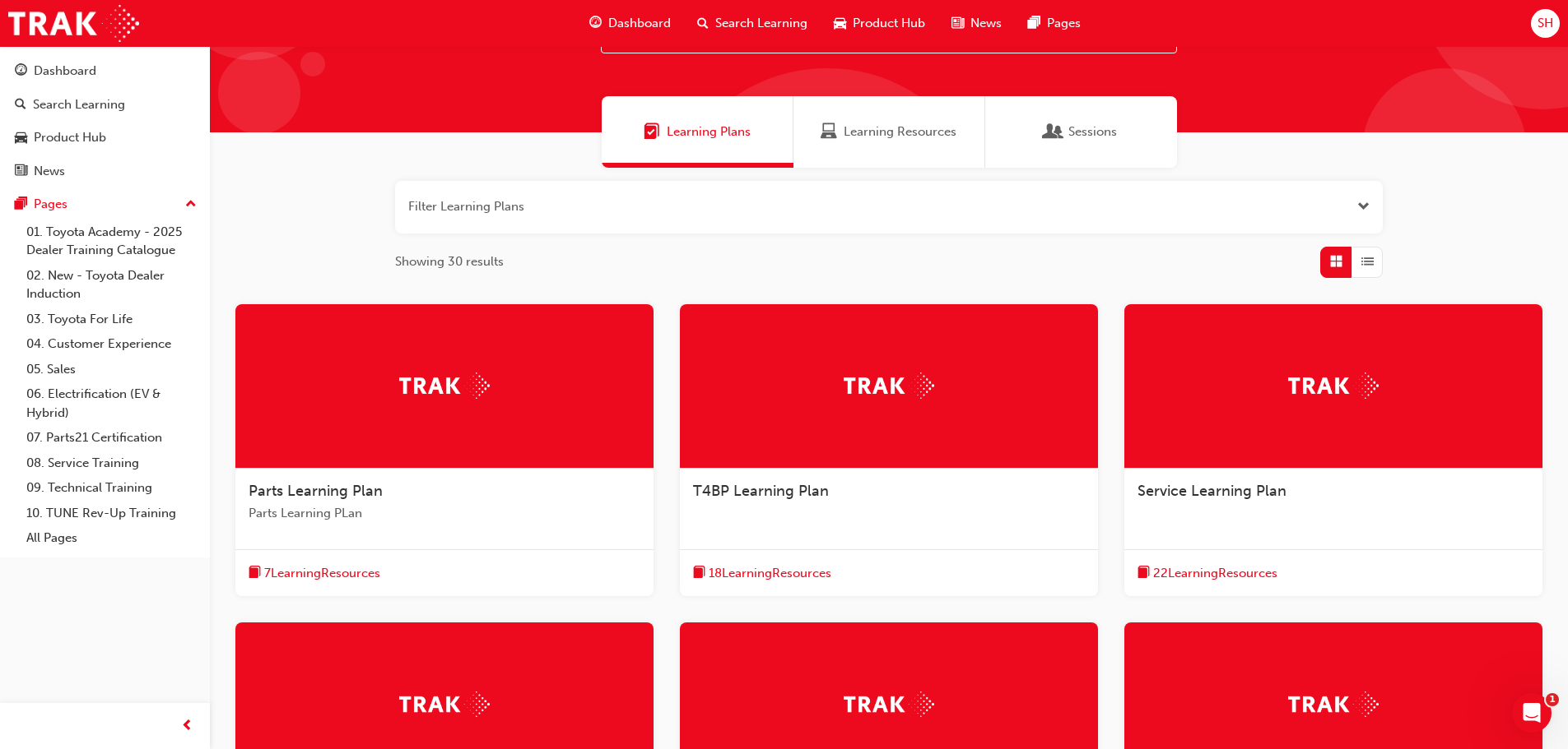
click at [909, 471] on div "T4BP Learning Plan" at bounding box center [889, 499] width 419 height 63
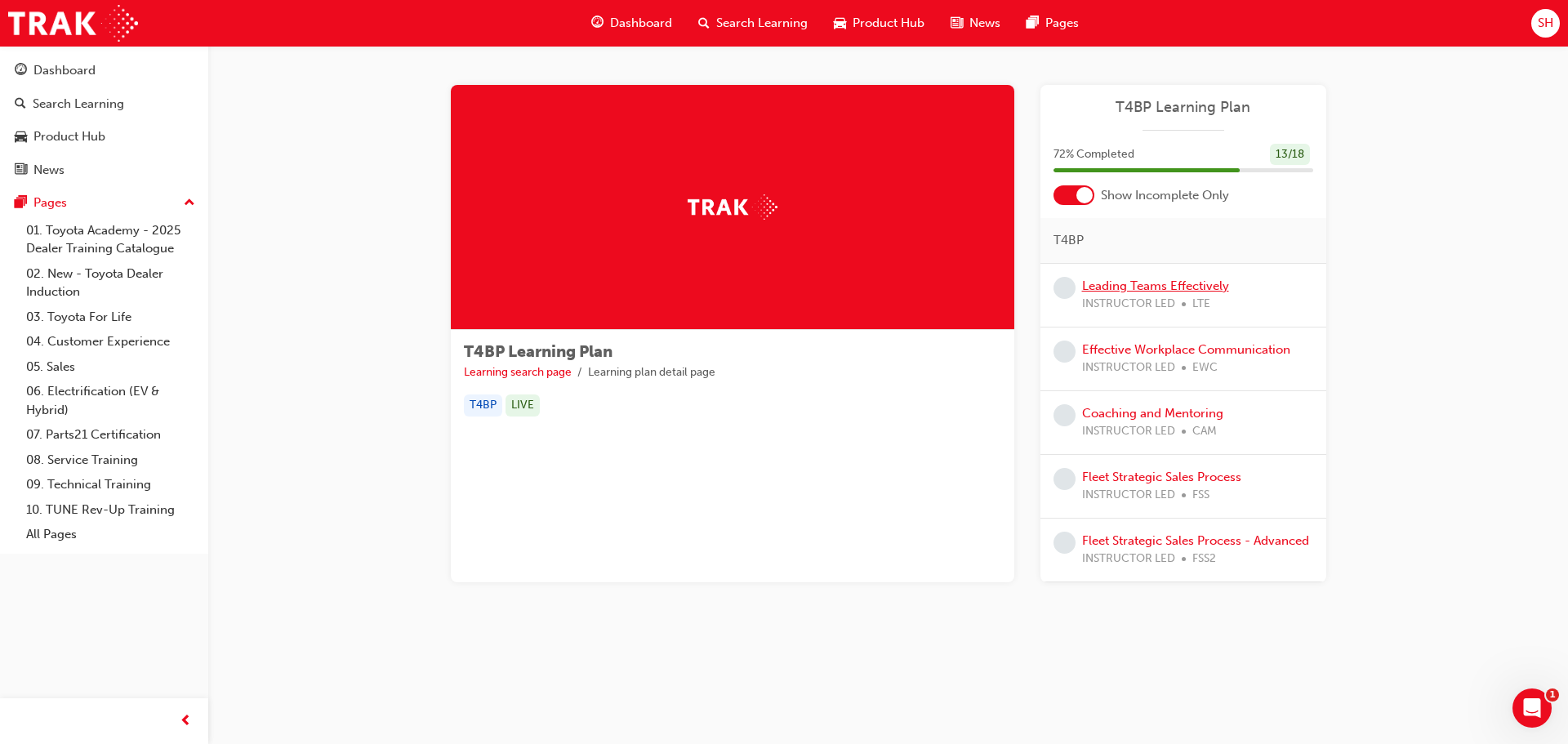
click at [1182, 280] on link "Leading Teams Effectively" at bounding box center [1156, 285] width 147 height 14
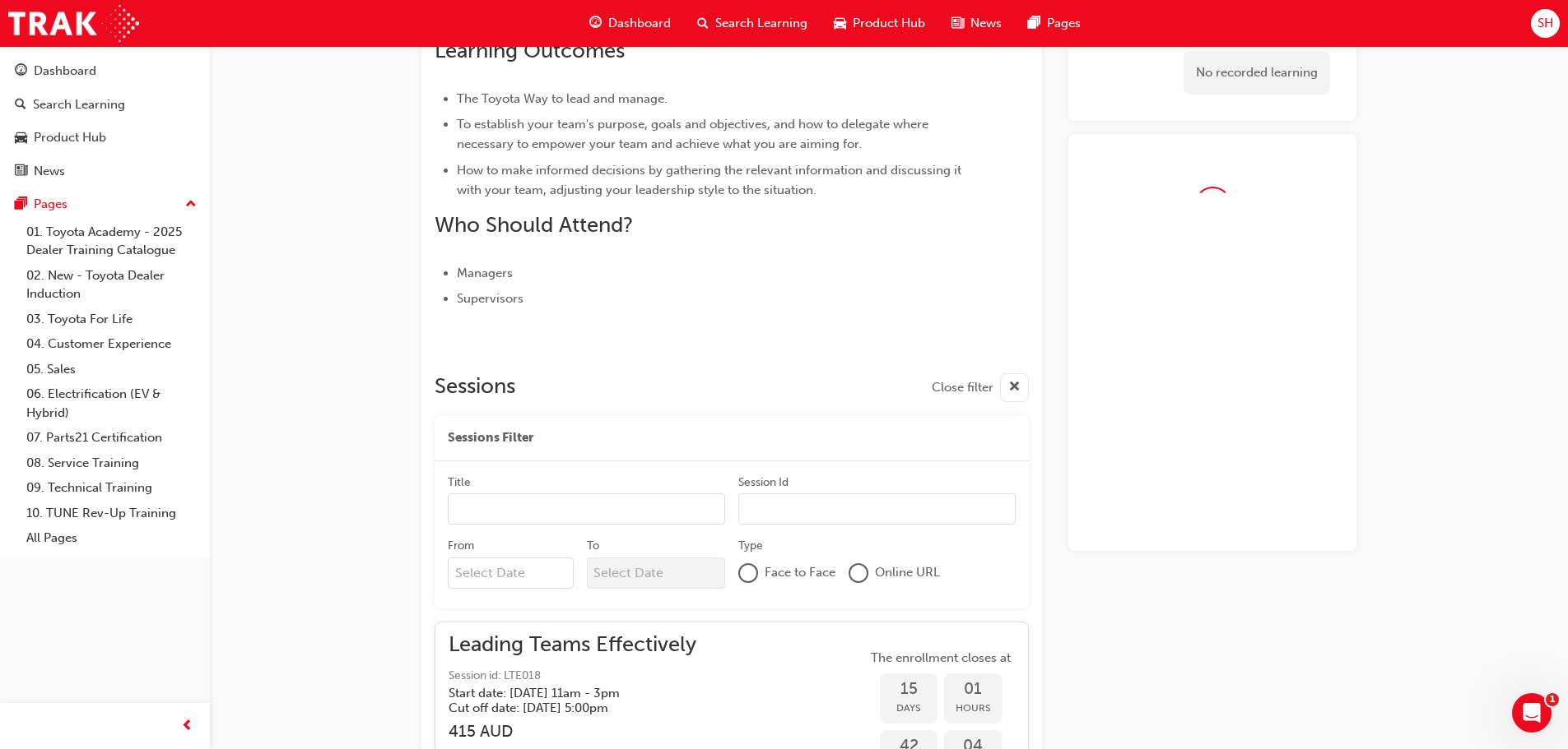
scroll to position [467, 0]
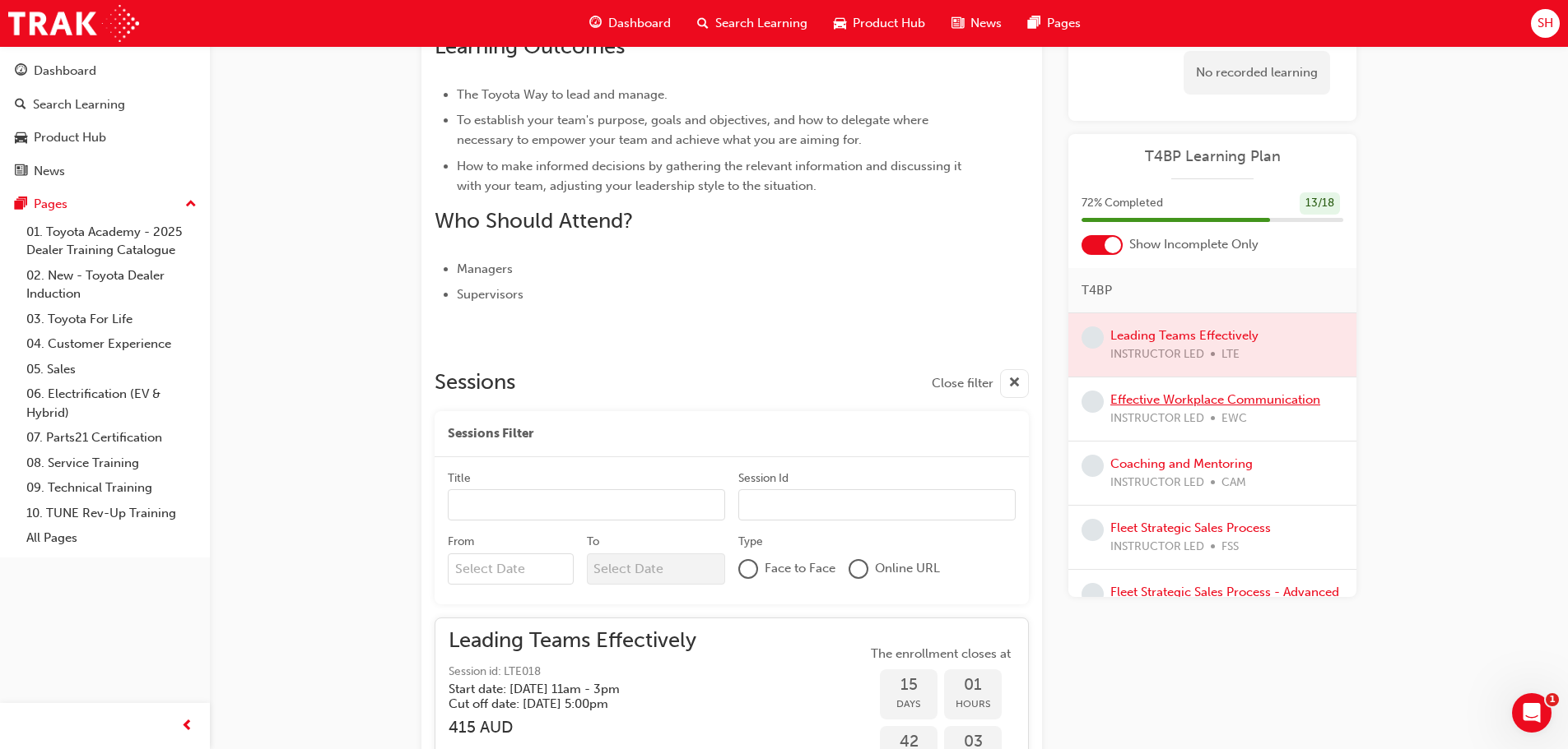
click at [1191, 395] on link "Effective Workplace Communication" at bounding box center [1215, 399] width 210 height 14
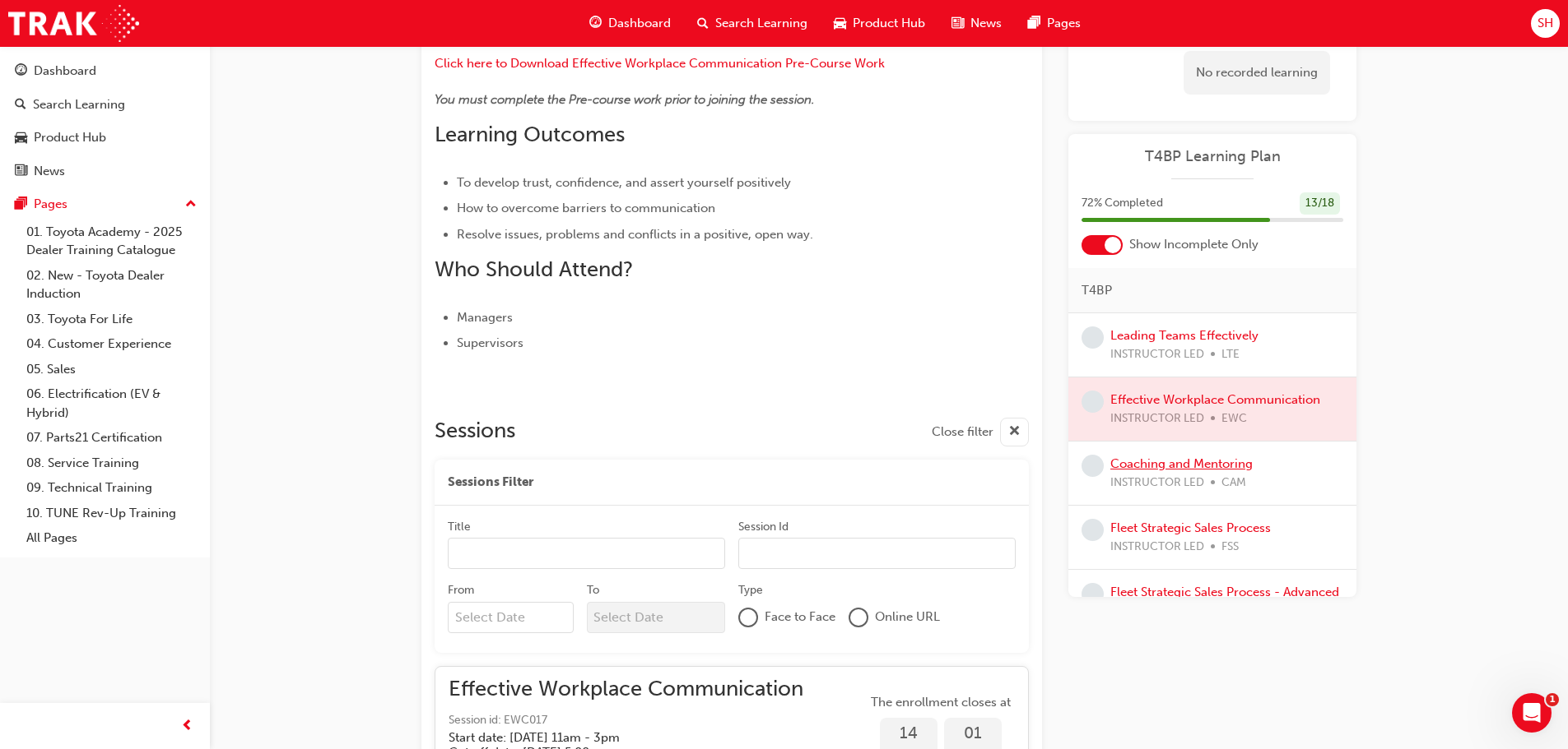
click at [1165, 470] on link "Coaching and Mentoring" at bounding box center [1181, 464] width 143 height 14
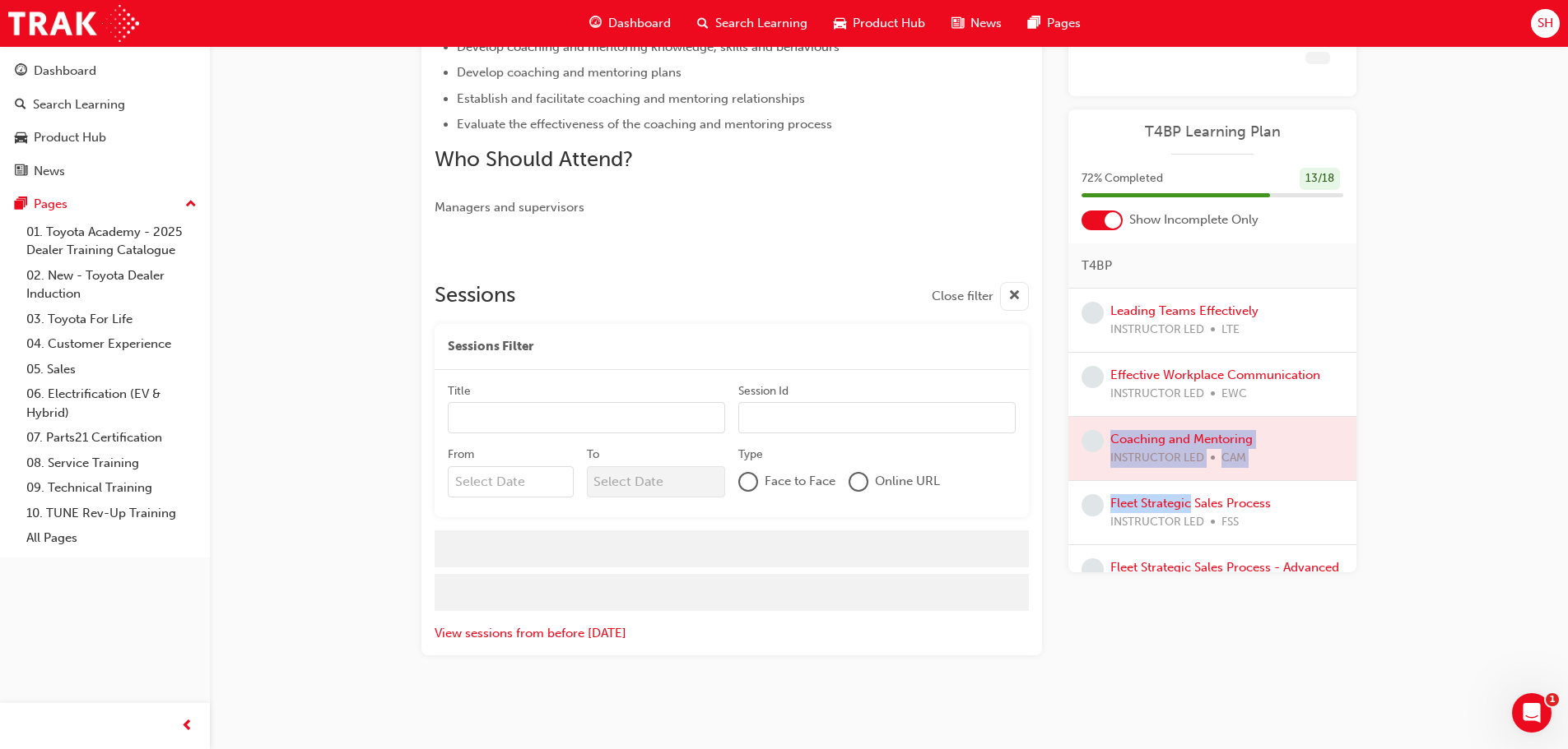
click at [1165, 470] on div "Leading Teams Effectively INSTRUCTOR LED LTE Effective Workplace Communication …" at bounding box center [1212, 449] width 288 height 321
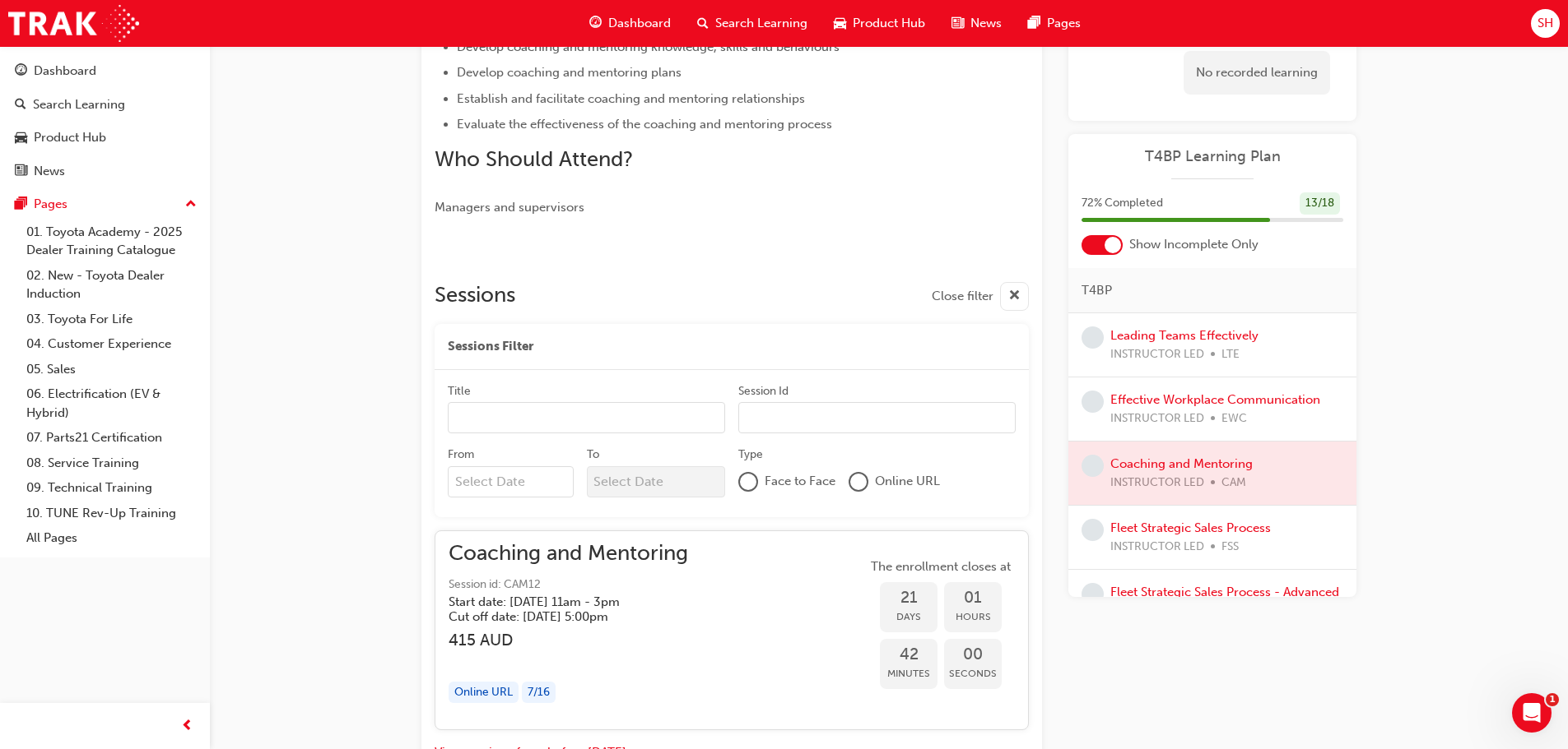
click at [1240, 515] on div "Fleet Strategic Sales Process INSTRUCTOR LED FSS" at bounding box center [1212, 538] width 288 height 65
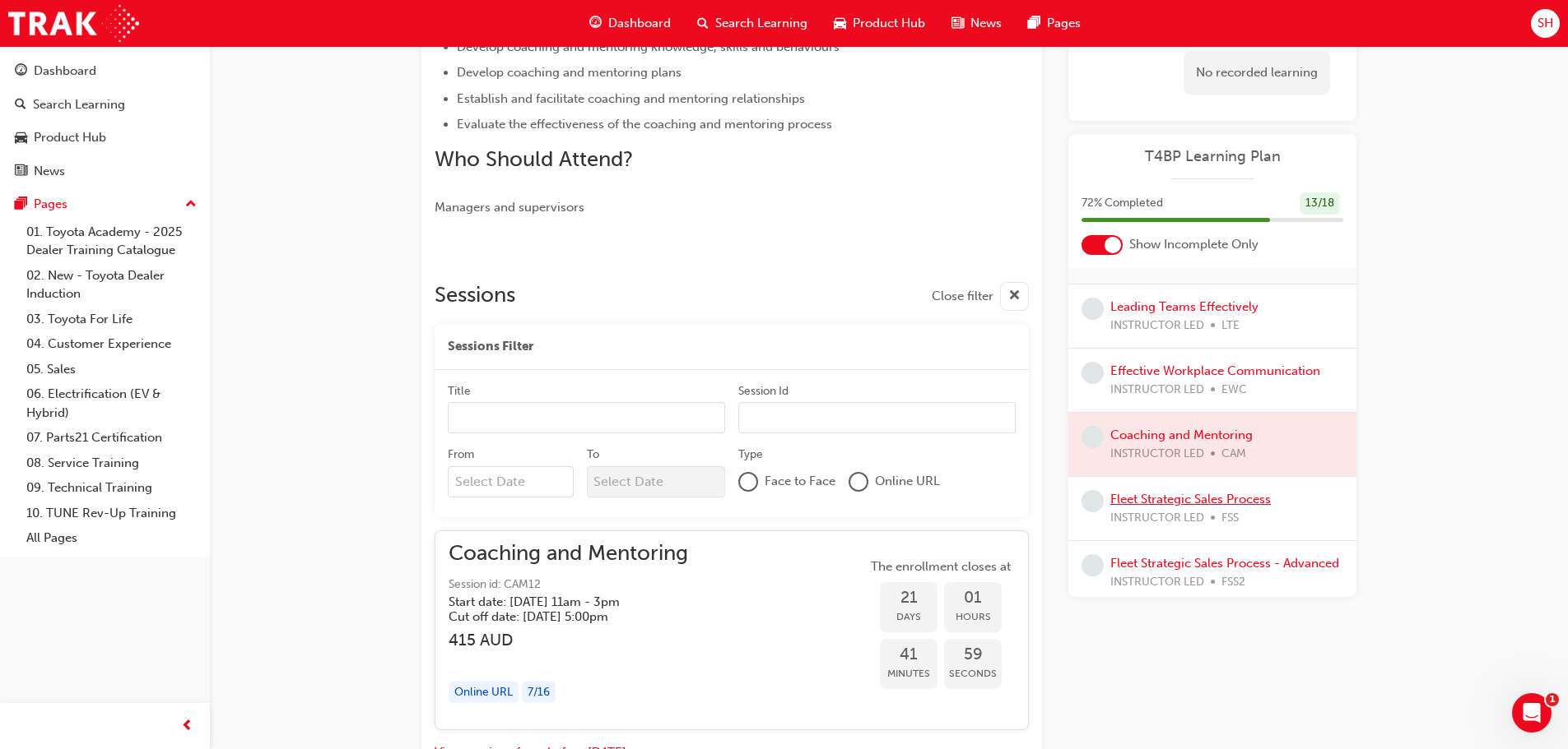
scroll to position [56, 0]
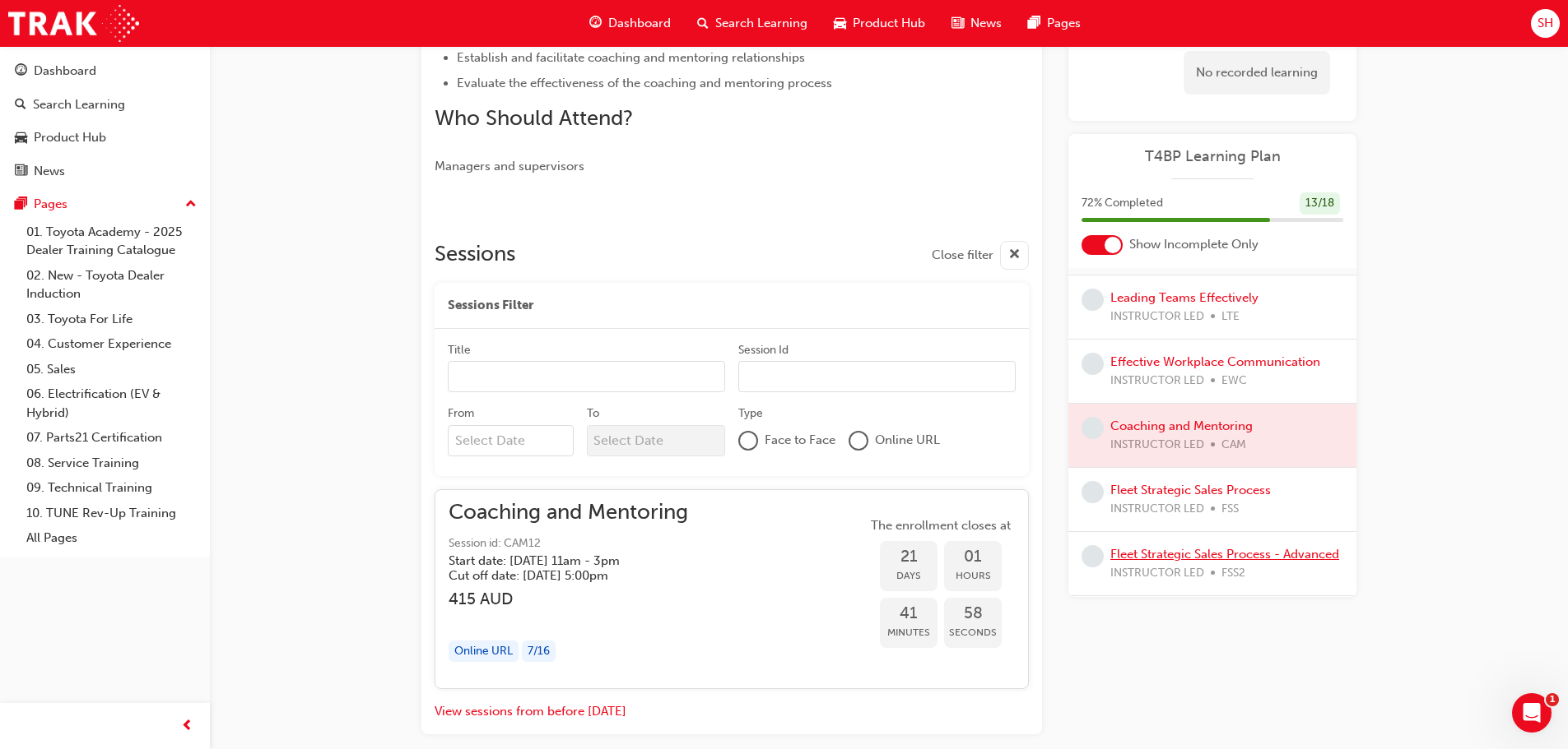
click at [1219, 547] on link "Fleet Strategic Sales Process - Advanced" at bounding box center [1224, 553] width 229 height 14
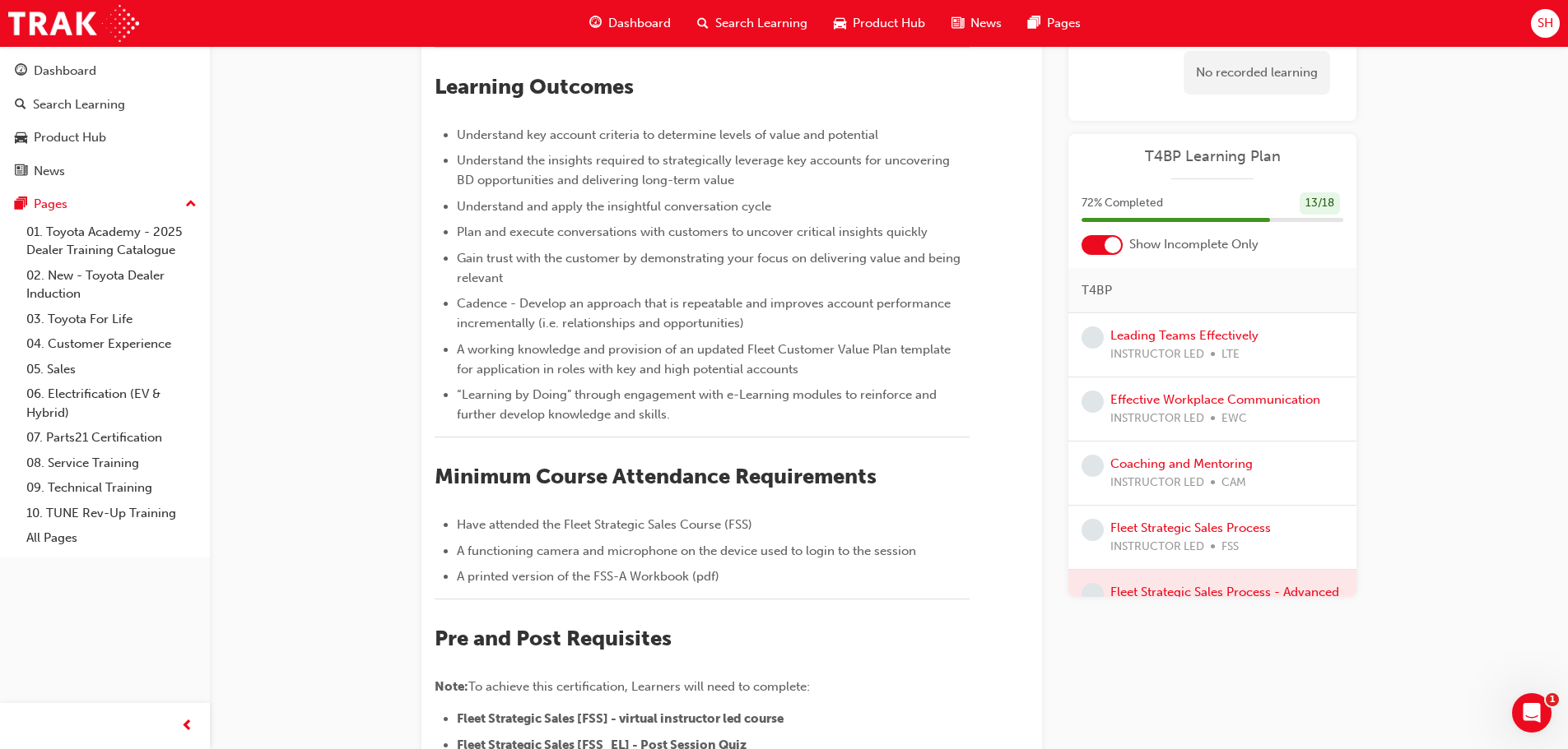
click at [1199, 343] on div "Leading Teams Effectively INSTRUCTOR LED LTE" at bounding box center [1184, 345] width 149 height 37
click at [1204, 331] on link "Leading Teams Effectively" at bounding box center [1184, 334] width 149 height 14
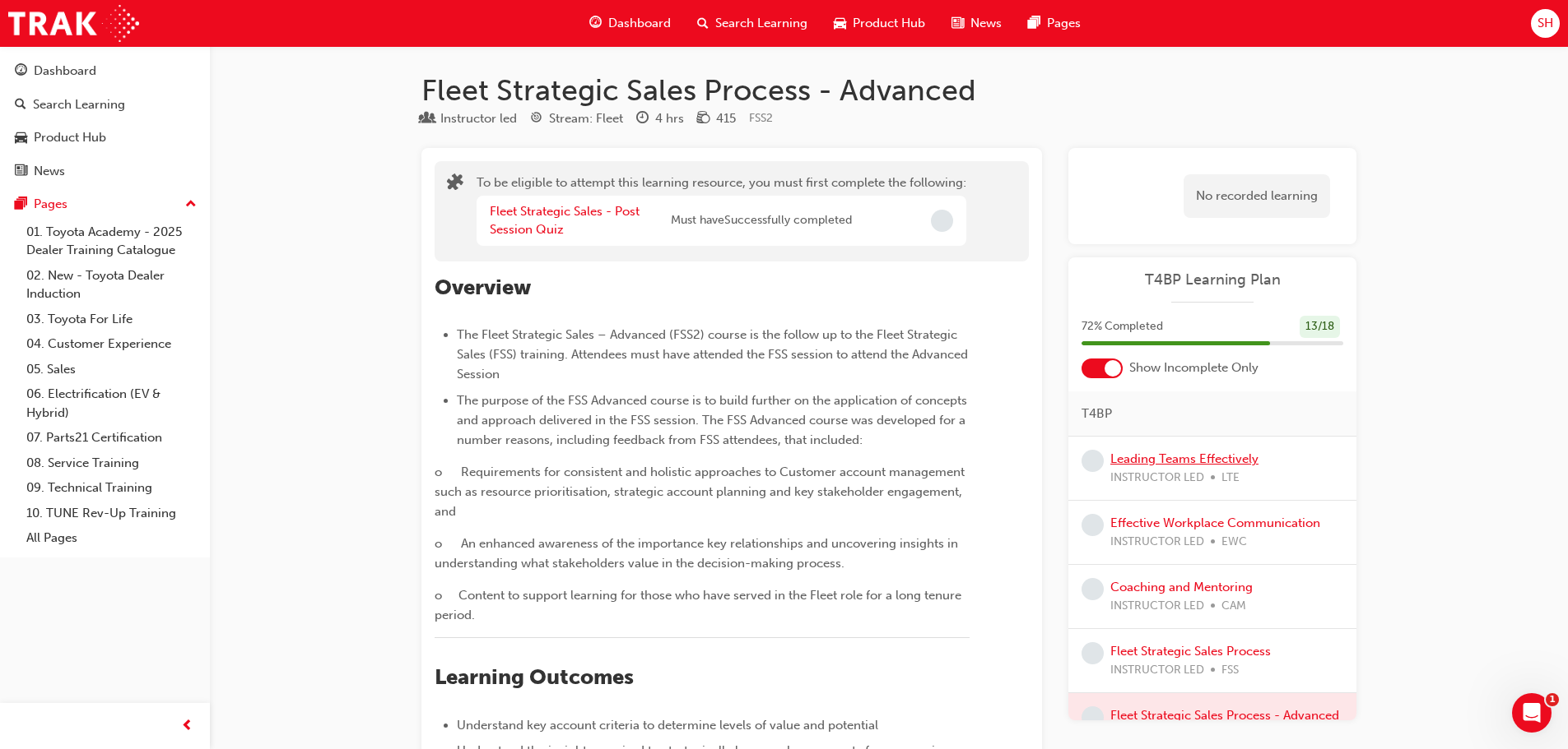
scroll to position [591, 0]
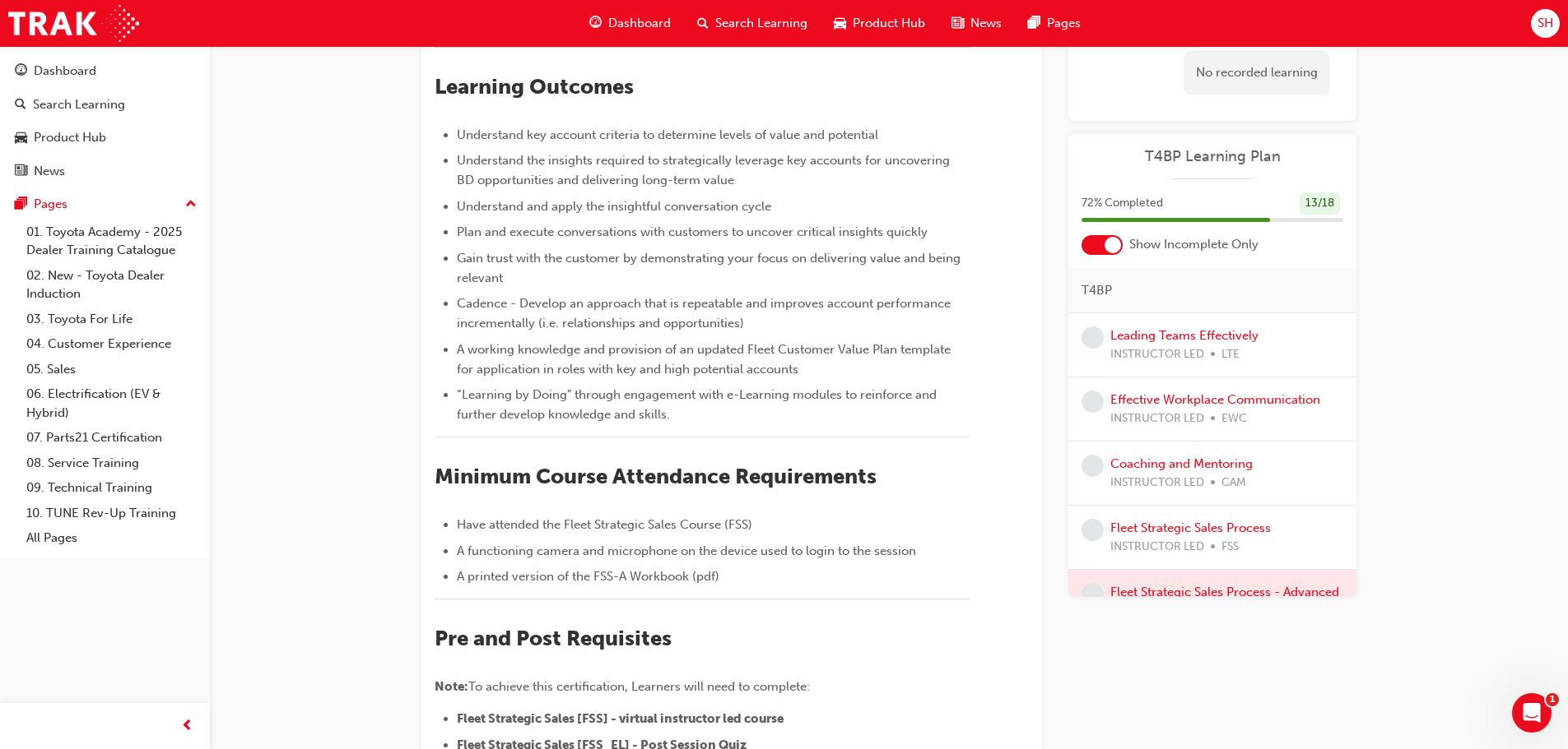
click at [743, 16] on span "Search Learning" at bounding box center [762, 24] width 93 height 19
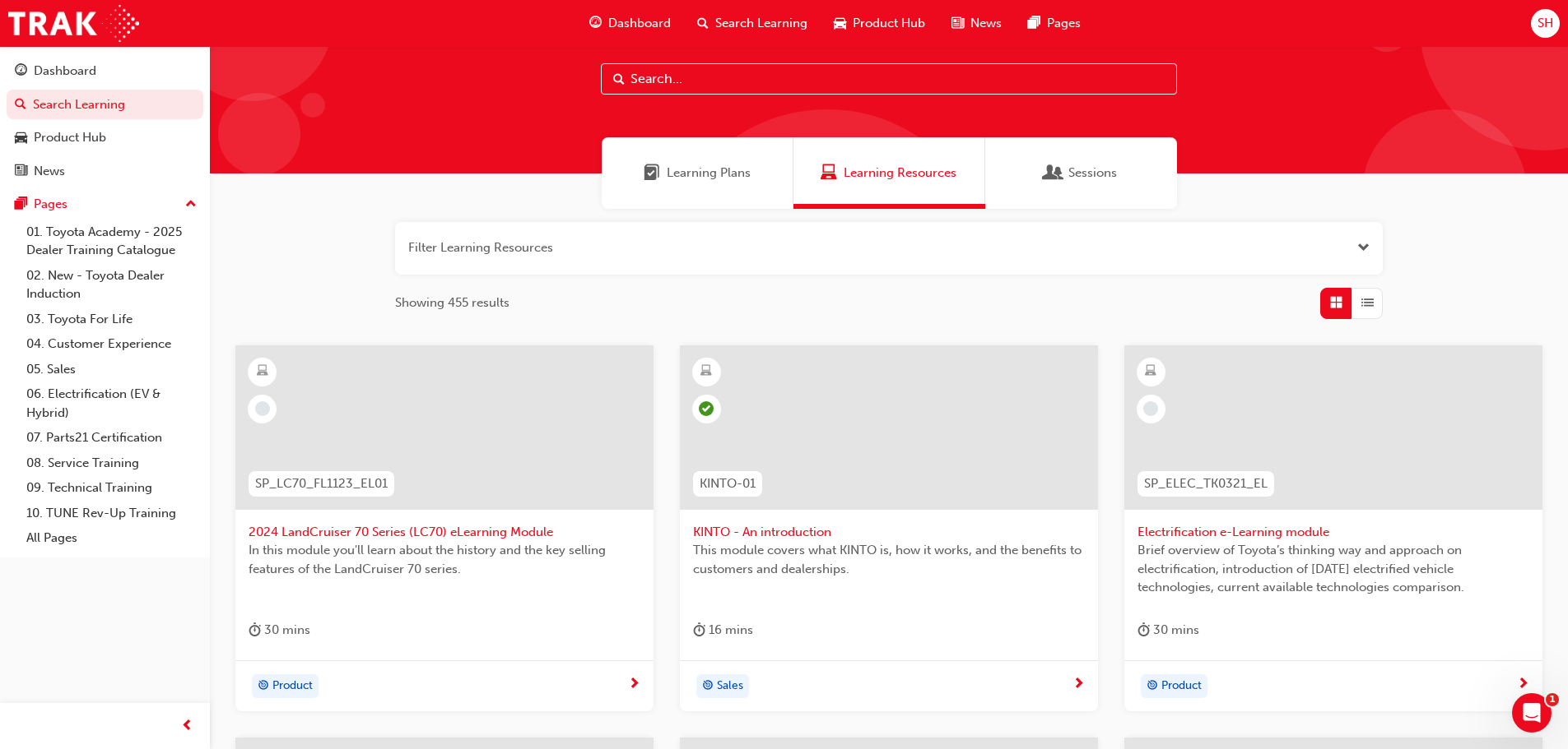
scroll to position [20, 0]
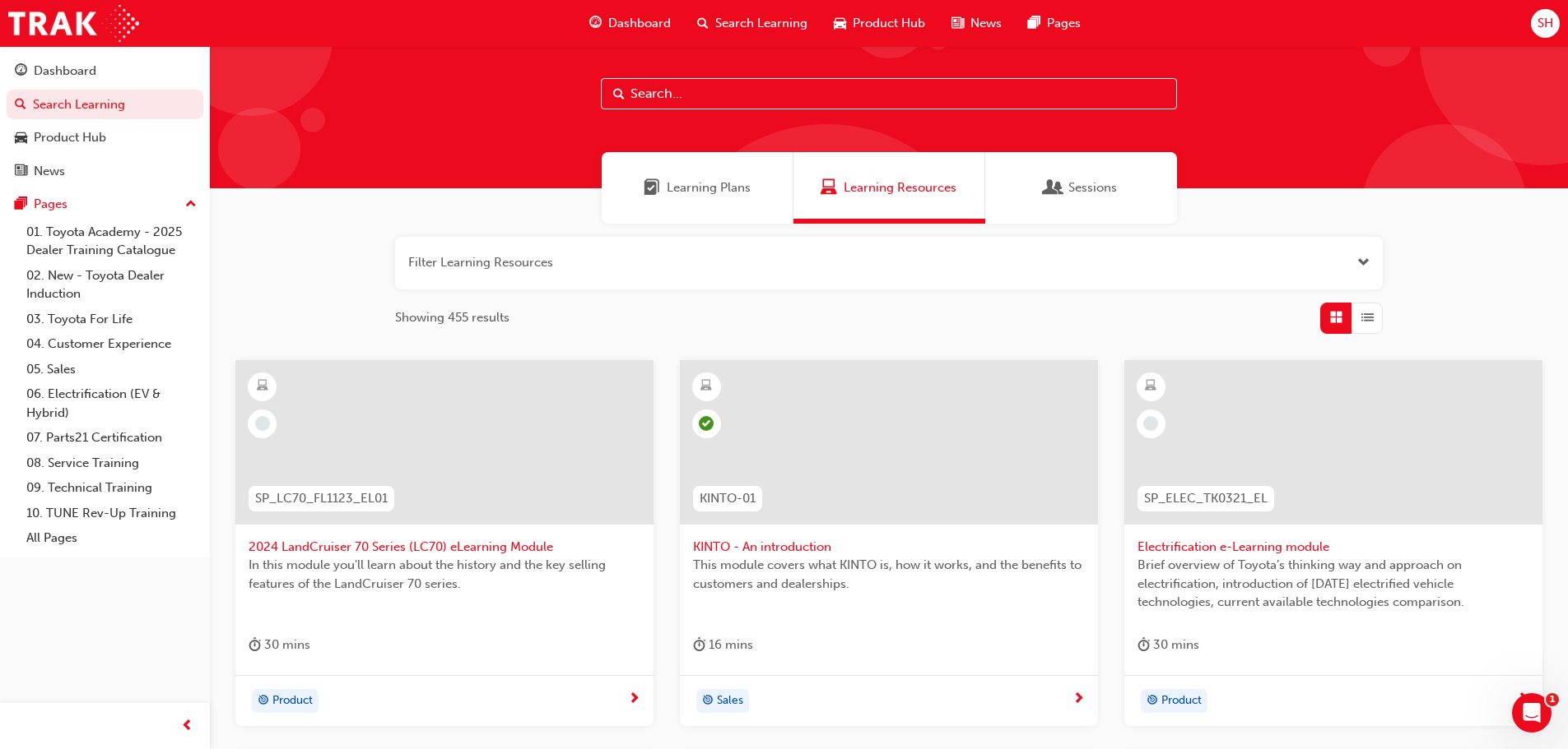
click at [705, 184] on span "Learning Plans" at bounding box center [708, 188] width 84 height 19
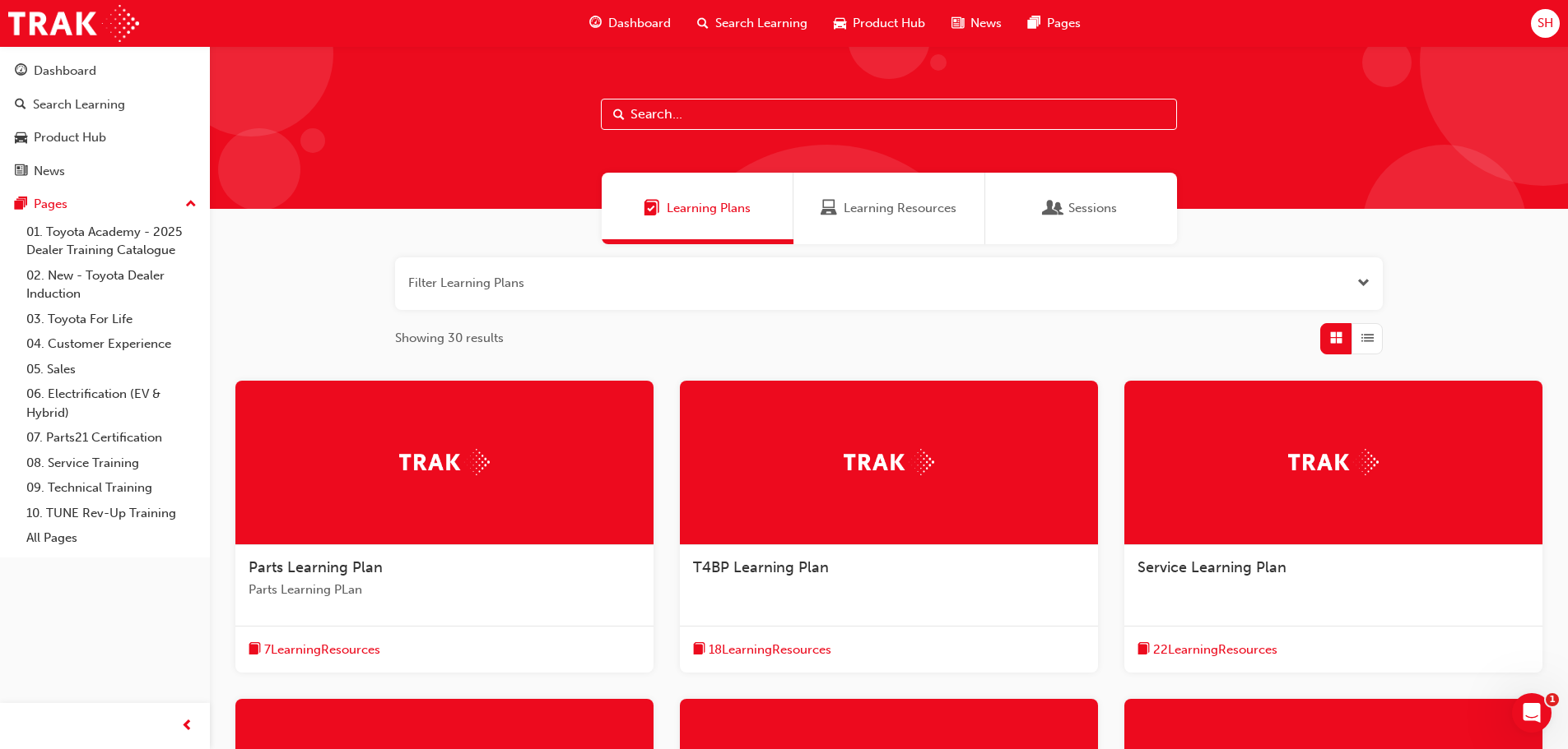
click at [409, 557] on div "Parts Learning Plan Parts Learning PLan" at bounding box center [445, 586] width 419 height 81
click at [1328, 555] on div "Service Learning Plan" at bounding box center [1334, 576] width 419 height 63
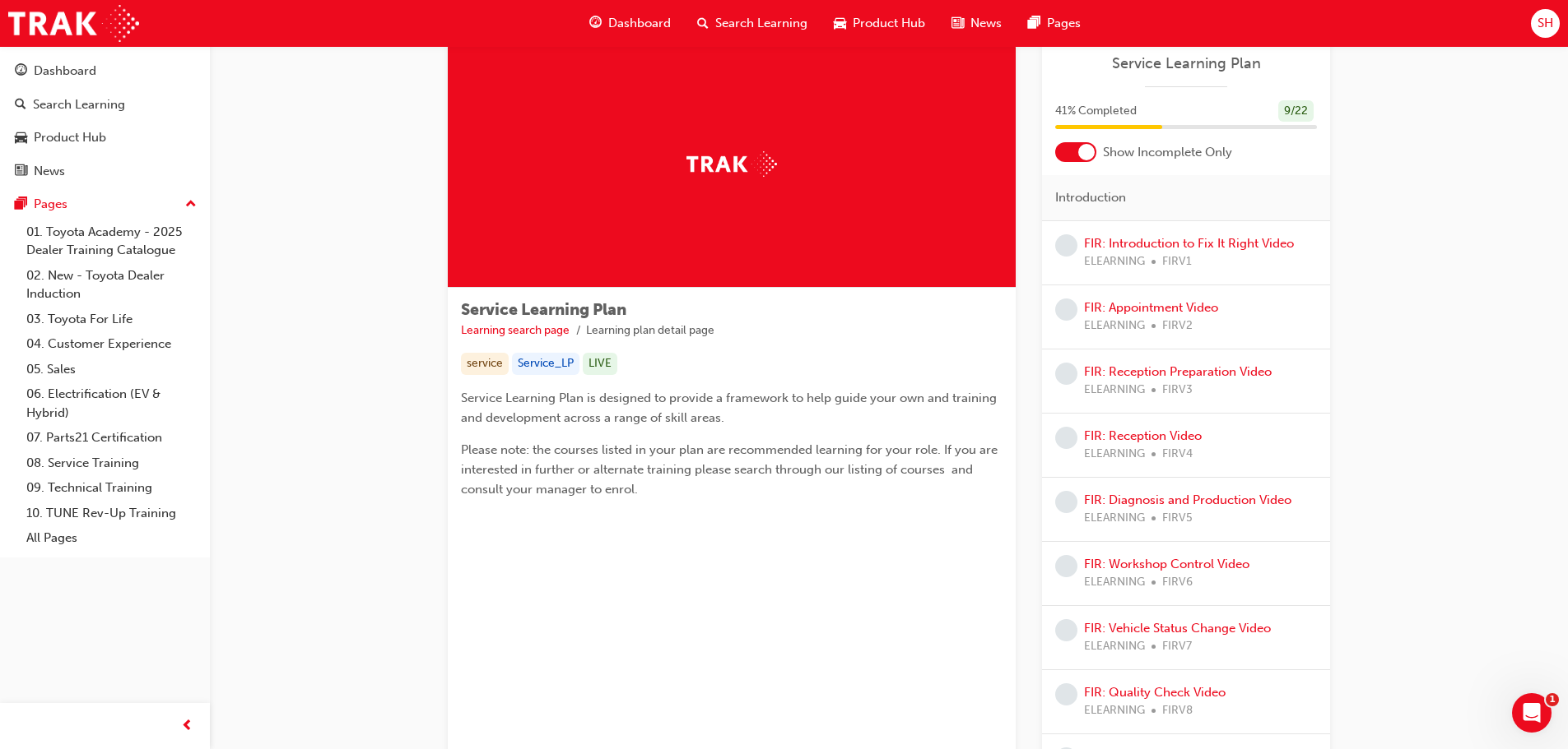
scroll to position [20, 0]
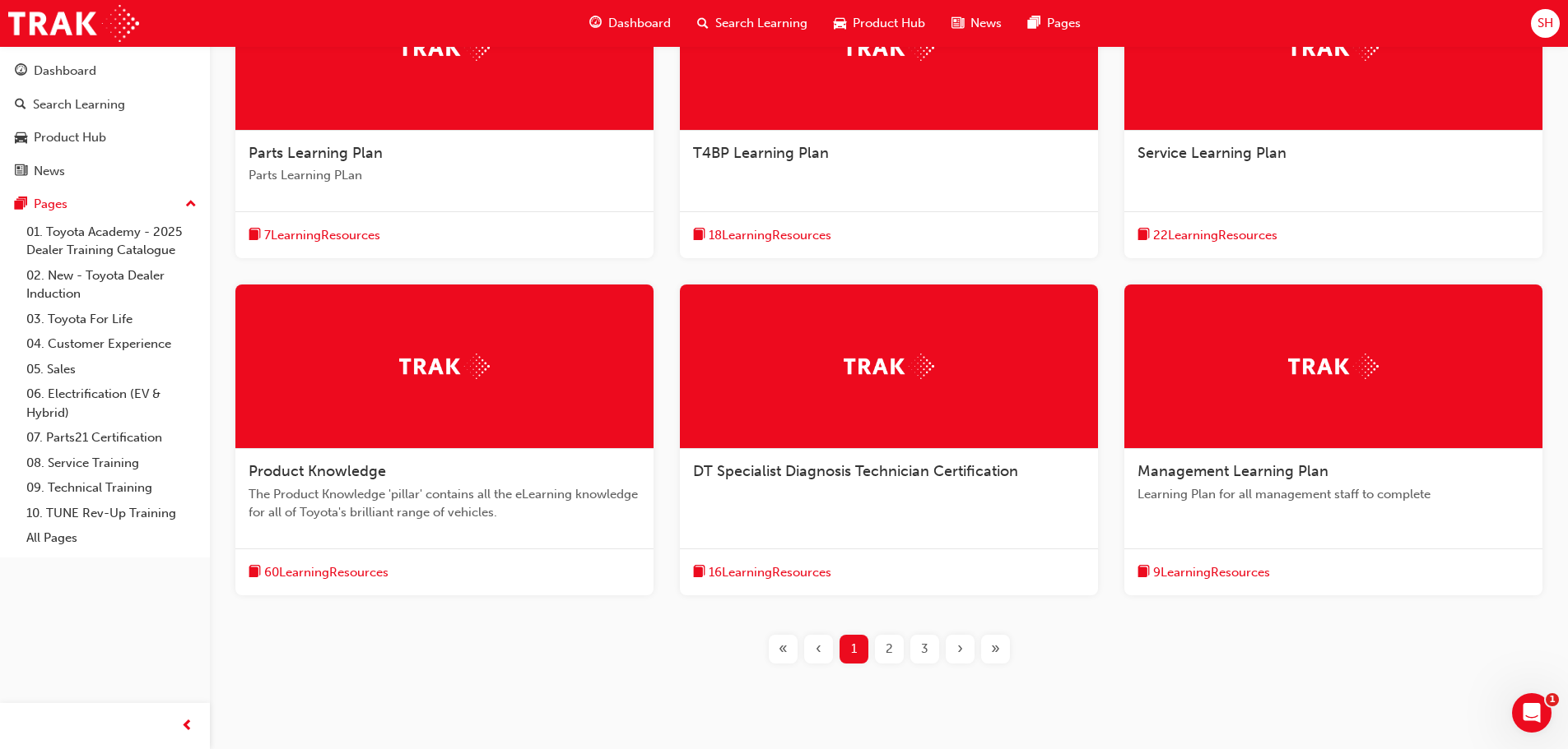
scroll to position [401, 0]
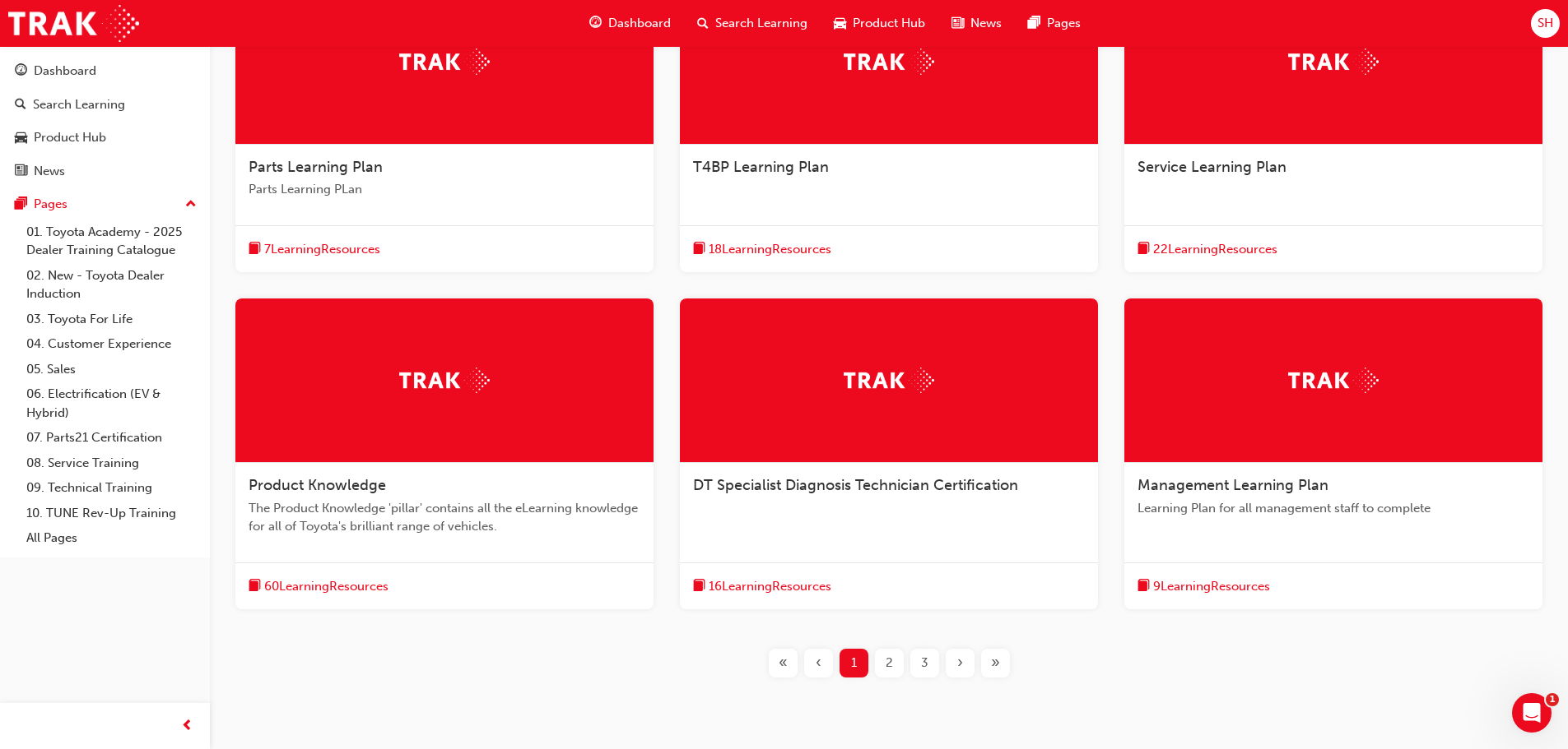
click at [509, 448] on div at bounding box center [445, 381] width 419 height 165
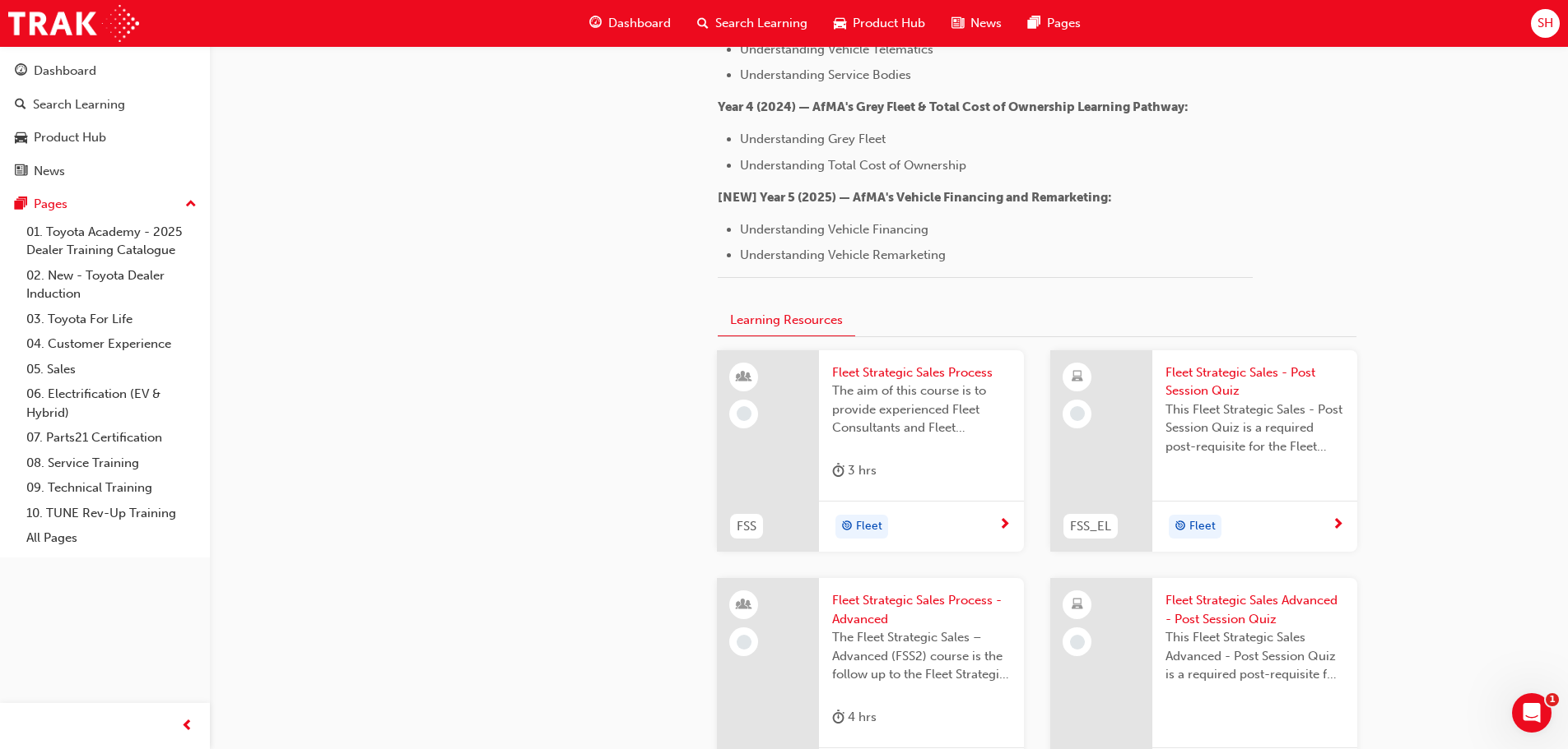
scroll to position [2283, 0]
drag, startPoint x: 747, startPoint y: 403, endPoint x: 1074, endPoint y: 421, distance: 327.5
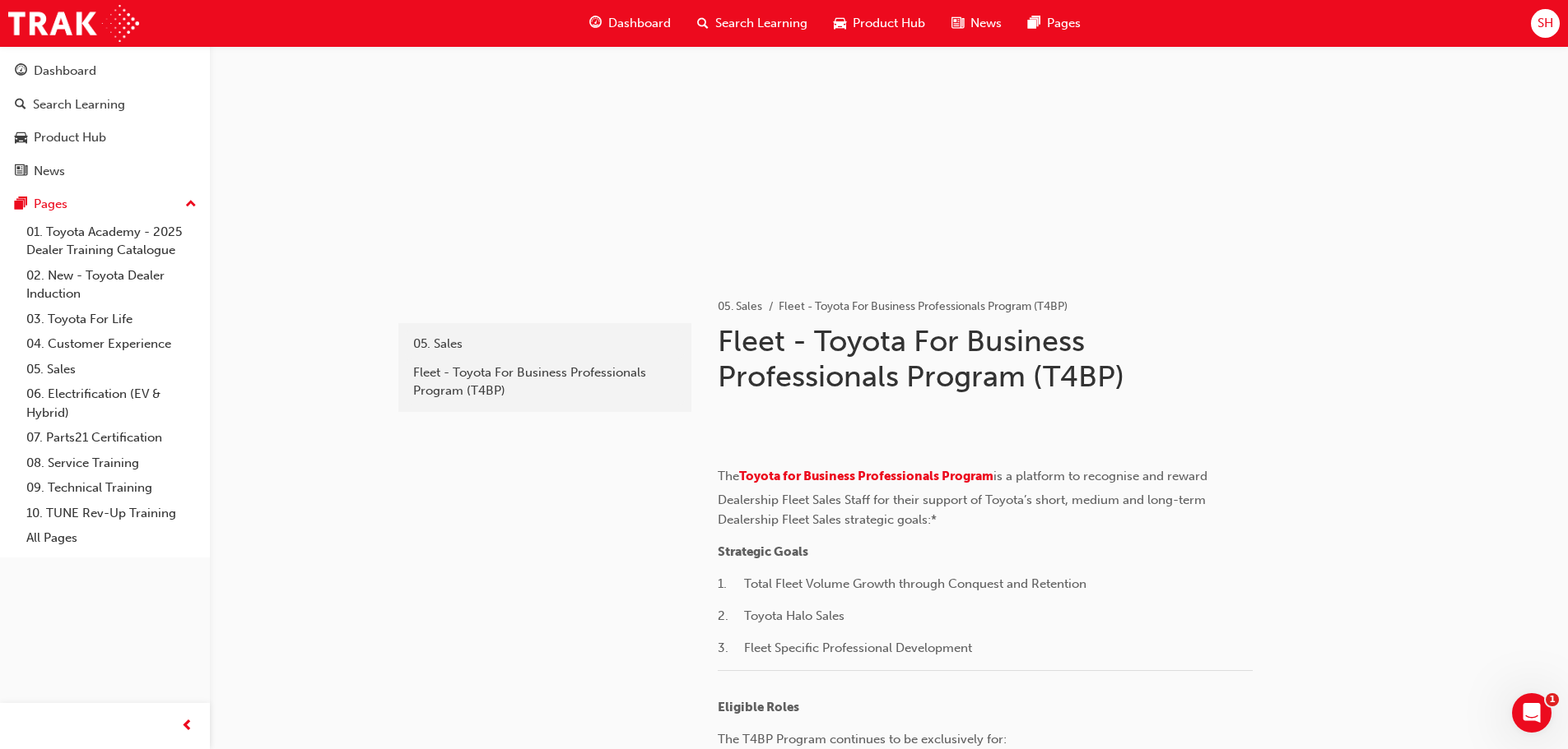
scroll to position [0, 0]
